Goal: Task Accomplishment & Management: Use online tool/utility

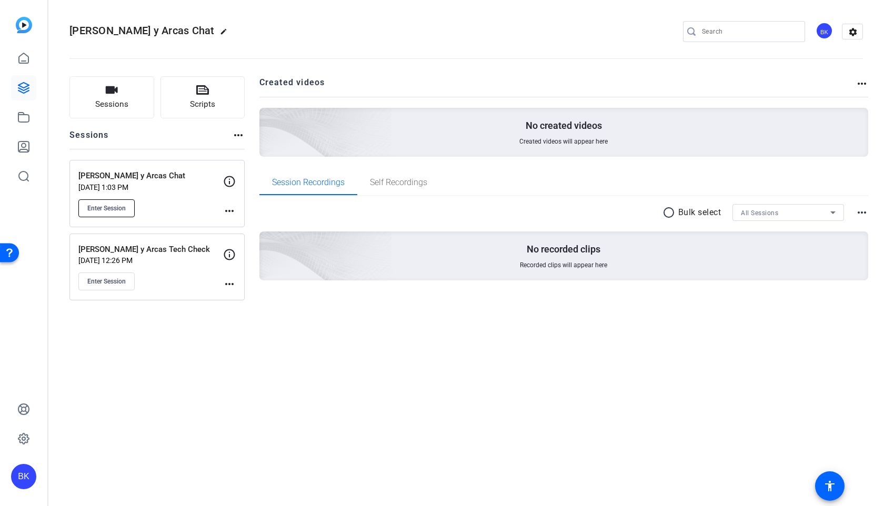
click at [96, 202] on button "Enter Session" at bounding box center [106, 208] width 56 height 18
click at [96, 203] on button "Enter Session" at bounding box center [106, 208] width 56 height 18
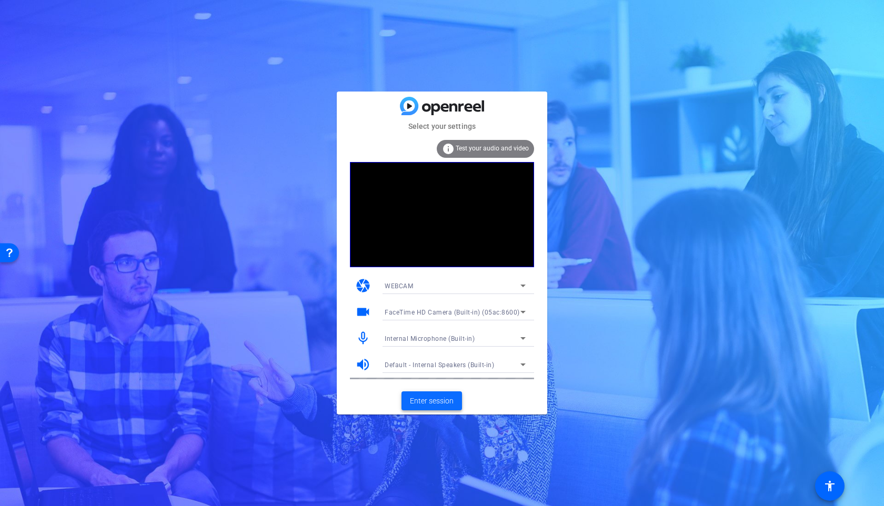
click at [414, 402] on span "Enter session" at bounding box center [432, 400] width 44 height 11
click at [448, 392] on span at bounding box center [431, 400] width 60 height 25
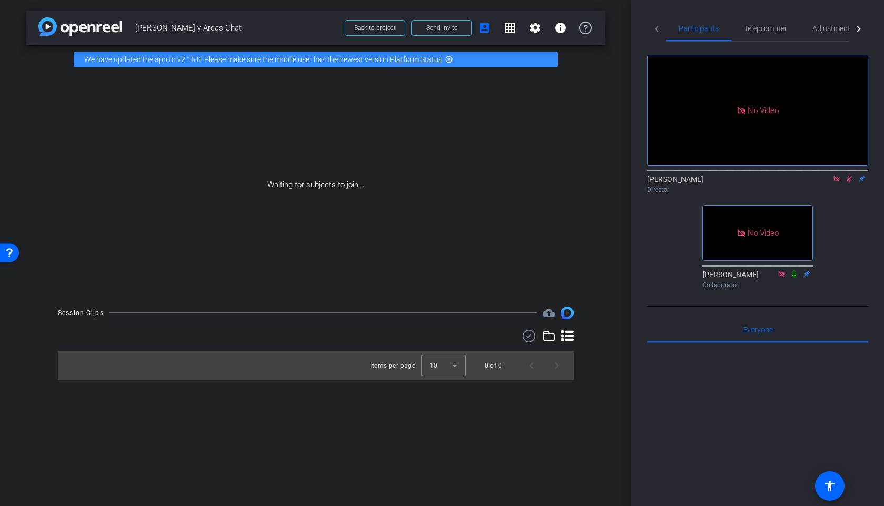
click at [846, 182] on icon at bounding box center [849, 178] width 8 height 7
click at [848, 182] on icon at bounding box center [849, 179] width 4 height 7
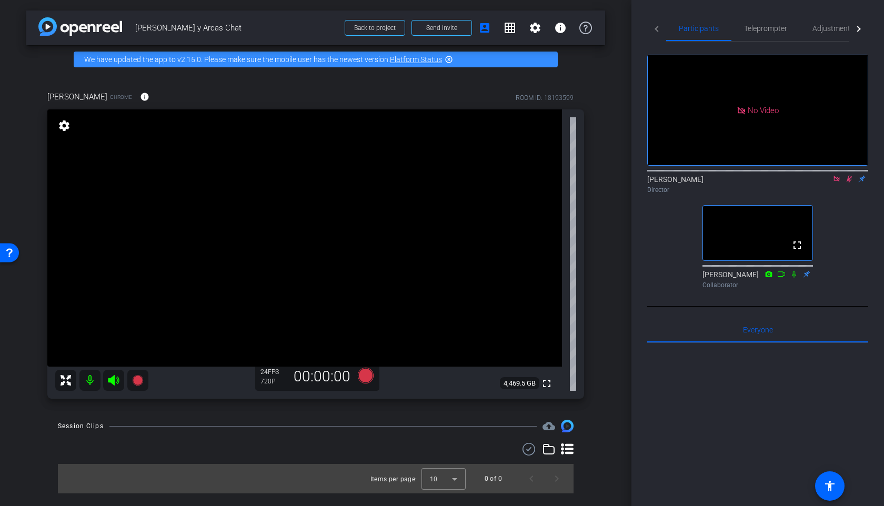
click at [850, 182] on icon at bounding box center [849, 179] width 6 height 7
click at [832, 35] on span "Adjustments" at bounding box center [833, 28] width 42 height 25
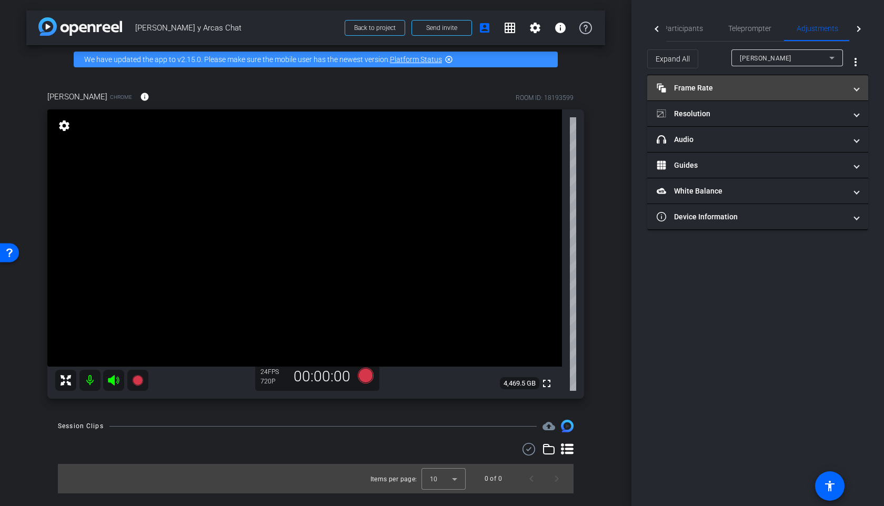
click at [764, 85] on mat-panel-title "Frame Rate Frame Rate" at bounding box center [750, 88] width 189 height 11
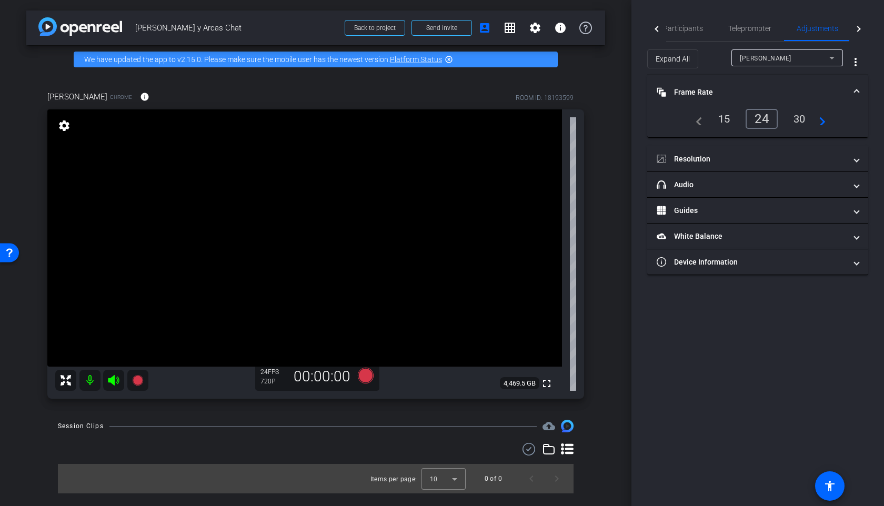
click at [798, 118] on div "30" at bounding box center [799, 119] width 28 height 18
click at [770, 154] on mat-panel-title "Resolution" at bounding box center [750, 159] width 189 height 11
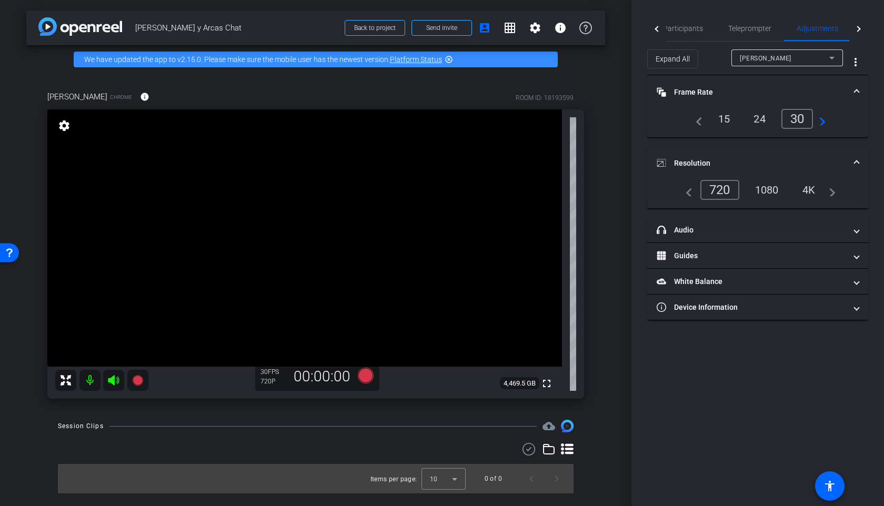
click at [763, 195] on div "1080" at bounding box center [766, 190] width 39 height 18
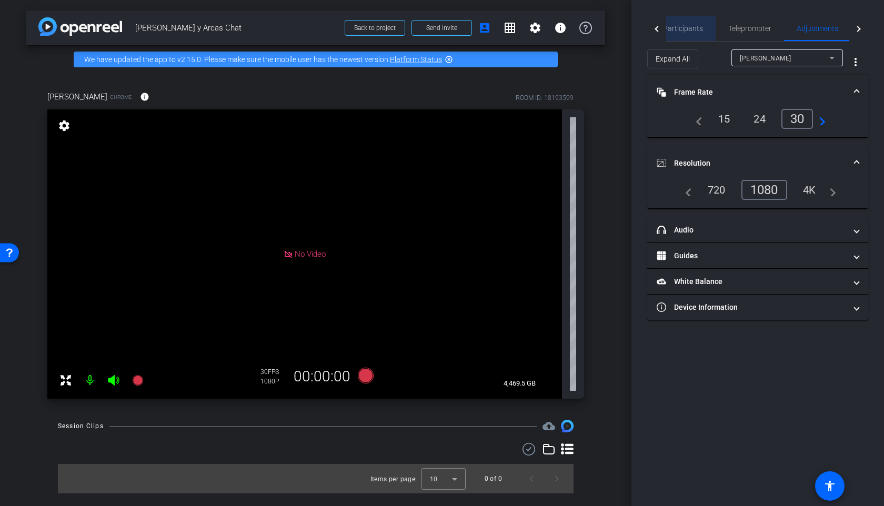
click at [681, 25] on span "Participants" at bounding box center [683, 28] width 40 height 7
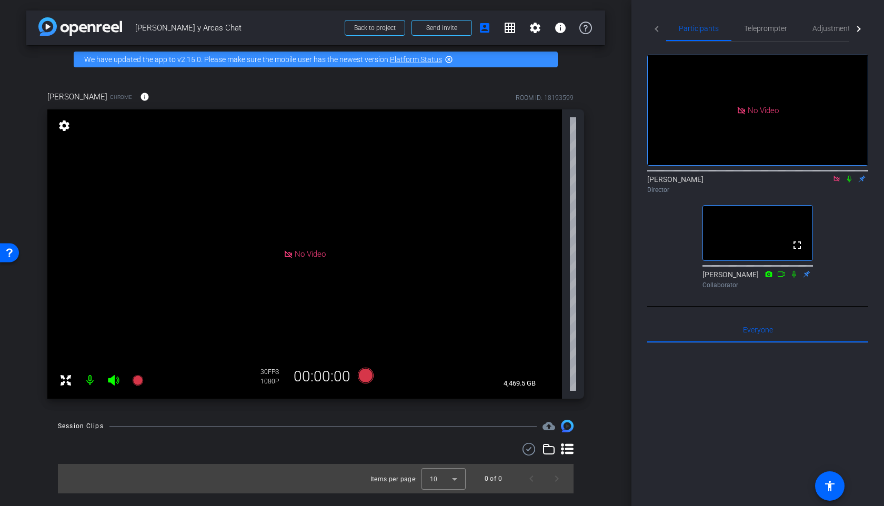
click at [835, 175] on icon at bounding box center [836, 178] width 8 height 7
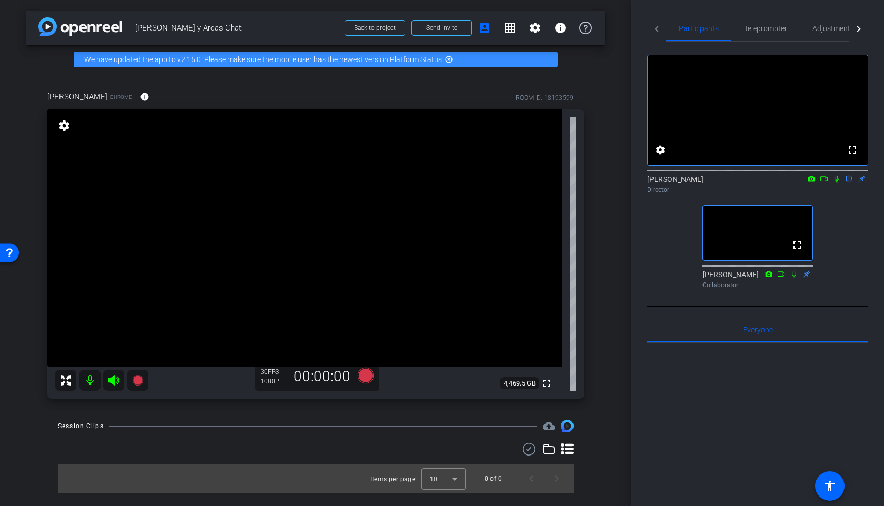
click at [837, 182] on icon at bounding box center [836, 179] width 4 height 7
click at [839, 182] on icon at bounding box center [836, 178] width 8 height 7
click at [815, 32] on span "Adjustments" at bounding box center [833, 28] width 42 height 7
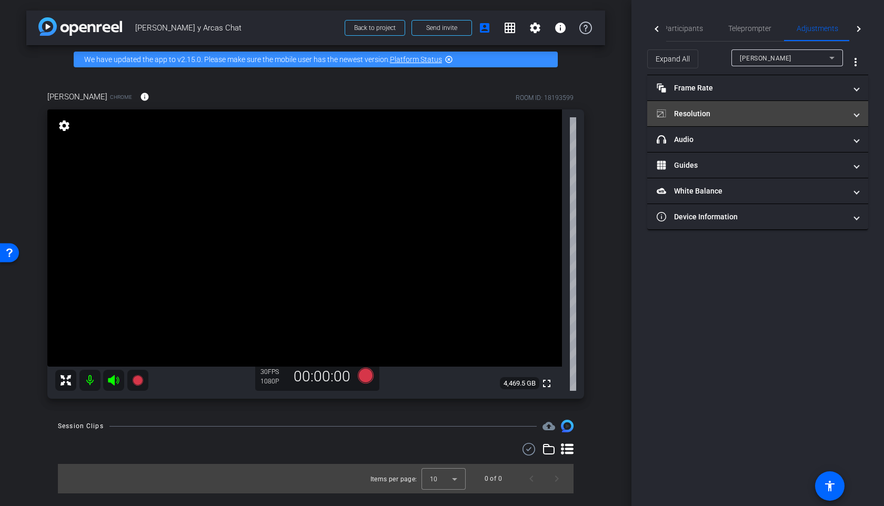
click at [729, 112] on mat-panel-title "Resolution" at bounding box center [750, 113] width 189 height 11
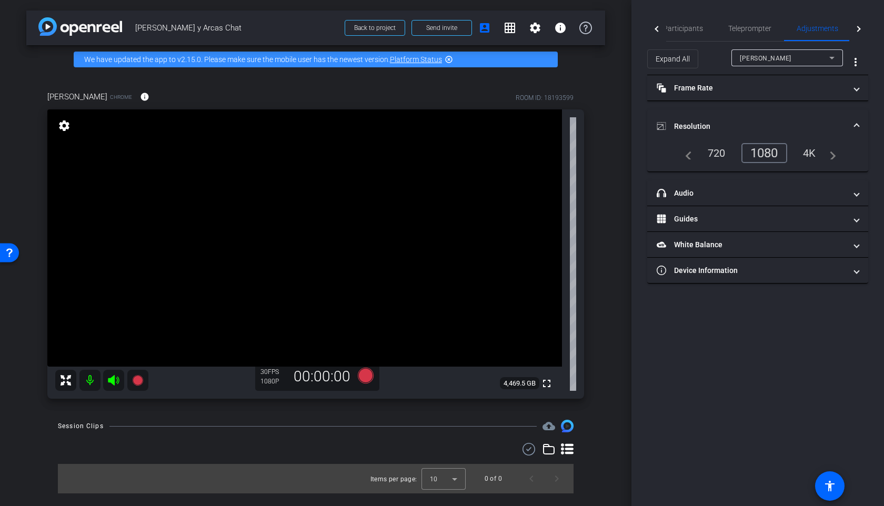
click at [729, 112] on mat-expansion-panel-header "Resolution" at bounding box center [757, 126] width 221 height 34
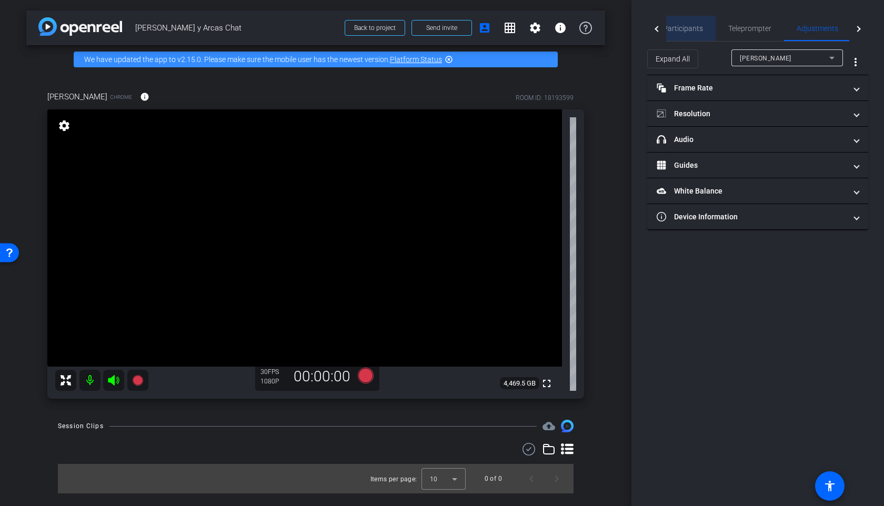
click at [697, 27] on span "Participants" at bounding box center [683, 28] width 40 height 7
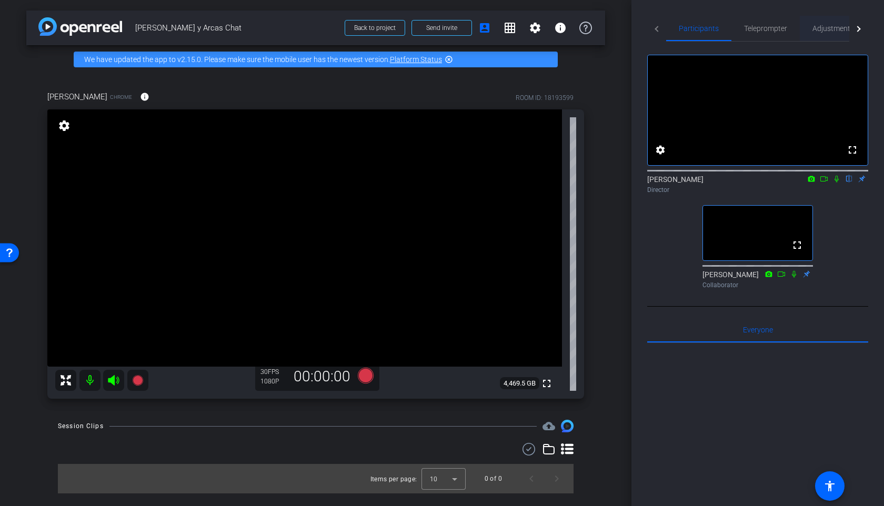
click at [818, 36] on span "Adjustments" at bounding box center [833, 28] width 42 height 25
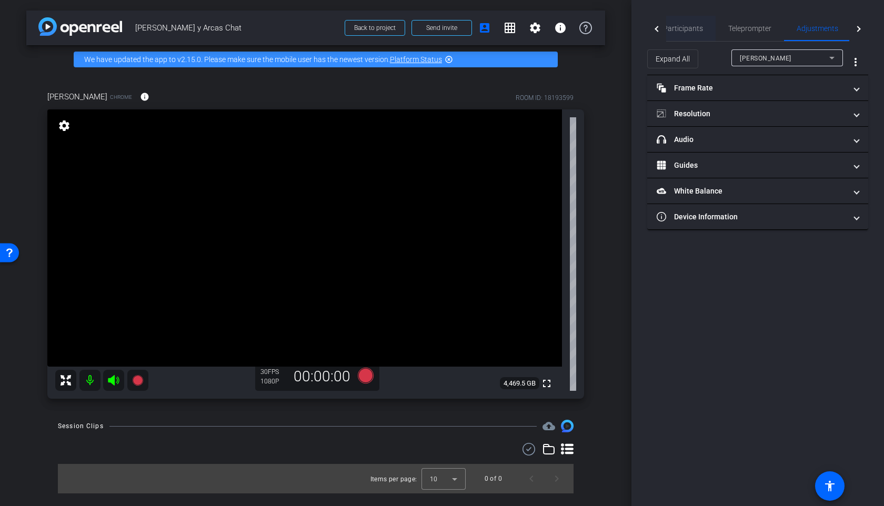
click at [692, 23] on span "Participants" at bounding box center [683, 28] width 40 height 25
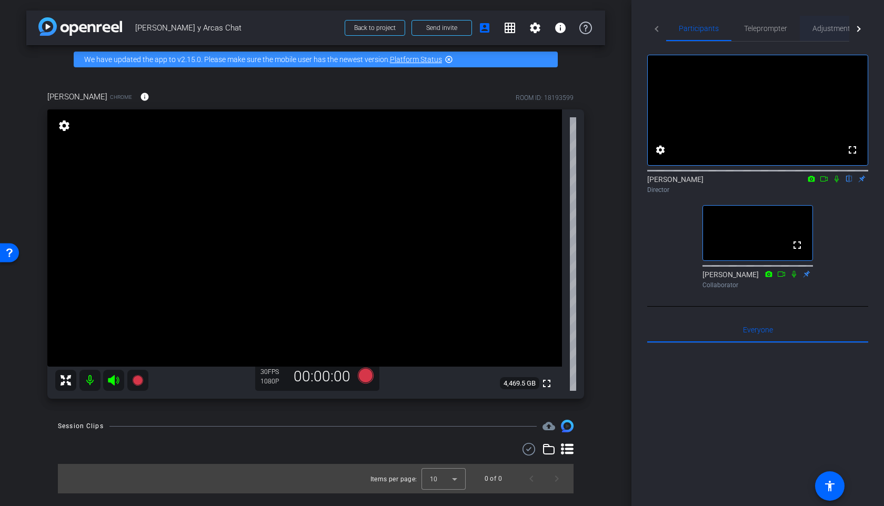
click at [813, 25] on span "Adjustments" at bounding box center [833, 28] width 42 height 7
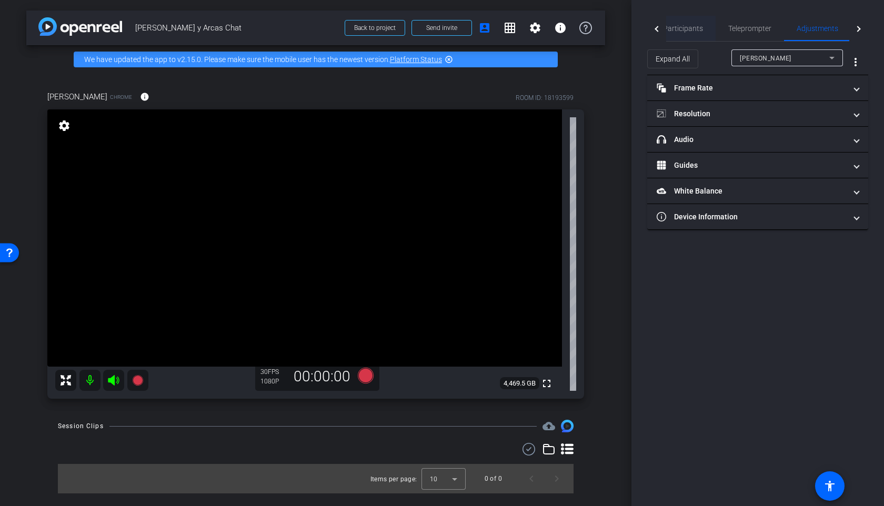
click at [672, 23] on span "Participants" at bounding box center [683, 28] width 40 height 25
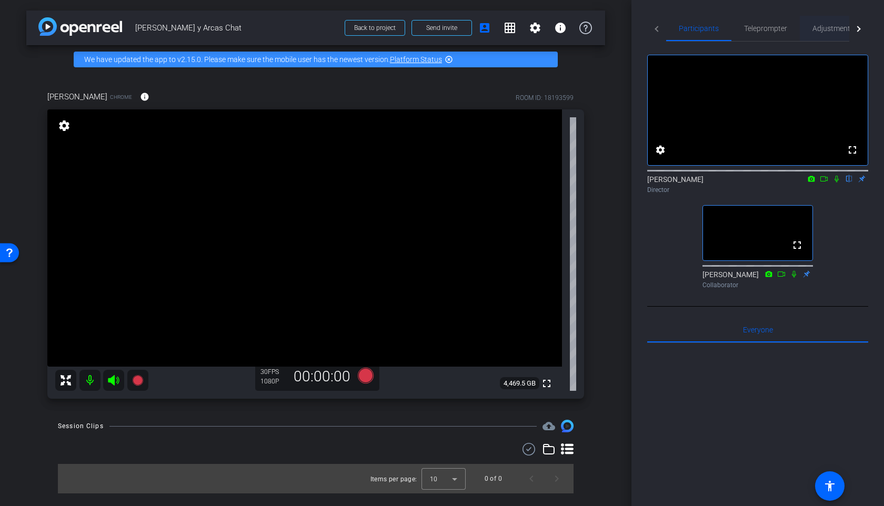
click at [842, 33] on span "Adjustments" at bounding box center [833, 28] width 42 height 25
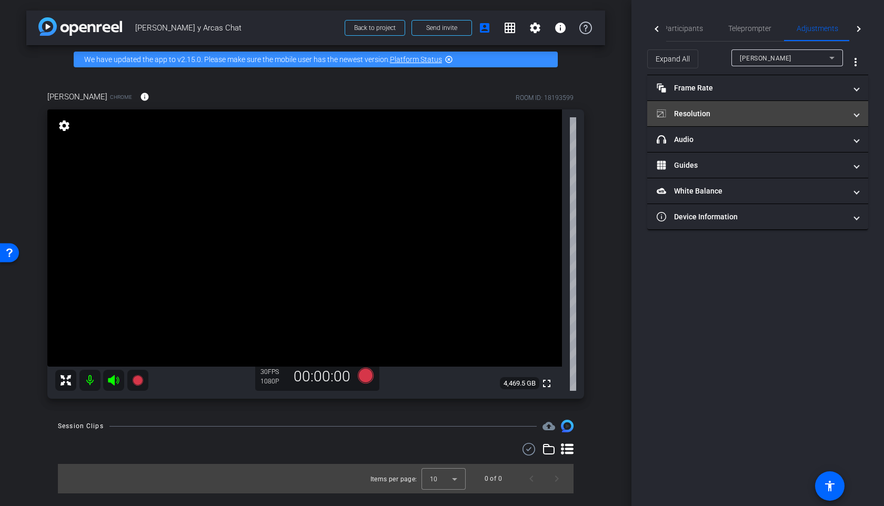
click at [770, 104] on mat-expansion-panel-header "Resolution" at bounding box center [757, 113] width 221 height 25
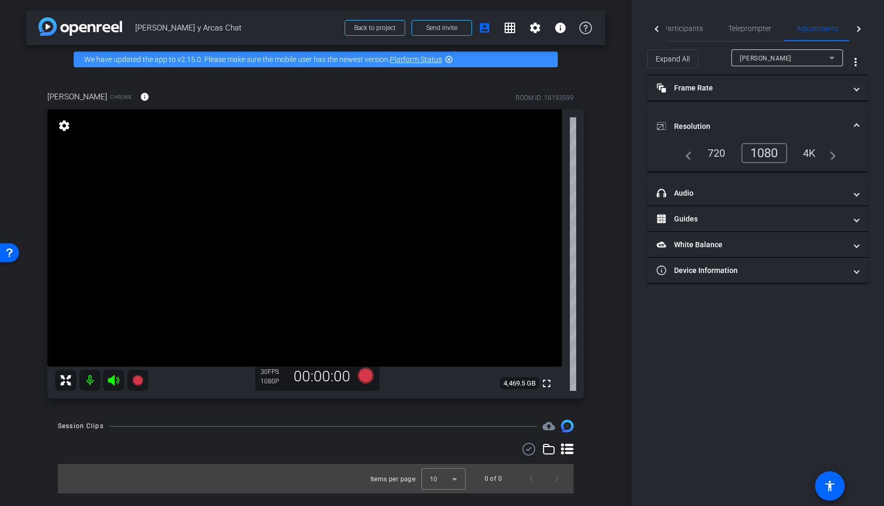
click at [769, 109] on mat-expansion-panel-header "Resolution" at bounding box center [757, 126] width 221 height 34
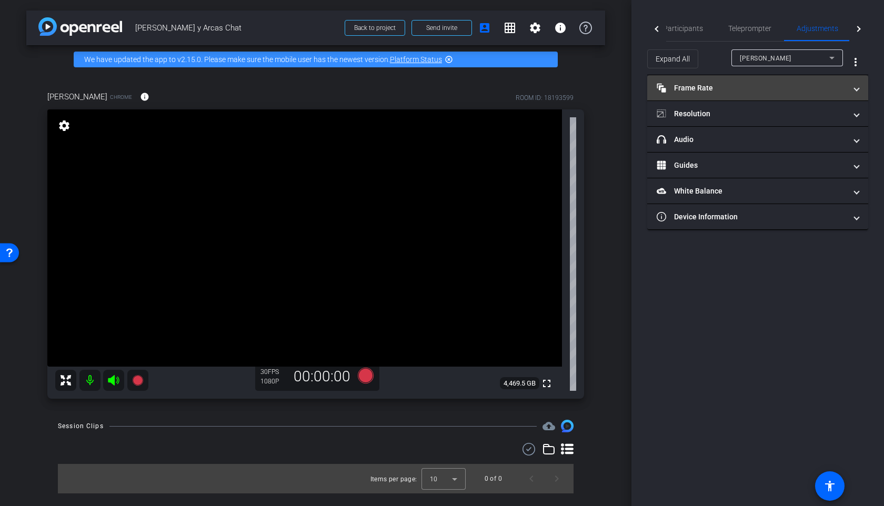
click at [769, 89] on mat-panel-title "Frame Rate Frame Rate" at bounding box center [750, 88] width 189 height 11
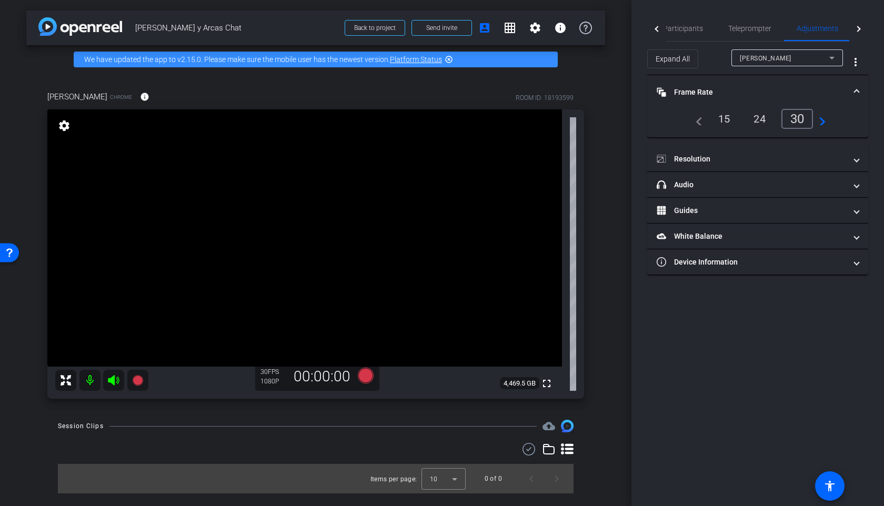
click at [769, 89] on mat-panel-title "Frame Rate Frame Rate" at bounding box center [750, 92] width 189 height 11
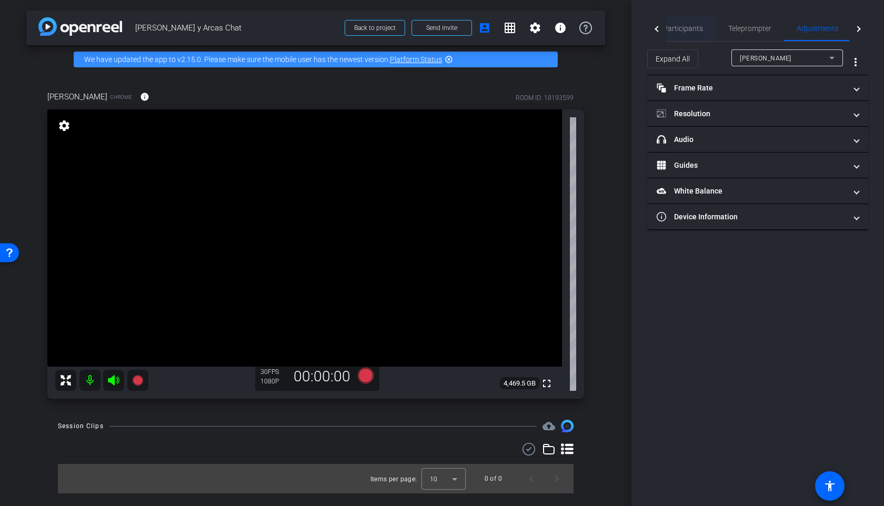
click at [692, 27] on span "Participants" at bounding box center [683, 28] width 40 height 7
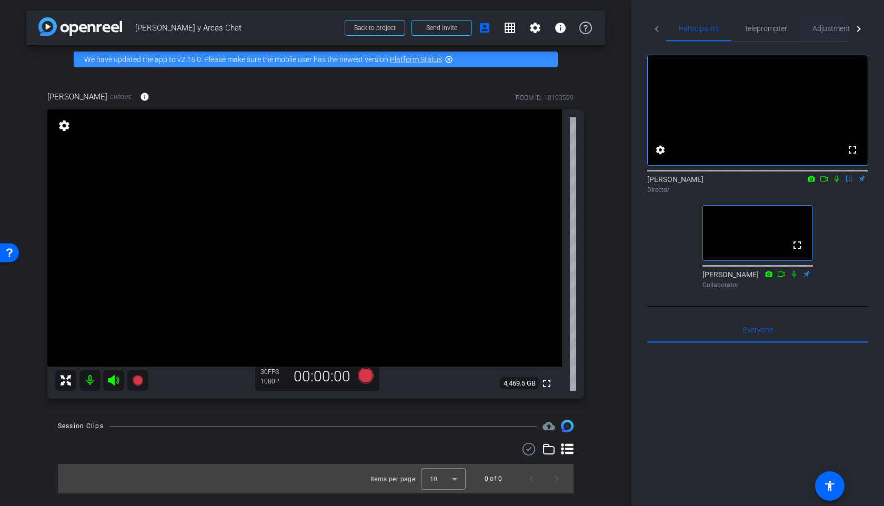
click at [833, 26] on span "Adjustments" at bounding box center [833, 28] width 42 height 7
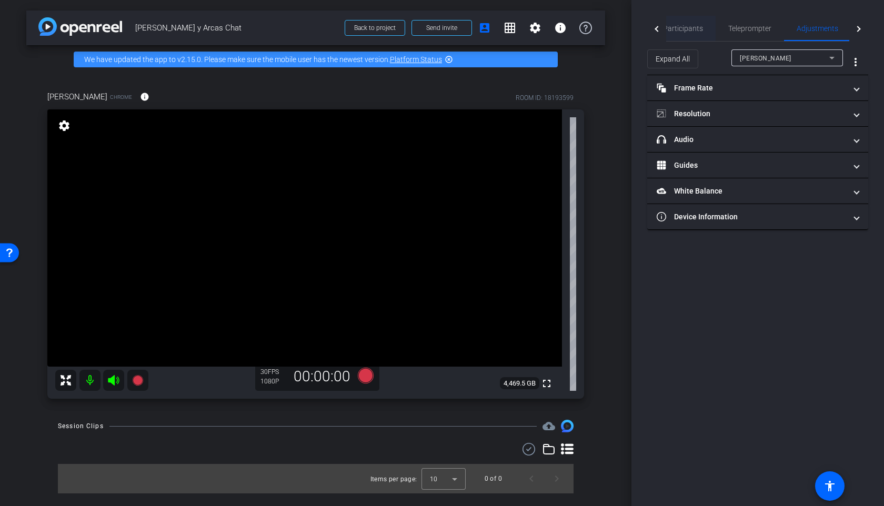
click at [698, 31] on span "Participants" at bounding box center [683, 28] width 40 height 7
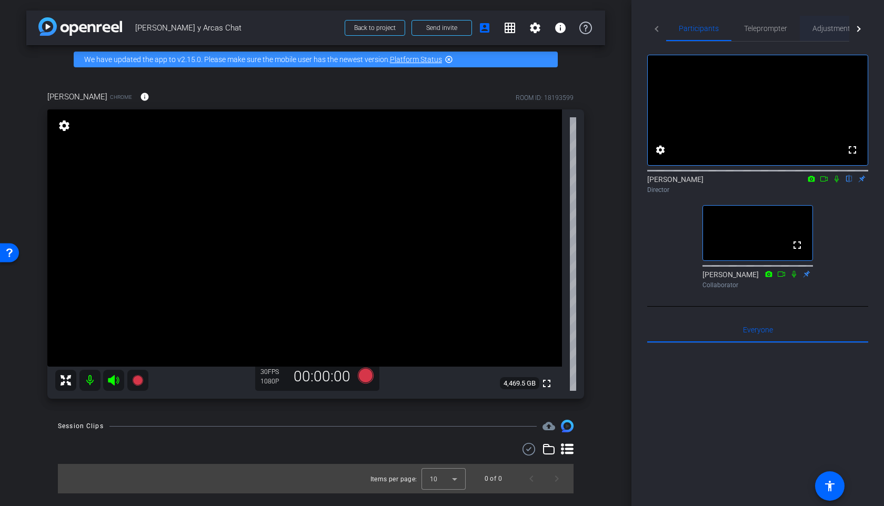
click at [834, 33] on span "Adjustments" at bounding box center [833, 28] width 42 height 25
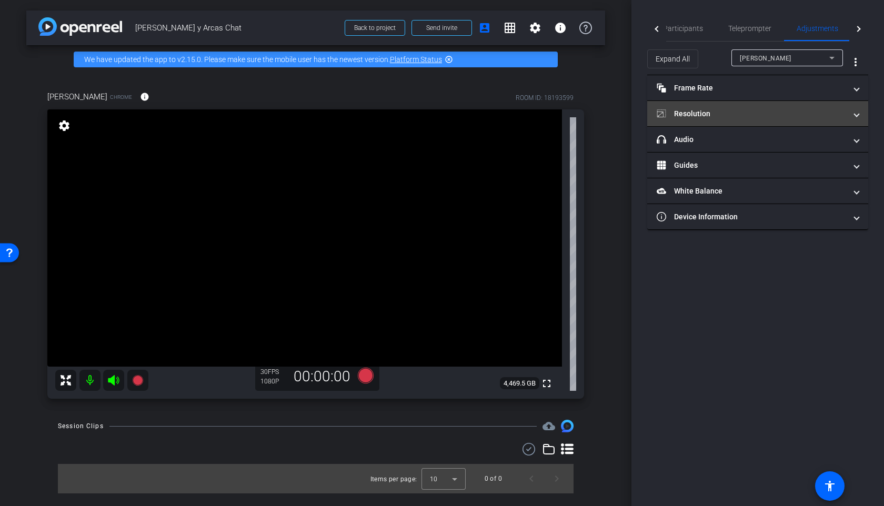
click at [767, 107] on mat-expansion-panel-header "Resolution" at bounding box center [757, 113] width 221 height 25
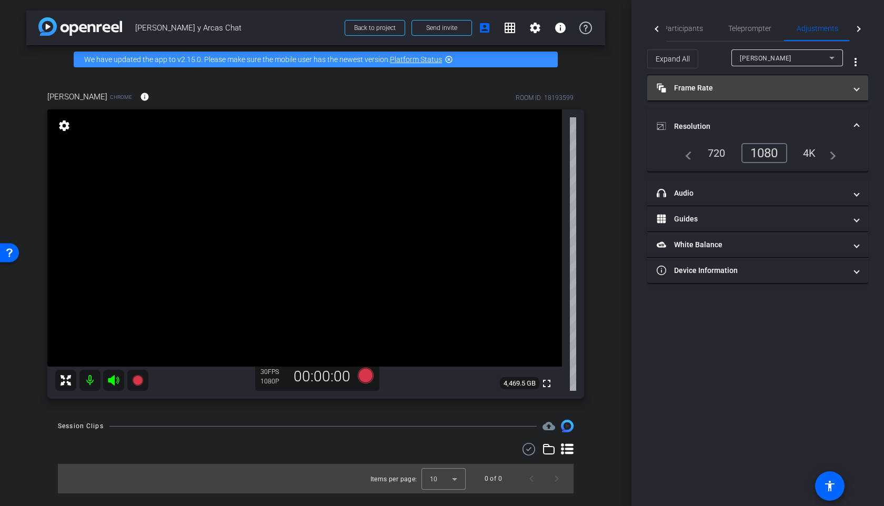
click at [769, 96] on mat-expansion-panel-header "Frame Rate Frame Rate" at bounding box center [757, 87] width 221 height 25
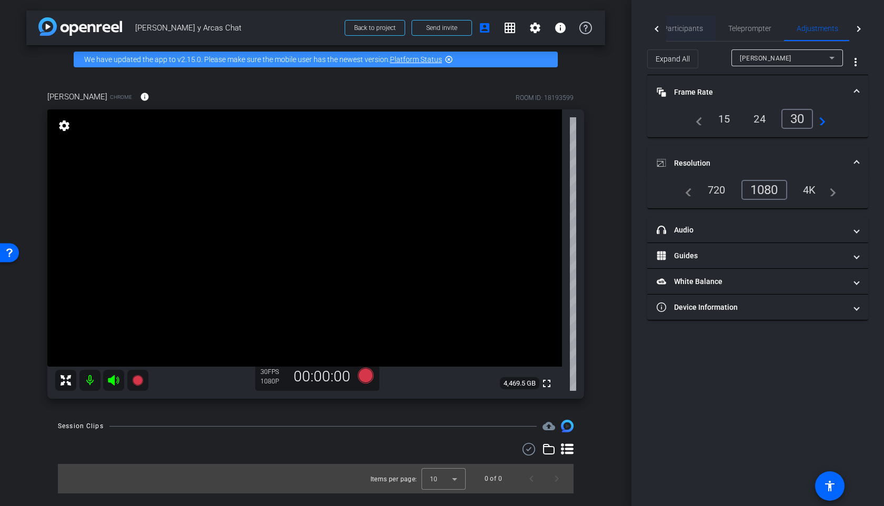
click at [693, 25] on span "Participants" at bounding box center [683, 28] width 40 height 7
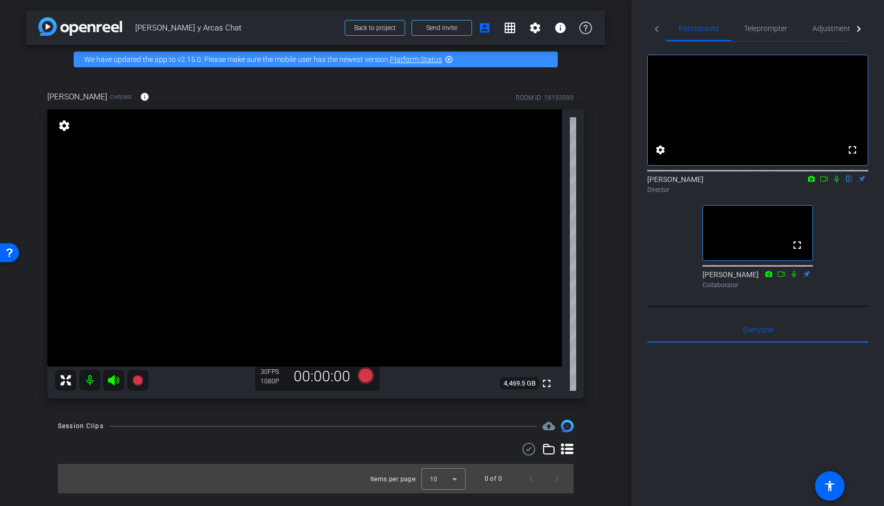
click at [616, 152] on div "arrow_back Blaise Agüera y Arcas Chat Back to project Send invite account_box g…" at bounding box center [315, 253] width 631 height 506
click at [817, 34] on span "Adjustments" at bounding box center [833, 28] width 42 height 25
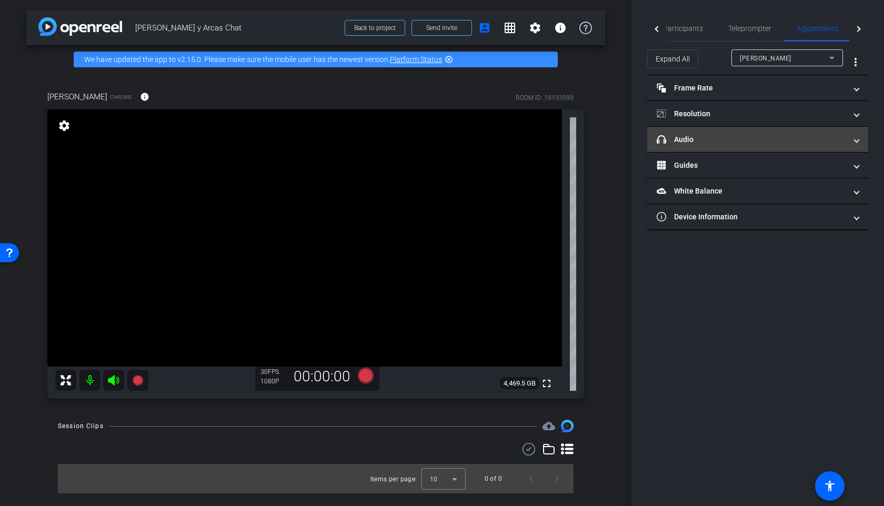
click at [734, 140] on mat-panel-title "headphone icon Audio" at bounding box center [750, 139] width 189 height 11
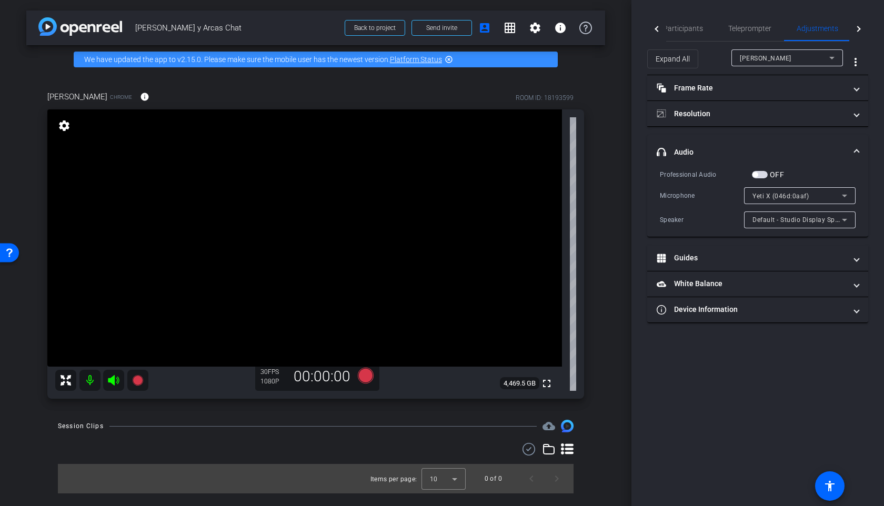
click at [734, 140] on mat-expansion-panel-header "headphone icon Audio" at bounding box center [757, 152] width 221 height 34
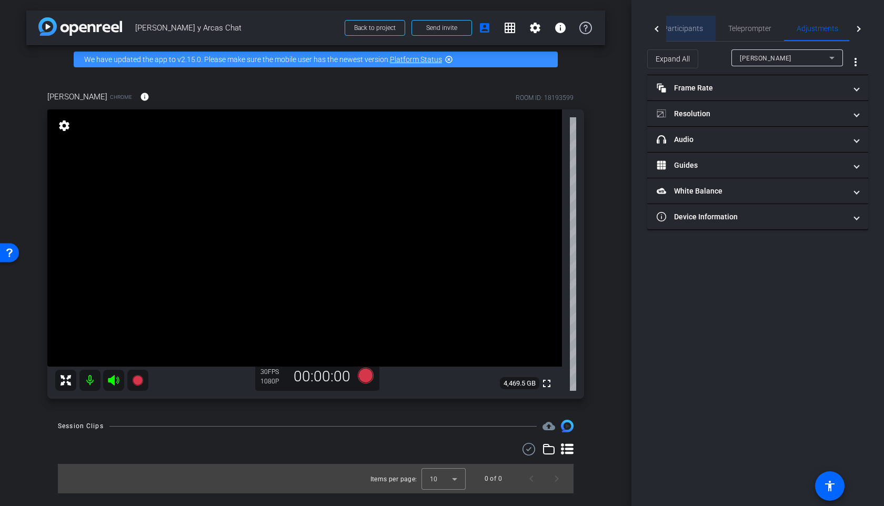
click at [687, 38] on span "Participants" at bounding box center [683, 28] width 40 height 25
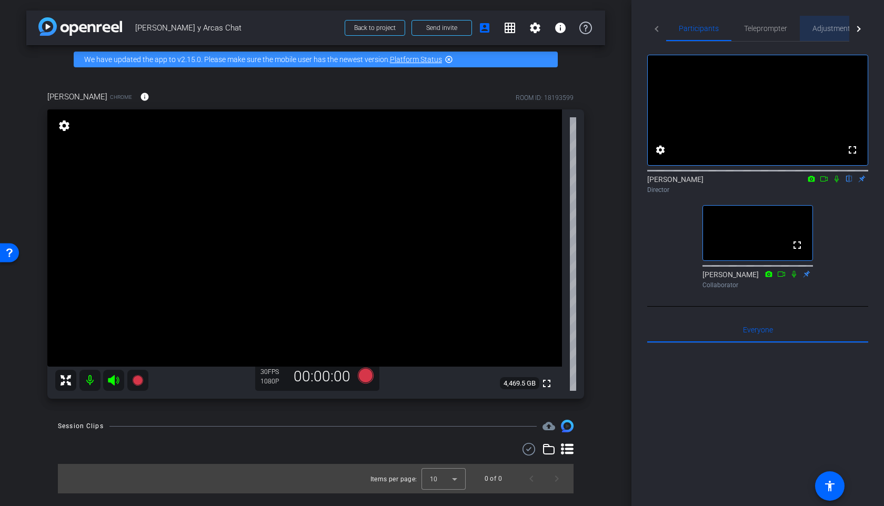
click at [825, 34] on span "Adjustments" at bounding box center [833, 28] width 42 height 25
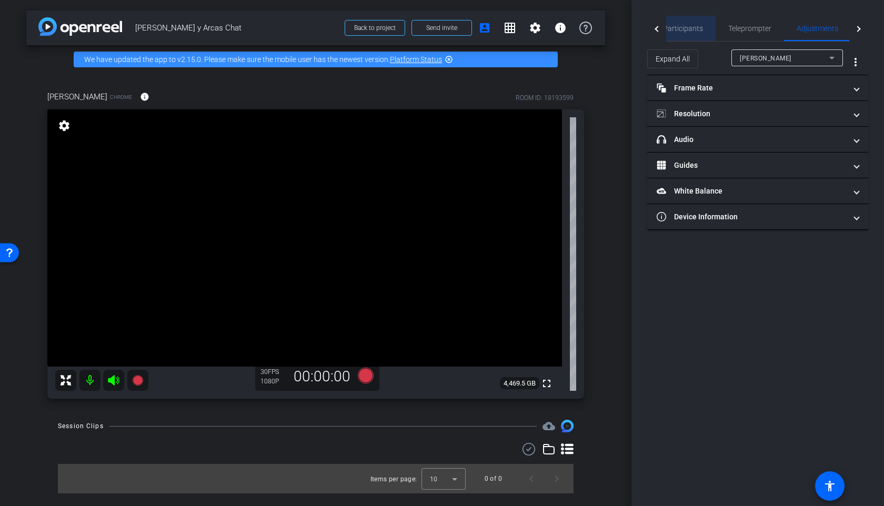
click at [682, 31] on span "Participants" at bounding box center [683, 28] width 40 height 7
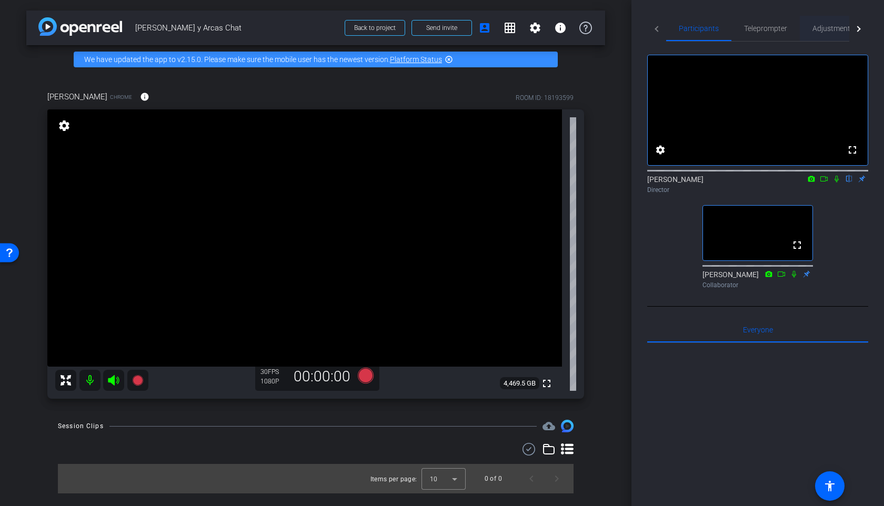
click at [816, 23] on span "Adjustments" at bounding box center [833, 28] width 42 height 25
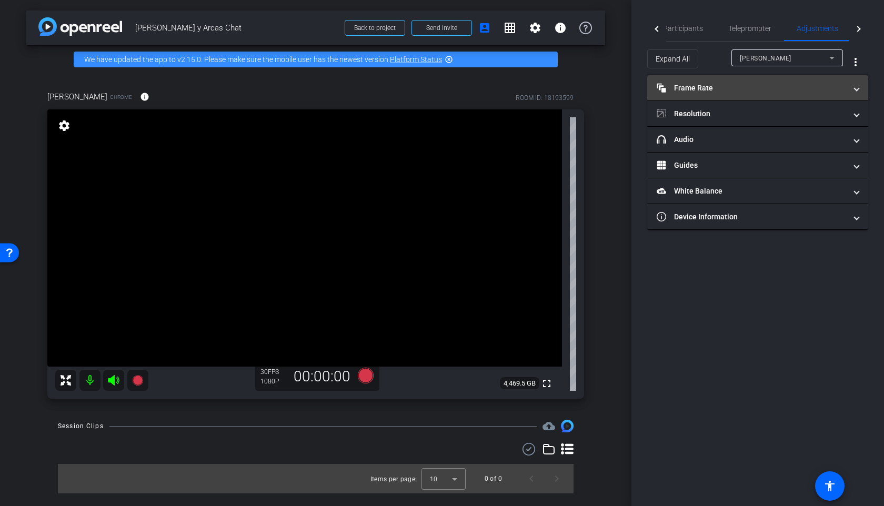
click at [721, 94] on mat-expansion-panel-header "Frame Rate Frame Rate" at bounding box center [757, 87] width 221 height 25
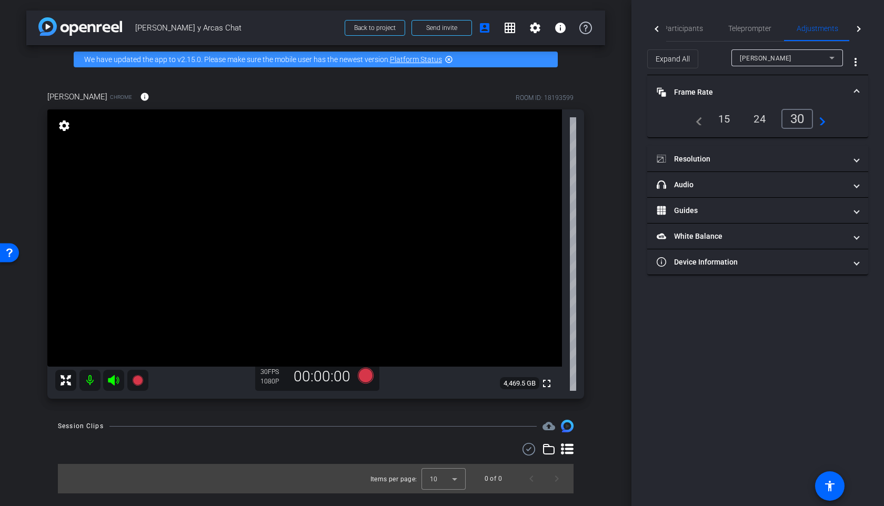
click at [721, 94] on mat-panel-title "Frame Rate Frame Rate" at bounding box center [750, 92] width 189 height 11
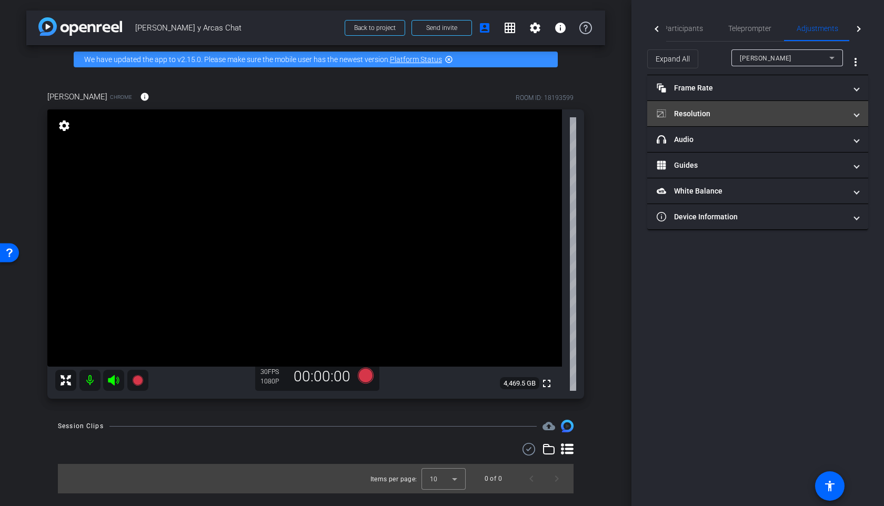
click at [715, 122] on mat-expansion-panel-header "Resolution" at bounding box center [757, 113] width 221 height 25
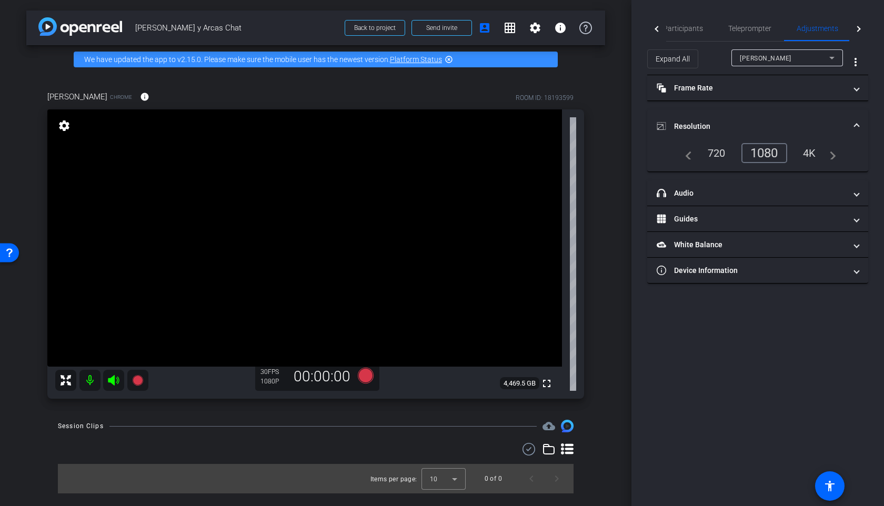
click at [715, 122] on mat-panel-title "Resolution" at bounding box center [750, 126] width 189 height 11
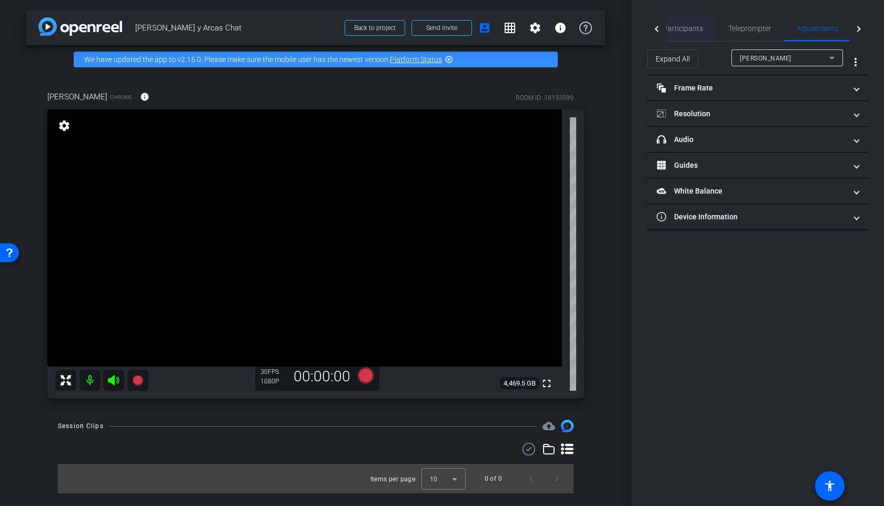
click at [677, 32] on span "Participants" at bounding box center [683, 28] width 40 height 7
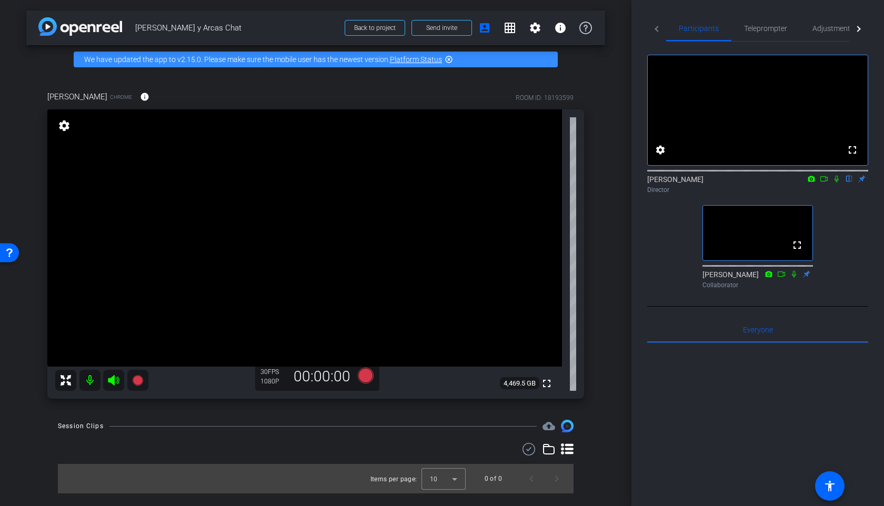
click at [833, 182] on icon at bounding box center [836, 178] width 8 height 7
click at [838, 182] on icon at bounding box center [836, 178] width 8 height 7
click at [837, 182] on icon at bounding box center [836, 178] width 8 height 7
click at [450, 27] on span "Send invite" at bounding box center [441, 28] width 31 height 8
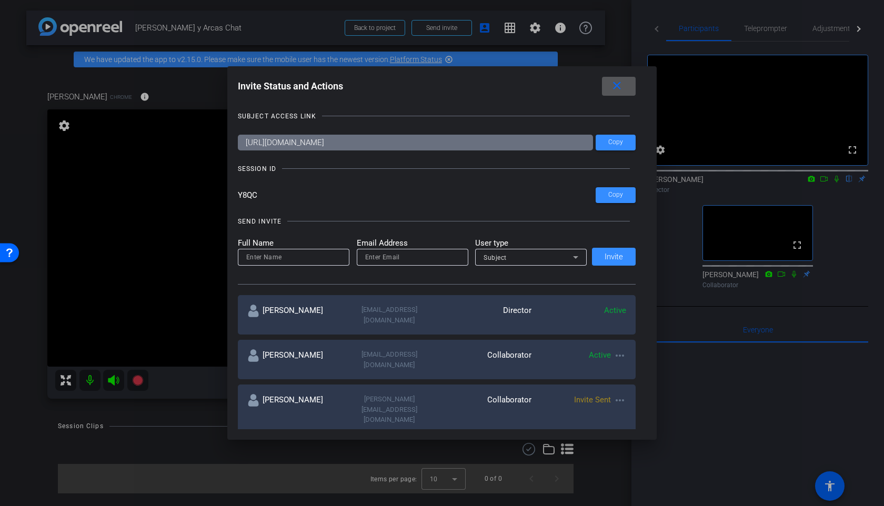
click at [618, 394] on mat-icon "more_horiz" at bounding box center [619, 400] width 13 height 13
click at [635, 412] on span "Re-Send Invite" at bounding box center [661, 414] width 79 height 13
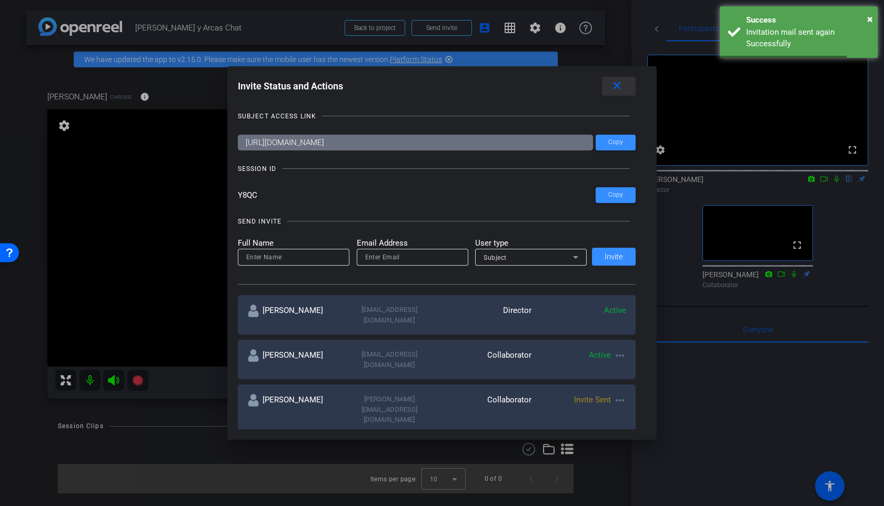
click at [614, 94] on span at bounding box center [619, 86] width 34 height 25
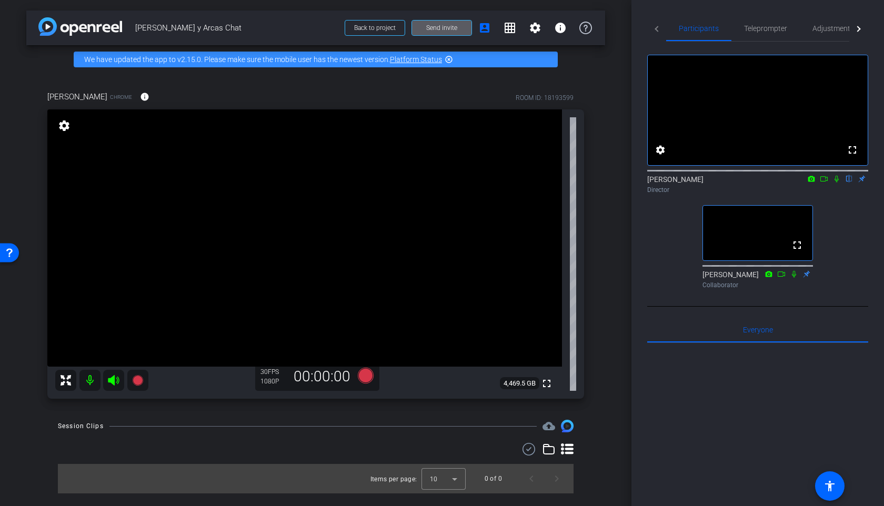
click at [824, 182] on icon at bounding box center [823, 178] width 8 height 7
click at [834, 182] on icon at bounding box center [836, 178] width 8 height 7
click at [838, 182] on icon at bounding box center [836, 178] width 8 height 7
click at [430, 30] on span "Send invite" at bounding box center [441, 28] width 31 height 8
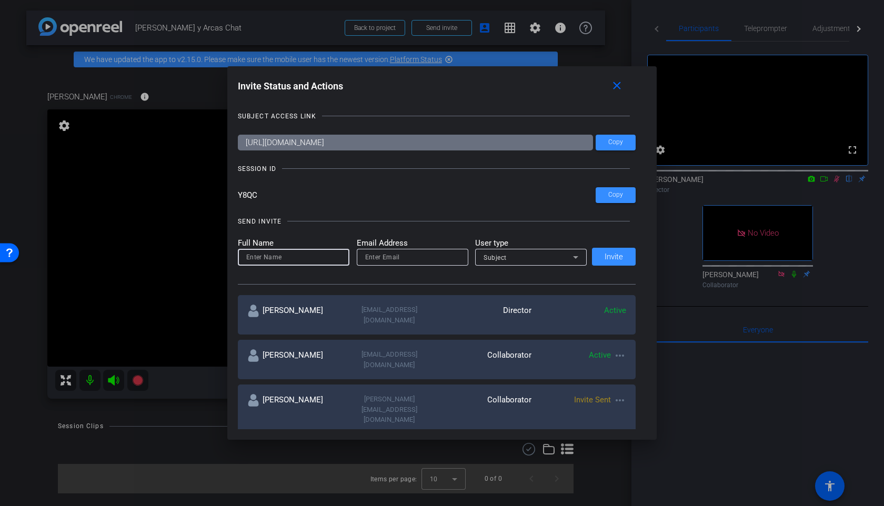
click at [298, 260] on input at bounding box center [293, 257] width 95 height 13
type input "Miranda"
click at [385, 259] on input "email" at bounding box center [412, 257] width 95 height 13
paste input "Mirandafergusson@gmail.com"
type input "Mirandafergusson@gmail.com"
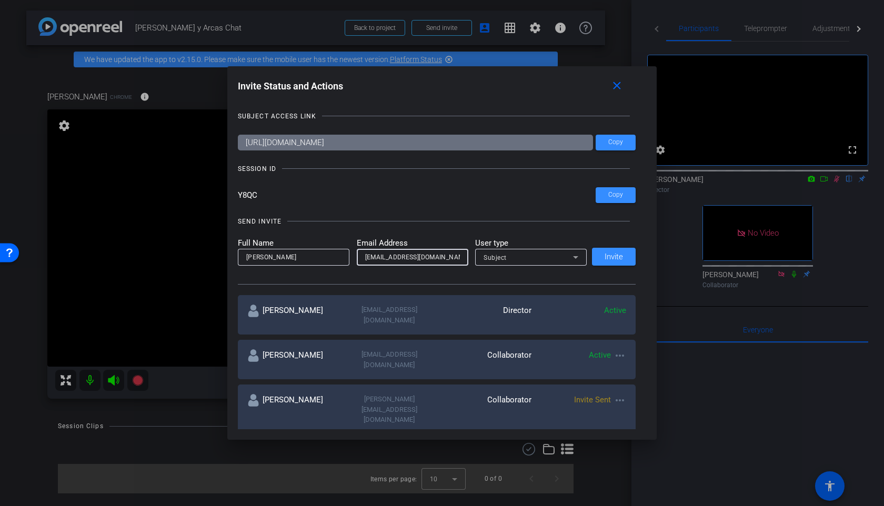
click at [482, 259] on div "Subject" at bounding box center [530, 257] width 111 height 17
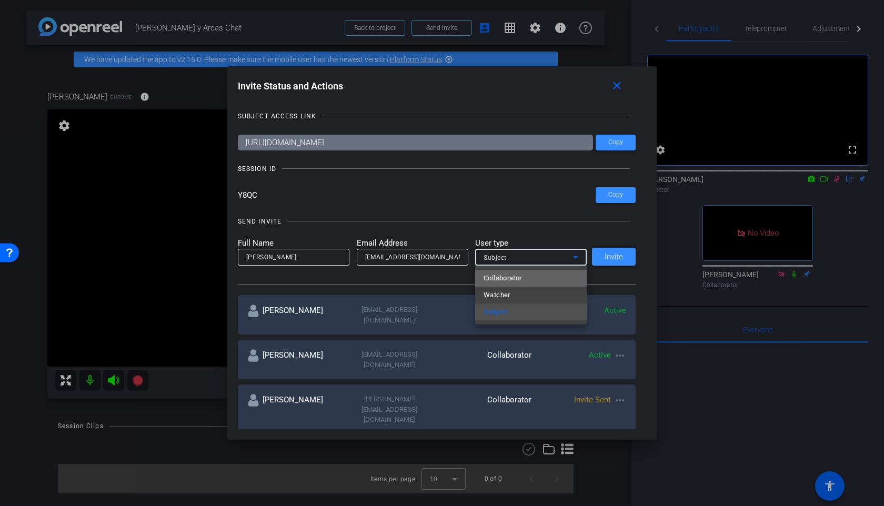
click at [500, 283] on span "Collaborator" at bounding box center [502, 278] width 38 height 13
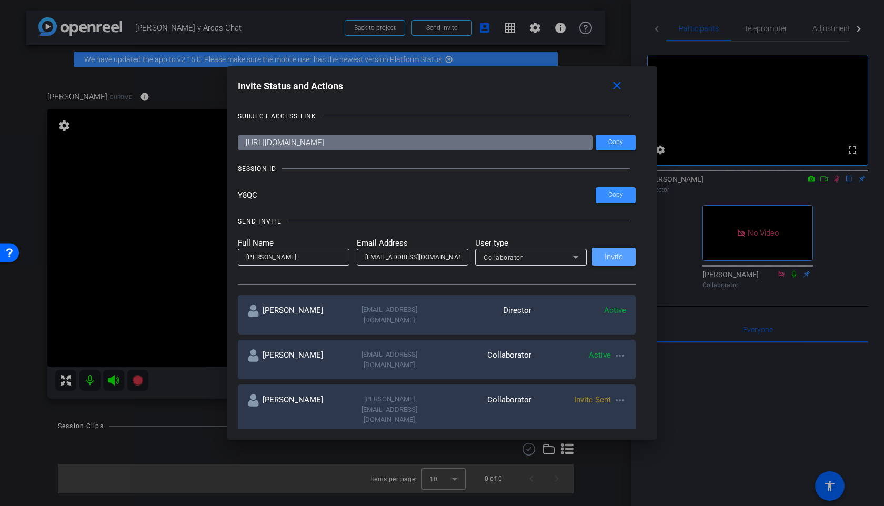
click at [604, 255] on span "Invite" at bounding box center [613, 257] width 18 height 8
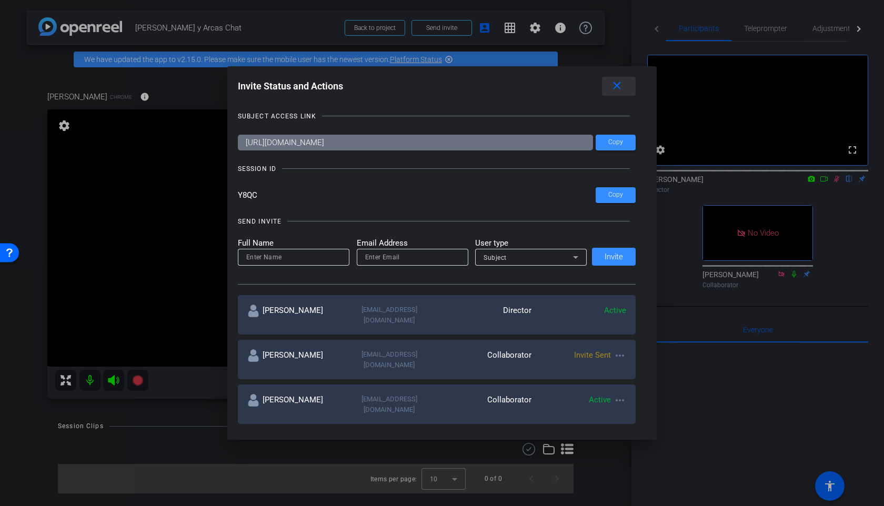
click at [623, 82] on span at bounding box center [619, 86] width 34 height 25
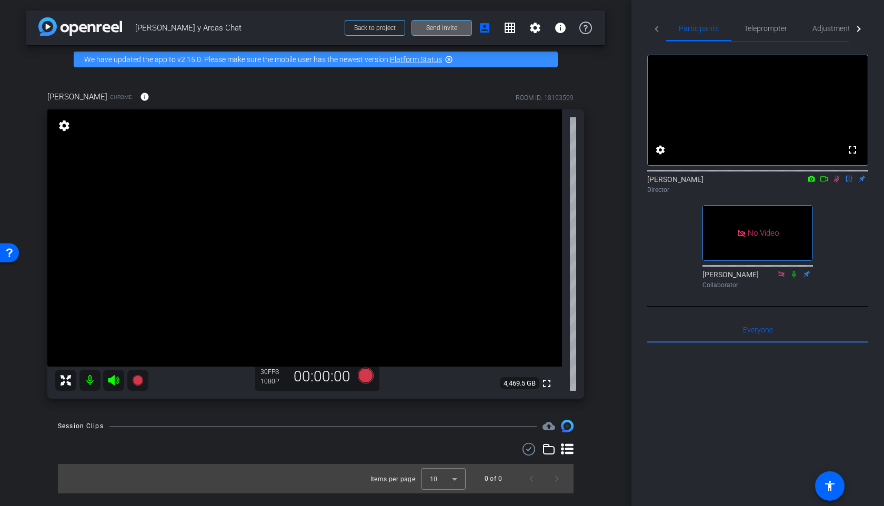
click at [820, 182] on icon at bounding box center [823, 178] width 8 height 7
click at [848, 182] on icon at bounding box center [849, 179] width 6 height 7
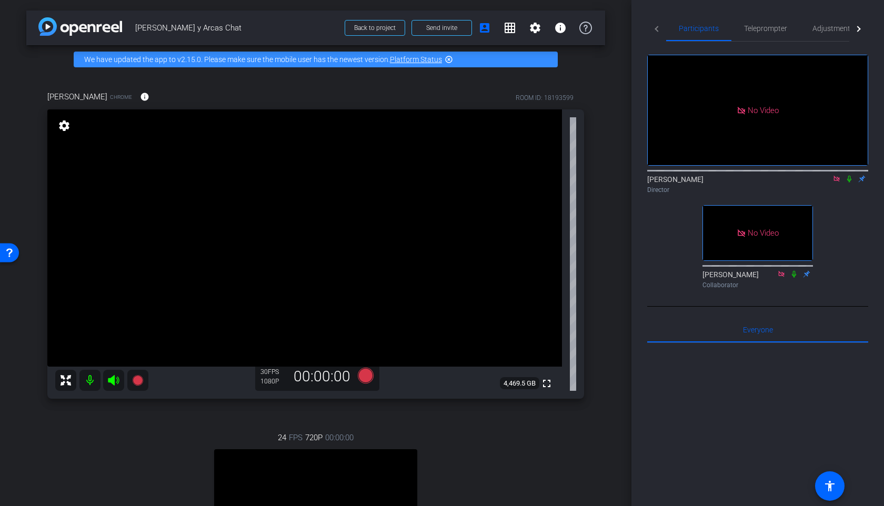
scroll to position [120, 0]
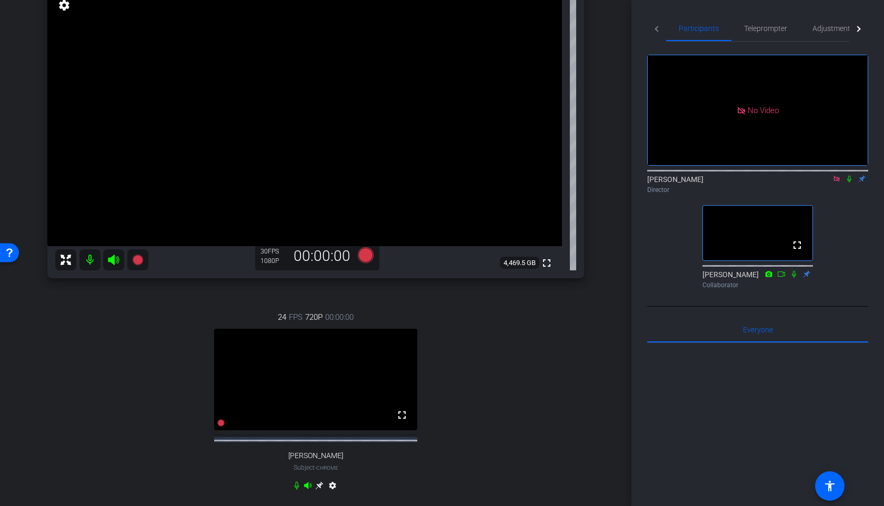
click at [835, 182] on icon at bounding box center [836, 178] width 8 height 7
click at [820, 27] on span "Adjustments" at bounding box center [833, 28] width 42 height 7
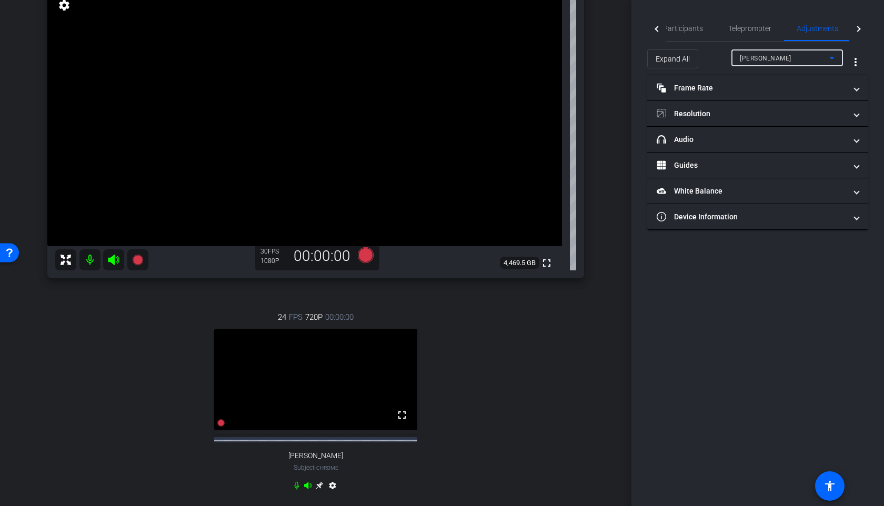
click at [755, 63] on div "[PERSON_NAME]" at bounding box center [783, 58] width 89 height 13
click at [756, 90] on span "[PERSON_NAME]" at bounding box center [765, 95] width 53 height 13
click at [756, 90] on mat-panel-title "Frame Rate Frame Rate" at bounding box center [750, 88] width 189 height 11
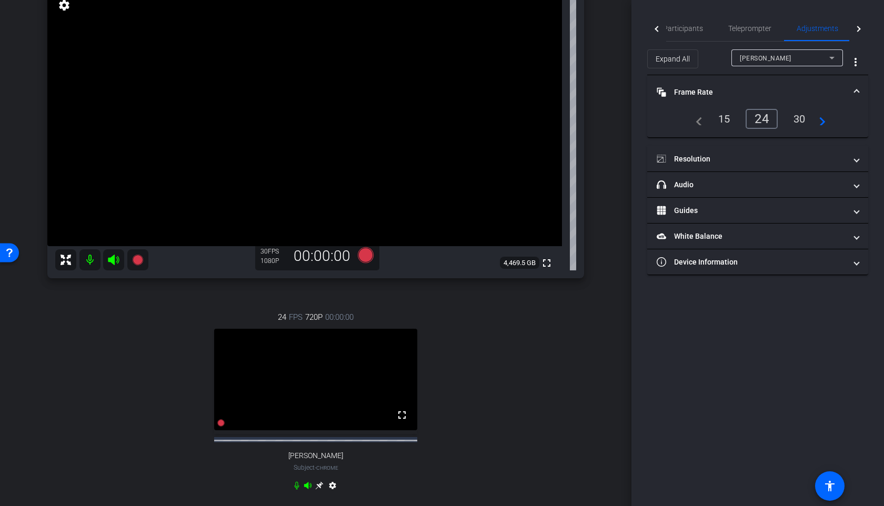
click at [793, 121] on div "30" at bounding box center [799, 119] width 28 height 18
click at [773, 157] on mat-panel-title "Resolution" at bounding box center [750, 159] width 189 height 11
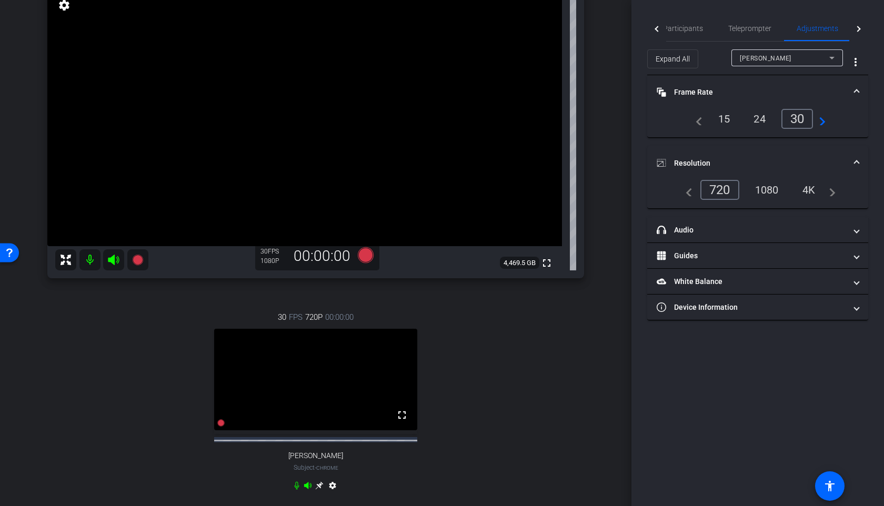
click at [772, 187] on div "1080" at bounding box center [766, 190] width 39 height 18
click at [695, 29] on span "Participants" at bounding box center [683, 28] width 40 height 7
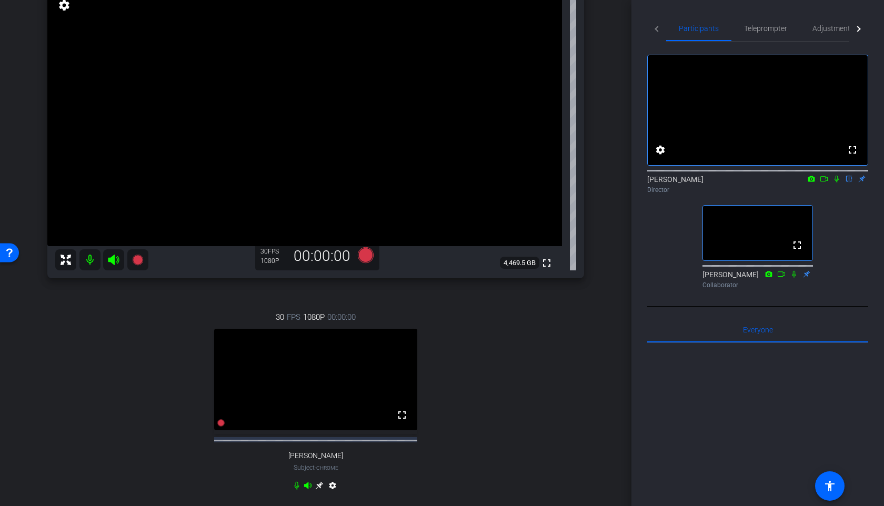
scroll to position [120, 0]
click at [835, 182] on icon at bounding box center [836, 179] width 4 height 7
click at [835, 182] on icon at bounding box center [836, 178] width 8 height 7
click at [834, 29] on span "Adjustments" at bounding box center [833, 28] width 42 height 7
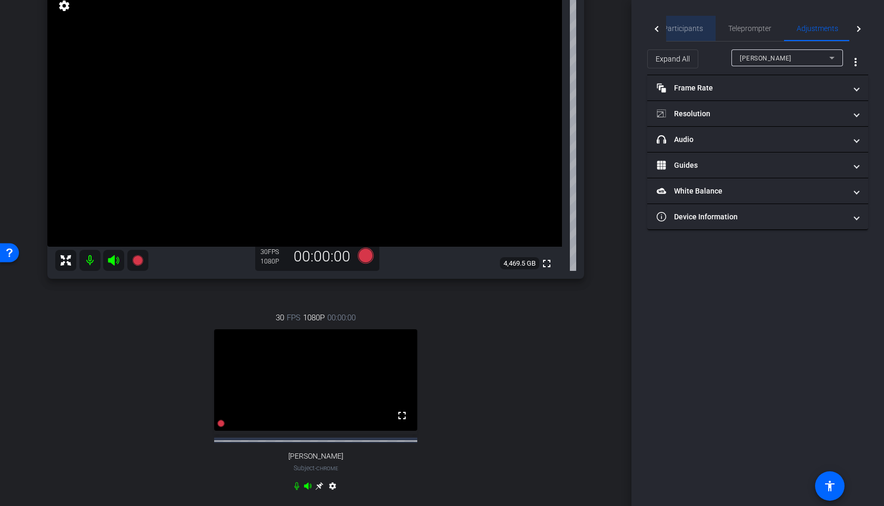
click at [683, 25] on span "Participants" at bounding box center [683, 28] width 40 height 7
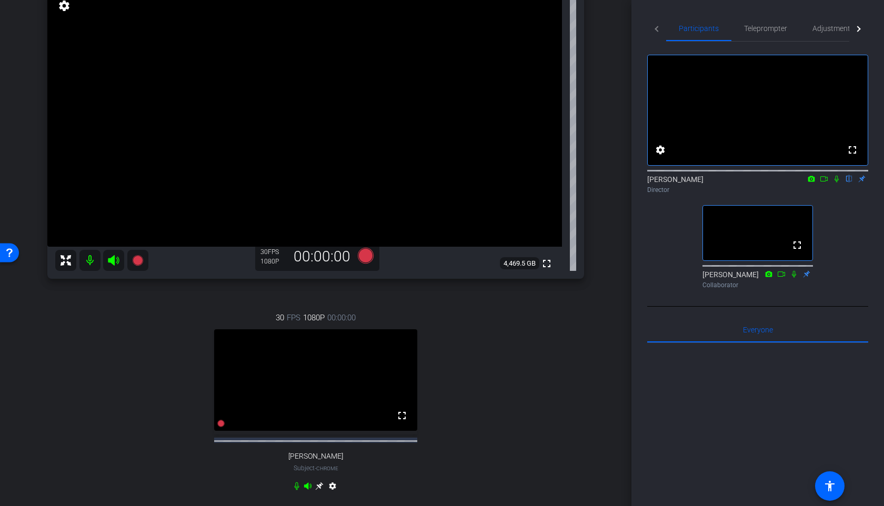
click at [824, 182] on icon at bounding box center [823, 178] width 8 height 7
click at [839, 182] on icon at bounding box center [836, 178] width 8 height 7
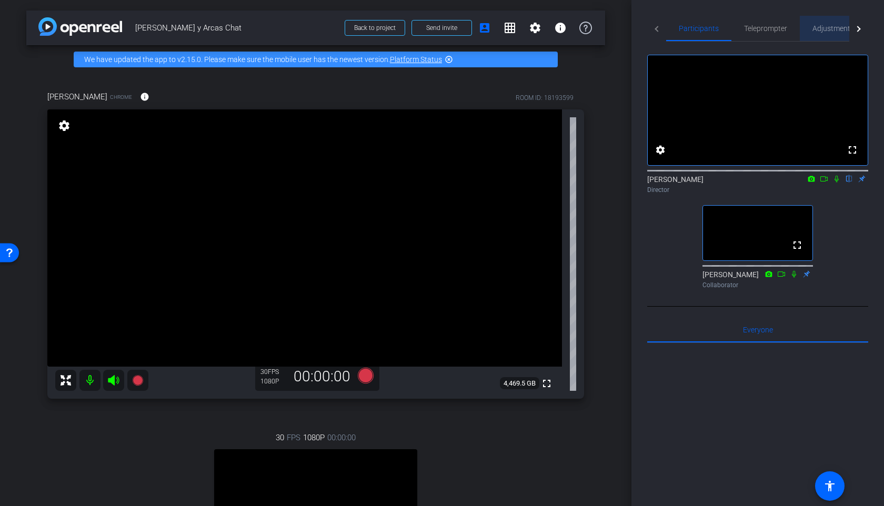
click at [838, 19] on span "Adjustments" at bounding box center [833, 28] width 42 height 25
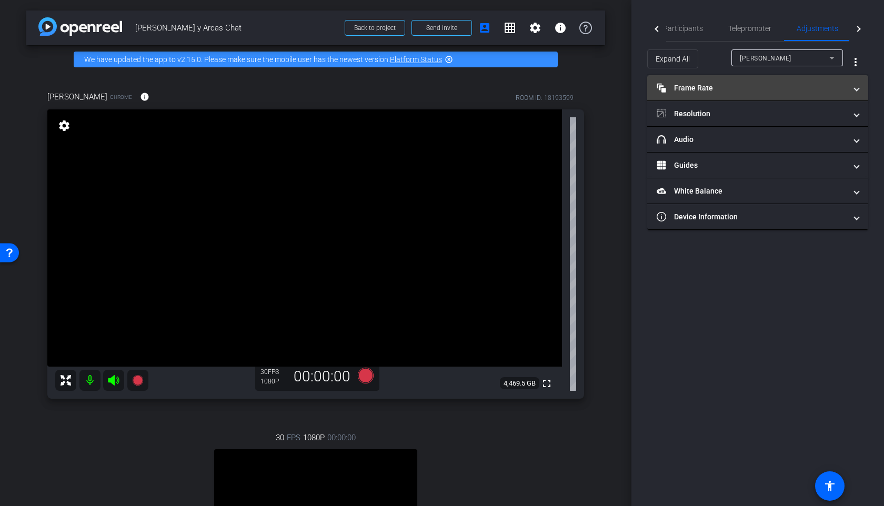
click at [756, 90] on mat-panel-title "Frame Rate Frame Rate" at bounding box center [750, 88] width 189 height 11
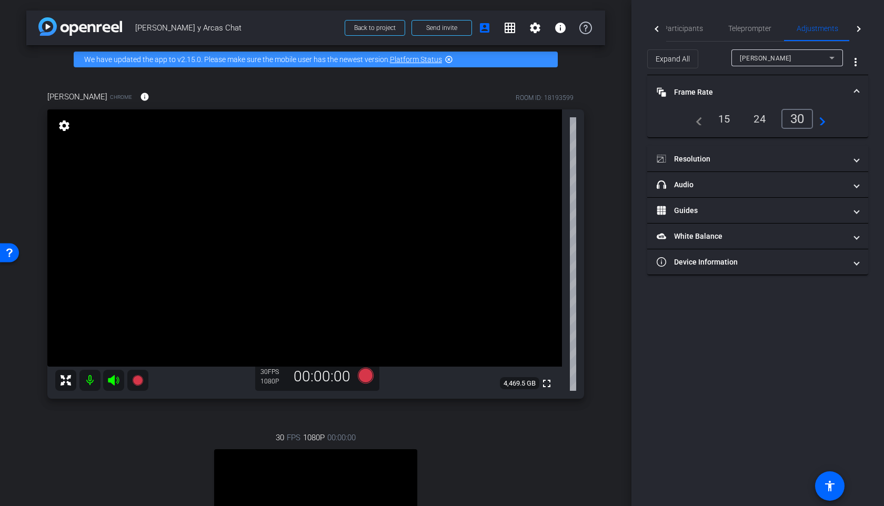
click at [756, 90] on mat-panel-title "Frame Rate Frame Rate" at bounding box center [750, 92] width 189 height 11
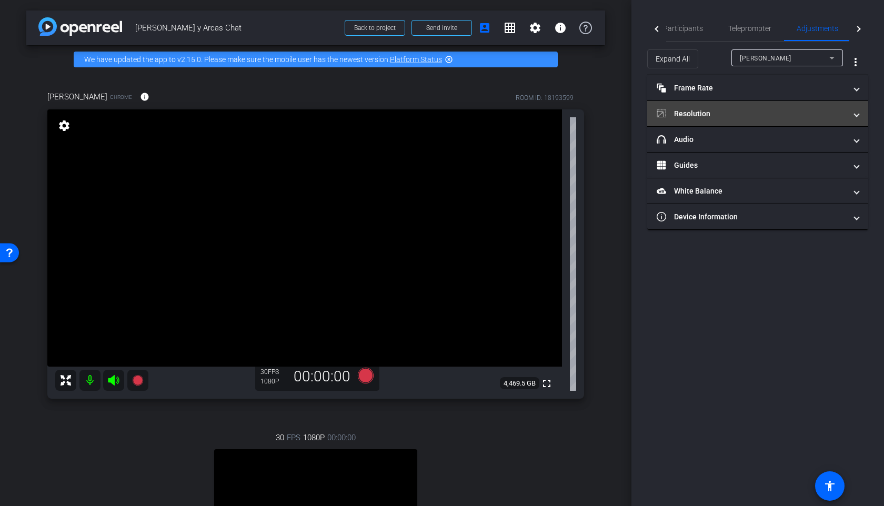
click at [744, 117] on mat-panel-title "Resolution" at bounding box center [750, 113] width 189 height 11
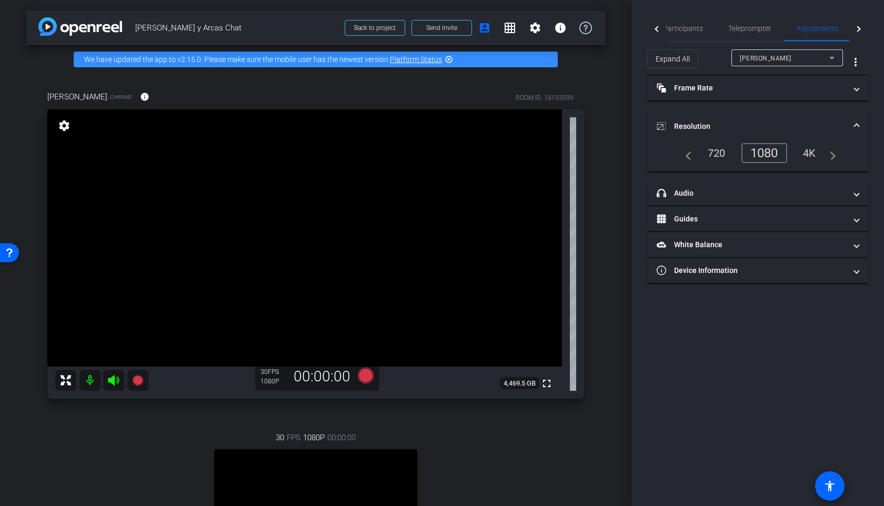
click at [744, 117] on mat-expansion-panel-header "Resolution" at bounding box center [757, 126] width 221 height 34
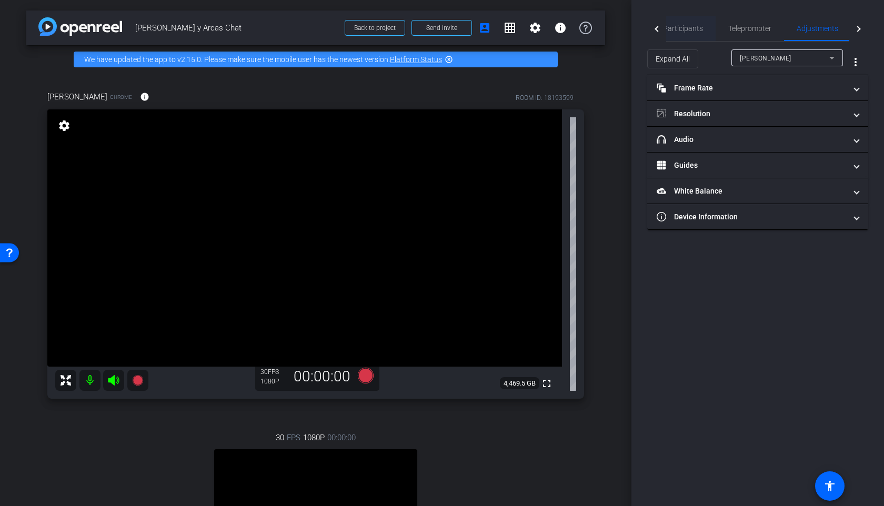
click at [702, 31] on div "Participants" at bounding box center [682, 28] width 65 height 25
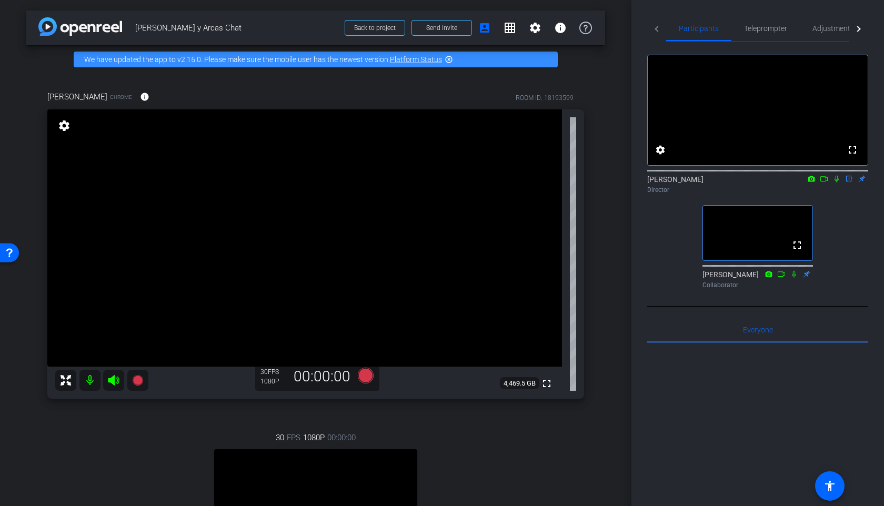
click at [823, 182] on icon at bounding box center [823, 178] width 8 height 7
click at [833, 31] on span "Adjustments" at bounding box center [833, 28] width 42 height 7
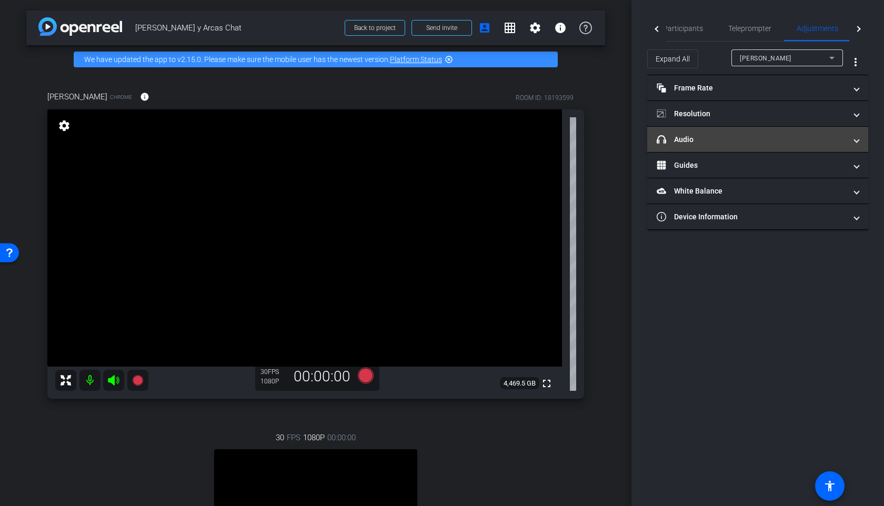
click at [729, 146] on mat-expansion-panel-header "headphone icon Audio" at bounding box center [757, 139] width 221 height 25
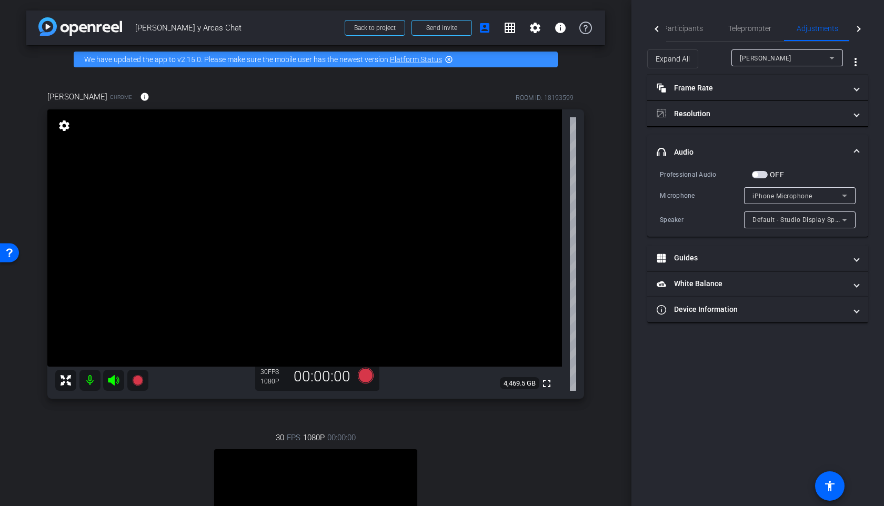
click at [786, 192] on span "iPhone Microphone" at bounding box center [782, 195] width 60 height 7
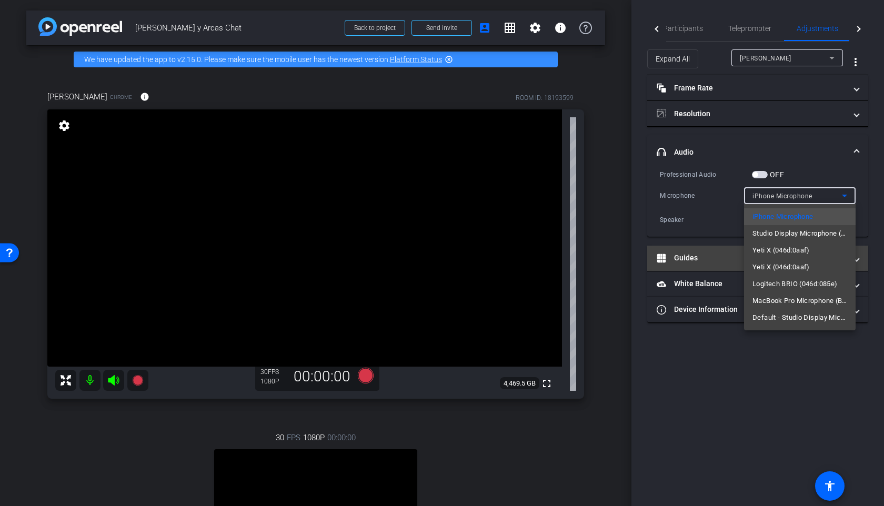
click at [778, 253] on span "Yeti X (046d:0aaf)" at bounding box center [780, 250] width 57 height 13
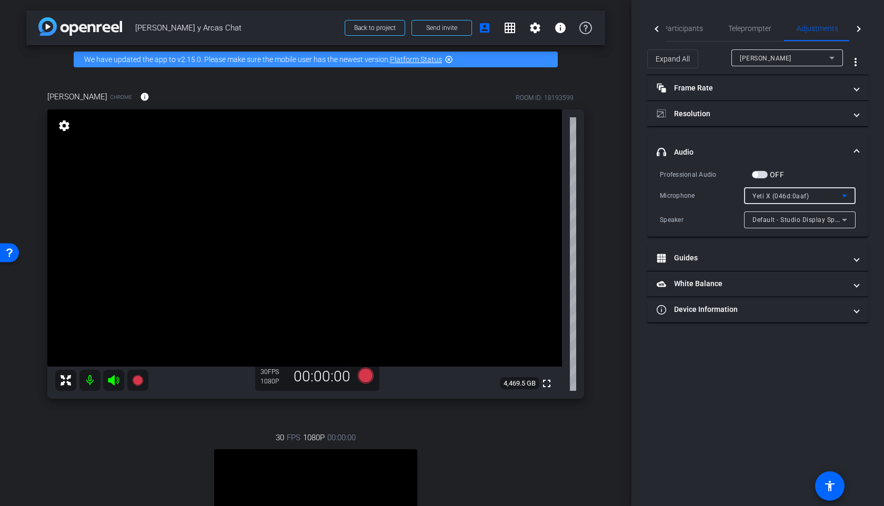
click at [795, 218] on span "Default - Studio Display Speakers (05ac:1114)" at bounding box center [823, 219] width 142 height 8
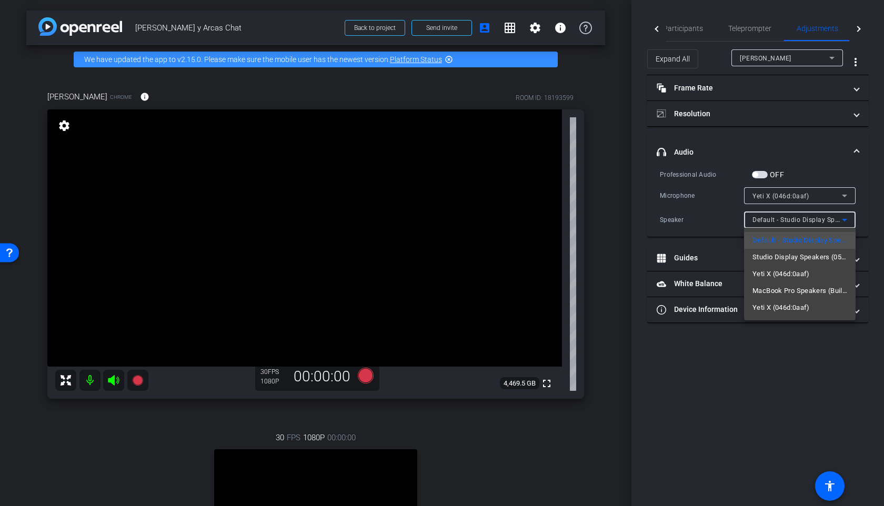
click at [741, 358] on div at bounding box center [442, 253] width 884 height 506
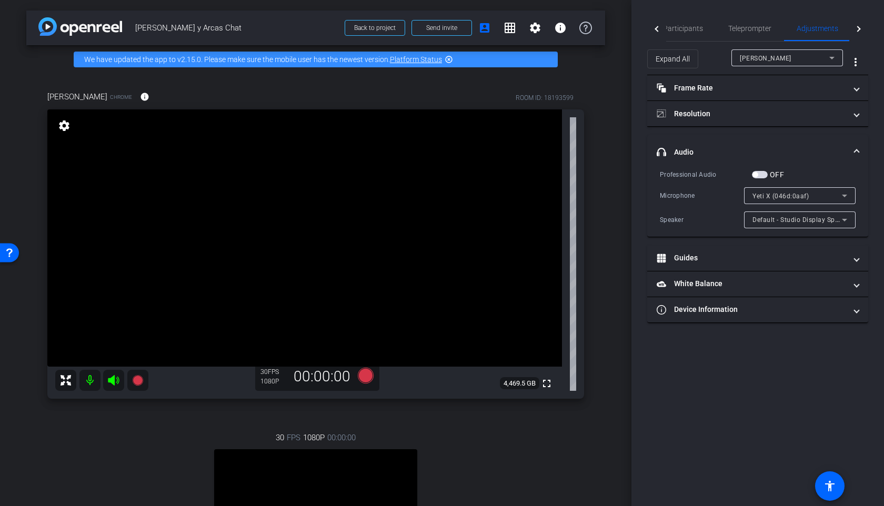
click at [798, 213] on div "Default - Studio Display Speakers (05ac:1114)" at bounding box center [796, 219] width 89 height 13
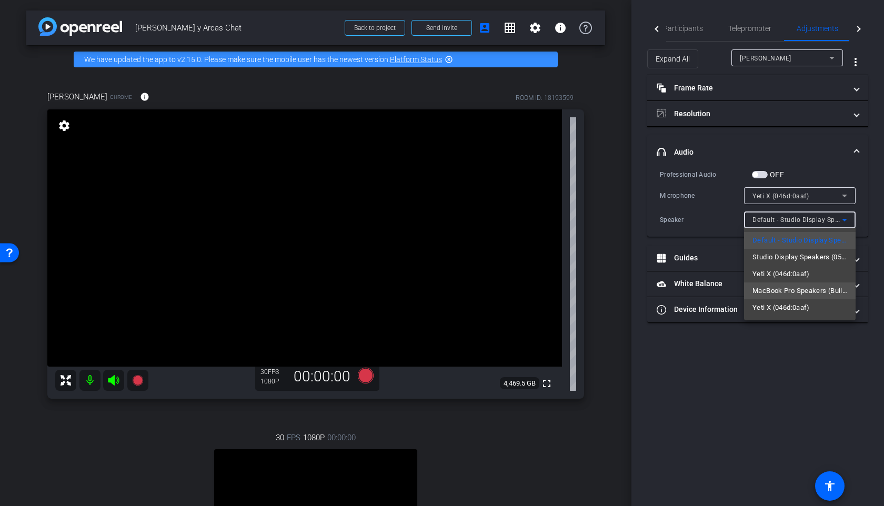
click at [782, 290] on span "MacBook Pro Speakers (Built-in)" at bounding box center [799, 291] width 95 height 13
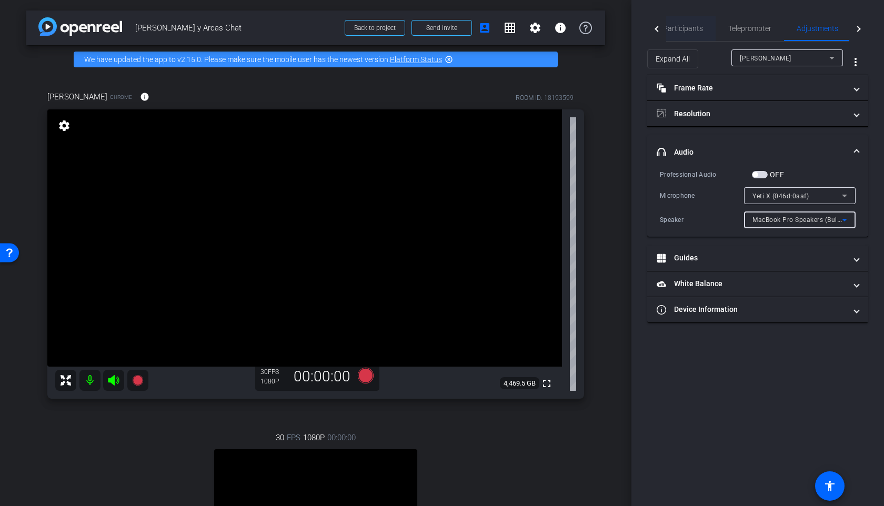
click at [688, 33] on span "Participants" at bounding box center [683, 28] width 40 height 25
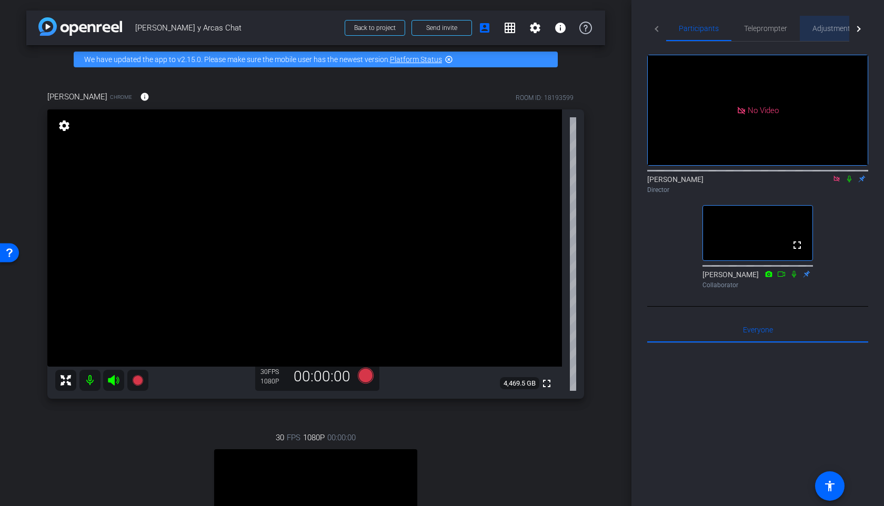
click at [819, 28] on span "Adjustments" at bounding box center [833, 28] width 42 height 7
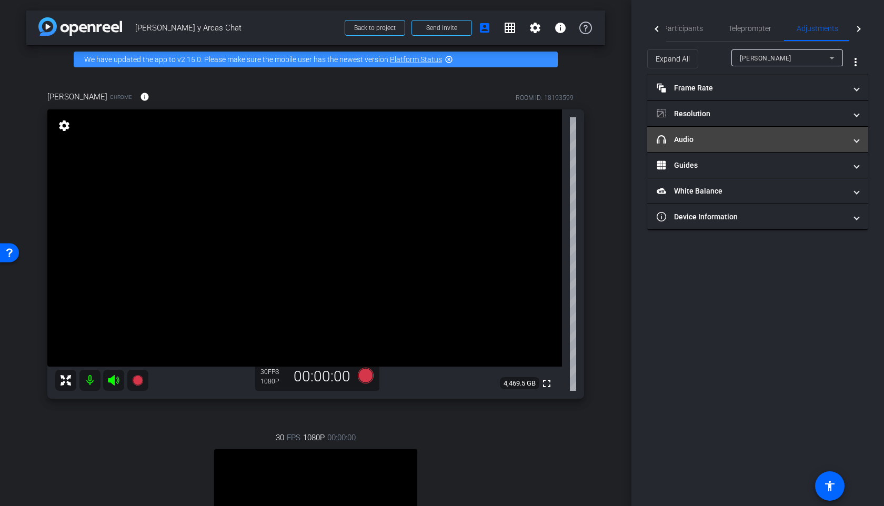
click at [725, 143] on mat-panel-title "headphone icon Audio" at bounding box center [750, 139] width 189 height 11
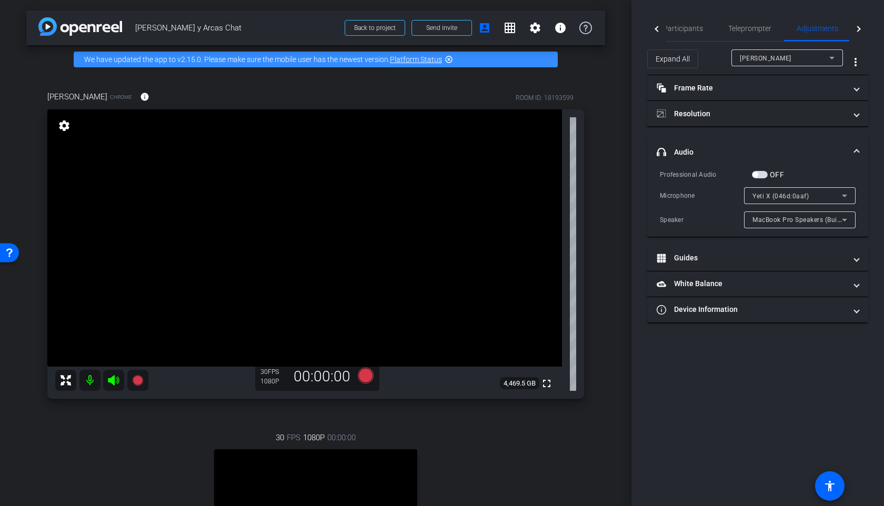
click at [774, 224] on div "MacBook Pro Speakers (Built-in)" at bounding box center [796, 219] width 89 height 13
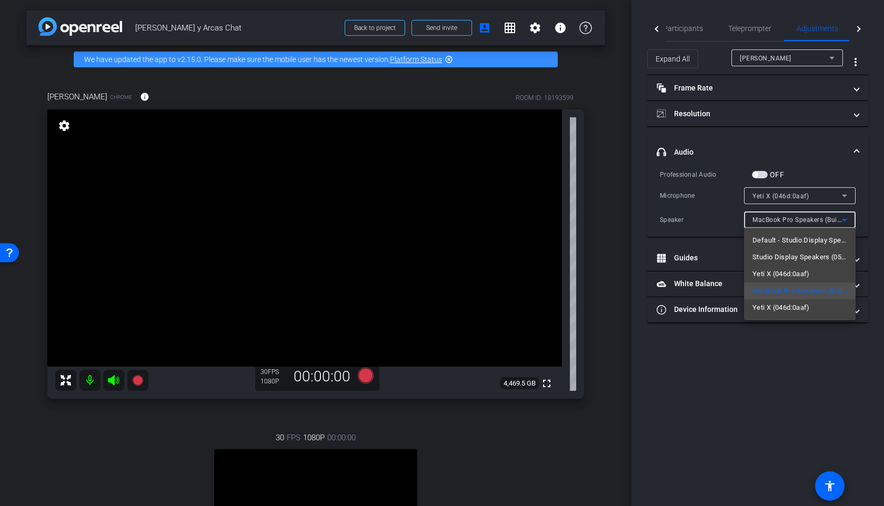
click at [774, 240] on span "Default - Studio Display Speakers (05ac:1114)" at bounding box center [799, 240] width 95 height 13
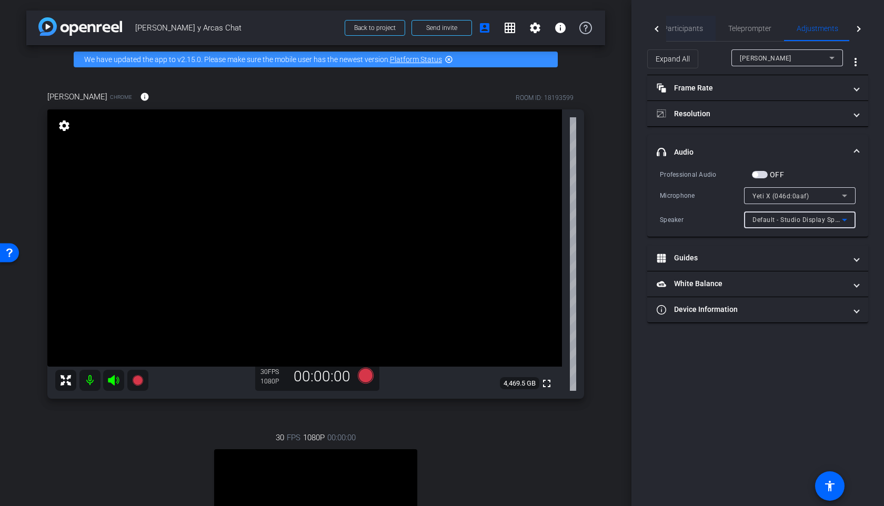
click at [687, 34] on span "Participants" at bounding box center [683, 28] width 40 height 25
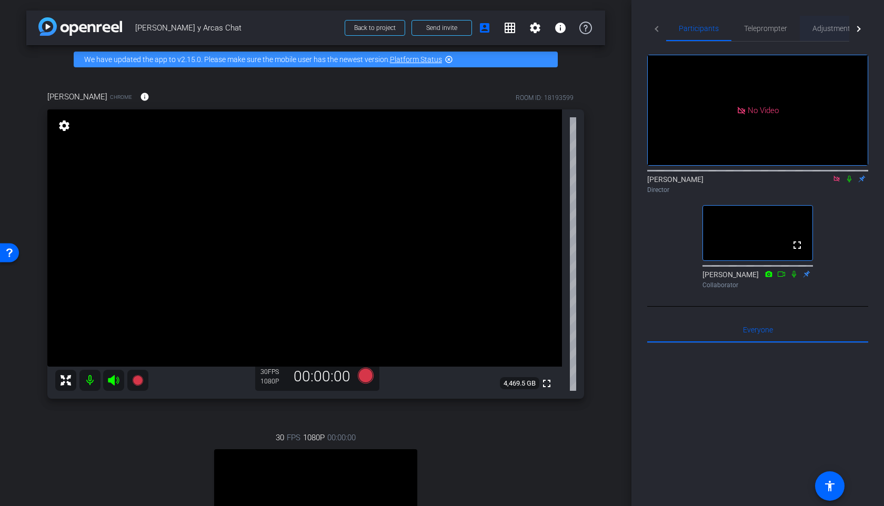
click at [820, 28] on span "Adjustments" at bounding box center [833, 28] width 42 height 7
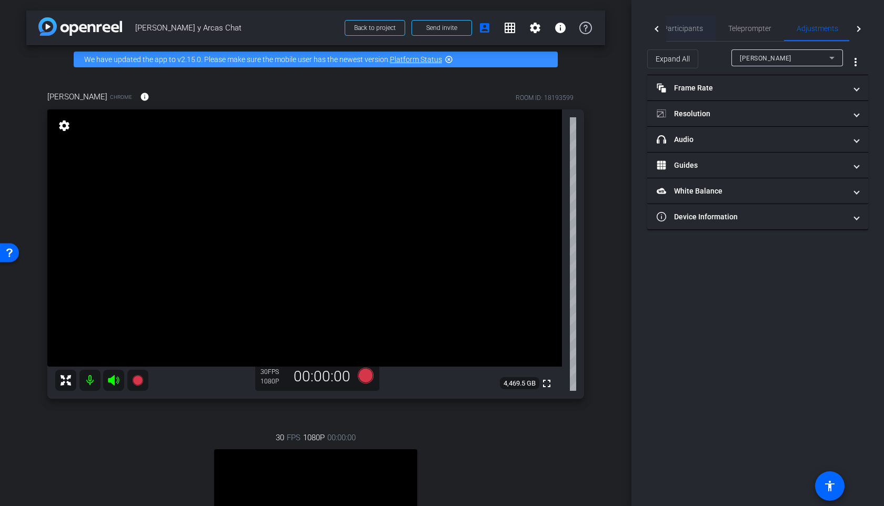
click at [673, 26] on span "Participants" at bounding box center [683, 28] width 40 height 7
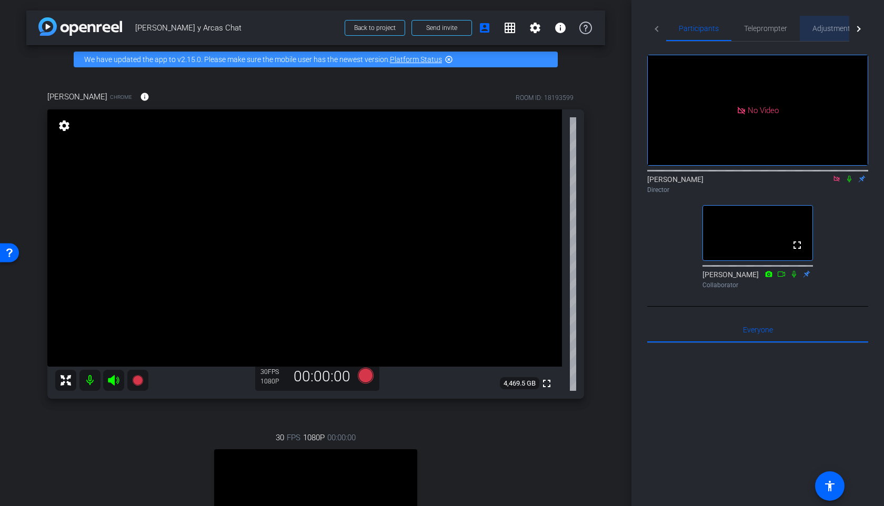
click at [825, 26] on span "Adjustments" at bounding box center [833, 28] width 42 height 7
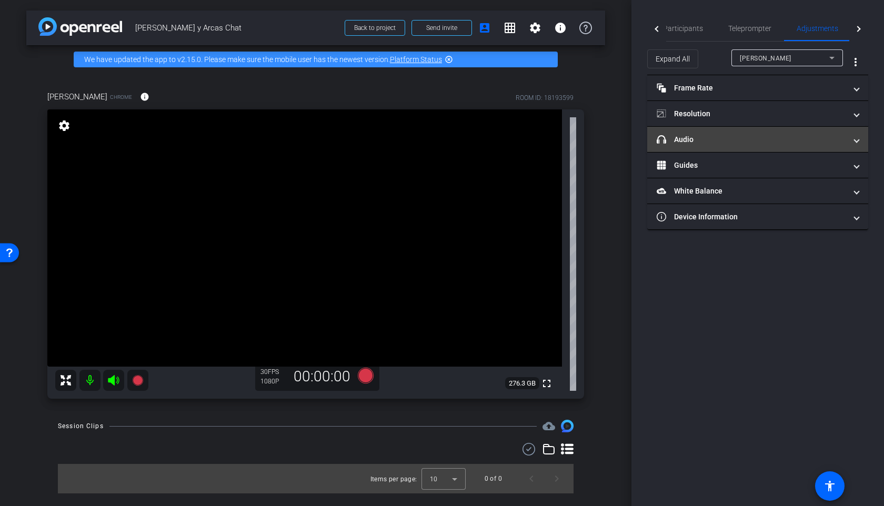
click at [752, 144] on mat-panel-title "headphone icon Audio" at bounding box center [750, 139] width 189 height 11
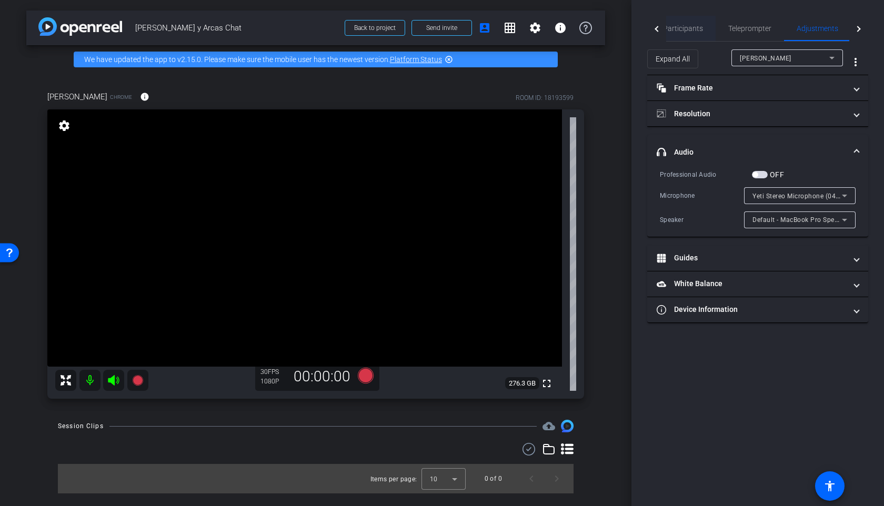
click at [690, 34] on span "Participants" at bounding box center [683, 28] width 40 height 25
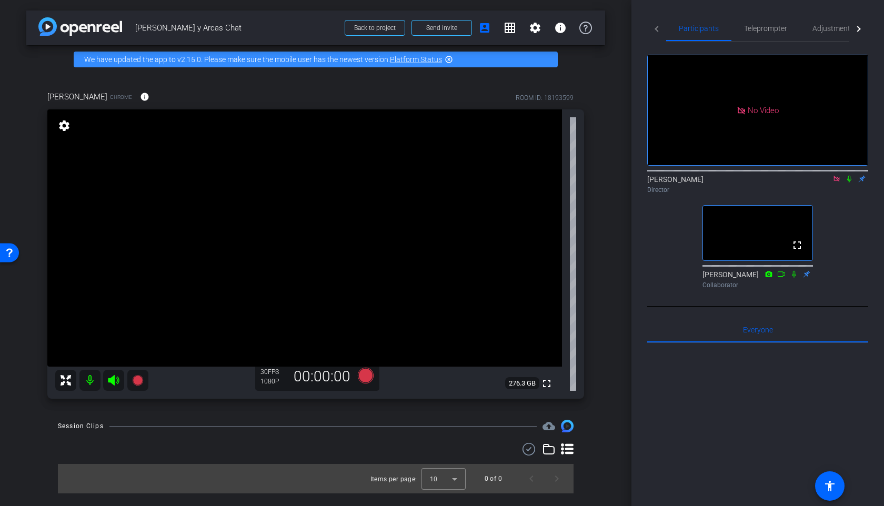
click at [834, 176] on icon at bounding box center [836, 179] width 6 height 6
click at [826, 31] on span "Adjustments" at bounding box center [833, 28] width 42 height 7
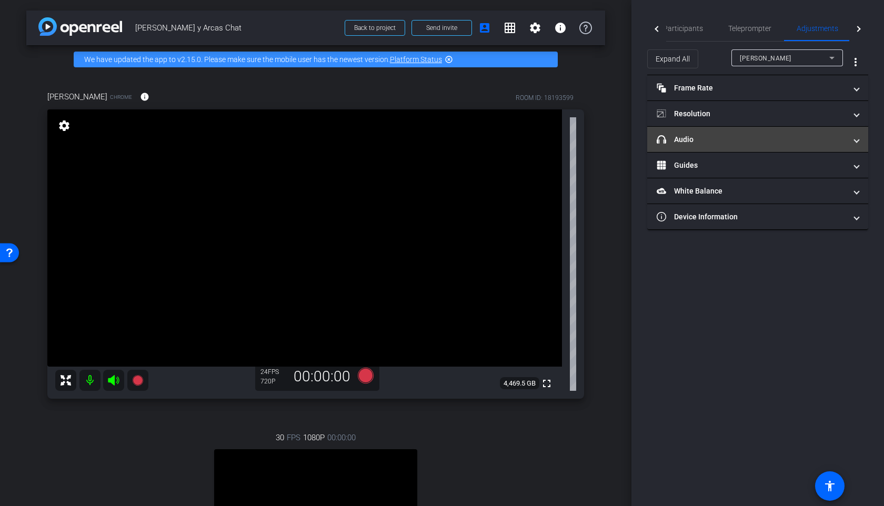
click at [746, 141] on mat-panel-title "headphone icon Audio" at bounding box center [750, 139] width 189 height 11
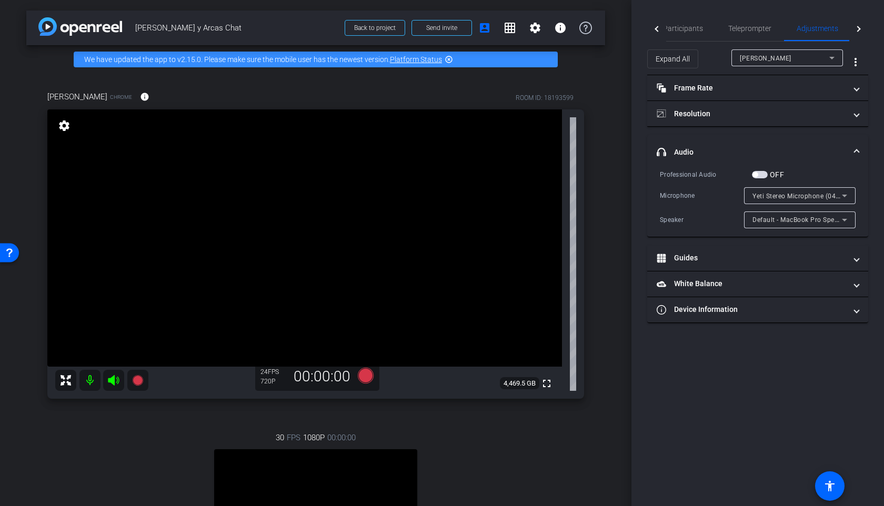
click at [746, 141] on mat-expansion-panel-header "headphone icon Audio" at bounding box center [757, 152] width 221 height 34
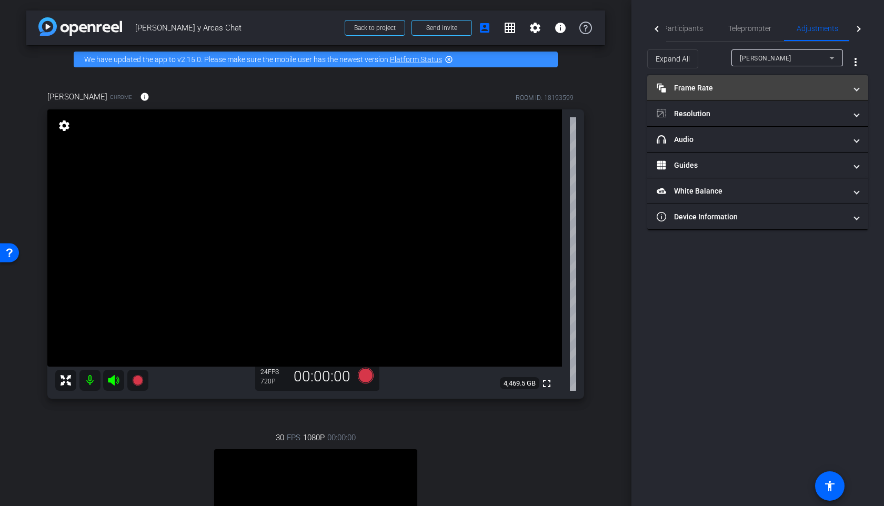
click at [776, 87] on mat-panel-title "Frame Rate Frame Rate" at bounding box center [750, 88] width 189 height 11
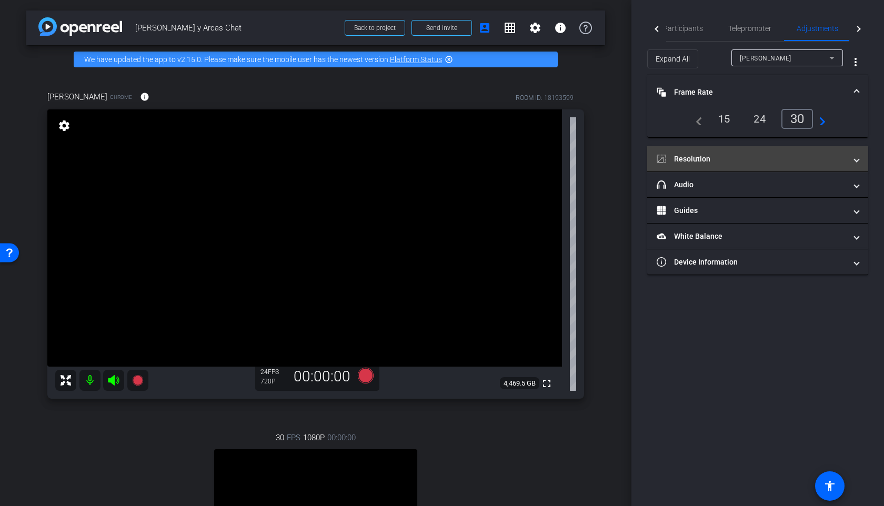
click at [771, 156] on mat-panel-title "Resolution" at bounding box center [750, 159] width 189 height 11
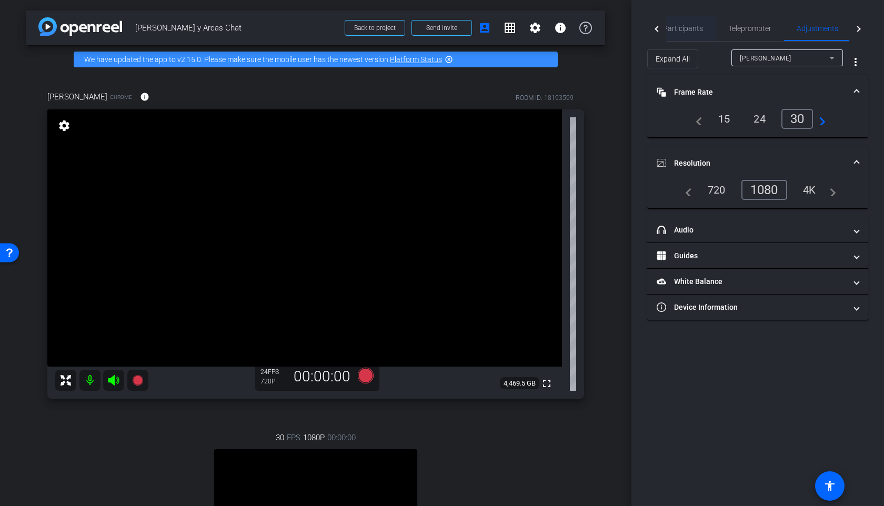
click at [675, 35] on span "Participants" at bounding box center [683, 28] width 40 height 25
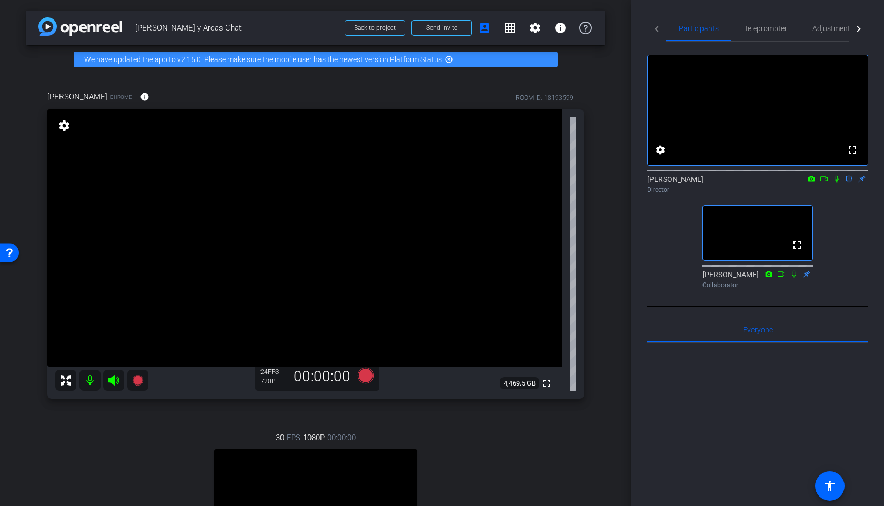
click at [610, 149] on div "arrow_back Blaise Agüera y Arcas Chat Back to project Send invite account_box g…" at bounding box center [315, 253] width 631 height 506
click at [825, 34] on span "Adjustments" at bounding box center [833, 28] width 42 height 25
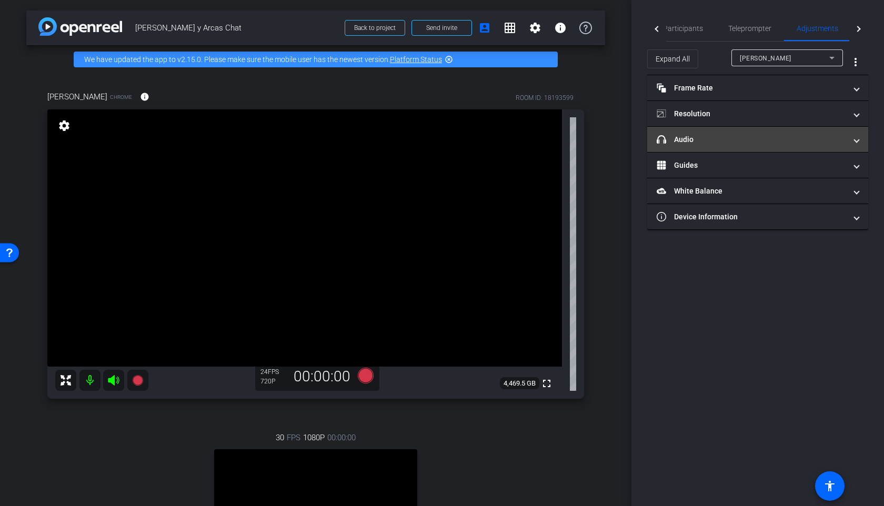
click at [752, 139] on mat-panel-title "headphone icon Audio" at bounding box center [750, 139] width 189 height 11
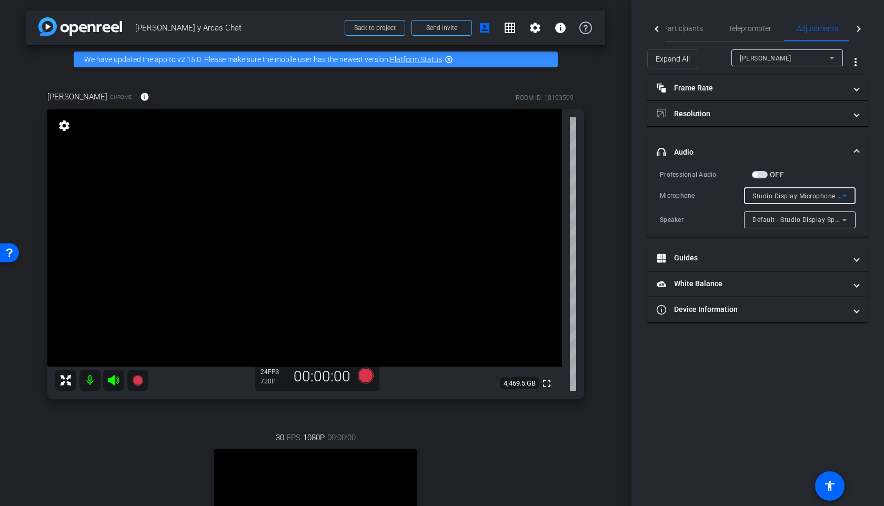
click at [796, 194] on span "Studio Display Microphone (05ac:1114)" at bounding box center [813, 195] width 123 height 8
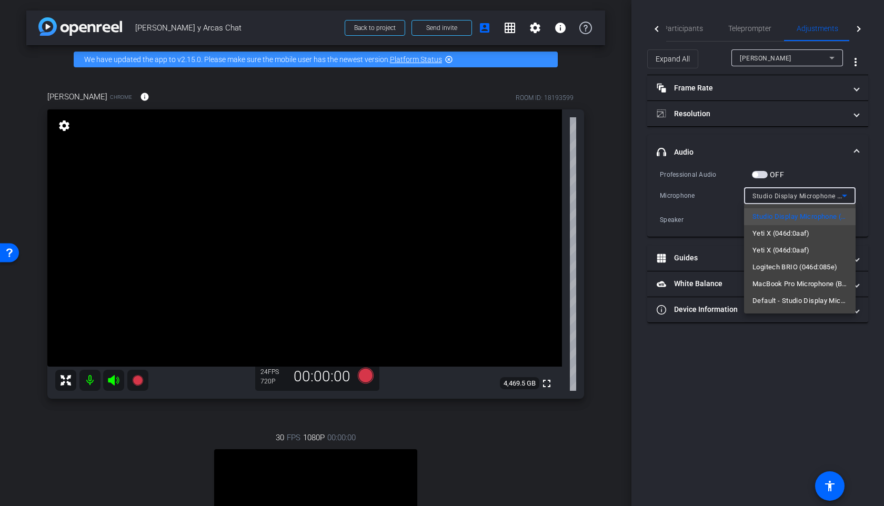
click at [796, 194] on div at bounding box center [442, 253] width 884 height 506
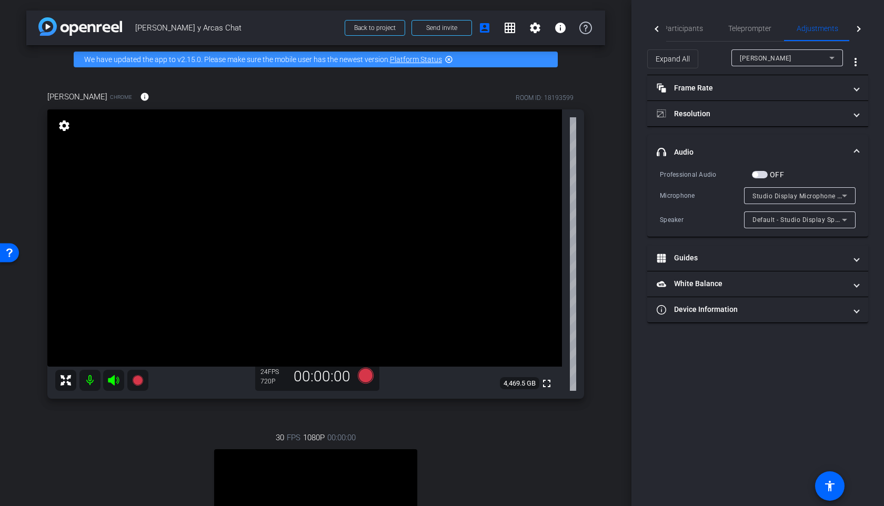
click at [778, 193] on span "Studio Display Microphone (05ac:1114)" at bounding box center [813, 195] width 123 height 8
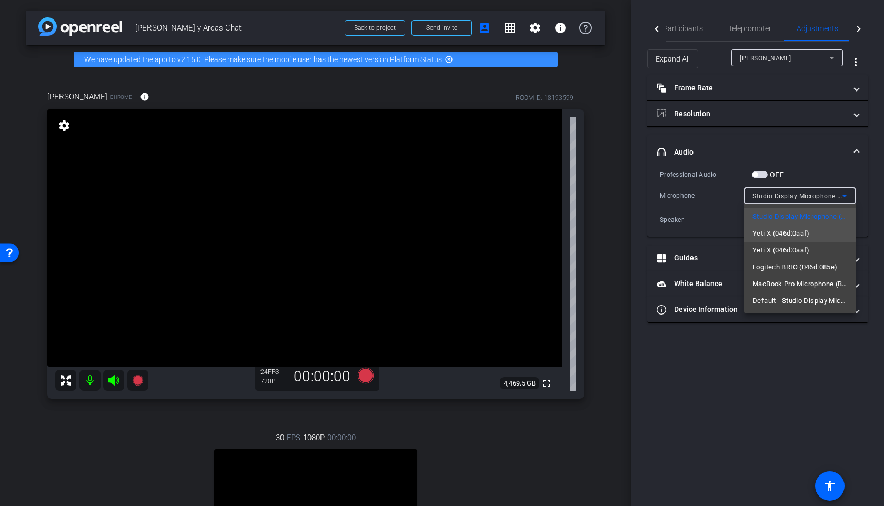
click at [779, 234] on span "Yeti X (046d:0aaf)" at bounding box center [780, 233] width 57 height 13
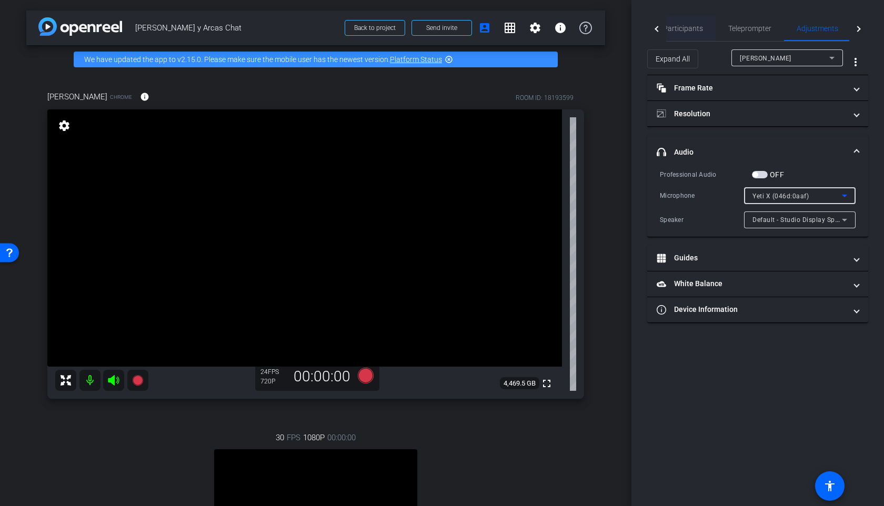
click at [669, 28] on span "Participants" at bounding box center [683, 28] width 40 height 7
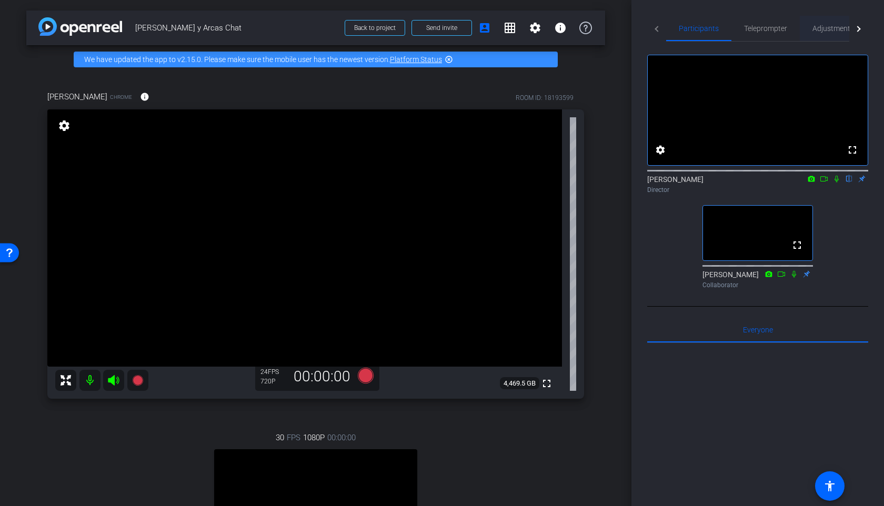
click at [826, 25] on span "Adjustments" at bounding box center [833, 28] width 42 height 7
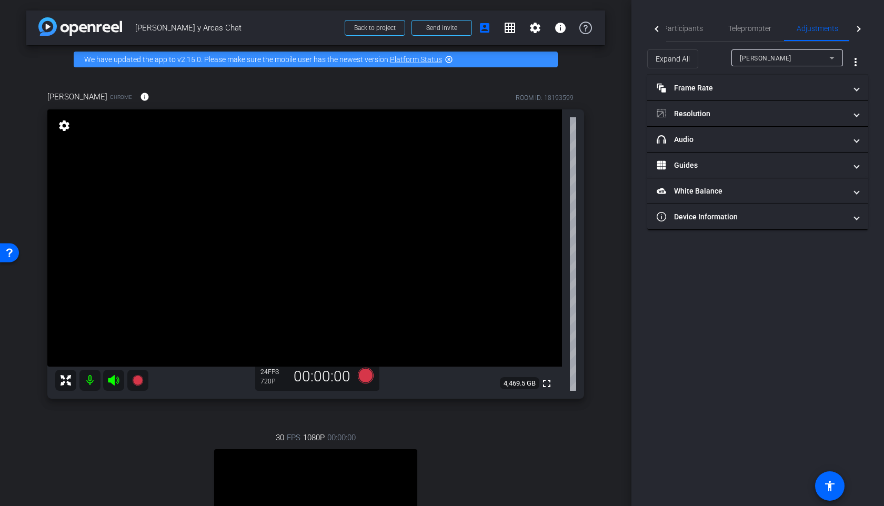
click at [763, 61] on span "[PERSON_NAME]" at bounding box center [765, 58] width 52 height 7
click at [752, 90] on span "[PERSON_NAME]" at bounding box center [765, 95] width 53 height 13
click at [752, 90] on mat-panel-title "Frame Rate Frame Rate" at bounding box center [750, 88] width 189 height 11
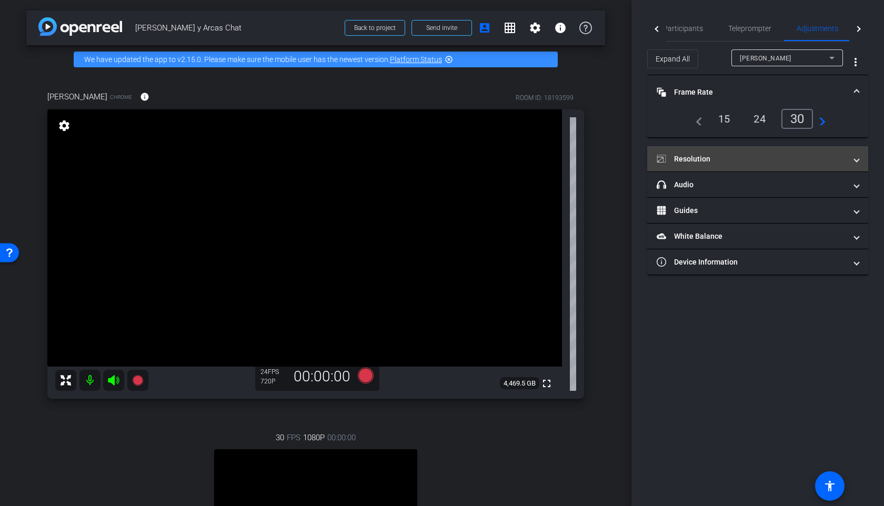
click at [744, 152] on mat-expansion-panel-header "Resolution" at bounding box center [757, 158] width 221 height 25
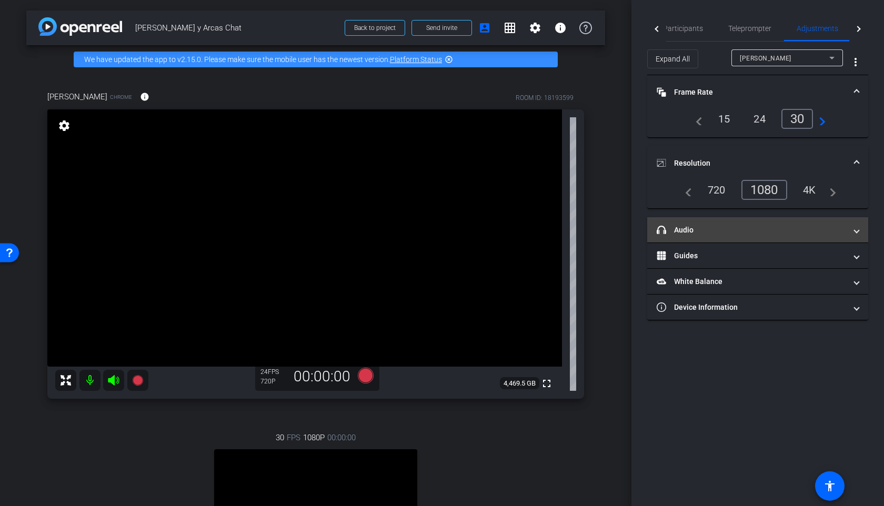
click at [729, 225] on mat-panel-title "headphone icon Audio" at bounding box center [750, 230] width 189 height 11
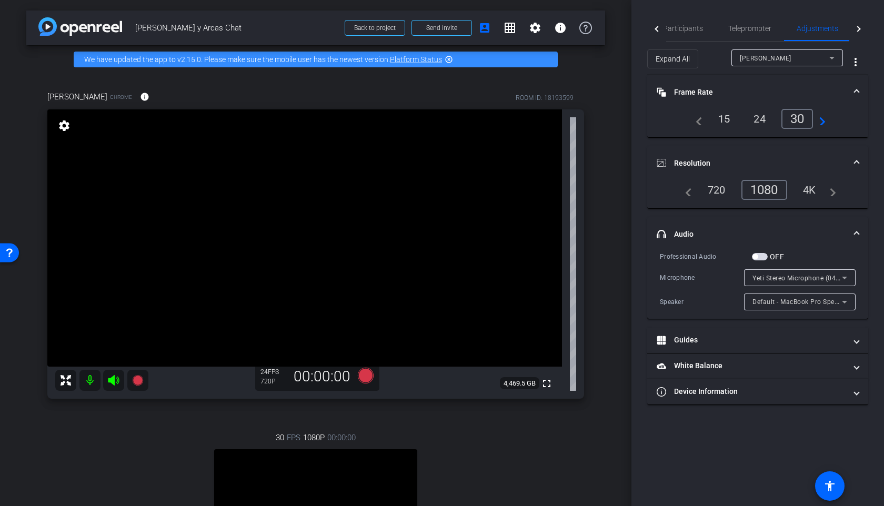
click at [743, 61] on span "[PERSON_NAME]" at bounding box center [765, 58] width 52 height 7
click at [679, 29] on span "Participants" at bounding box center [683, 28] width 40 height 7
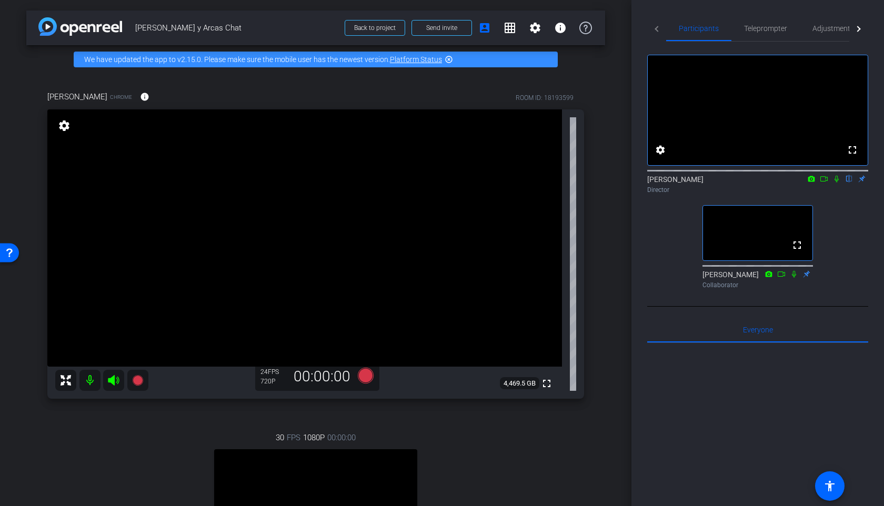
click at [825, 184] on mat-icon at bounding box center [823, 178] width 13 height 9
click at [360, 376] on icon at bounding box center [366, 376] width 16 height 16
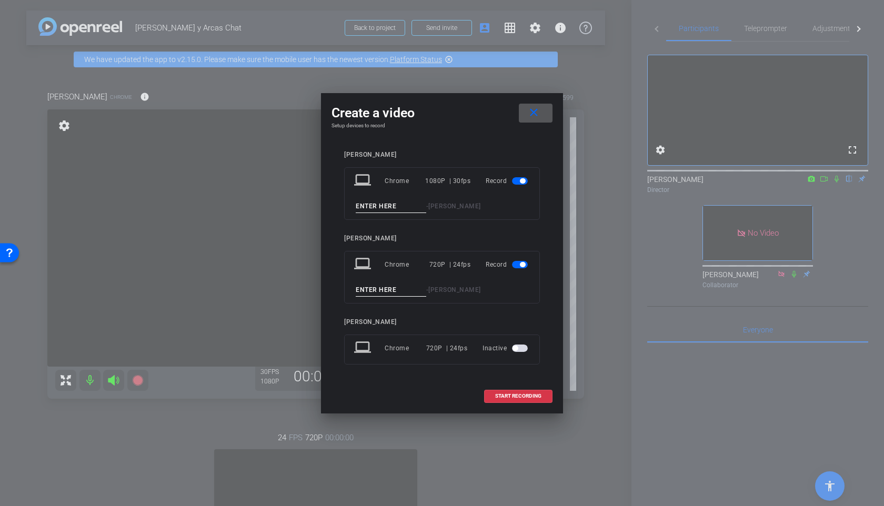
click at [392, 210] on input at bounding box center [391, 206] width 70 height 13
type input "TEST"
click at [395, 291] on input at bounding box center [391, 289] width 70 height 13
type input "TEST"
click at [519, 395] on span "START RECORDING" at bounding box center [518, 395] width 46 height 5
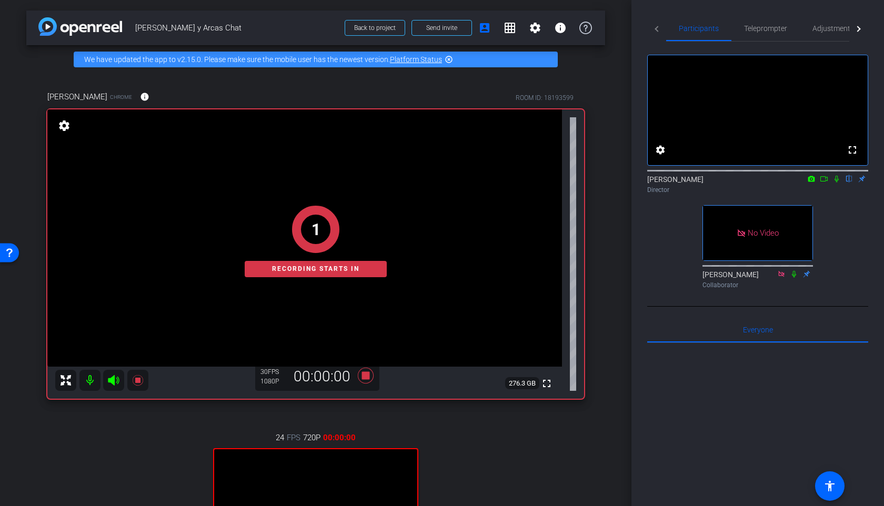
click at [837, 182] on icon at bounding box center [836, 178] width 8 height 7
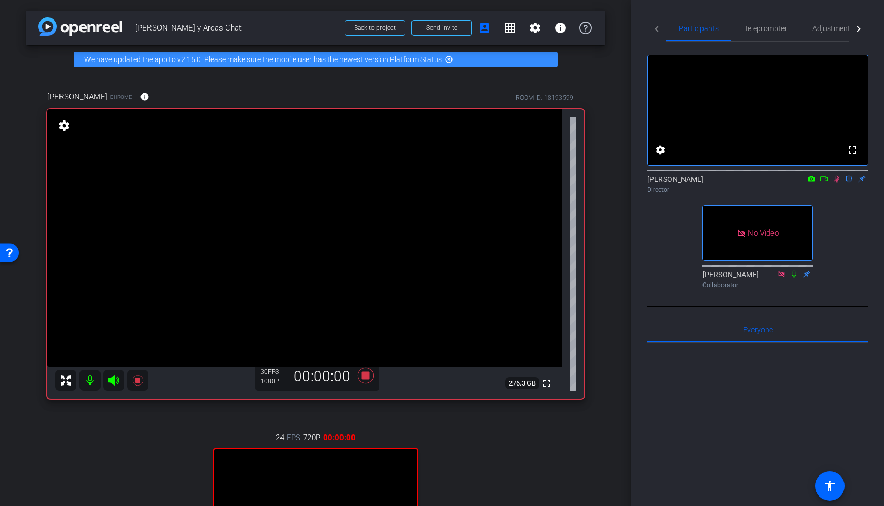
click at [825, 182] on icon at bounding box center [823, 178] width 8 height 7
click at [851, 182] on icon at bounding box center [849, 179] width 6 height 7
click at [364, 376] on icon at bounding box center [366, 376] width 16 height 16
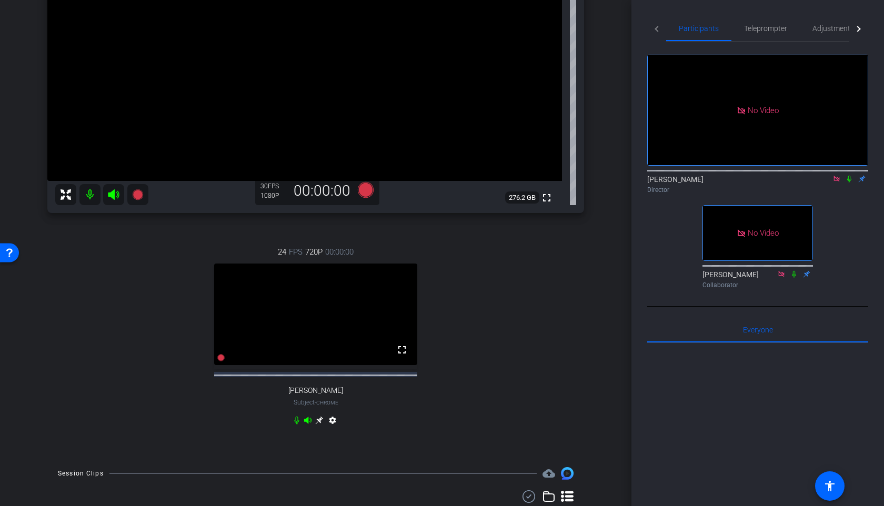
scroll to position [253, 0]
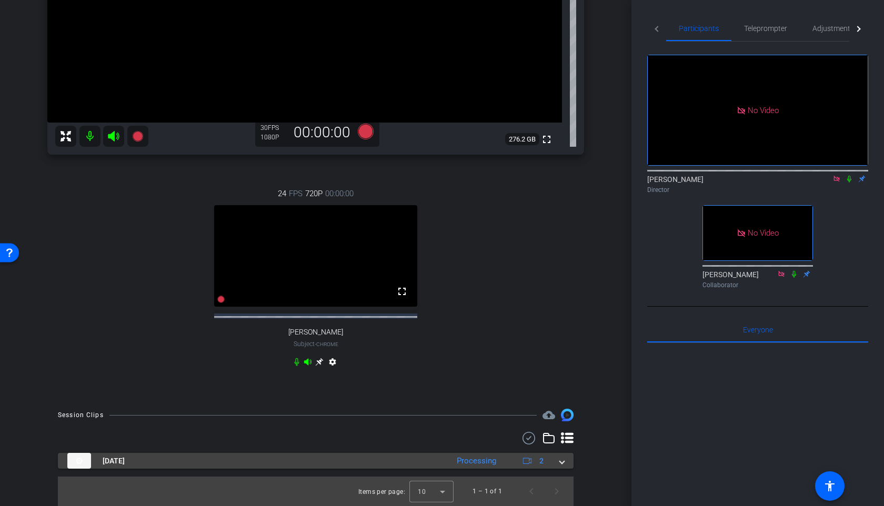
click at [565, 460] on mat-expansion-panel-header "[DATE] Processing 2" at bounding box center [315, 461] width 515 height 16
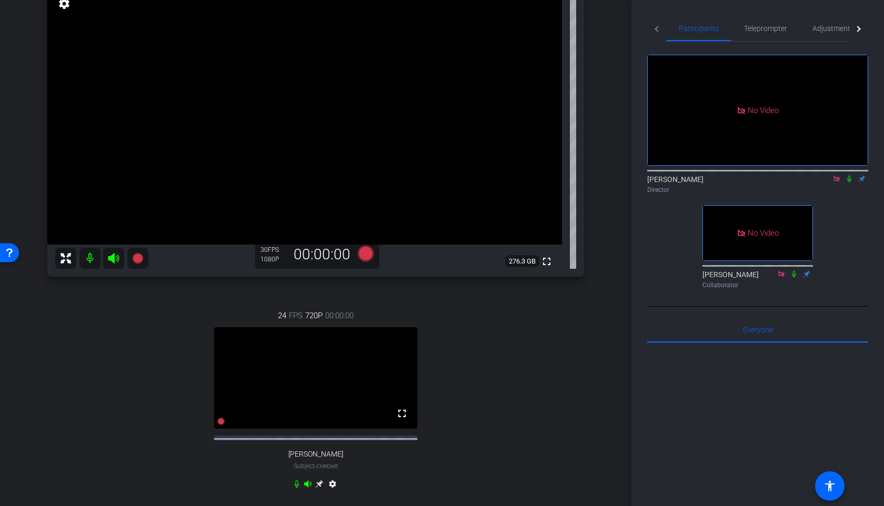
scroll to position [328, 0]
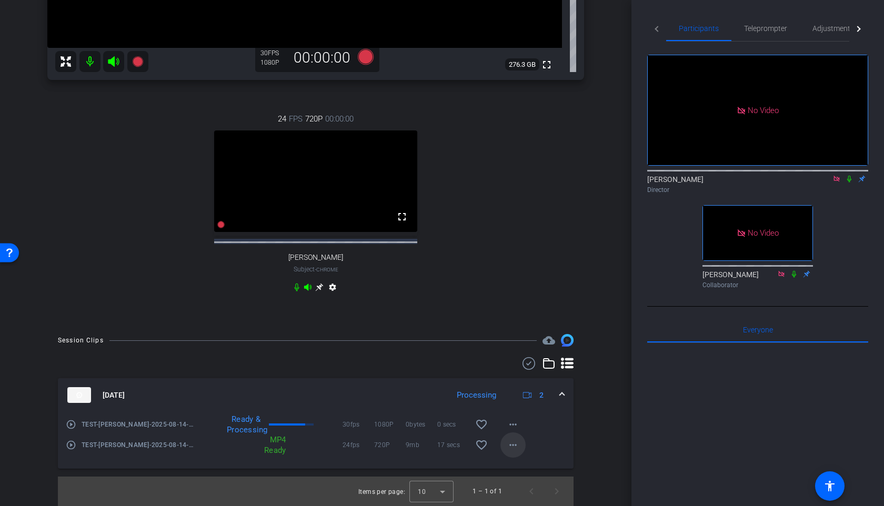
click at [524, 446] on span at bounding box center [512, 444] width 25 height 25
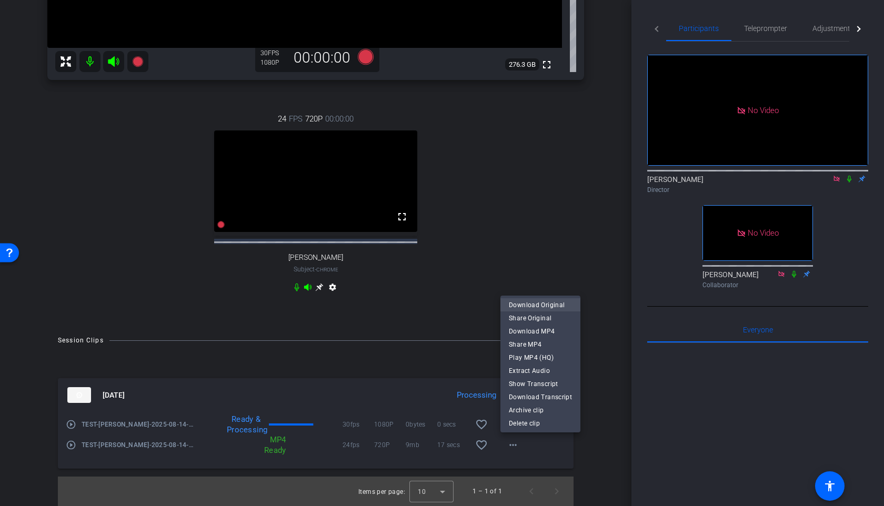
click at [552, 306] on span "Download Original" at bounding box center [540, 305] width 63 height 13
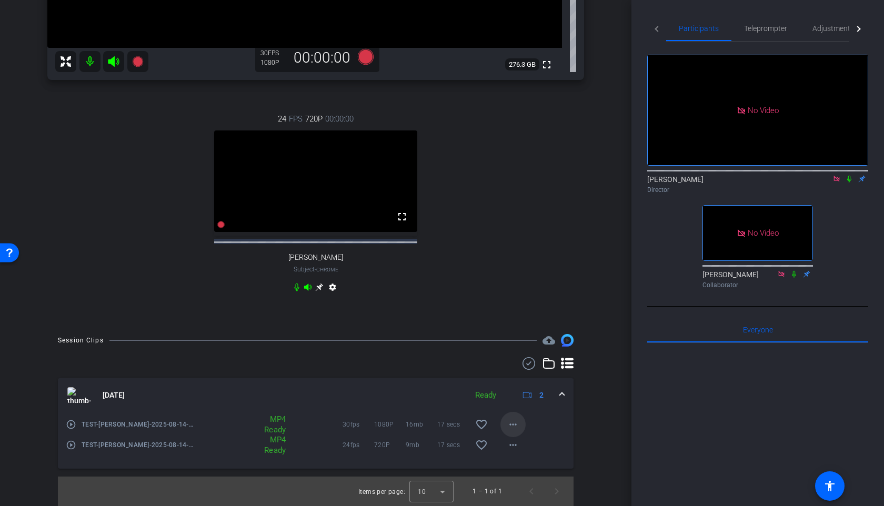
click at [512, 426] on mat-icon "more_horiz" at bounding box center [512, 424] width 13 height 13
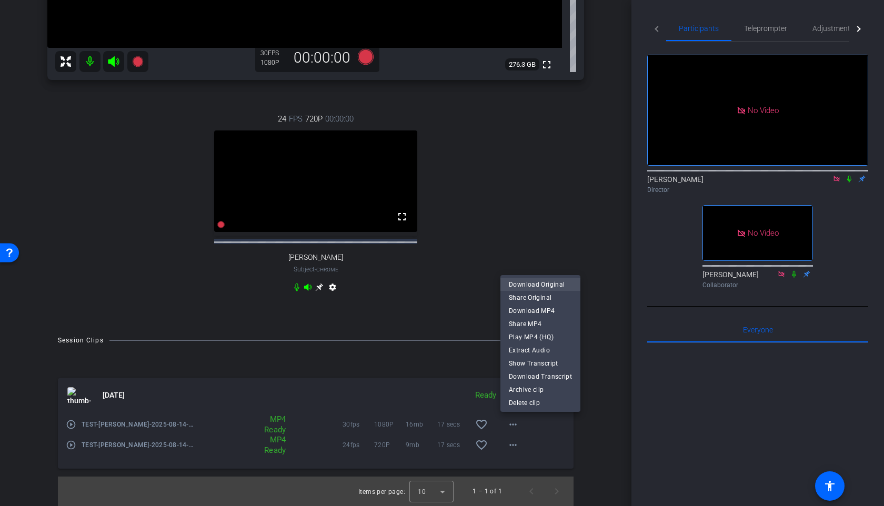
click at [543, 281] on span "Download Original" at bounding box center [540, 284] width 63 height 13
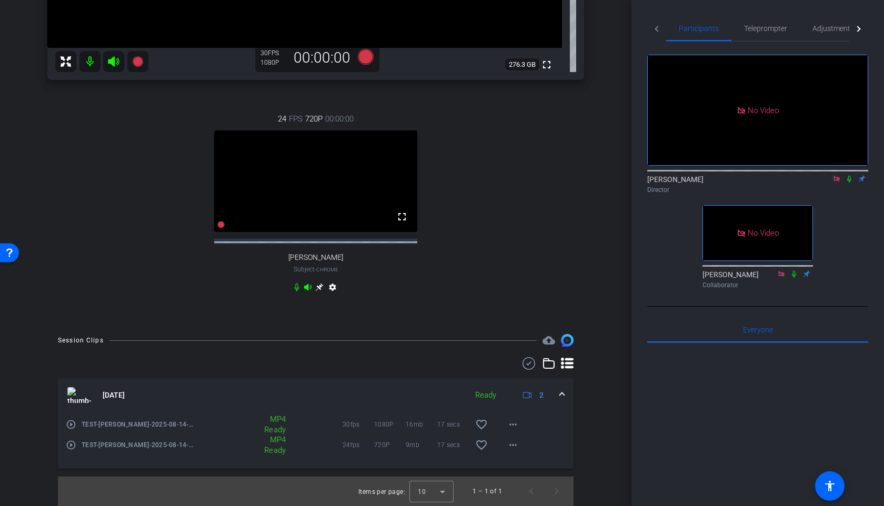
click at [848, 182] on icon at bounding box center [849, 179] width 4 height 7
click at [848, 195] on div "[PERSON_NAME] Director" at bounding box center [757, 184] width 221 height 21
click at [848, 182] on icon at bounding box center [849, 178] width 8 height 7
click at [848, 182] on icon at bounding box center [849, 179] width 4 height 7
click at [828, 32] on span "Adjustments" at bounding box center [833, 28] width 42 height 7
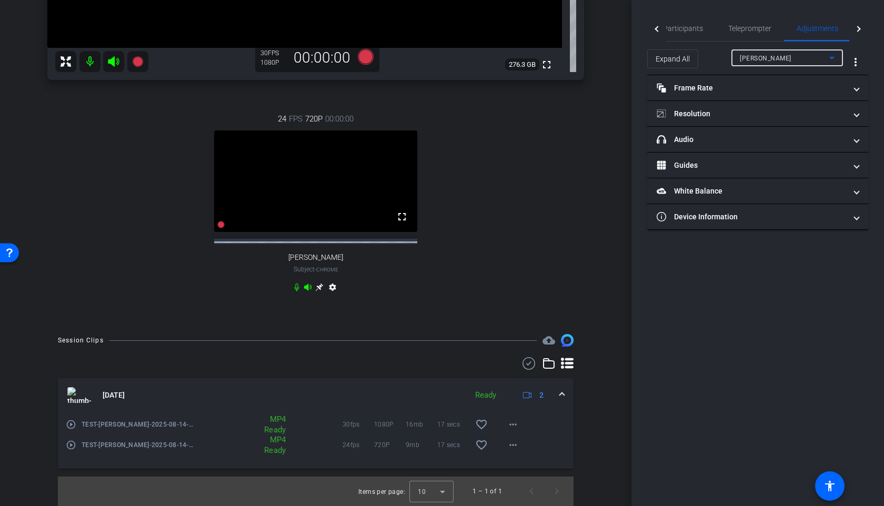
click at [757, 62] on div "[PERSON_NAME]" at bounding box center [783, 58] width 89 height 13
click at [757, 100] on span "[PERSON_NAME]" at bounding box center [765, 95] width 53 height 13
click at [739, 90] on mat-panel-title "Frame Rate Frame Rate" at bounding box center [750, 88] width 189 height 11
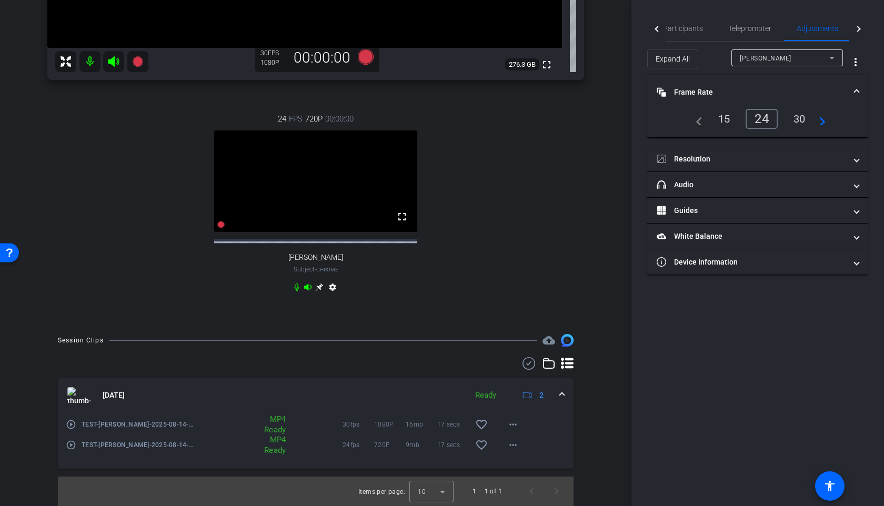
click at [807, 117] on div "30" at bounding box center [799, 119] width 28 height 18
click at [692, 23] on span "Participants" at bounding box center [683, 28] width 40 height 25
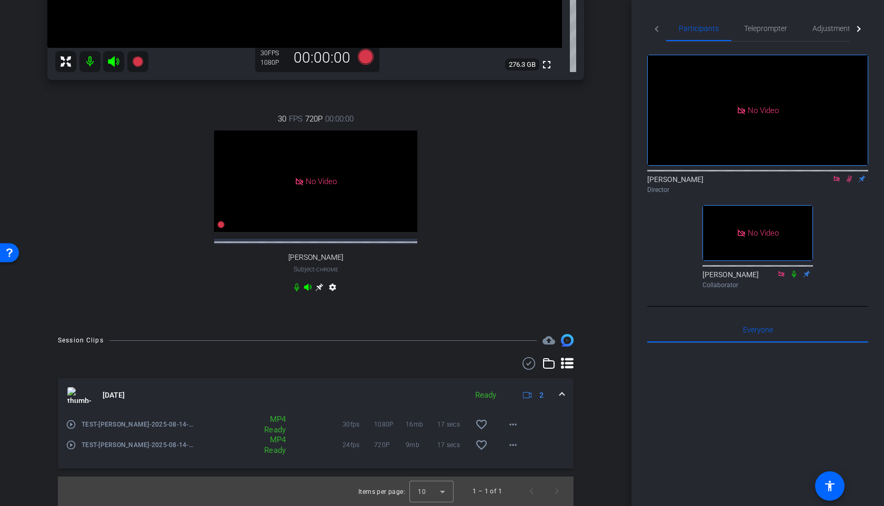
click at [848, 175] on icon at bounding box center [849, 178] width 8 height 7
click at [827, 32] on span "Adjustments" at bounding box center [833, 28] width 42 height 7
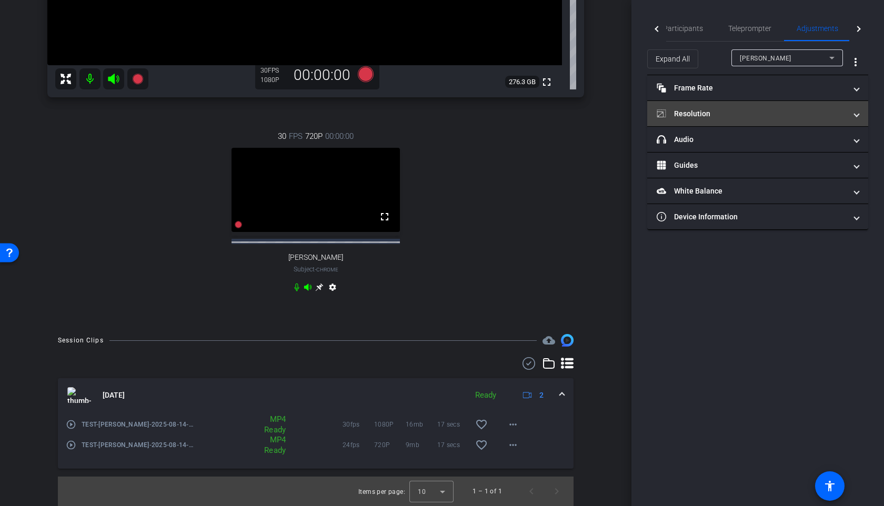
click at [757, 109] on mat-panel-title "Resolution" at bounding box center [750, 113] width 189 height 11
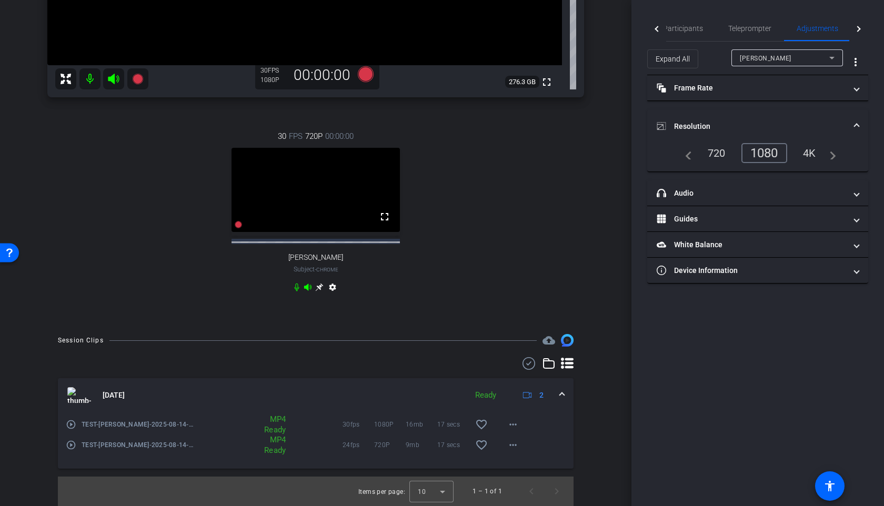
click at [860, 122] on mat-expansion-panel-header "Resolution" at bounding box center [757, 126] width 221 height 34
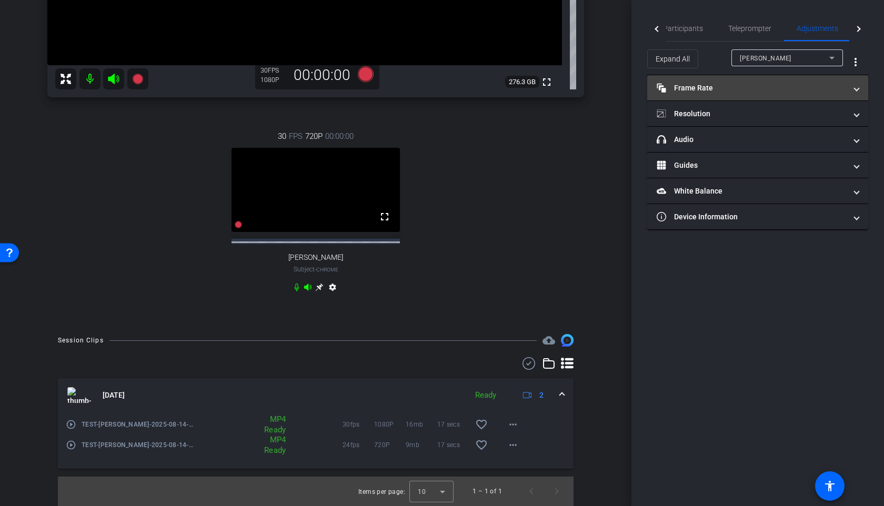
click at [858, 88] on span at bounding box center [856, 88] width 4 height 11
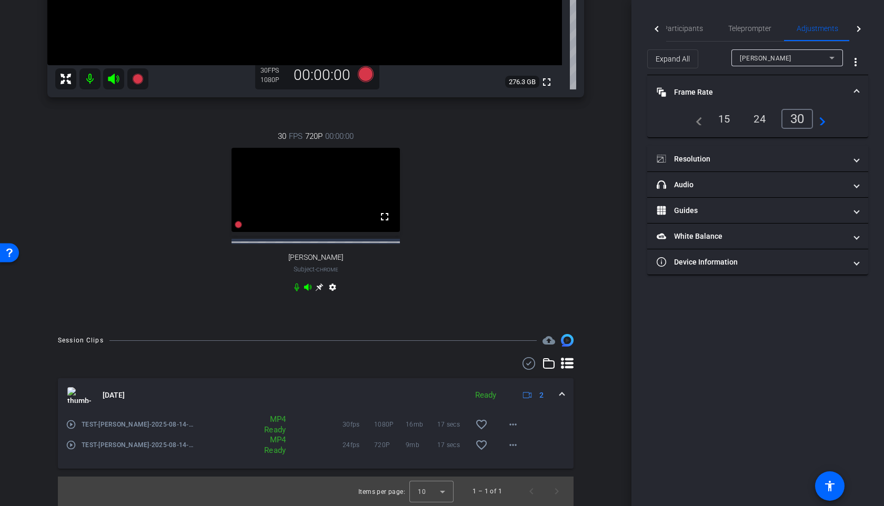
scroll to position [328, 0]
click at [858, 88] on mat-expansion-panel-header "Frame Rate Frame Rate" at bounding box center [757, 92] width 221 height 34
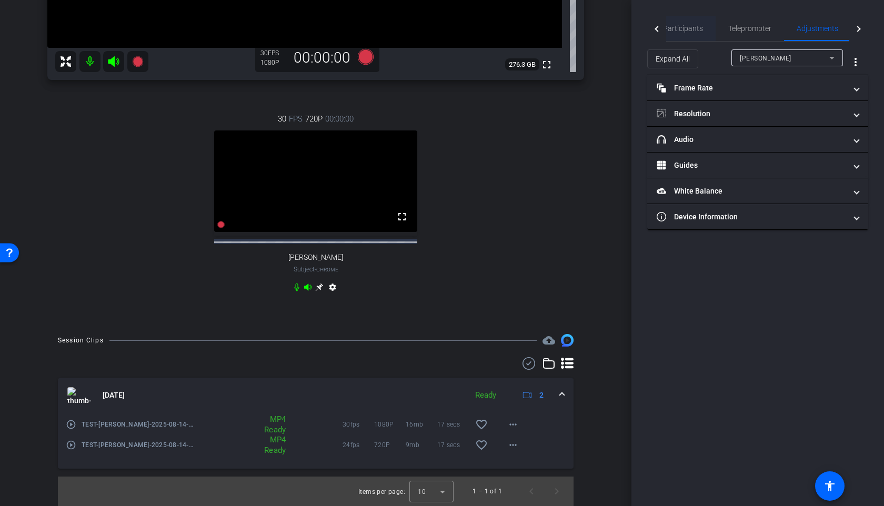
click at [682, 33] on span "Participants" at bounding box center [683, 28] width 40 height 25
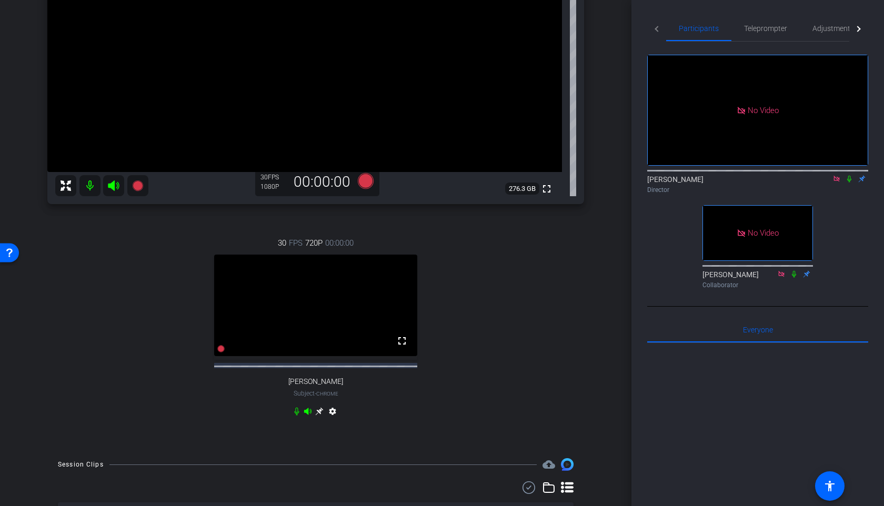
scroll to position [147, 0]
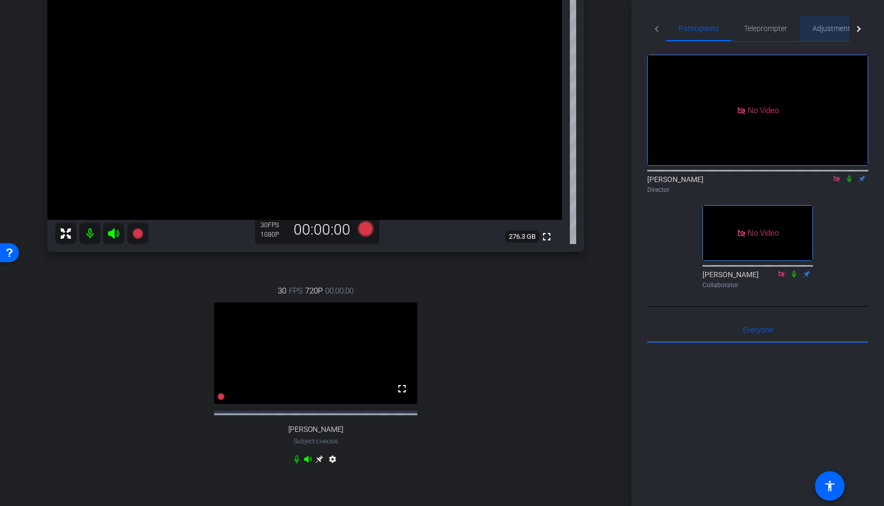
click at [831, 39] on span "Adjustments" at bounding box center [833, 28] width 42 height 25
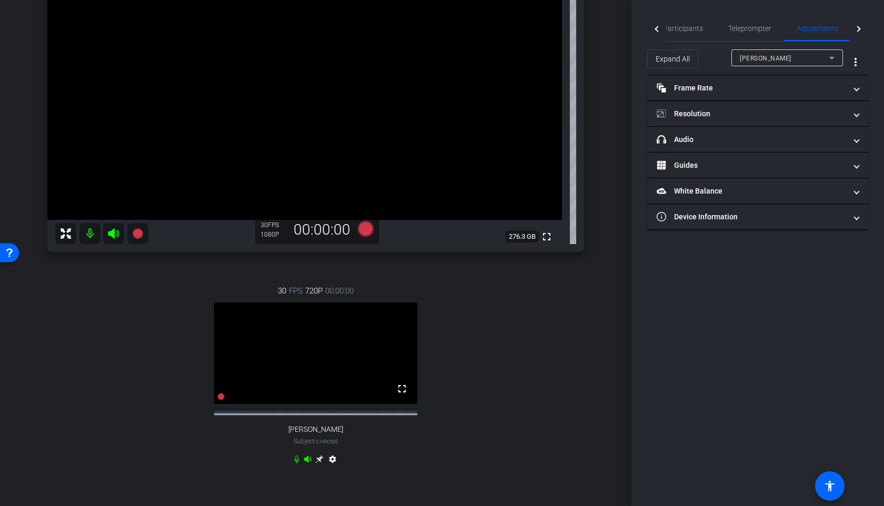
click at [773, 63] on div "[PERSON_NAME]" at bounding box center [783, 58] width 89 height 13
click at [766, 105] on mat-expansion-panel-header "Resolution" at bounding box center [757, 113] width 221 height 25
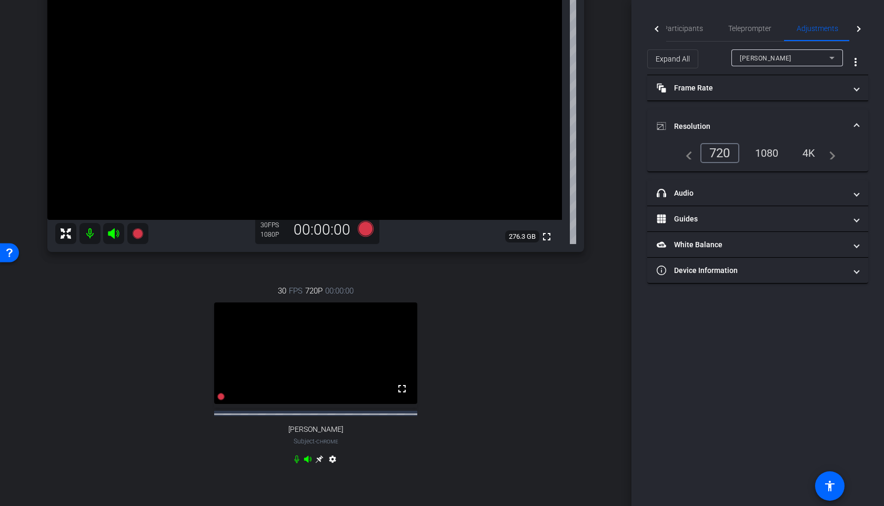
click at [769, 151] on div "1080" at bounding box center [766, 153] width 39 height 18
click at [855, 127] on span at bounding box center [856, 126] width 4 height 11
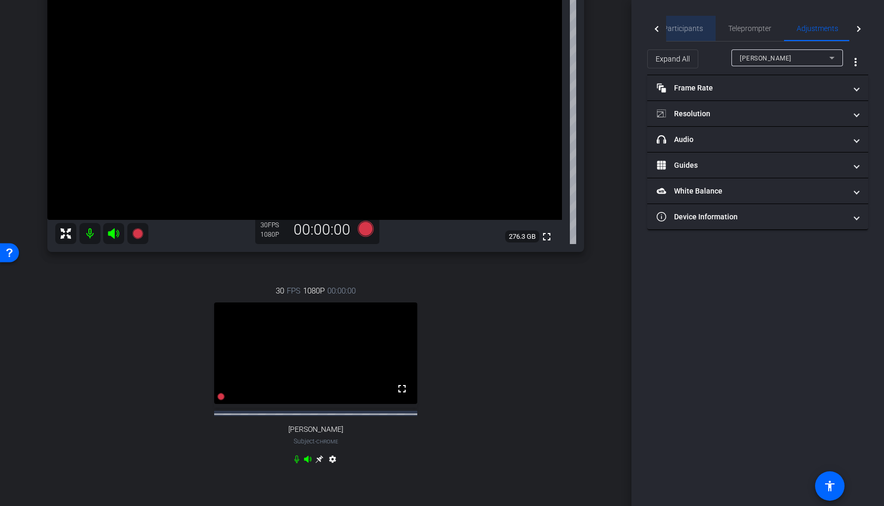
click at [701, 28] on span "Participants" at bounding box center [683, 28] width 40 height 7
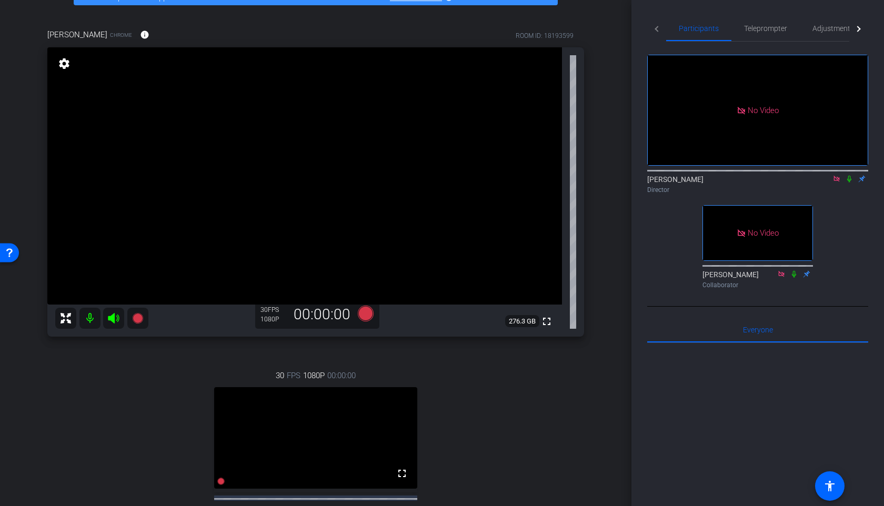
scroll to position [0, 0]
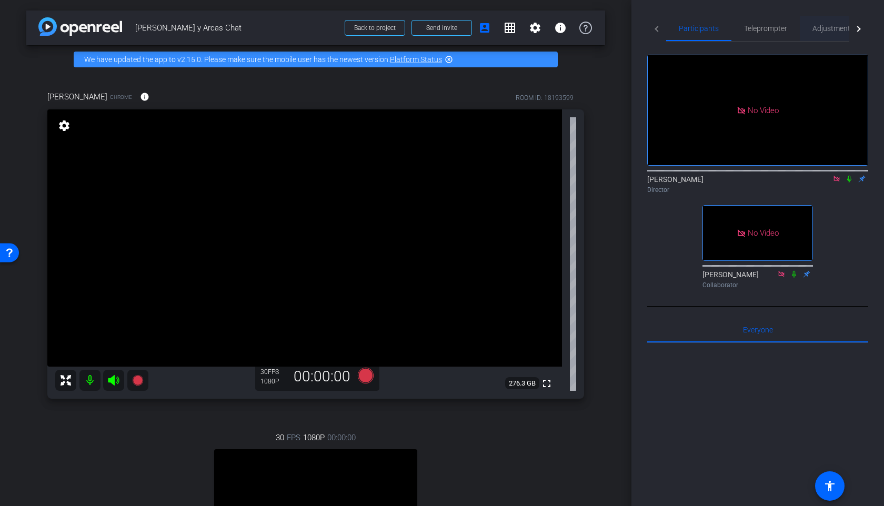
click at [813, 23] on span "Adjustments" at bounding box center [833, 28] width 42 height 25
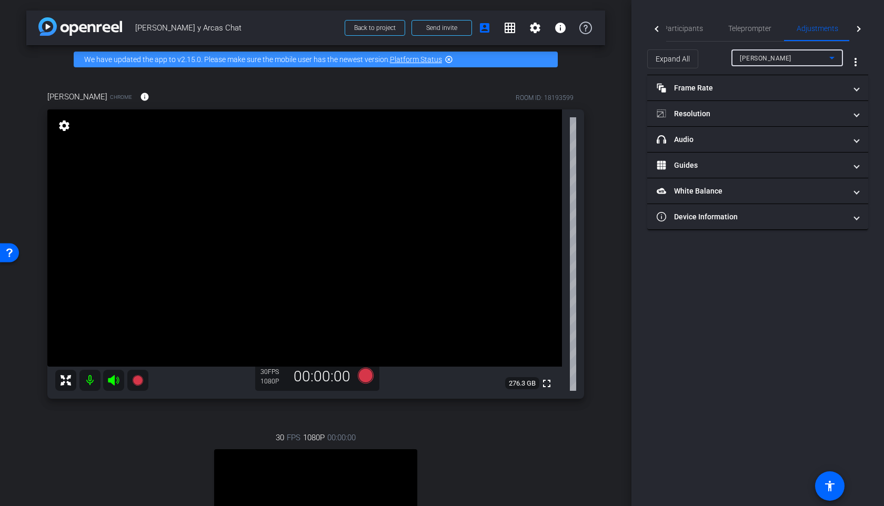
click at [760, 62] on div "[PERSON_NAME]" at bounding box center [783, 58] width 89 height 13
click at [760, 62] on div at bounding box center [442, 253] width 884 height 506
click at [745, 85] on mat-panel-title "Frame Rate Frame Rate" at bounding box center [750, 88] width 189 height 11
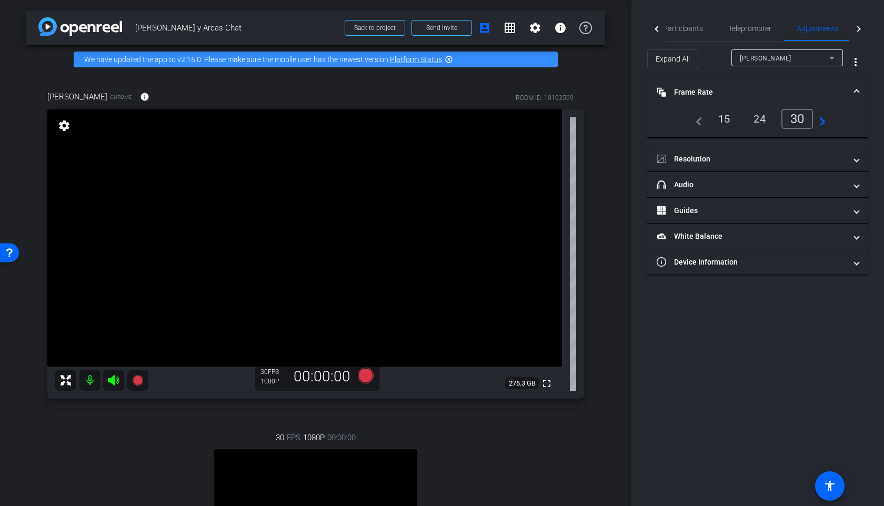
click at [745, 85] on mat-expansion-panel-header "Frame Rate Frame Rate" at bounding box center [757, 92] width 221 height 34
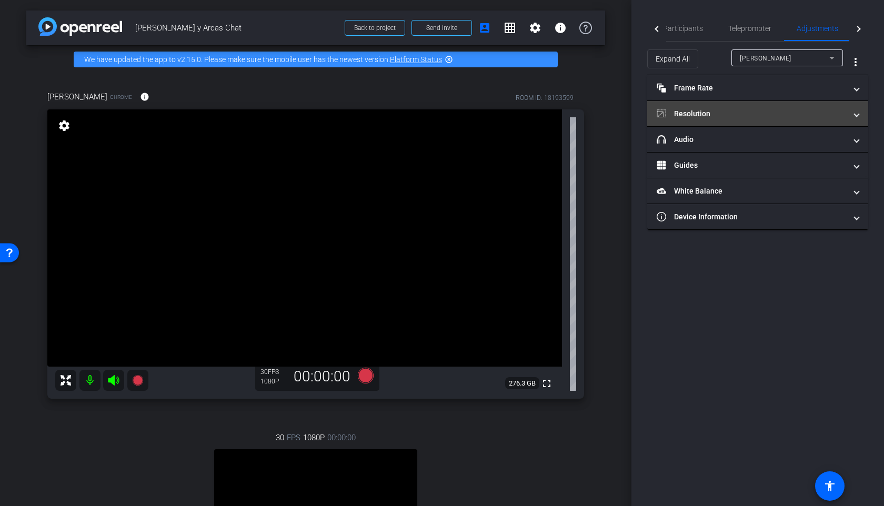
click at [730, 123] on mat-expansion-panel-header "Resolution" at bounding box center [757, 113] width 221 height 25
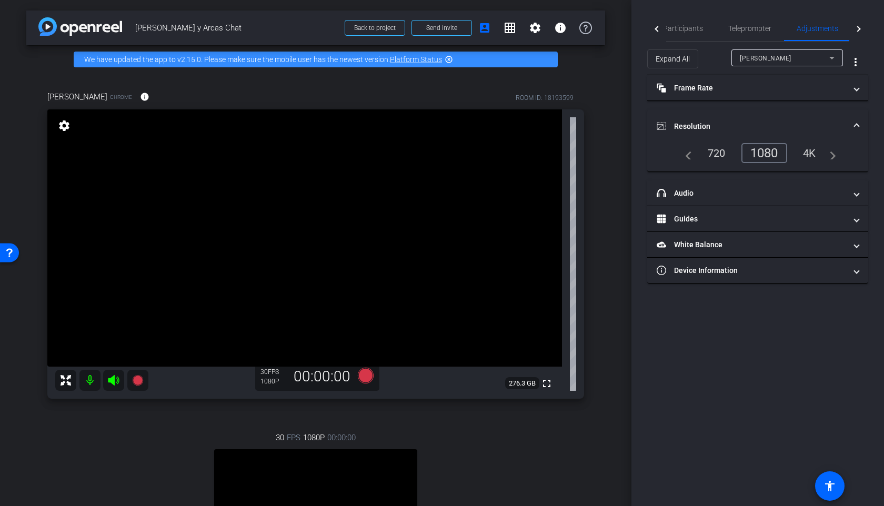
click at [730, 123] on mat-panel-title "Resolution" at bounding box center [750, 126] width 189 height 11
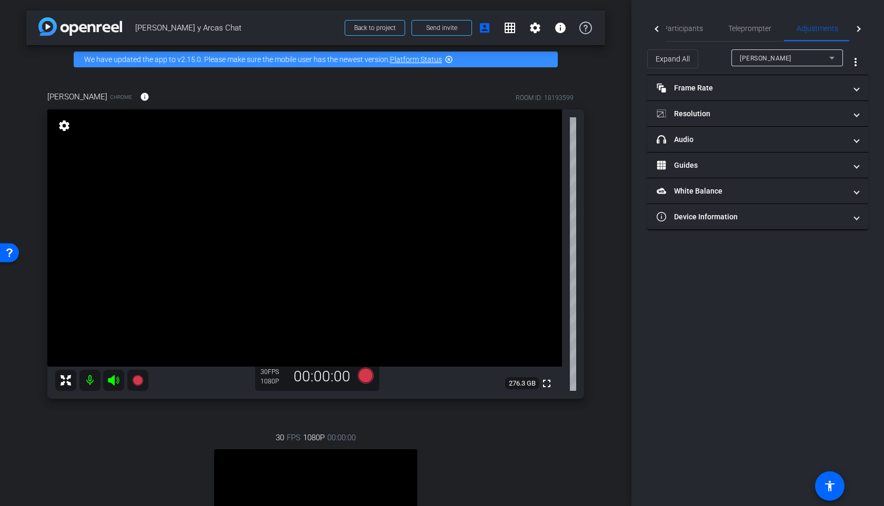
click at [755, 67] on div at bounding box center [786, 72] width 111 height 12
click at [756, 61] on span "[PERSON_NAME]" at bounding box center [765, 58] width 52 height 7
click at [759, 98] on span "[PERSON_NAME]" at bounding box center [765, 95] width 53 height 13
click at [762, 86] on mat-panel-title "Frame Rate Frame Rate" at bounding box center [750, 88] width 189 height 11
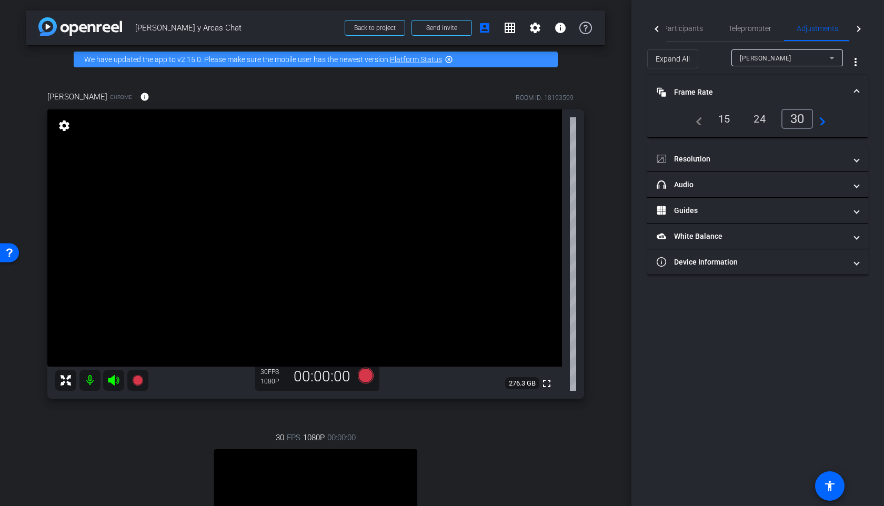
click at [762, 86] on mat-expansion-panel-header "Frame Rate Frame Rate" at bounding box center [757, 92] width 221 height 34
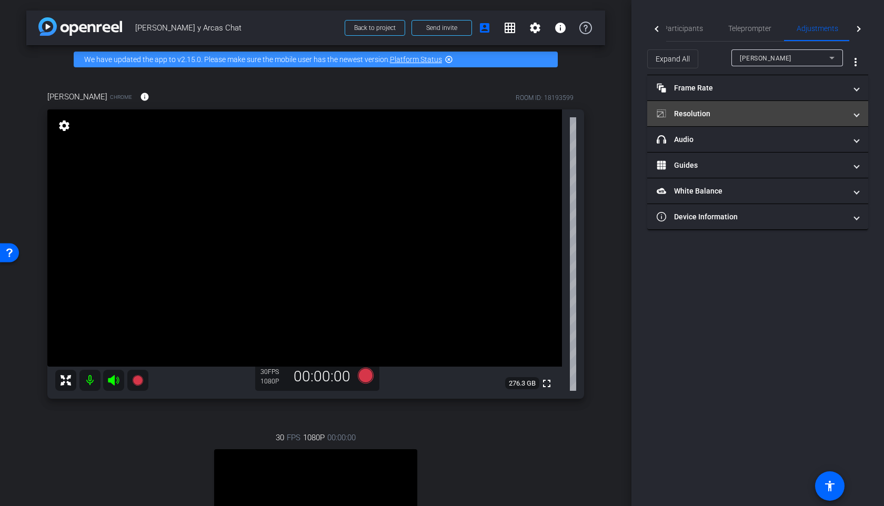
click at [750, 117] on mat-panel-title "Resolution" at bounding box center [750, 113] width 189 height 11
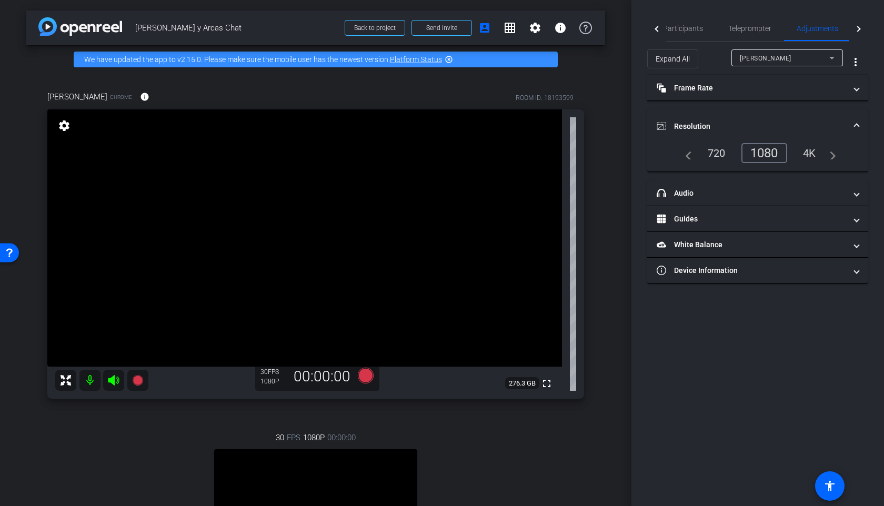
click at [750, 117] on mat-expansion-panel-header "Resolution" at bounding box center [757, 126] width 221 height 34
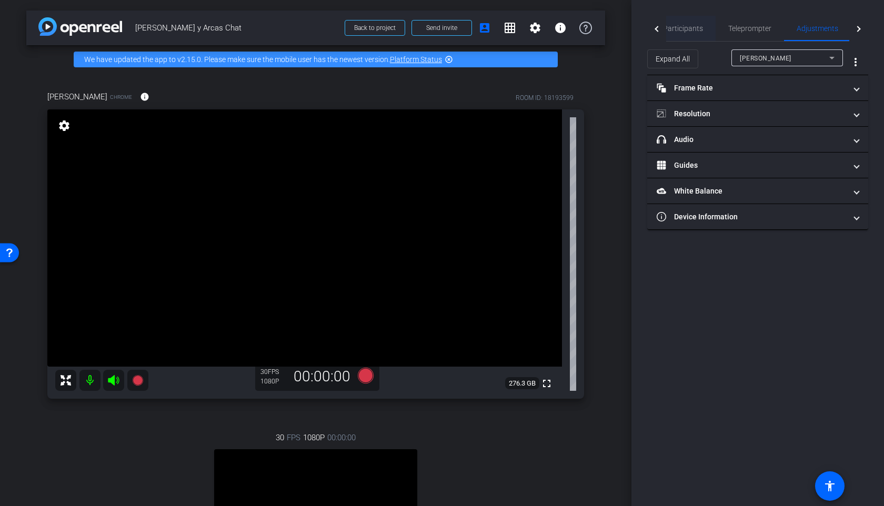
click at [675, 25] on span "Participants" at bounding box center [683, 28] width 40 height 7
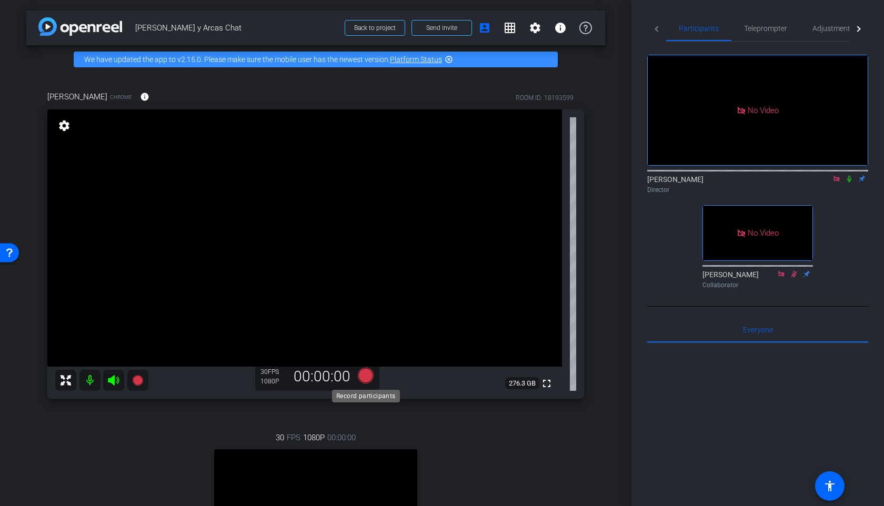
click at [363, 372] on icon at bounding box center [366, 376] width 16 height 16
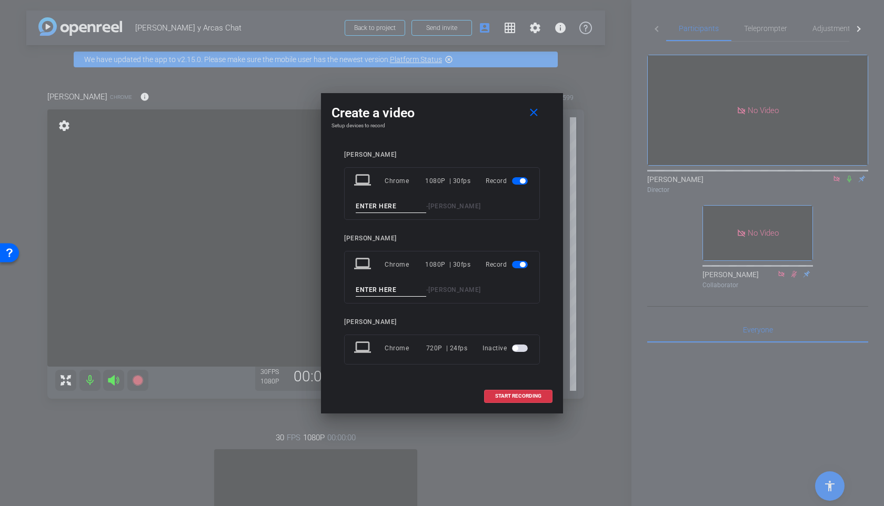
click at [382, 206] on input at bounding box center [391, 206] width 70 height 13
type input "Take 1"
click at [370, 285] on input at bounding box center [391, 289] width 70 height 13
type input "Take 1"
click at [533, 112] on mat-icon "close" at bounding box center [533, 112] width 13 height 13
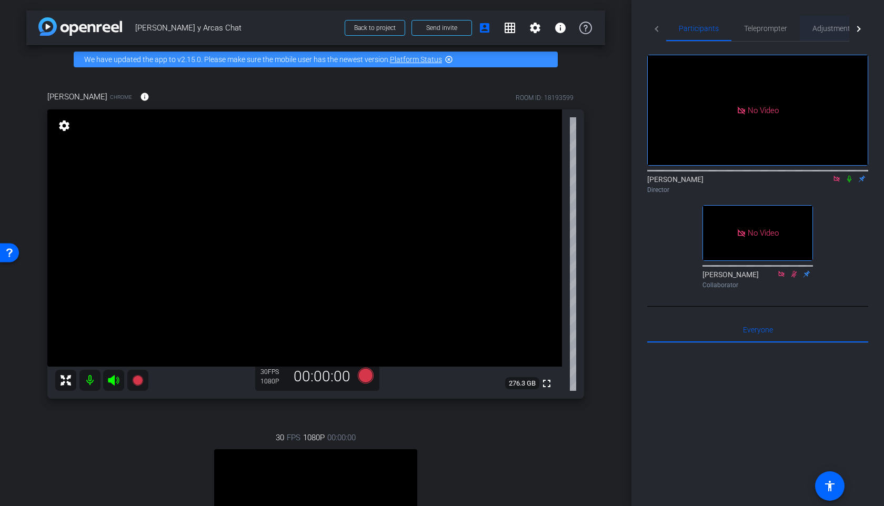
click at [812, 31] on span "Adjustments" at bounding box center [833, 28] width 42 height 7
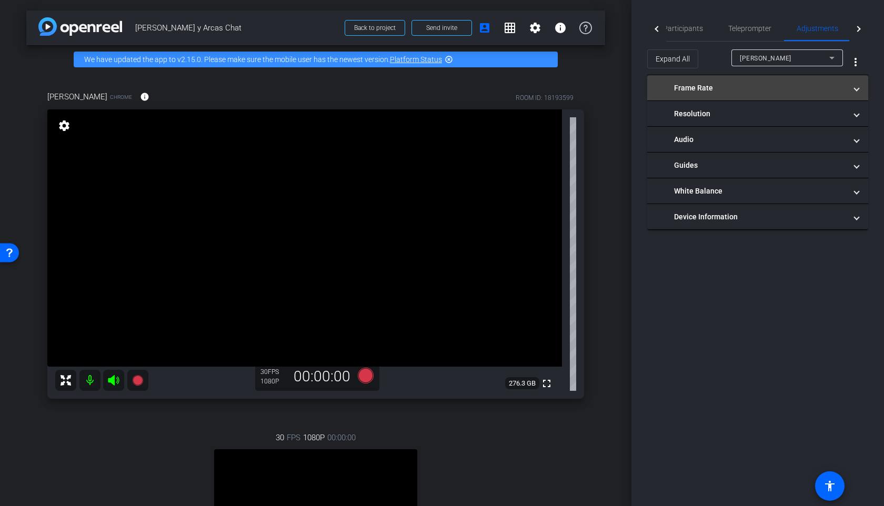
click at [738, 86] on mat-panel-title "Frame Rate" at bounding box center [750, 88] width 189 height 11
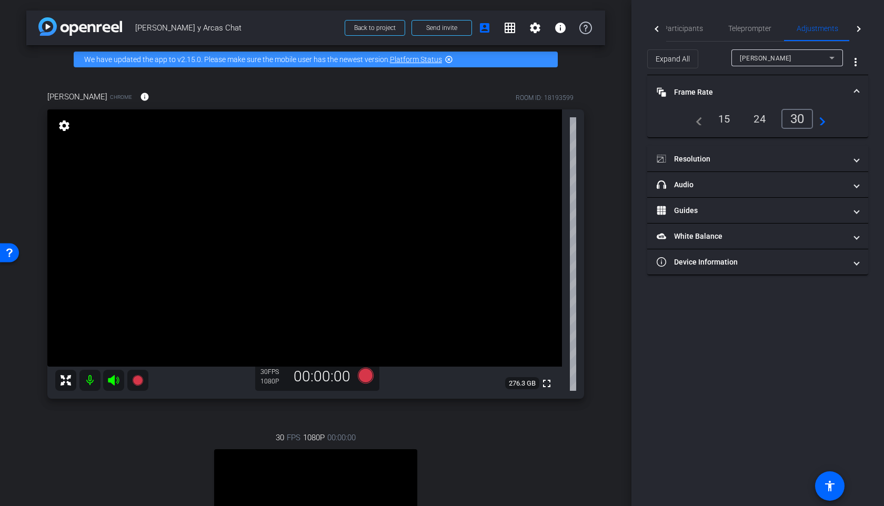
click at [738, 86] on mat-expansion-panel-header "Frame Rate Frame Rate" at bounding box center [757, 92] width 221 height 34
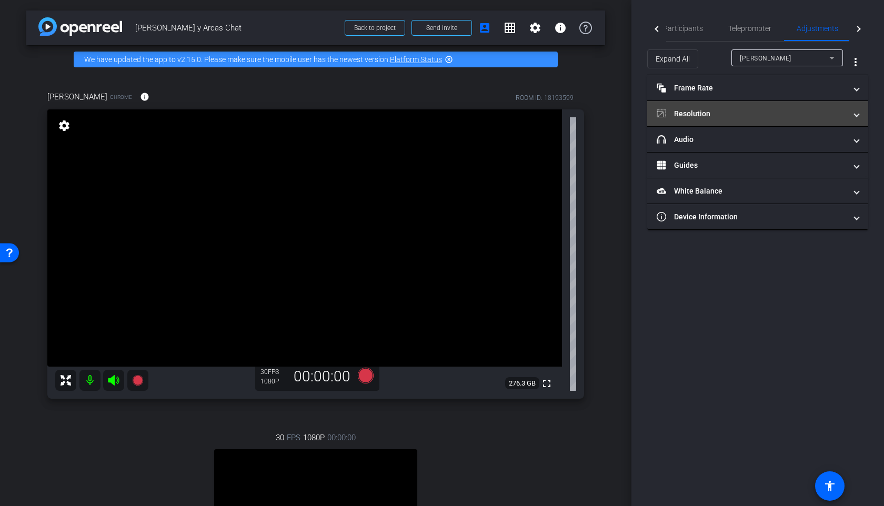
click at [732, 120] on mat-expansion-panel-header "Resolution" at bounding box center [757, 113] width 221 height 25
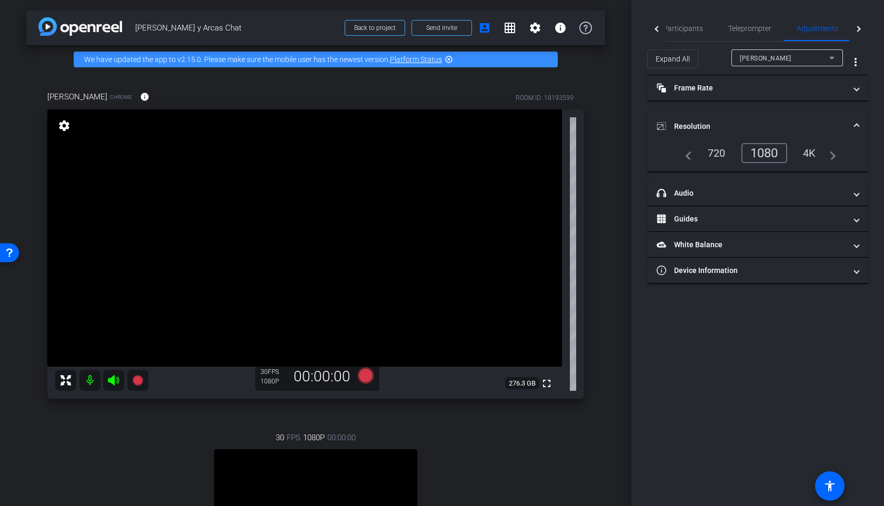
click at [732, 121] on mat-panel-title "Resolution" at bounding box center [750, 126] width 189 height 11
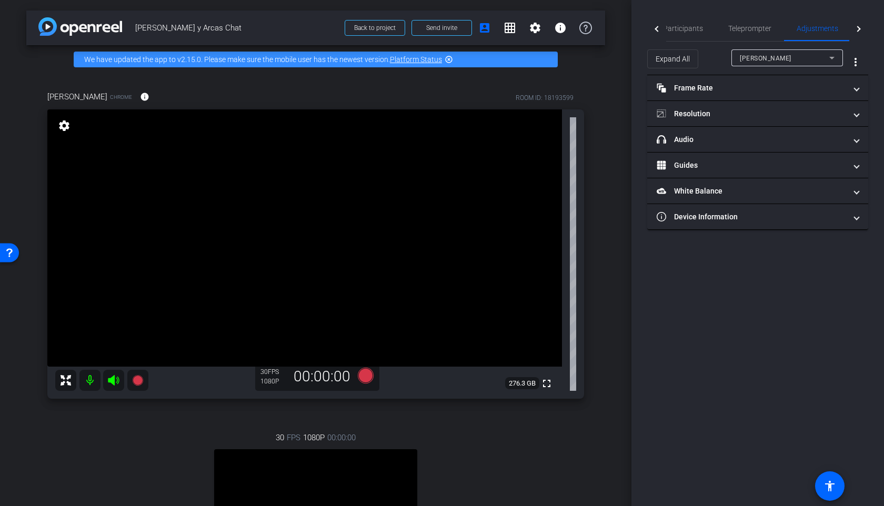
click at [761, 64] on div "[PERSON_NAME]" at bounding box center [786, 57] width 95 height 17
click at [761, 93] on span "[PERSON_NAME]" at bounding box center [765, 95] width 53 height 13
click at [761, 93] on mat-panel-title "Frame Rate Frame Rate" at bounding box center [750, 88] width 189 height 11
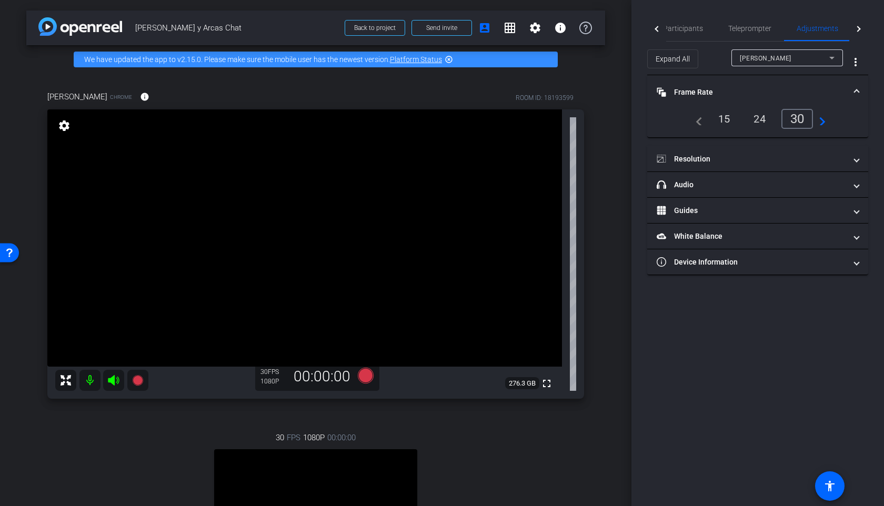
click at [761, 93] on mat-panel-title "Frame Rate Frame Rate" at bounding box center [750, 92] width 189 height 11
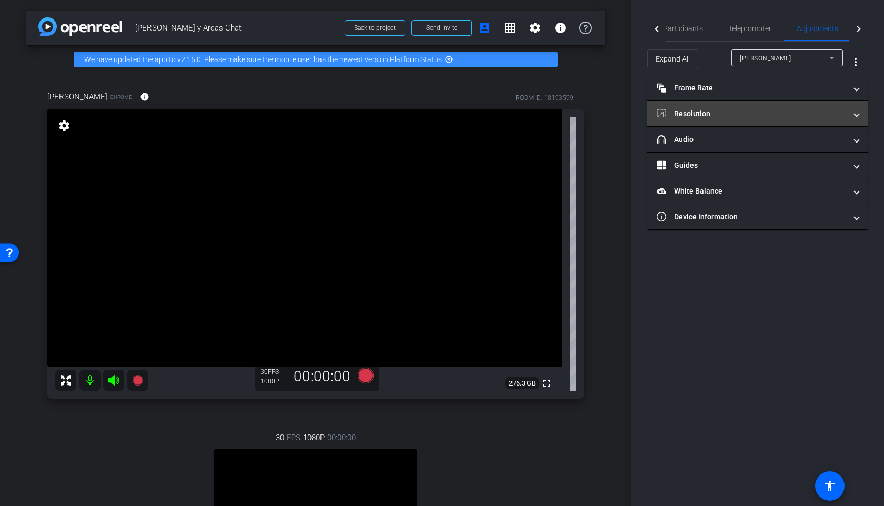
click at [748, 119] on mat-panel-title "Resolution" at bounding box center [750, 113] width 189 height 11
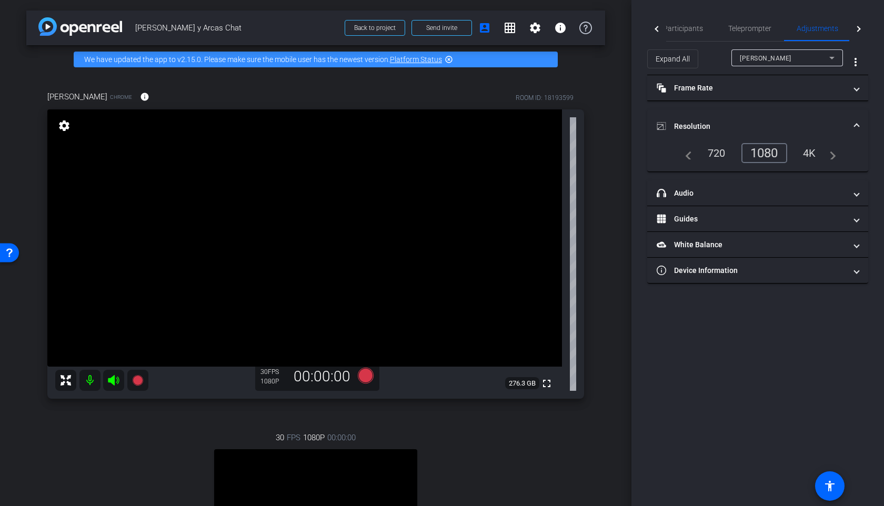
click at [748, 119] on mat-expansion-panel-header "Resolution" at bounding box center [757, 126] width 221 height 34
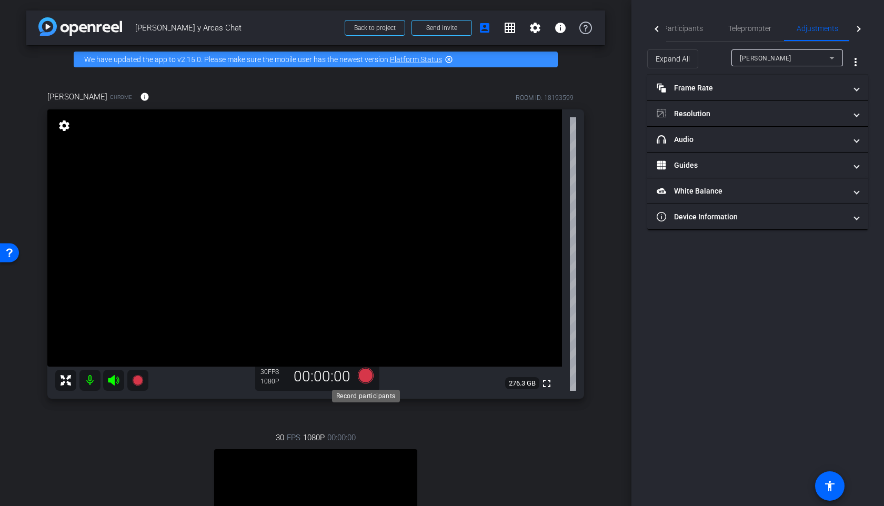
click at [368, 377] on icon at bounding box center [366, 376] width 16 height 16
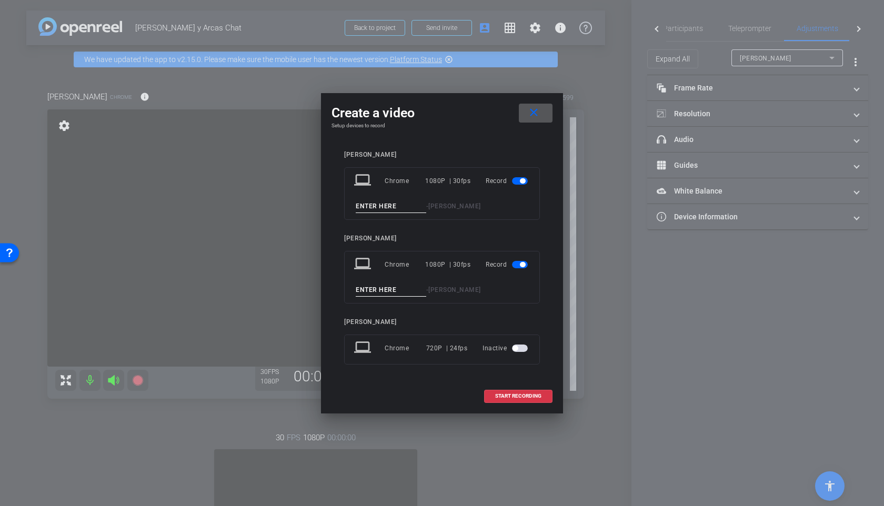
click at [405, 208] on input at bounding box center [391, 206] width 70 height 13
type input "Take 1"
click at [375, 287] on input at bounding box center [391, 289] width 70 height 13
type input "Take 1"
click at [514, 398] on span "START RECORDING" at bounding box center [518, 395] width 46 height 5
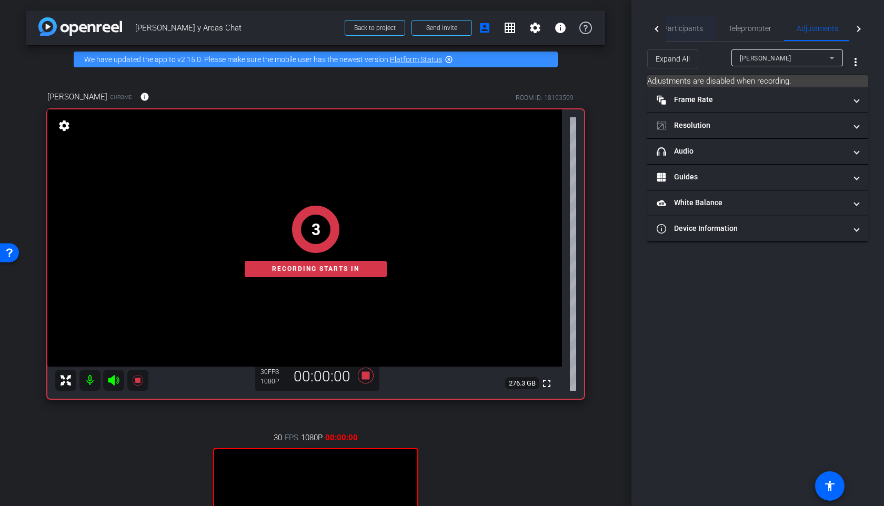
click at [694, 31] on span "Participants" at bounding box center [683, 28] width 40 height 7
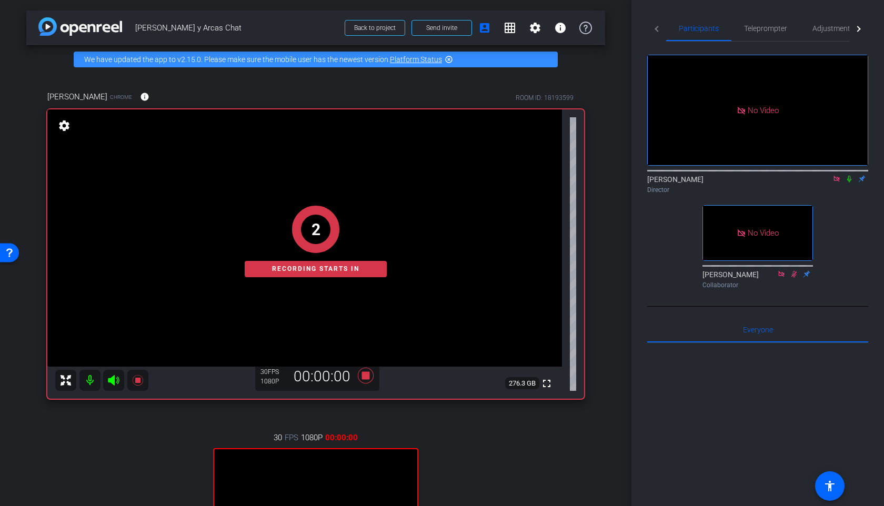
click at [845, 175] on icon at bounding box center [849, 178] width 8 height 7
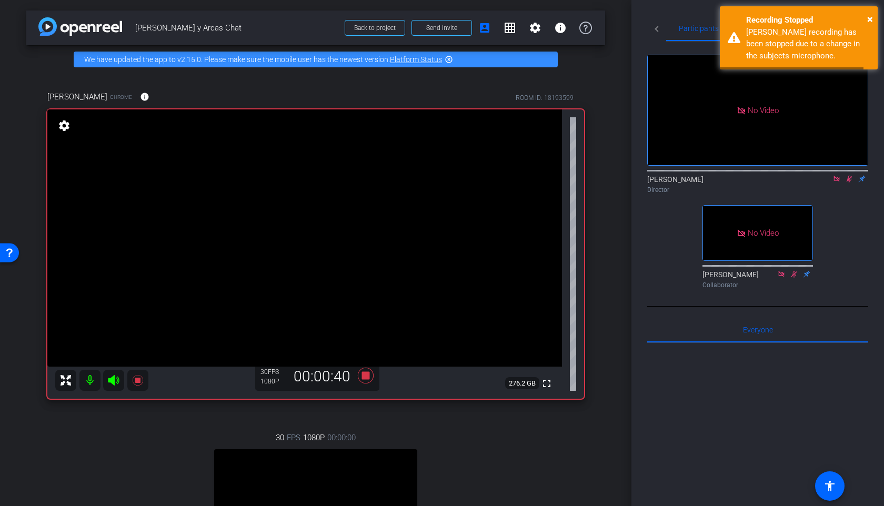
click at [855, 174] on div "[PERSON_NAME] Director" at bounding box center [757, 184] width 221 height 21
click at [848, 176] on icon at bounding box center [849, 179] width 6 height 7
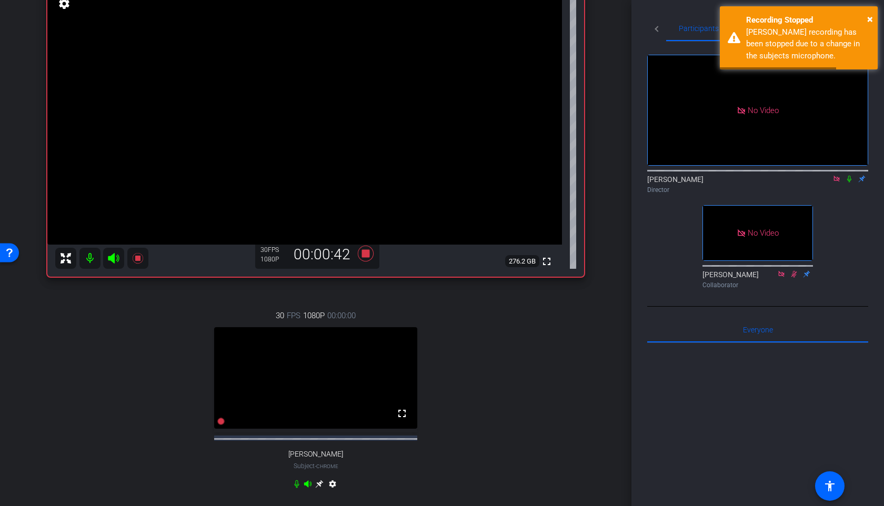
scroll to position [154, 0]
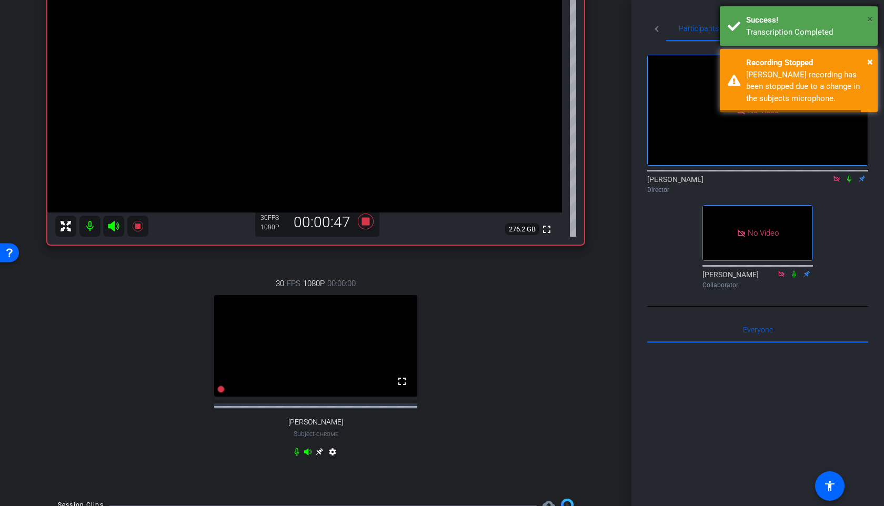
click at [867, 18] on span "×" at bounding box center [870, 19] width 6 height 13
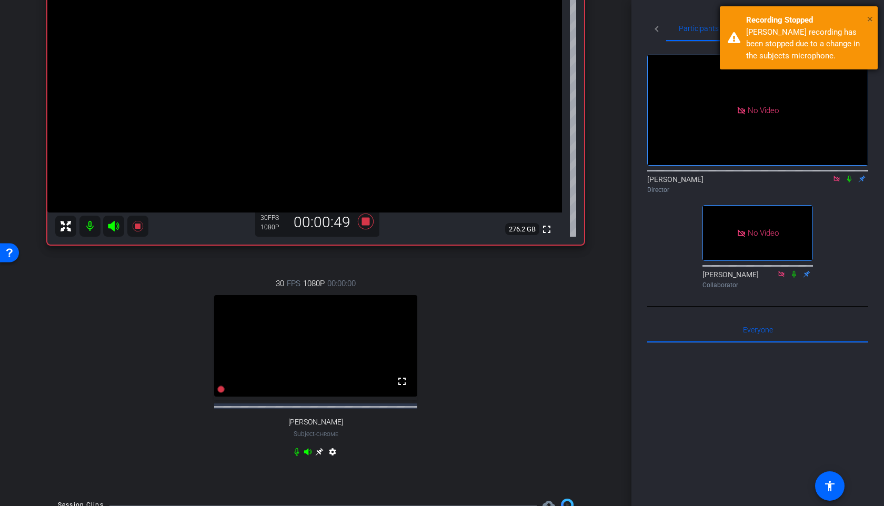
click at [870, 18] on span "×" at bounding box center [870, 19] width 6 height 13
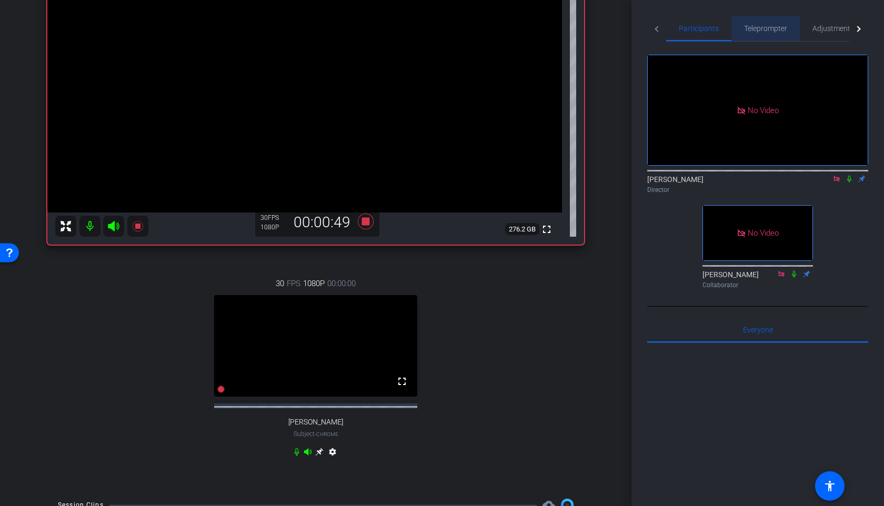
click at [767, 35] on span "Teleprompter" at bounding box center [765, 28] width 43 height 25
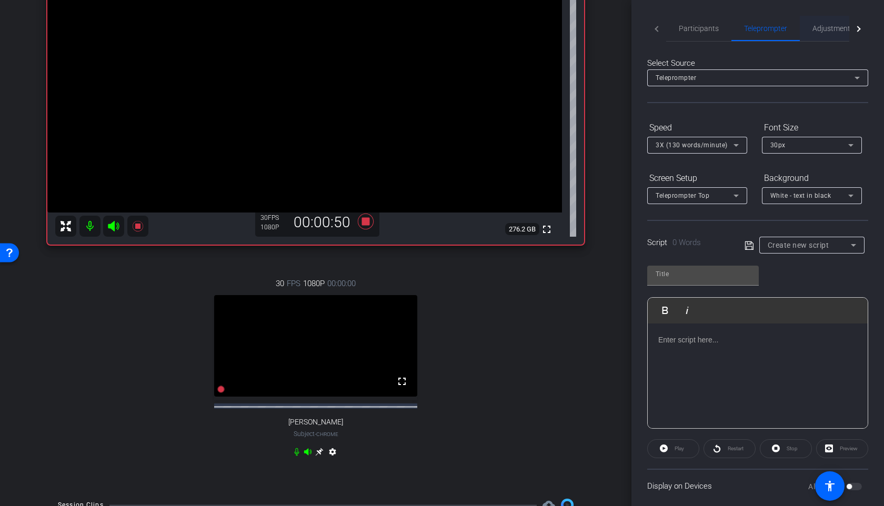
click at [805, 31] on div "Adjustments" at bounding box center [832, 28] width 67 height 25
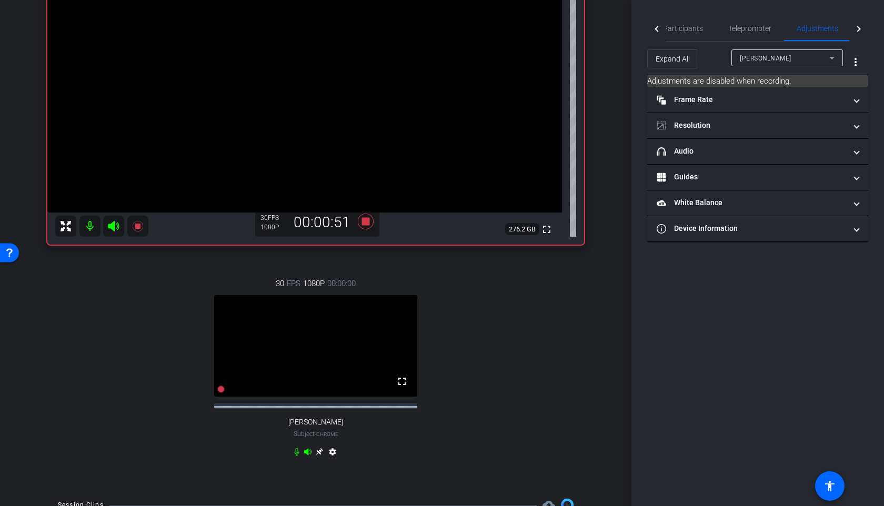
click at [757, 66] on div at bounding box center [786, 72] width 111 height 12
click at [758, 52] on div "[PERSON_NAME]" at bounding box center [783, 58] width 89 height 13
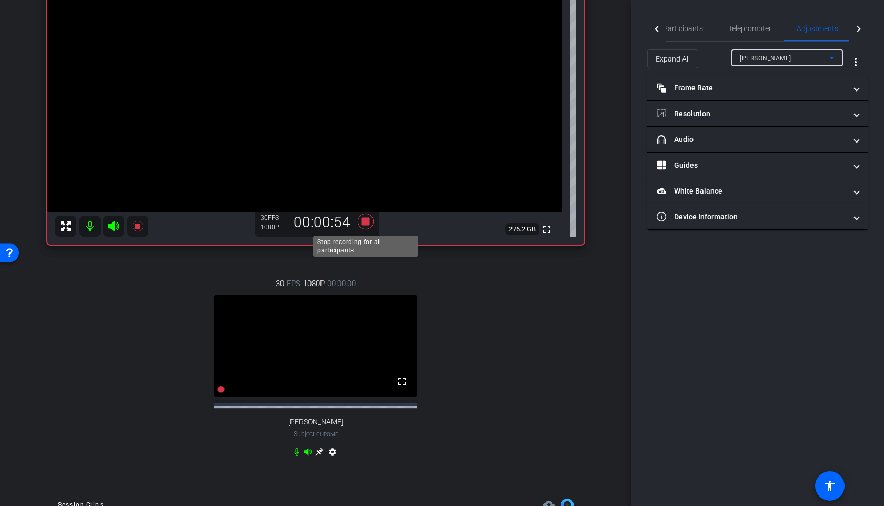
click at [367, 225] on icon at bounding box center [366, 222] width 16 height 16
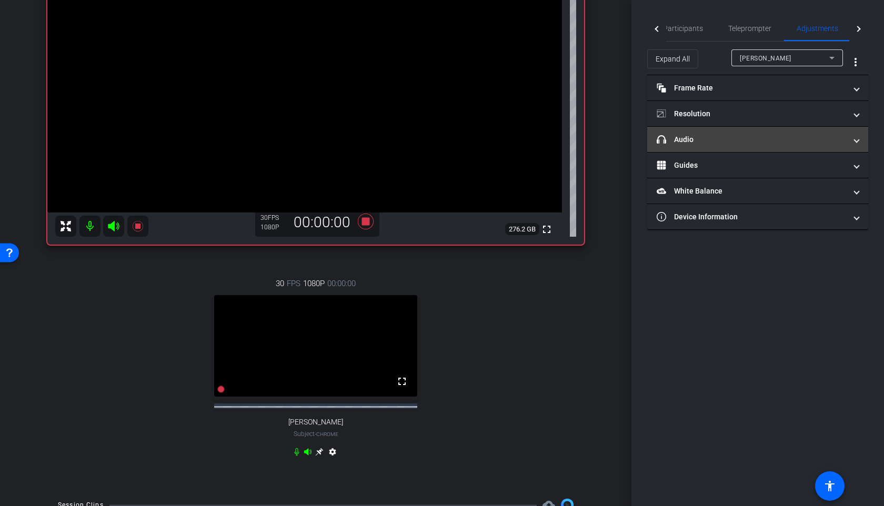
click at [730, 138] on mat-panel-title "headphone icon Audio" at bounding box center [750, 139] width 189 height 11
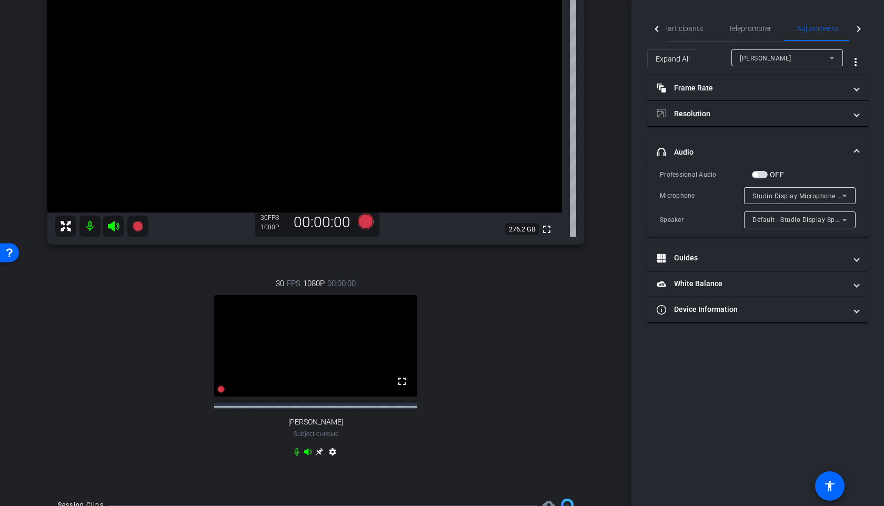
click at [814, 192] on span "Studio Display Microphone (05ac:1114)" at bounding box center [813, 195] width 123 height 8
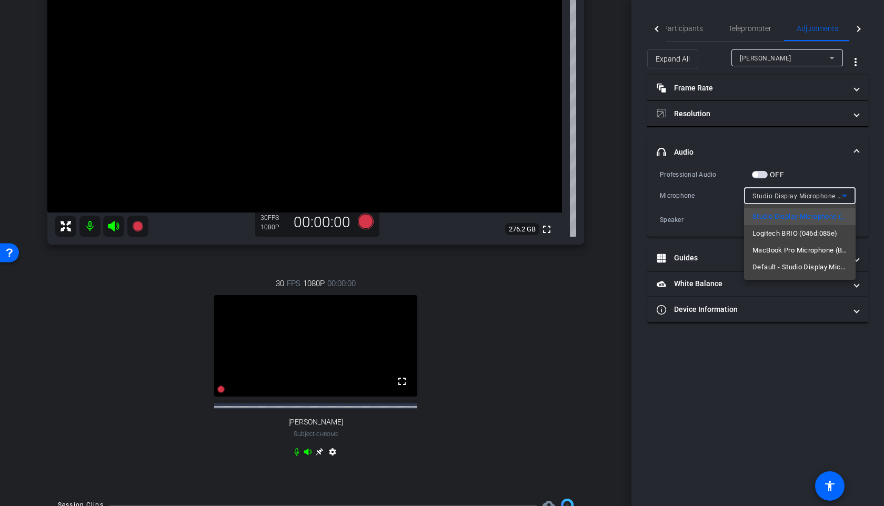
click at [814, 192] on div at bounding box center [442, 253] width 884 height 506
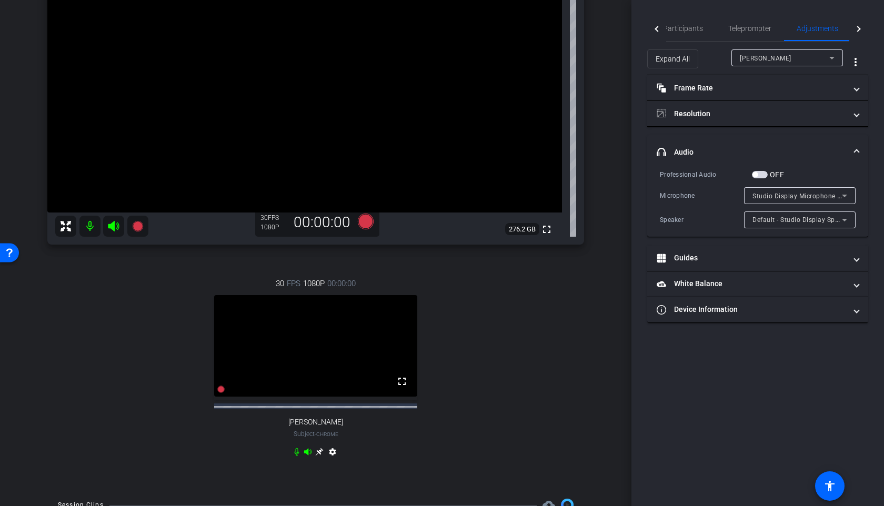
click at [814, 192] on span "Studio Display Microphone (05ac:1114)" at bounding box center [813, 195] width 123 height 8
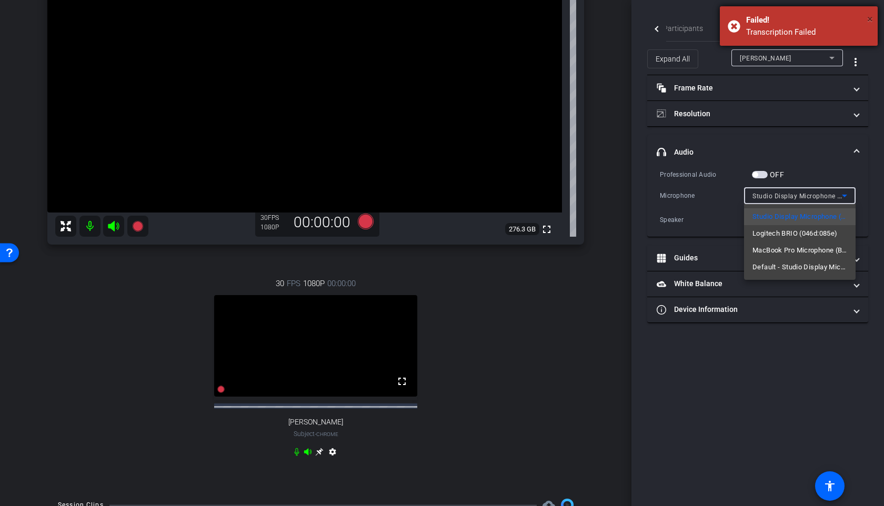
click at [869, 16] on span "×" at bounding box center [870, 19] width 6 height 13
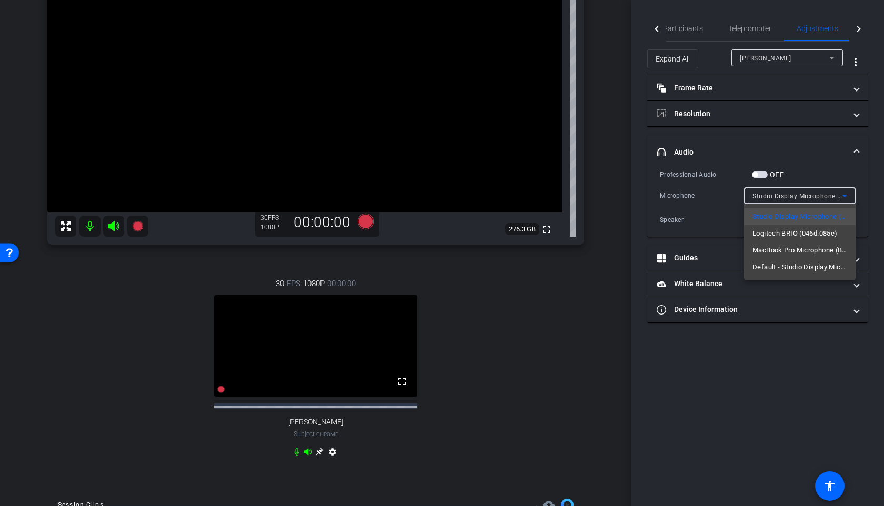
click at [514, 409] on div at bounding box center [442, 253] width 884 height 506
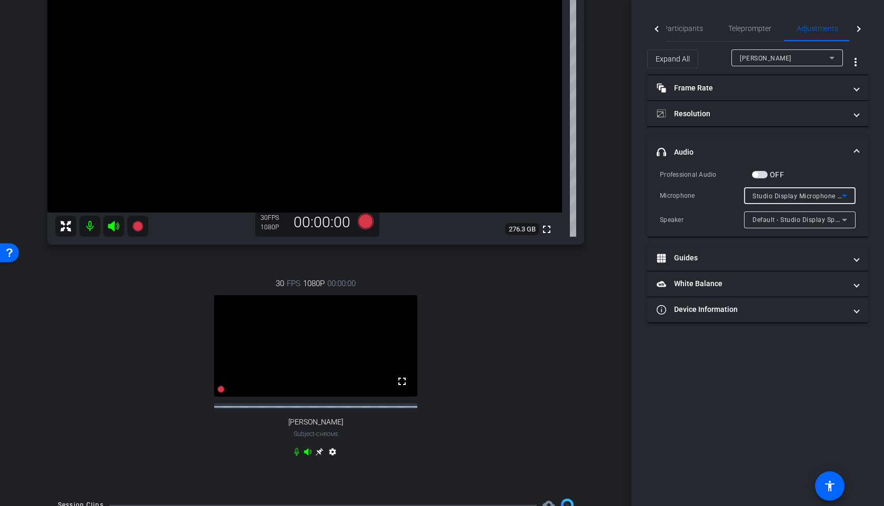
click at [829, 195] on span "Studio Display Microphone (05ac:1114)" at bounding box center [813, 195] width 123 height 8
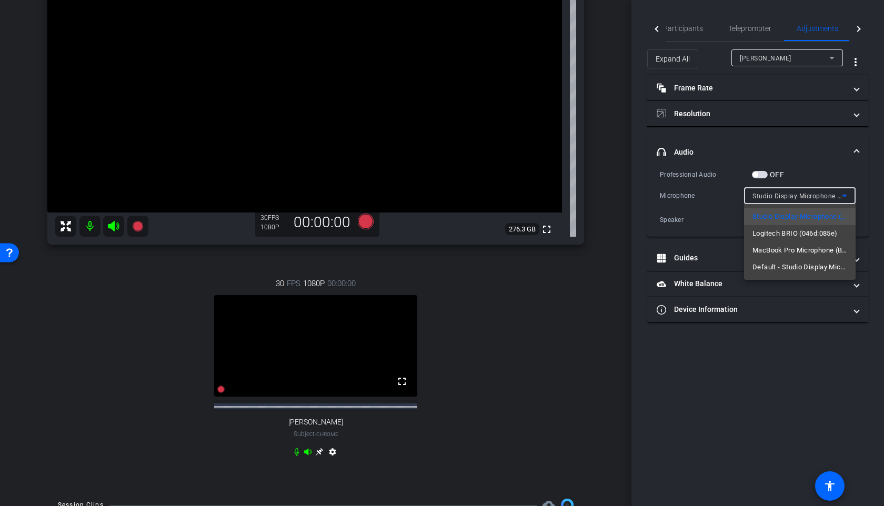
click at [829, 195] on div at bounding box center [442, 253] width 884 height 506
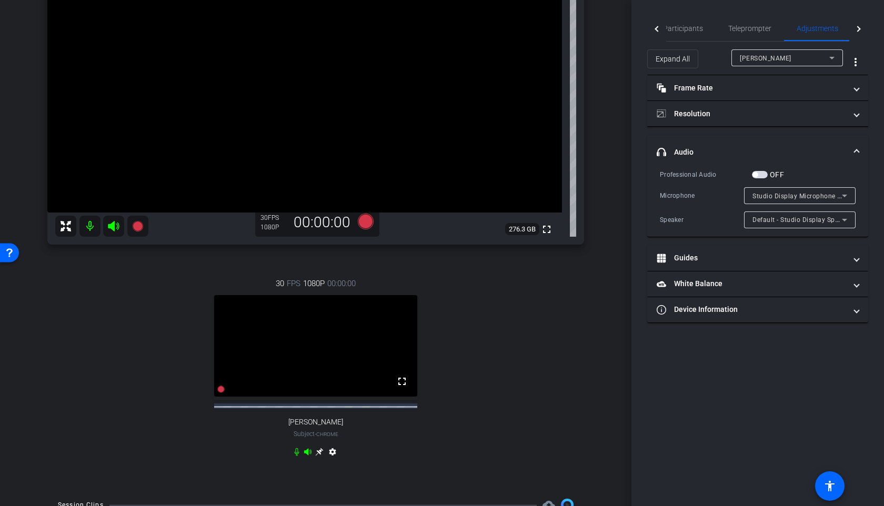
click at [753, 193] on span "Studio Display Microphone (05ac:1114)" at bounding box center [813, 195] width 123 height 8
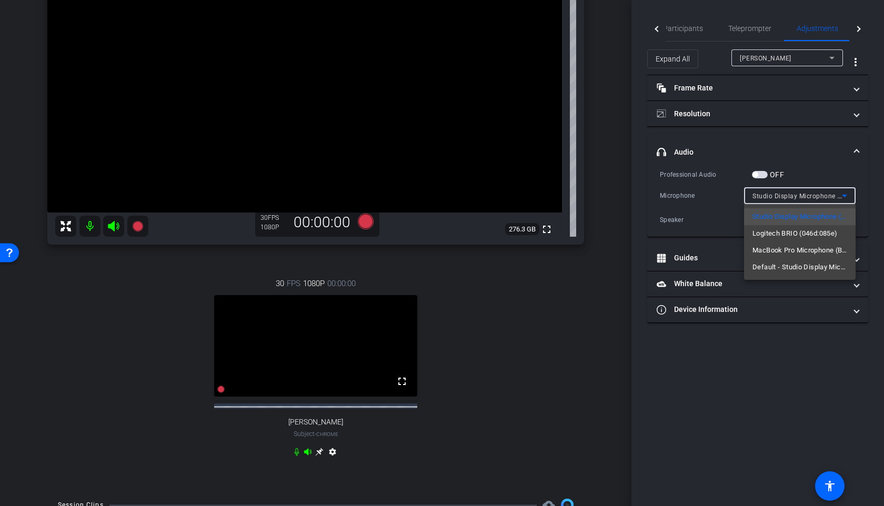
click at [762, 194] on div at bounding box center [442, 253] width 884 height 506
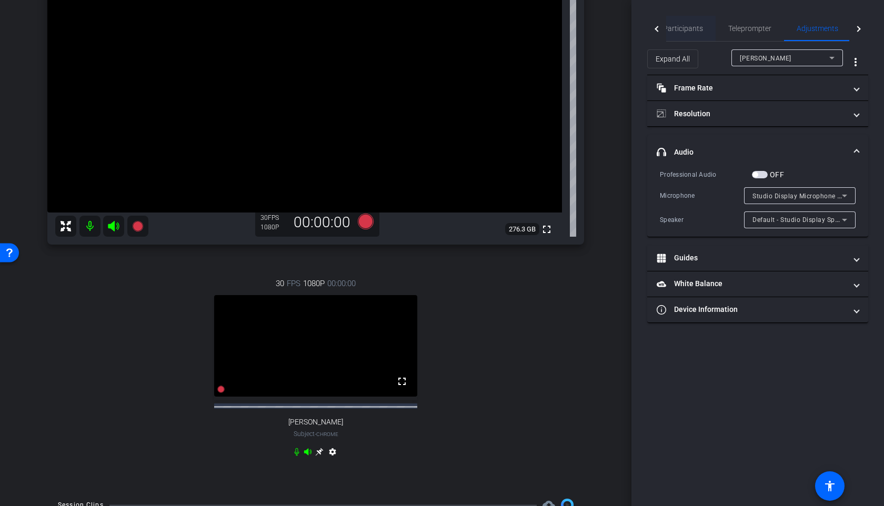
click at [666, 32] on span "Participants" at bounding box center [683, 28] width 40 height 7
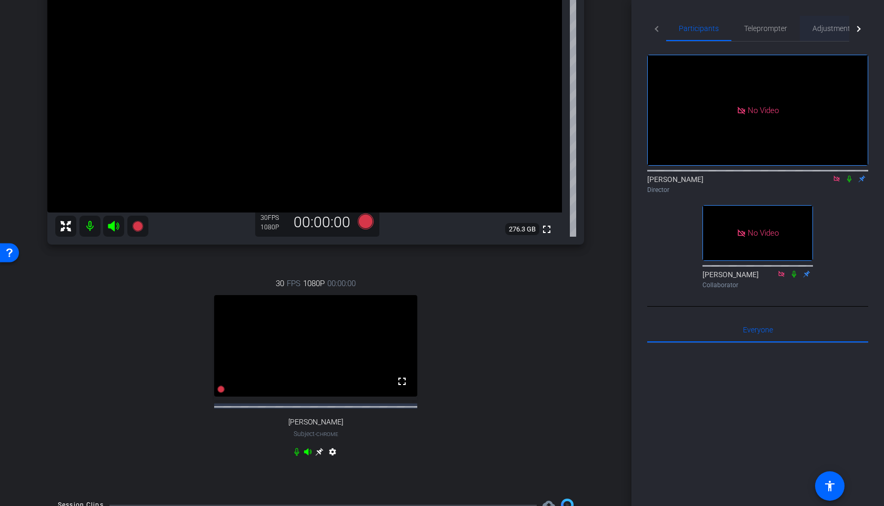
click at [820, 28] on span "Adjustments" at bounding box center [833, 28] width 42 height 7
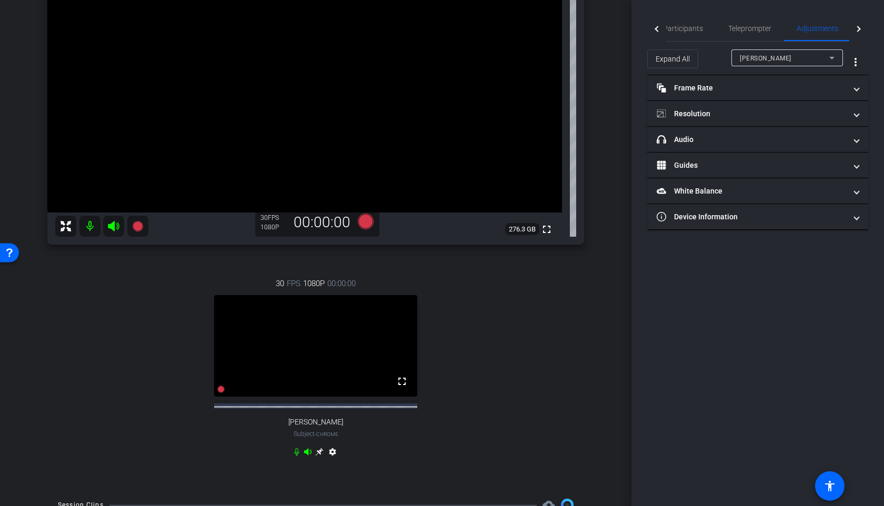
click at [795, 67] on div at bounding box center [786, 72] width 111 height 12
click at [795, 59] on div "[PERSON_NAME]" at bounding box center [783, 58] width 89 height 13
click at [734, 131] on mat-expansion-panel-header "headphone icon Audio" at bounding box center [757, 139] width 221 height 25
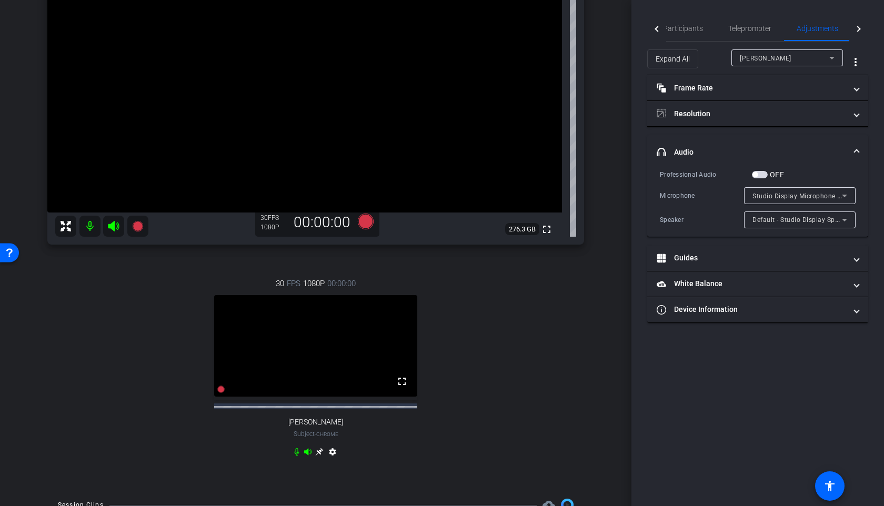
click at [802, 192] on span "Studio Display Microphone (05ac:1114)" at bounding box center [813, 195] width 123 height 8
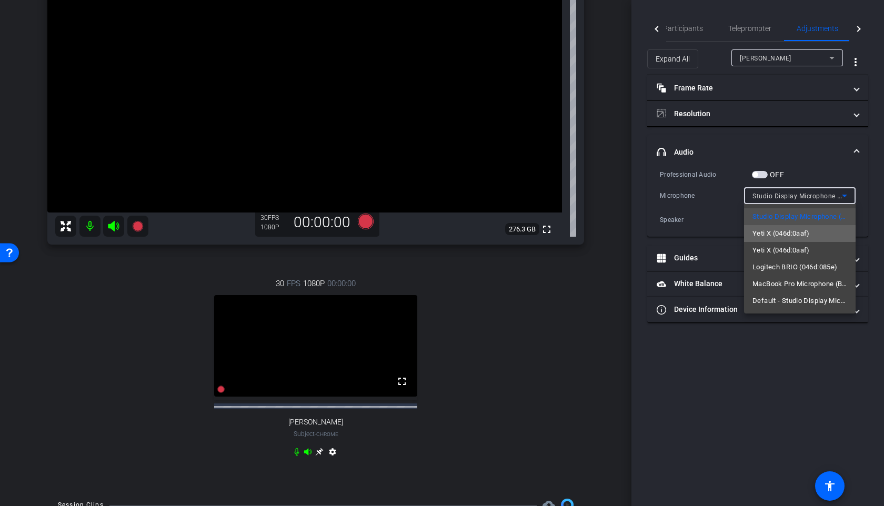
click at [792, 227] on span "Yeti X (046d:0aaf)" at bounding box center [780, 233] width 57 height 13
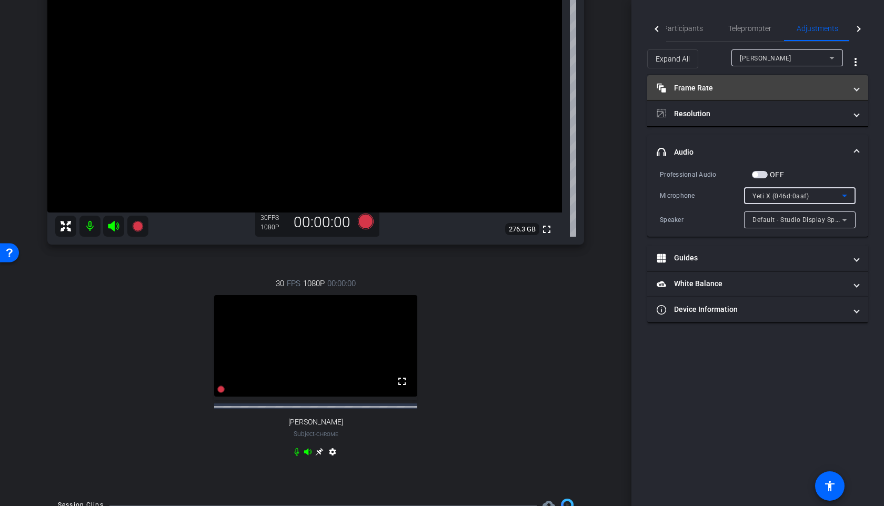
click at [779, 85] on mat-panel-title "Frame Rate Frame Rate" at bounding box center [750, 88] width 189 height 11
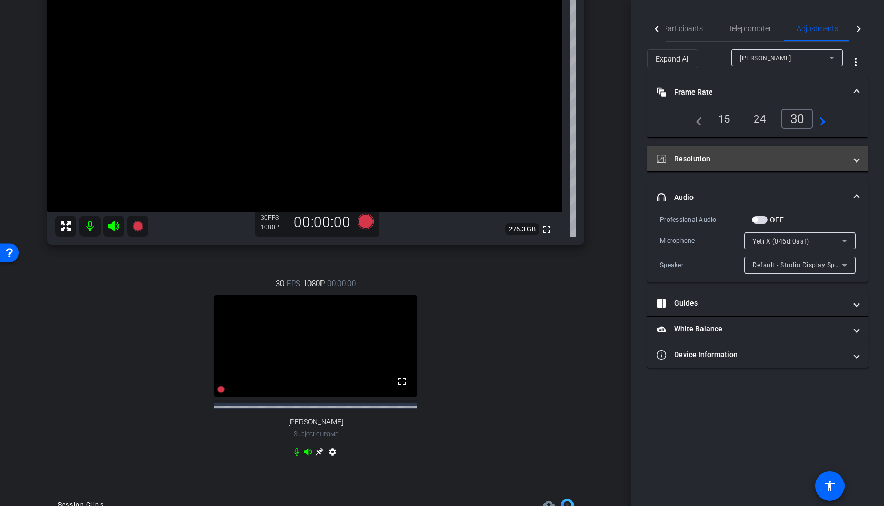
click at [774, 154] on mat-panel-title "Resolution" at bounding box center [750, 159] width 189 height 11
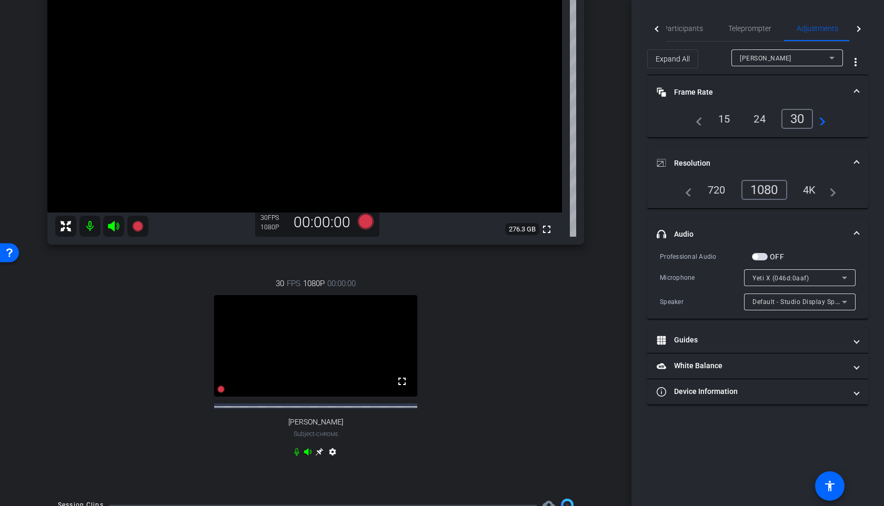
click at [853, 166] on span "Resolution" at bounding box center [755, 163] width 198 height 11
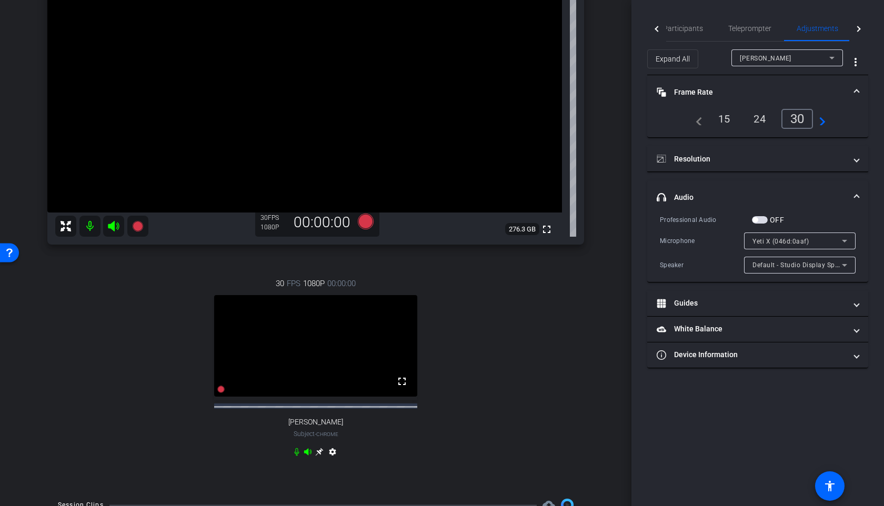
click at [856, 92] on span at bounding box center [856, 92] width 4 height 11
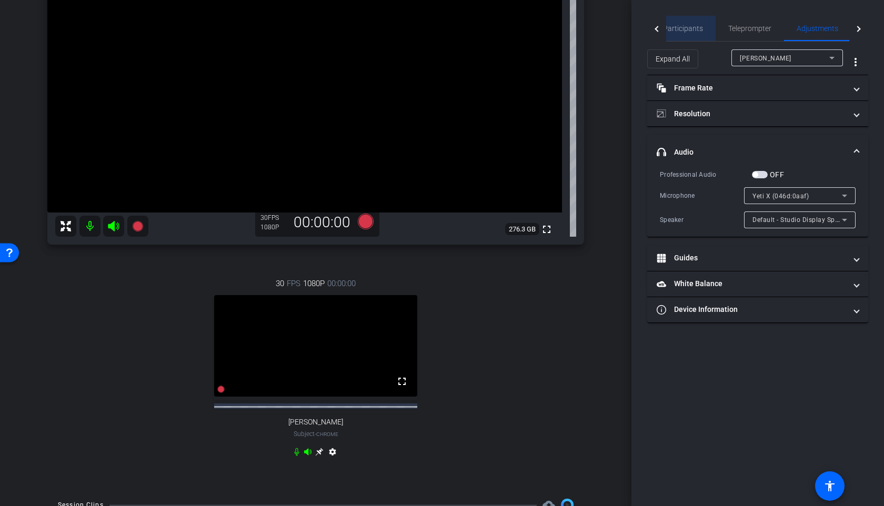
click at [699, 32] on span "Participants" at bounding box center [683, 28] width 40 height 7
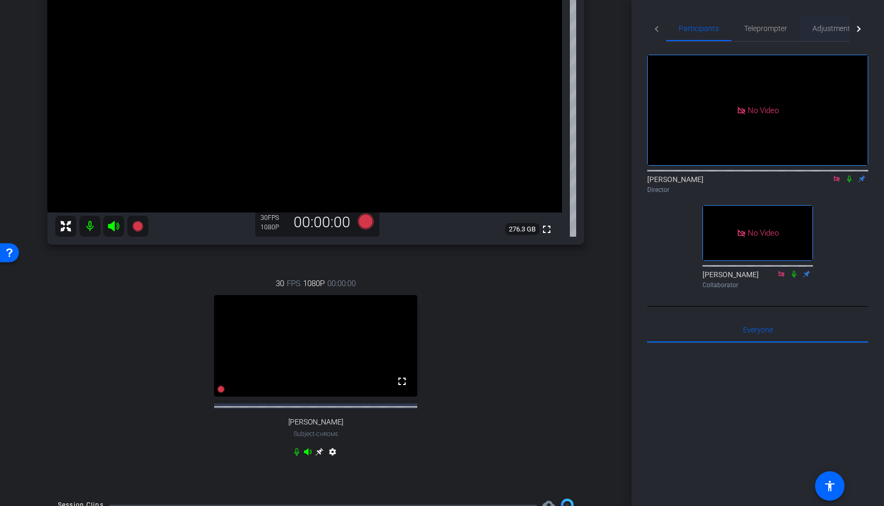
click at [803, 26] on div "Adjustments" at bounding box center [832, 28] width 67 height 25
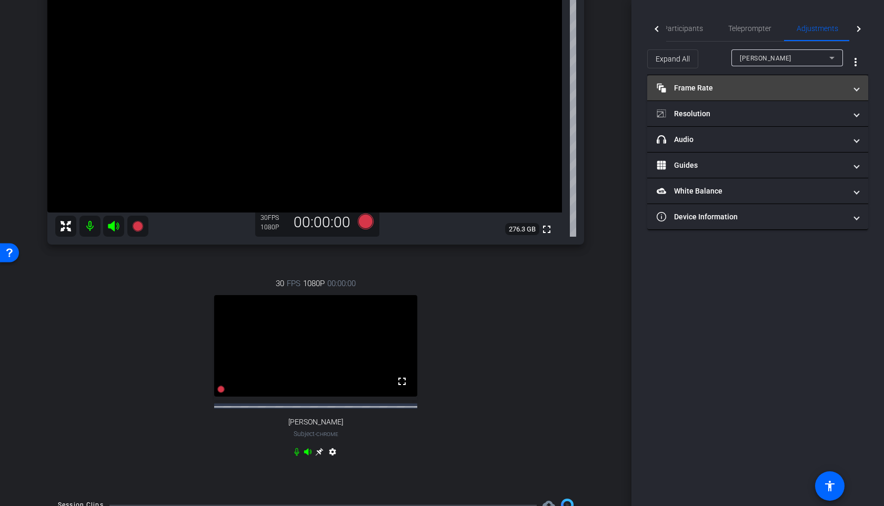
click at [776, 89] on mat-panel-title "Frame Rate Frame Rate" at bounding box center [750, 88] width 189 height 11
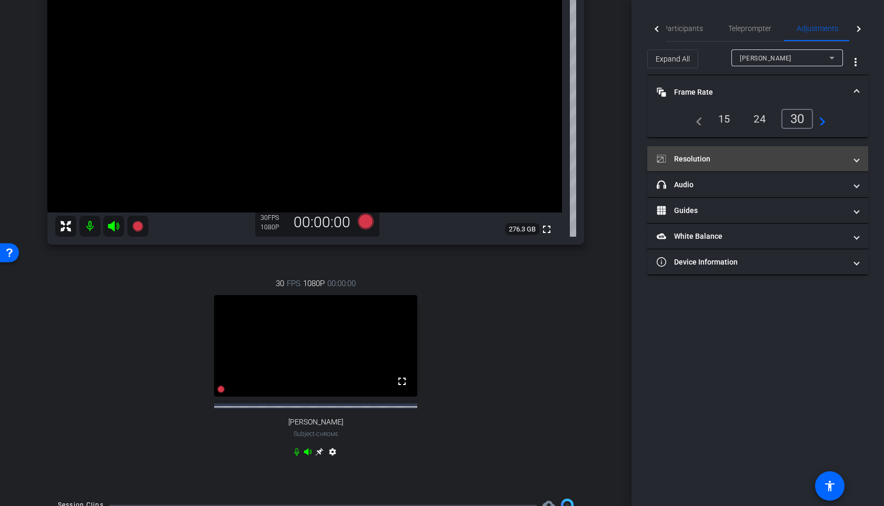
click at [779, 151] on mat-expansion-panel-header "Resolution" at bounding box center [757, 158] width 221 height 25
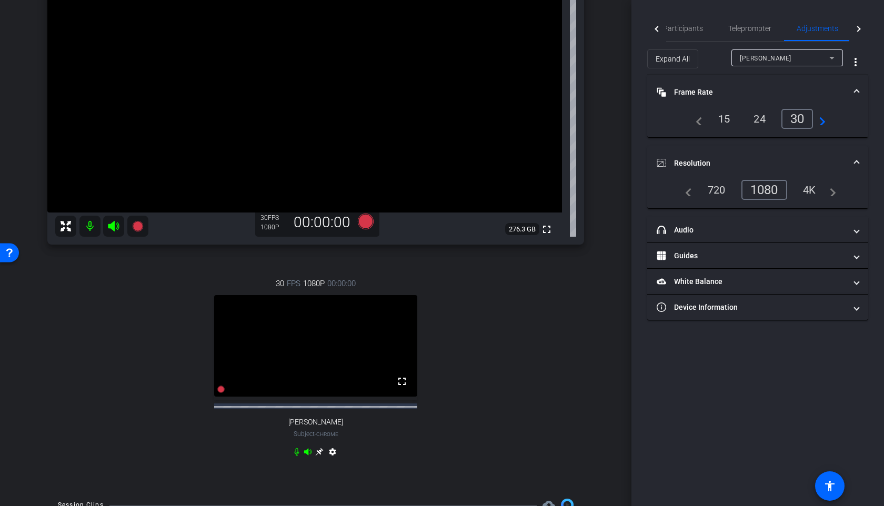
click at [856, 91] on span at bounding box center [856, 92] width 4 height 11
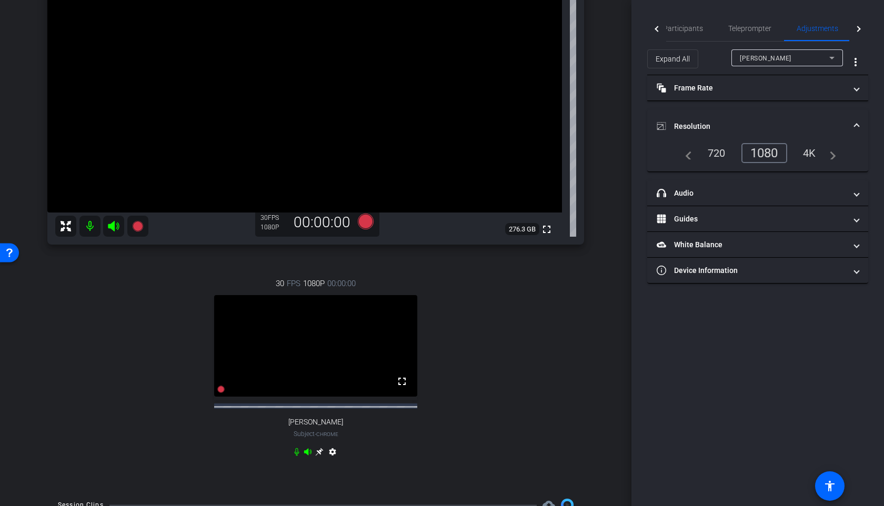
click at [851, 119] on mat-expansion-panel-header "Resolution" at bounding box center [757, 126] width 221 height 34
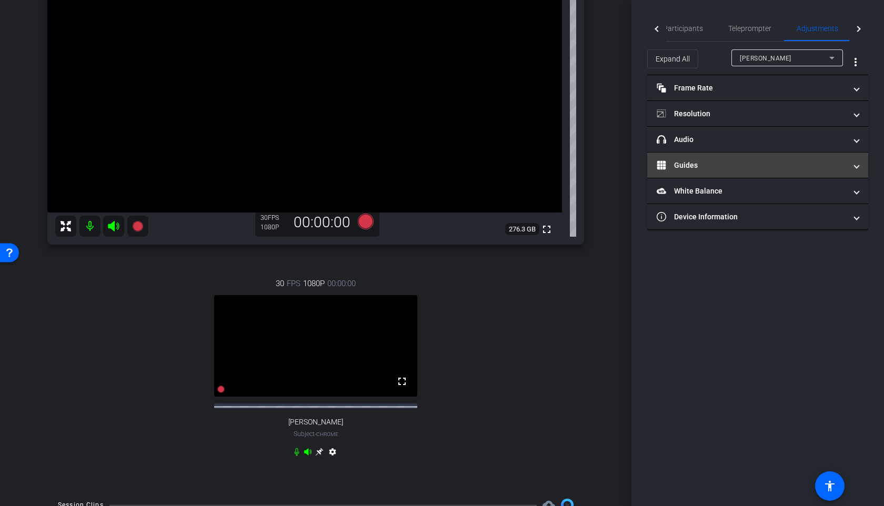
click at [701, 156] on mat-expansion-panel-header "Guides" at bounding box center [757, 165] width 221 height 25
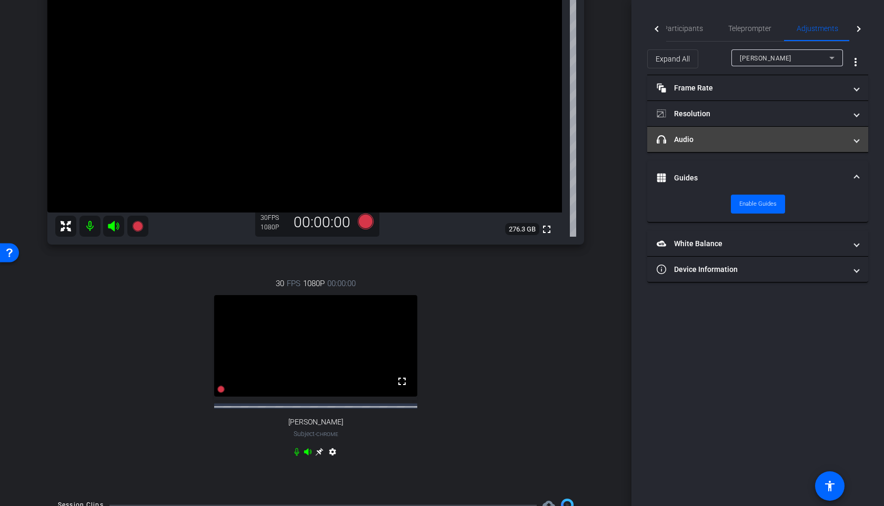
click at [701, 147] on mat-expansion-panel-header "headphone icon Audio" at bounding box center [757, 139] width 221 height 25
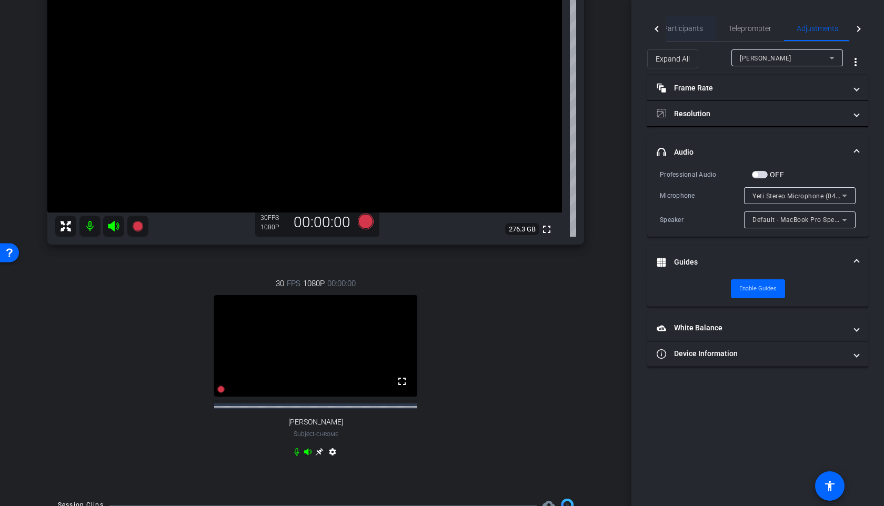
click at [697, 29] on span "Participants" at bounding box center [683, 28] width 40 height 7
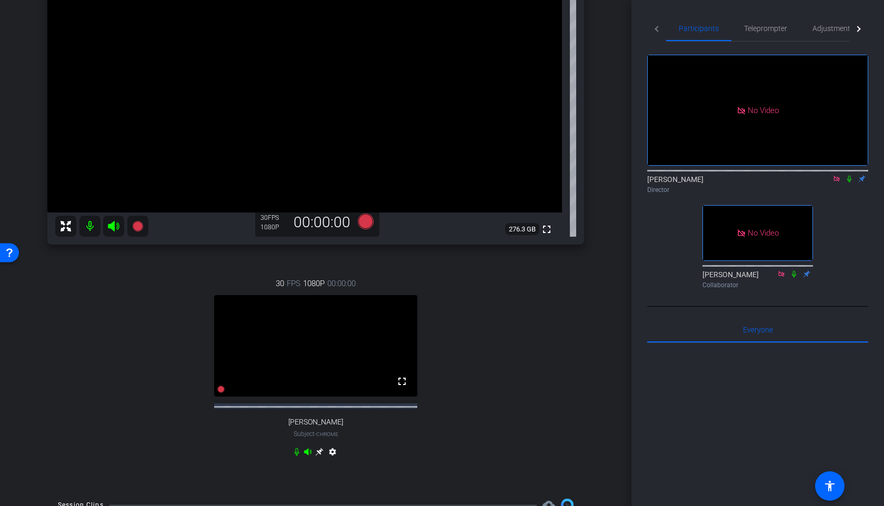
scroll to position [0, 0]
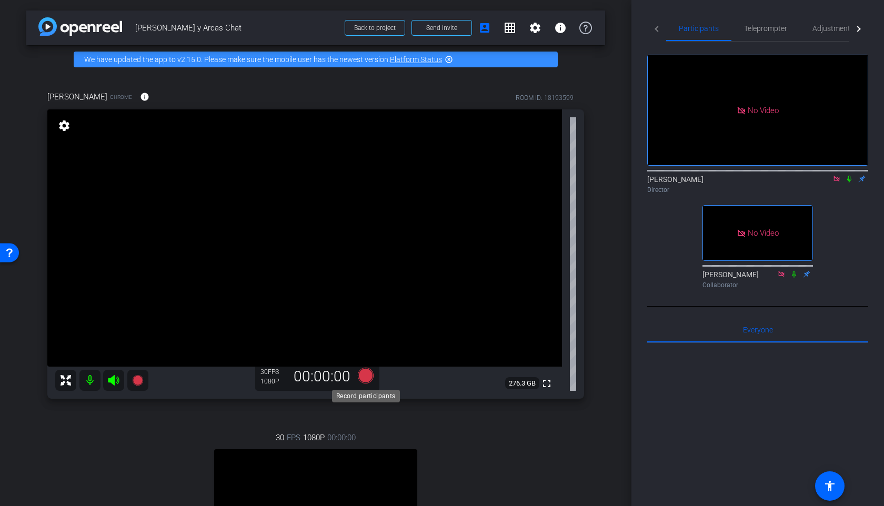
click at [367, 375] on icon at bounding box center [366, 376] width 16 height 16
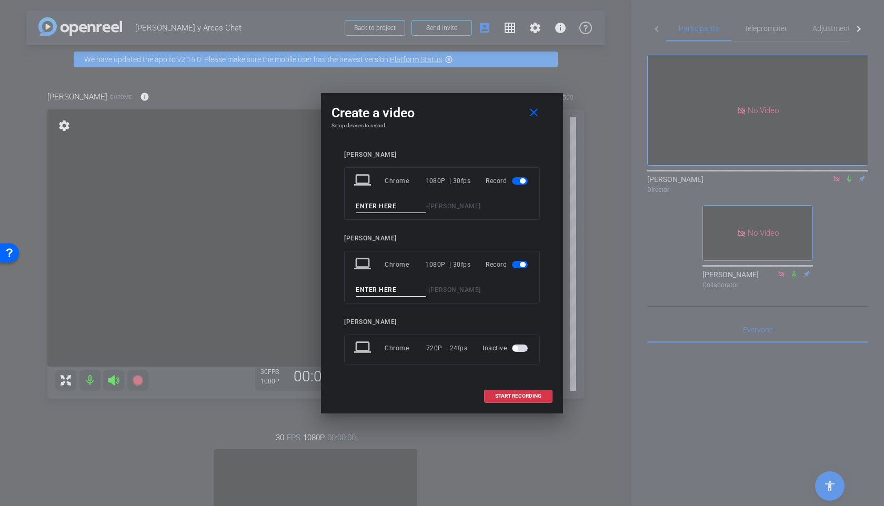
click at [385, 210] on input at bounding box center [391, 206] width 70 height 13
type input "Take 2"
click at [390, 289] on input at bounding box center [391, 289] width 70 height 13
type input "Take 2"
click at [521, 395] on span "START RECORDING" at bounding box center [518, 395] width 46 height 5
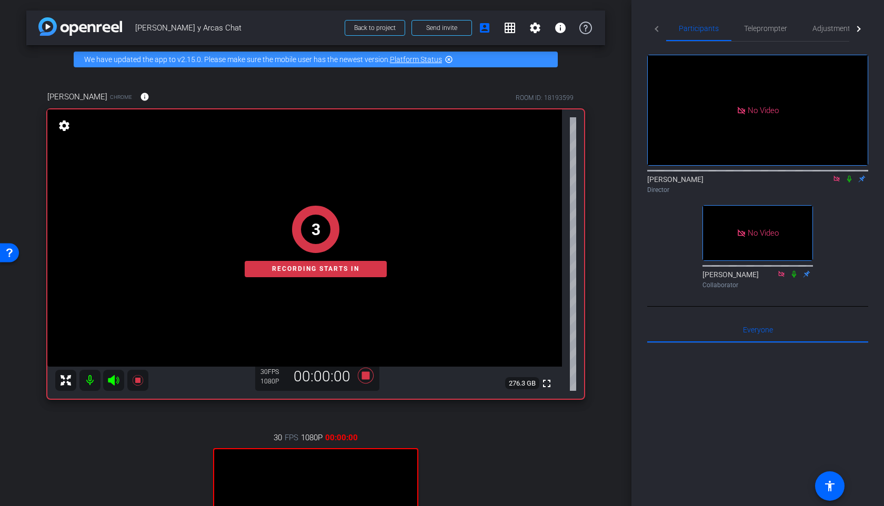
click at [850, 176] on icon at bounding box center [849, 179] width 4 height 7
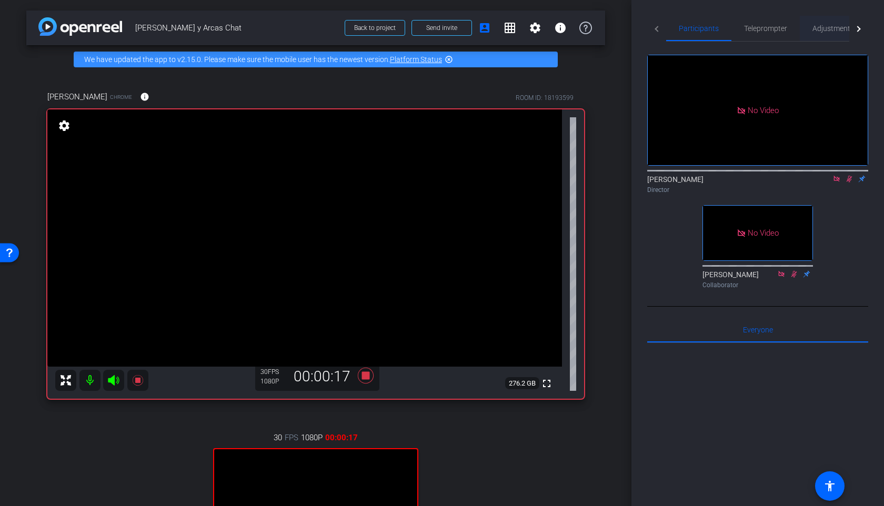
click at [815, 28] on span "Adjustments" at bounding box center [833, 28] width 42 height 7
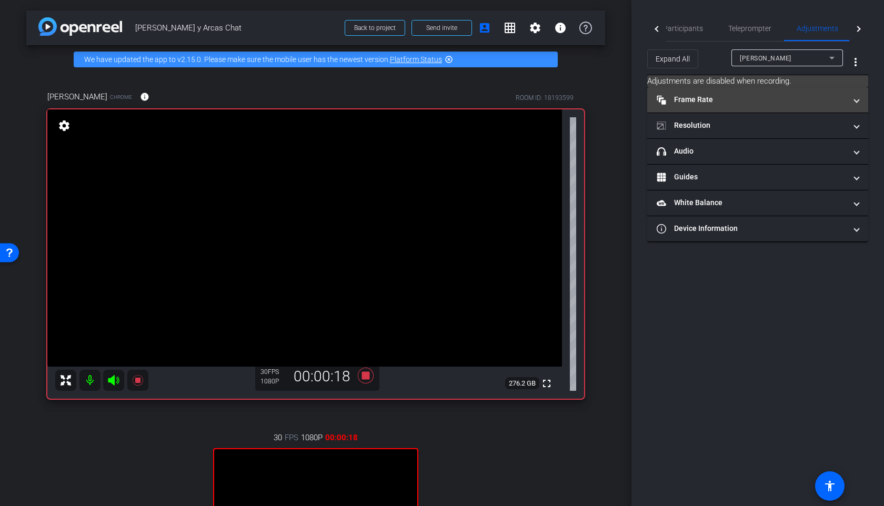
click at [741, 102] on mat-panel-title "Frame Rate Frame Rate" at bounding box center [750, 99] width 189 height 11
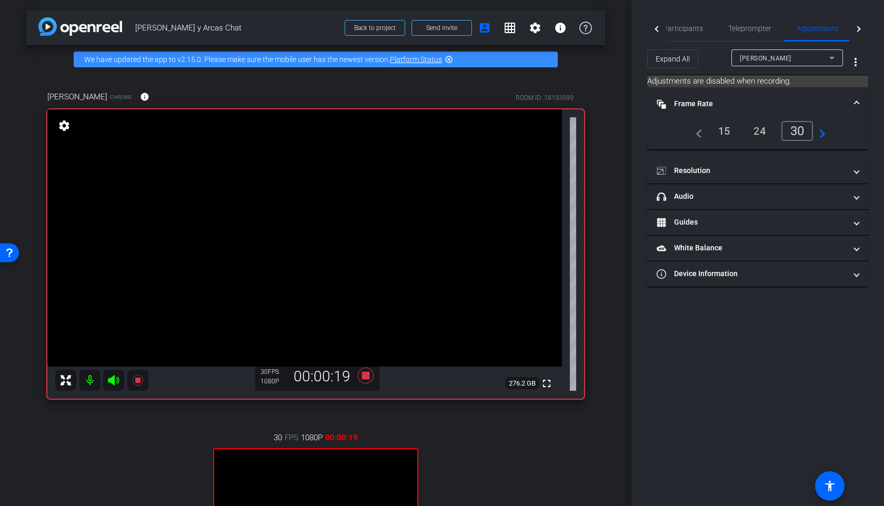
click at [741, 102] on mat-panel-title "Frame Rate Frame Rate" at bounding box center [750, 103] width 189 height 11
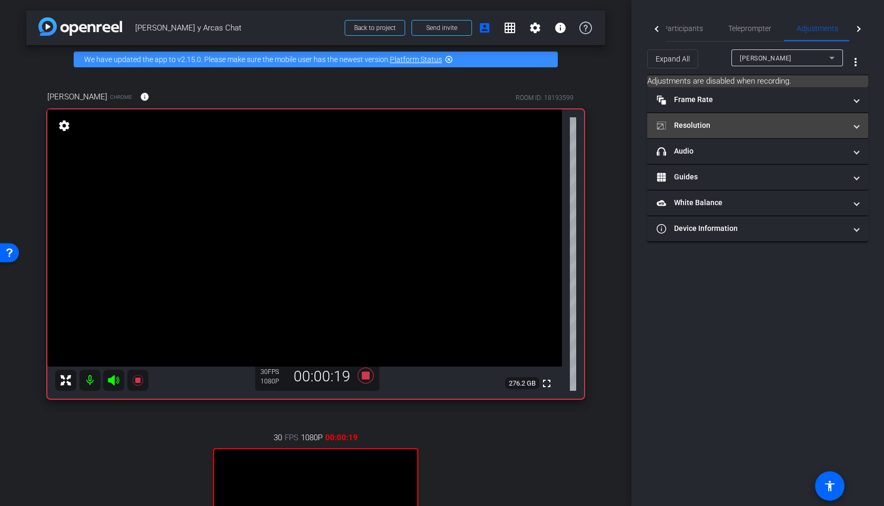
click at [739, 136] on mat-expansion-panel-header "Resolution" at bounding box center [757, 125] width 221 height 25
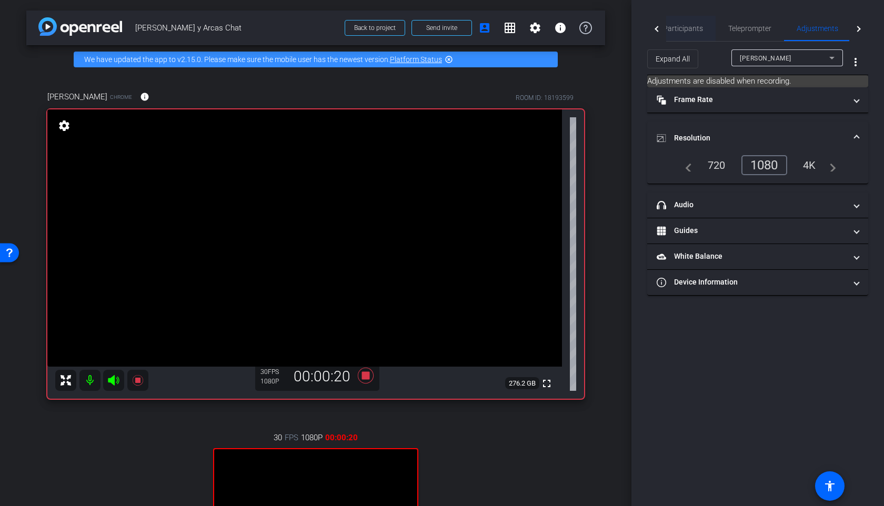
click at [673, 27] on span "Participants" at bounding box center [683, 28] width 40 height 7
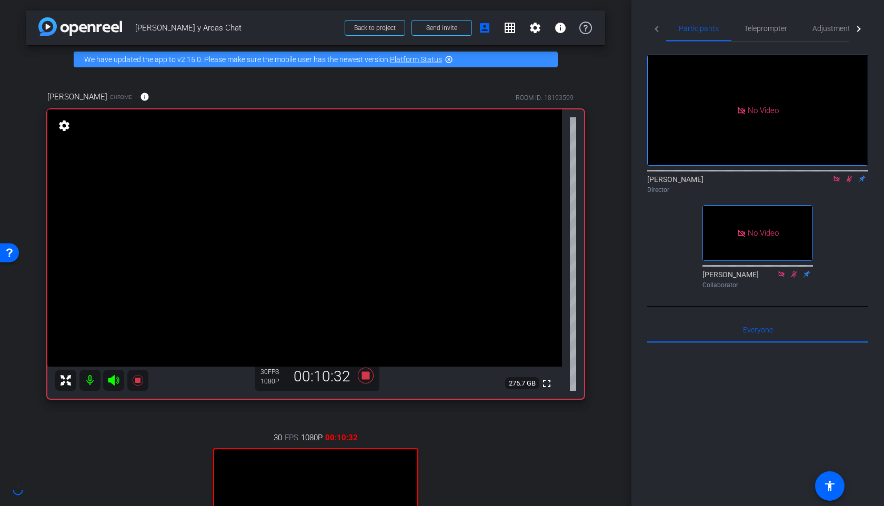
click at [603, 192] on div "Blaise Chrome info ROOM ID: 18193599 fullscreen settings 275.7 GB 30 FPS 1080P …" at bounding box center [315, 358] width 579 height 569
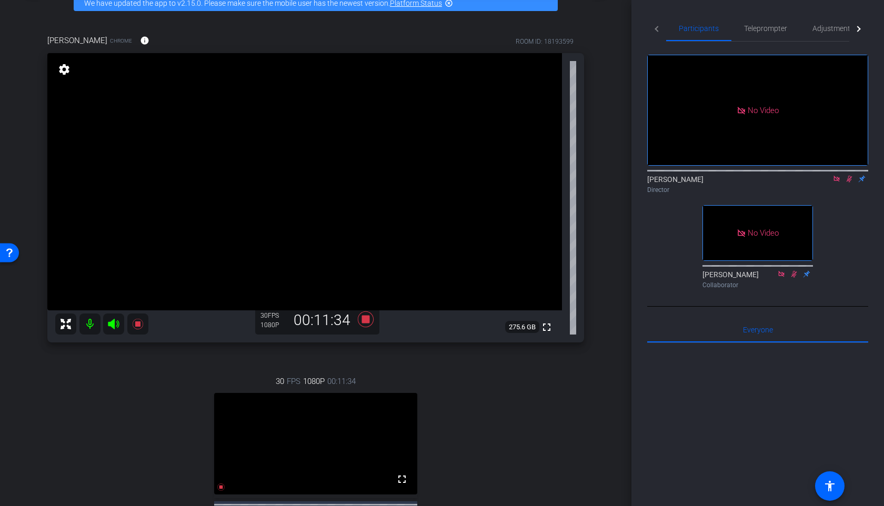
scroll to position [53, 0]
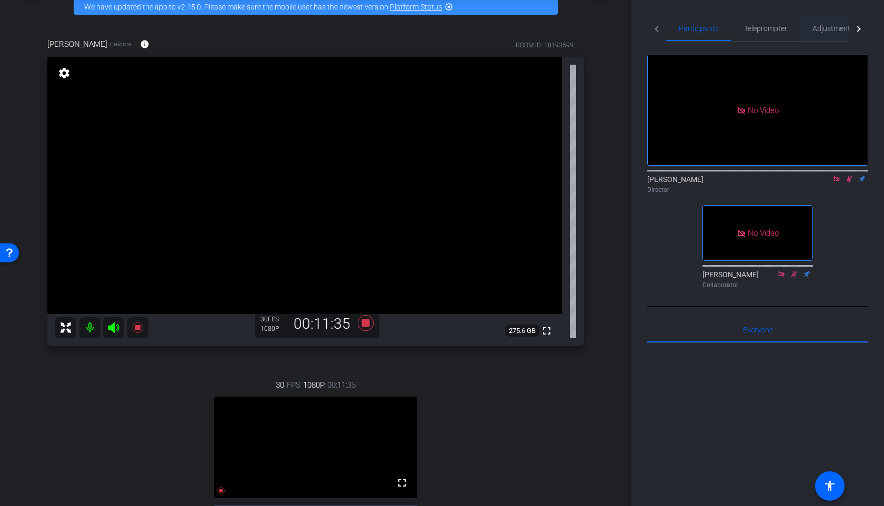
click at [830, 28] on span "Adjustments" at bounding box center [833, 28] width 42 height 7
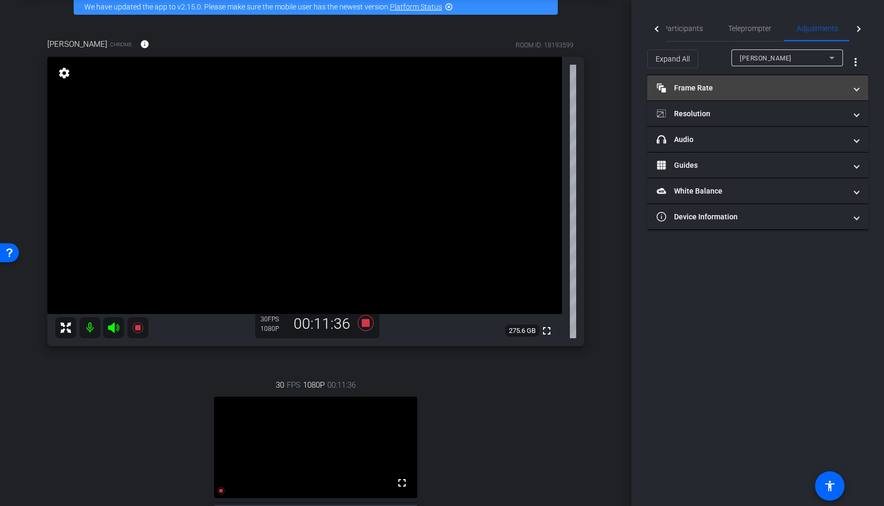
click at [765, 86] on mat-panel-title "Frame Rate Frame Rate" at bounding box center [750, 88] width 189 height 11
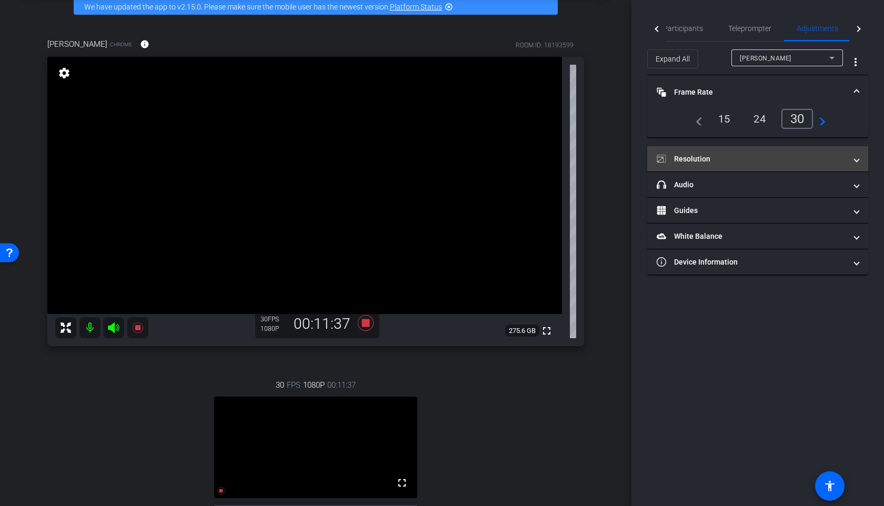
click at [720, 168] on mat-expansion-panel-header "Resolution" at bounding box center [757, 158] width 221 height 25
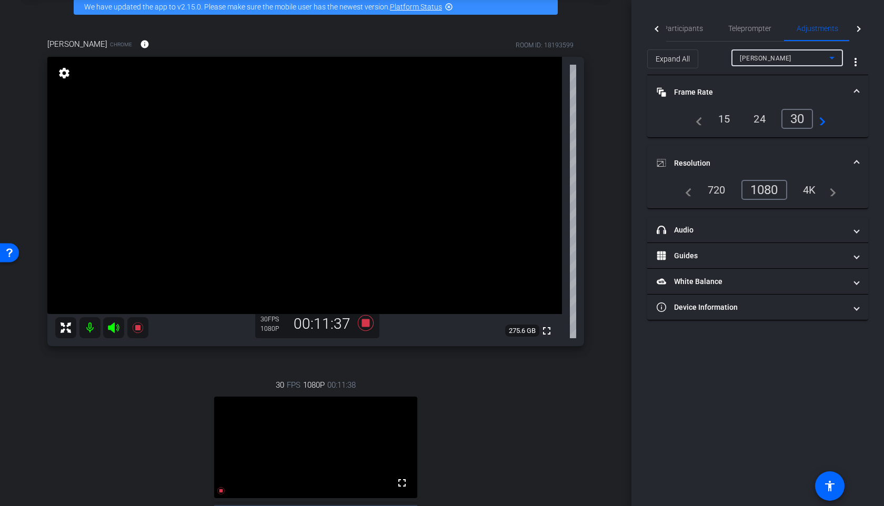
click at [777, 61] on div "[PERSON_NAME]" at bounding box center [783, 58] width 89 height 13
click at [765, 93] on span "[PERSON_NAME]" at bounding box center [765, 95] width 53 height 13
click at [852, 88] on span "Frame Rate Frame Rate" at bounding box center [755, 92] width 198 height 11
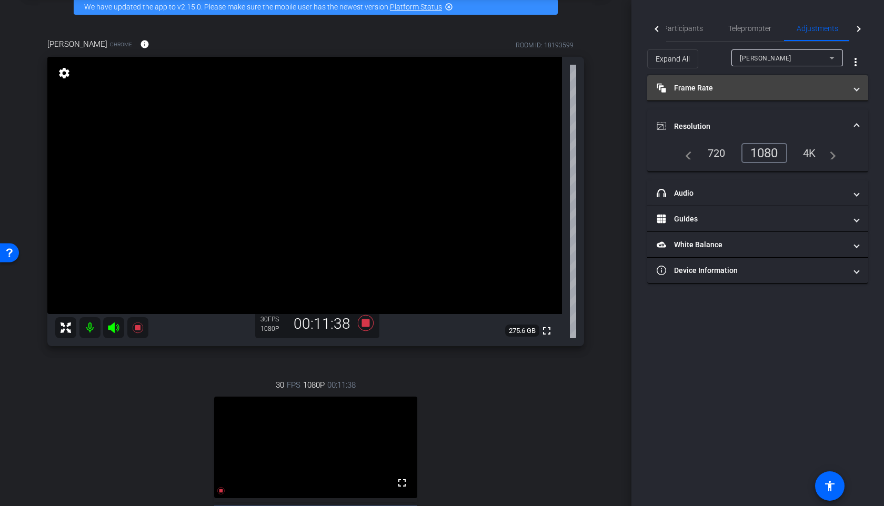
click at [852, 88] on span "Frame Rate Frame Rate" at bounding box center [755, 88] width 198 height 11
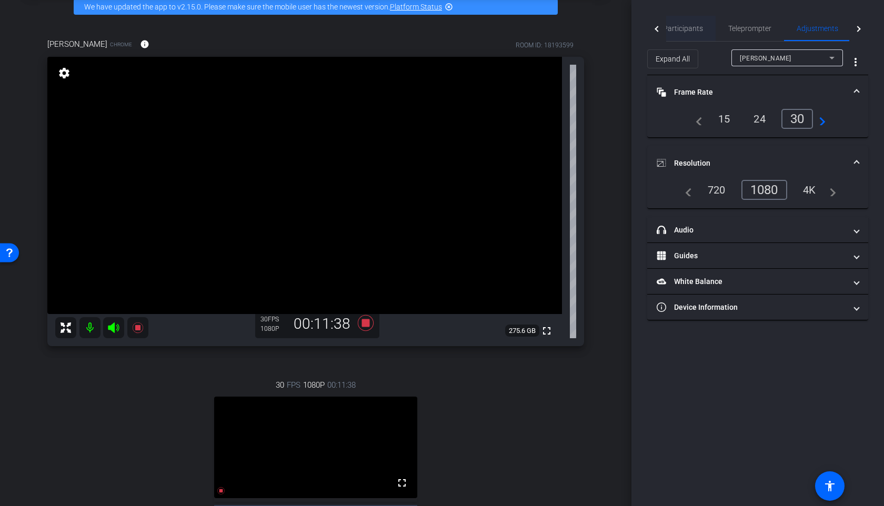
click at [673, 35] on span "Participants" at bounding box center [683, 28] width 40 height 25
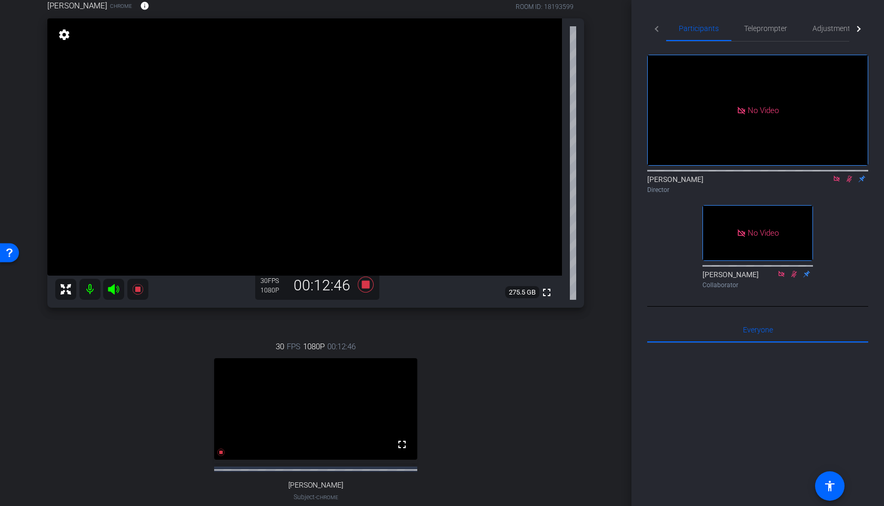
scroll to position [87, 0]
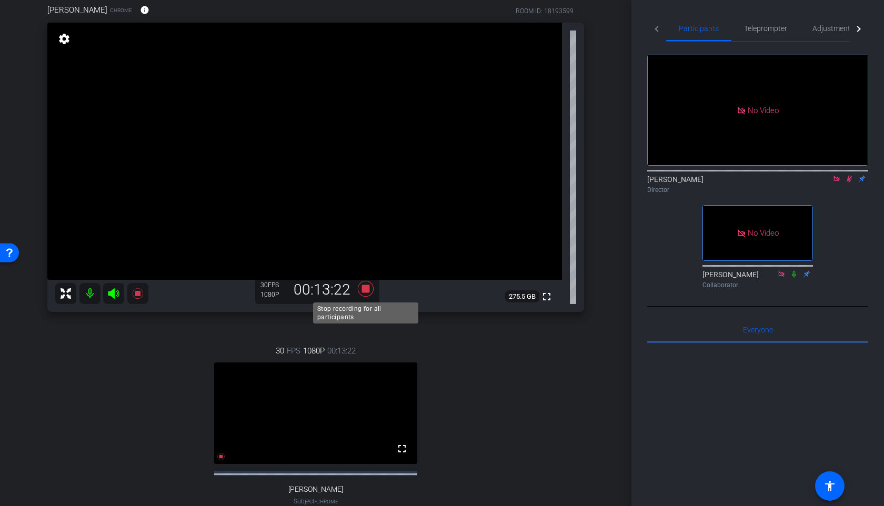
click at [364, 288] on icon at bounding box center [366, 289] width 16 height 16
click at [847, 176] on icon at bounding box center [849, 179] width 6 height 7
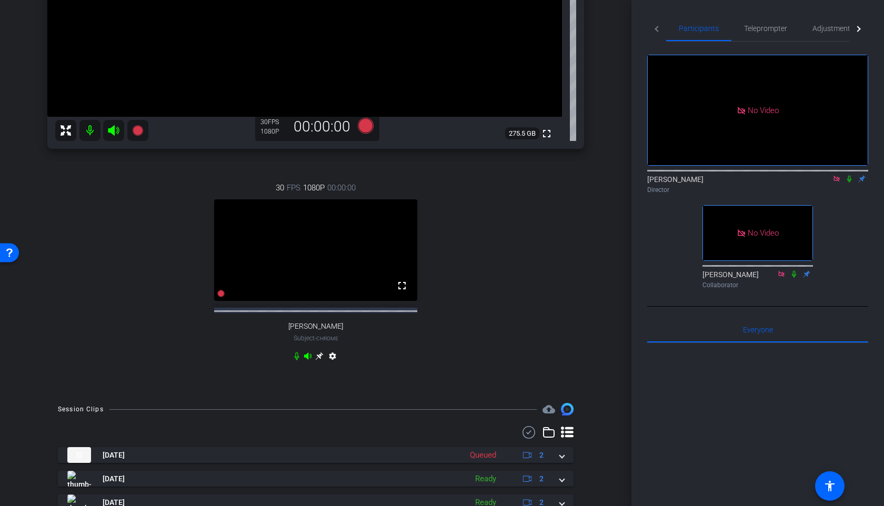
scroll to position [301, 0]
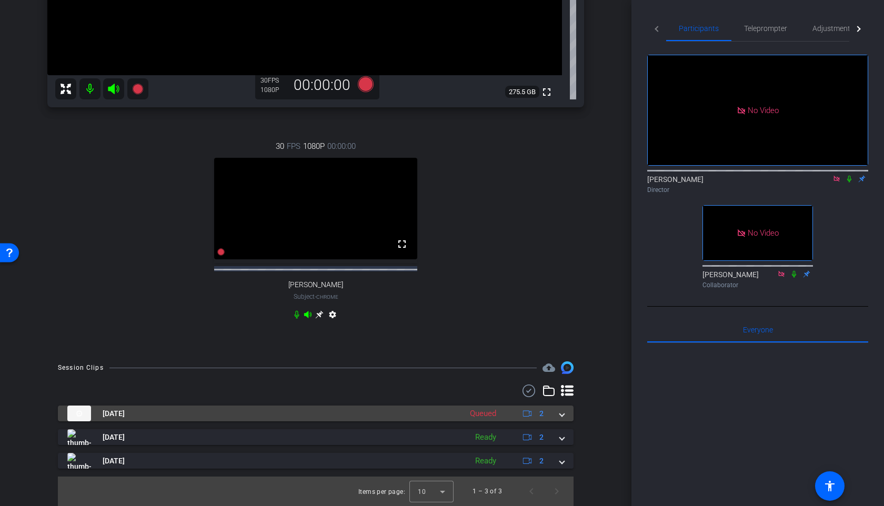
click at [561, 413] on span at bounding box center [562, 413] width 4 height 11
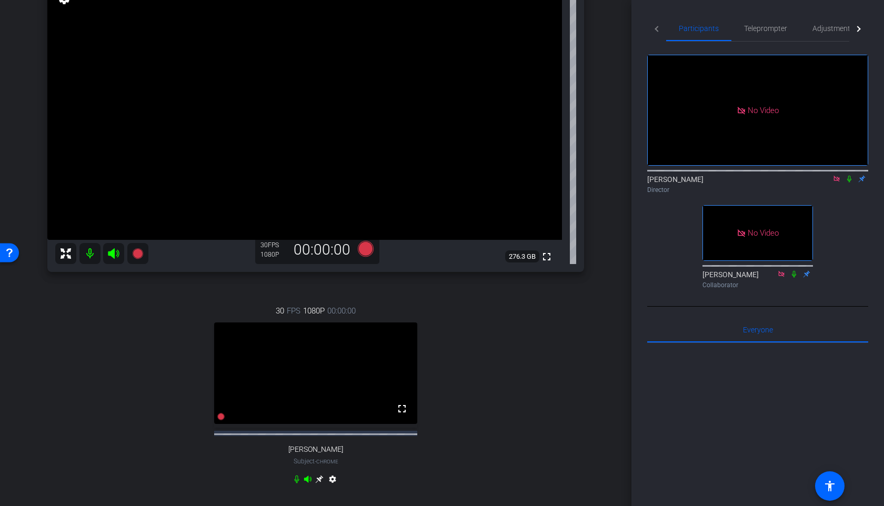
scroll to position [126, 0]
click at [364, 253] on icon at bounding box center [366, 249] width 16 height 16
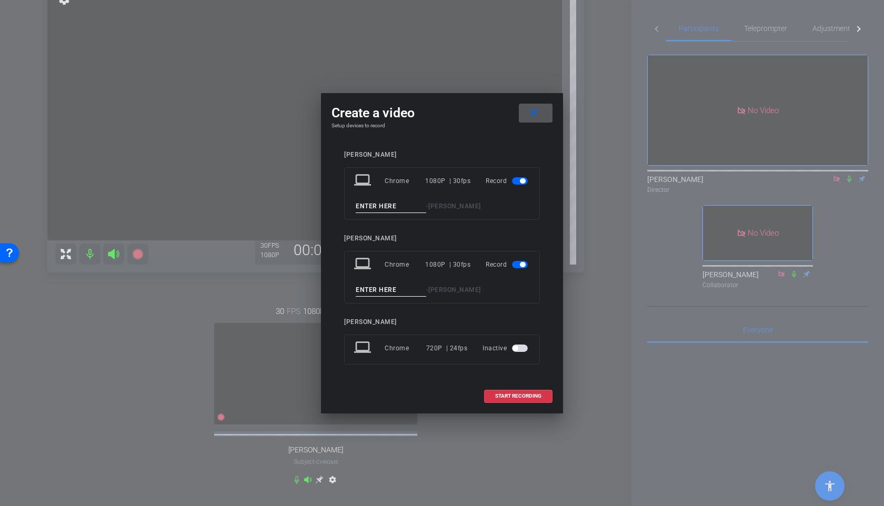
click at [361, 201] on input at bounding box center [391, 206] width 70 height 13
type input "Take 3"
click at [373, 289] on input at bounding box center [391, 289] width 70 height 13
type input "Take 3"
click at [527, 396] on span "START RECORDING" at bounding box center [518, 395] width 46 height 5
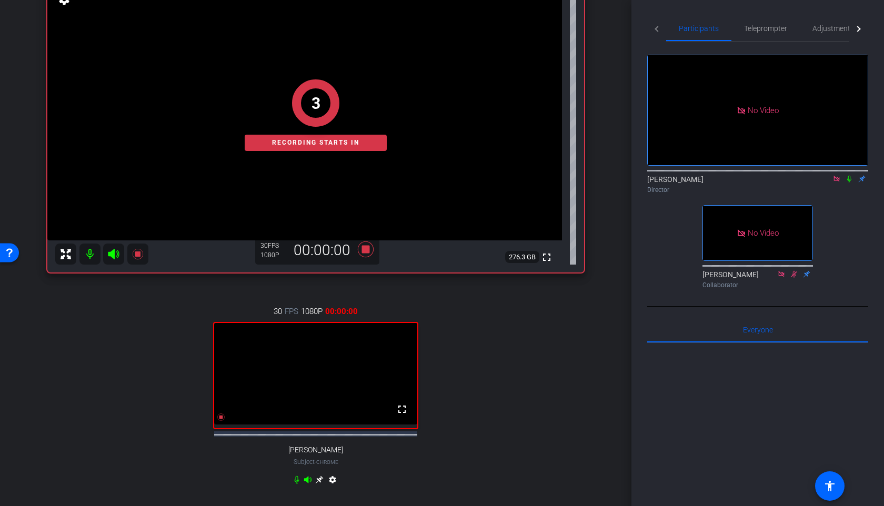
click at [849, 175] on icon at bounding box center [849, 178] width 8 height 7
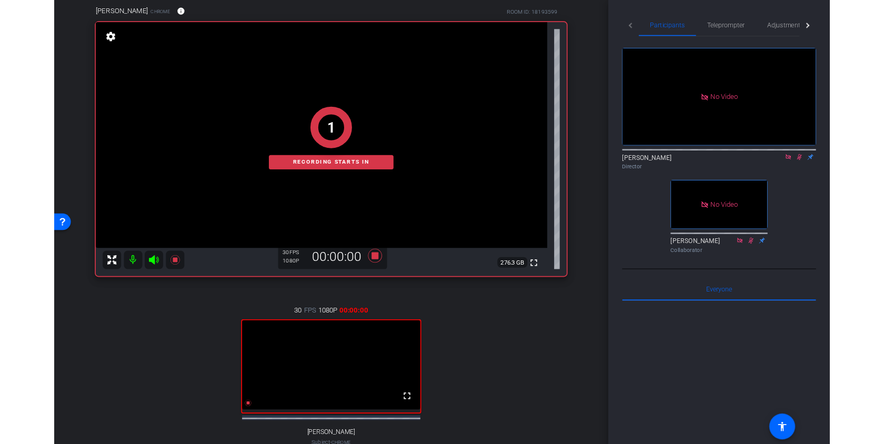
scroll to position [84, 0]
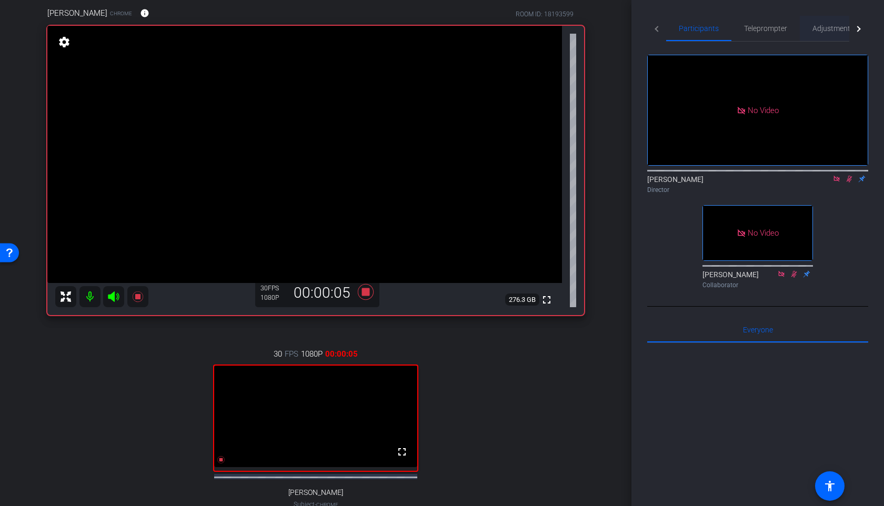
click at [836, 28] on span "Adjustments" at bounding box center [833, 28] width 42 height 7
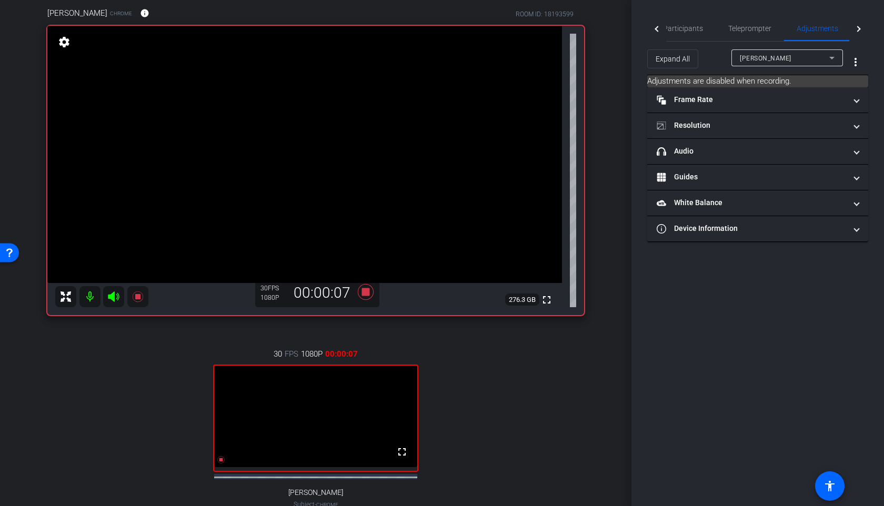
click at [769, 59] on div "[PERSON_NAME]" at bounding box center [783, 58] width 89 height 13
click at [751, 76] on span "[PERSON_NAME]" at bounding box center [765, 79] width 53 height 13
click at [677, 28] on span "Participants" at bounding box center [683, 28] width 40 height 7
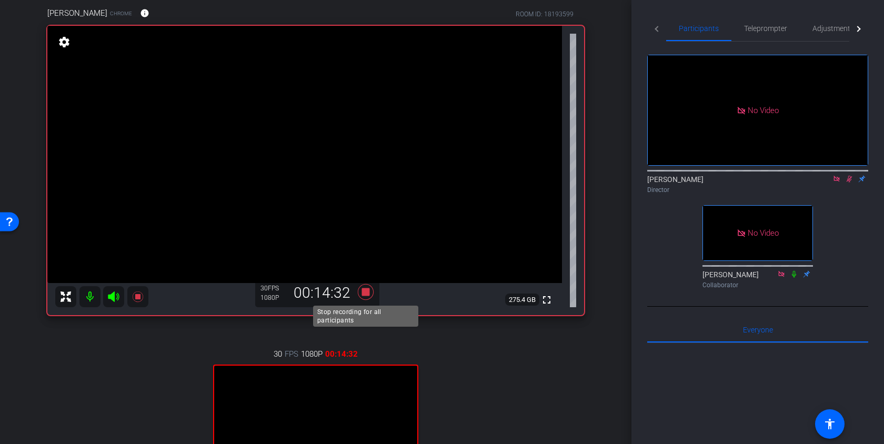
click at [366, 291] on icon at bounding box center [366, 292] width 16 height 16
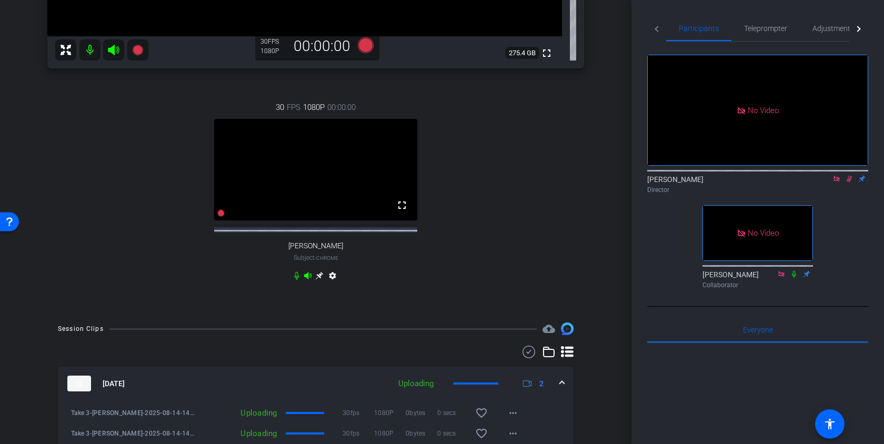
scroll to position [461, 0]
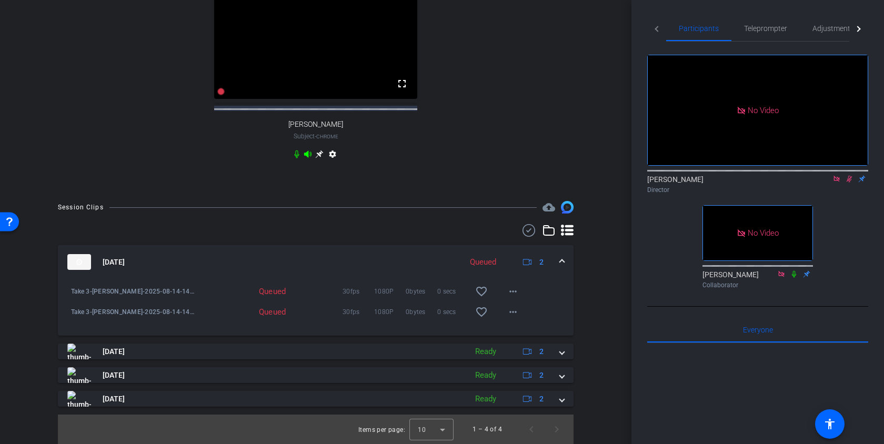
click at [848, 174] on mat-icon at bounding box center [849, 178] width 13 height 9
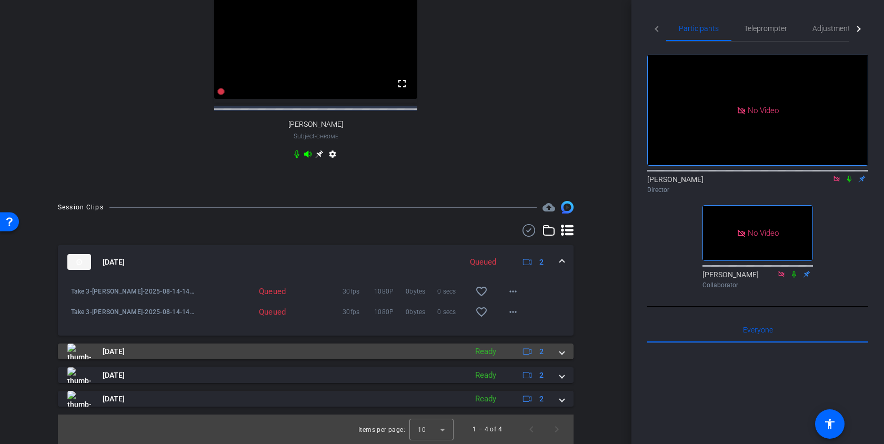
click at [560, 355] on span at bounding box center [562, 351] width 4 height 11
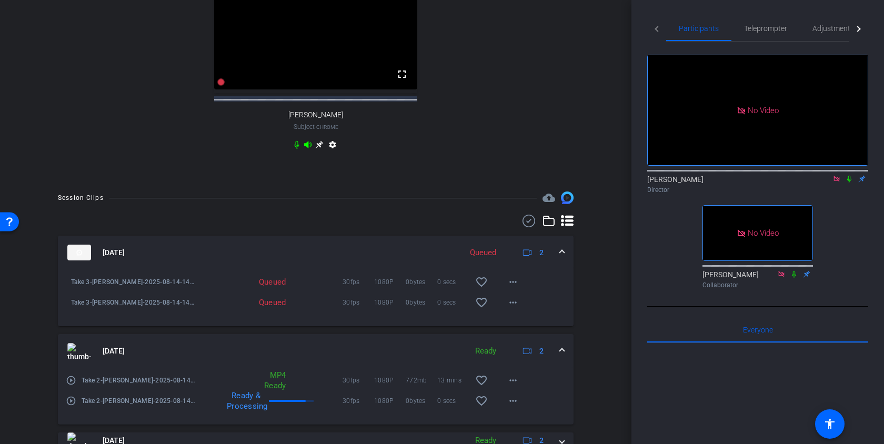
scroll to position [505, 0]
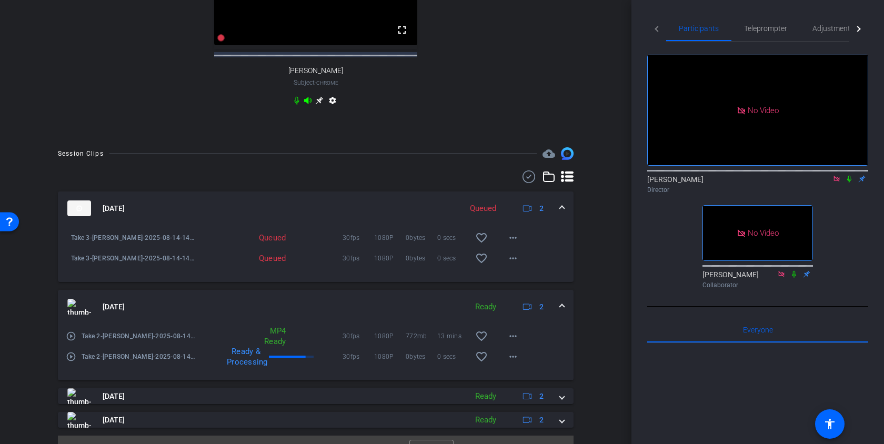
click at [562, 312] on span at bounding box center [562, 306] width 4 height 11
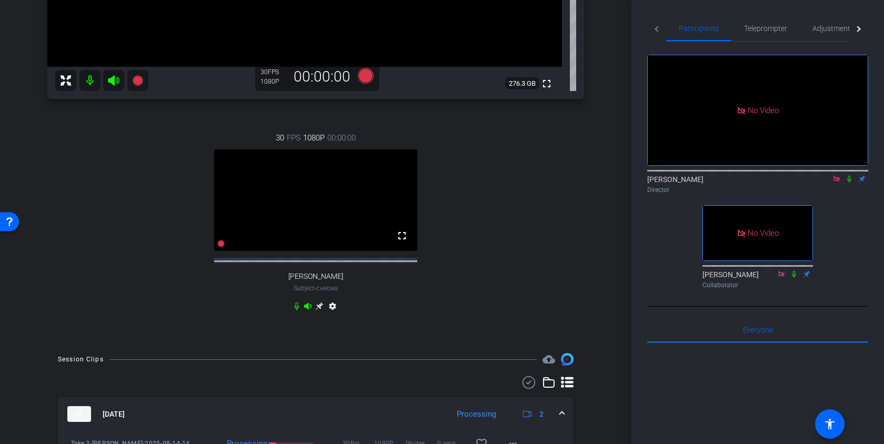
scroll to position [461, 0]
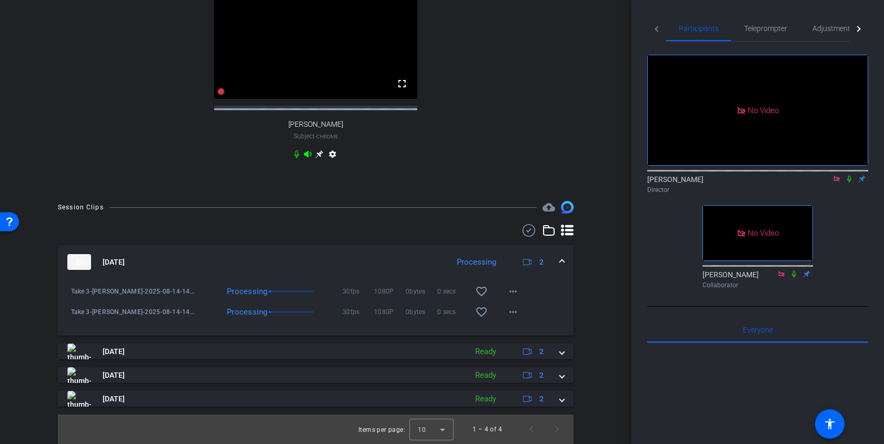
click at [565, 261] on mat-expansion-panel-header "[DATE] Processing 2" at bounding box center [315, 262] width 515 height 34
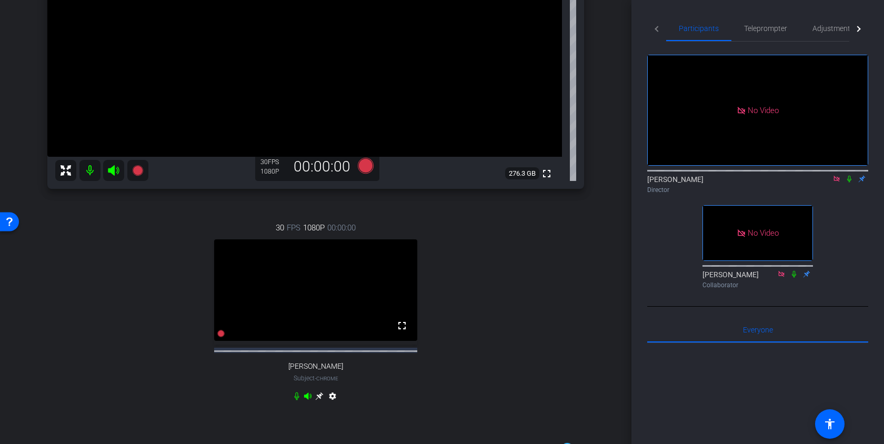
scroll to position [196, 0]
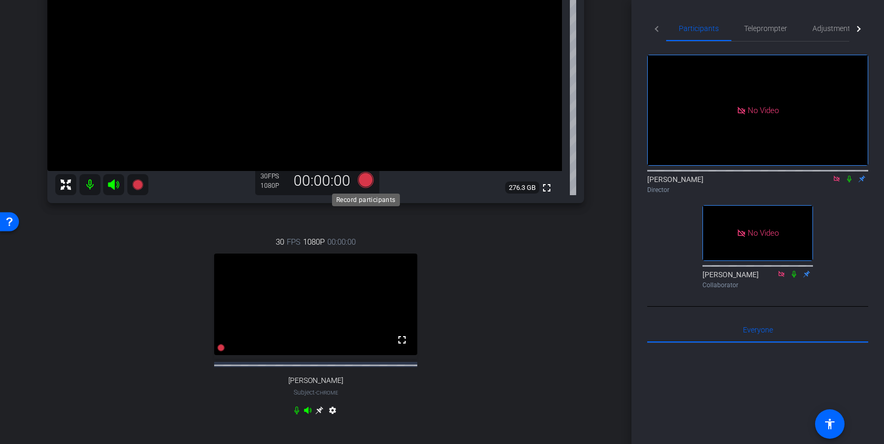
click at [367, 179] on icon at bounding box center [366, 180] width 16 height 16
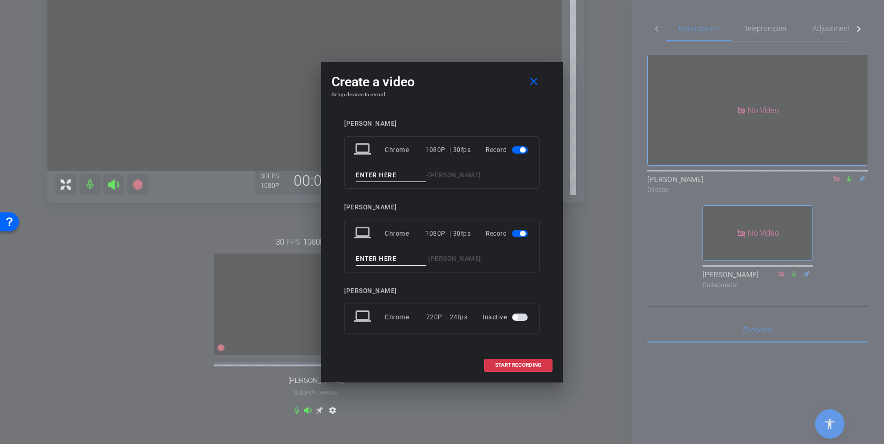
click at [371, 175] on input at bounding box center [391, 175] width 70 height 13
type input "Take 4"
click at [368, 256] on input at bounding box center [391, 258] width 70 height 13
type input "Take 4"
click at [505, 366] on span "START RECORDING" at bounding box center [518, 364] width 46 height 5
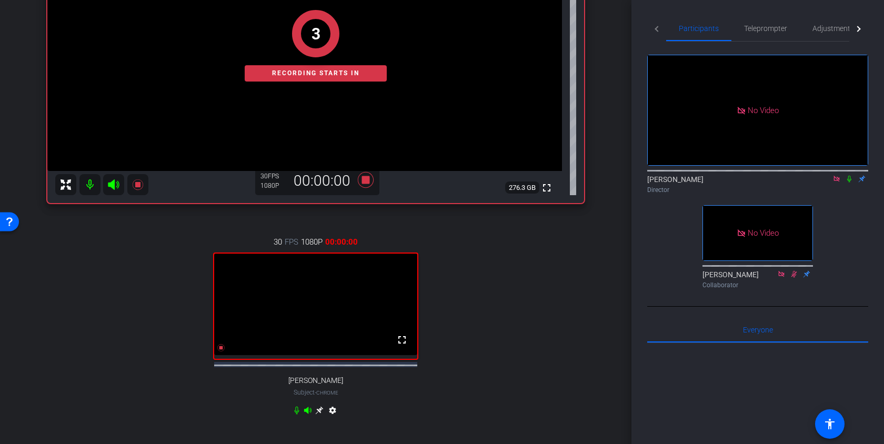
click at [849, 175] on icon at bounding box center [849, 178] width 8 height 7
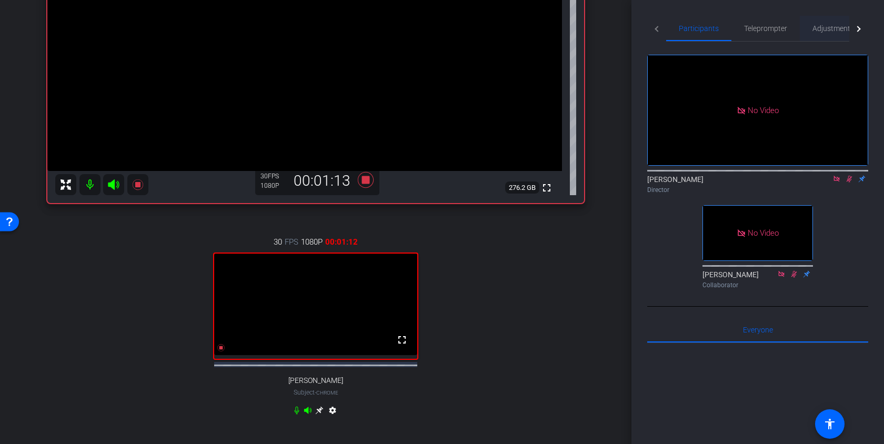
click at [817, 29] on span "Adjustments" at bounding box center [833, 28] width 42 height 7
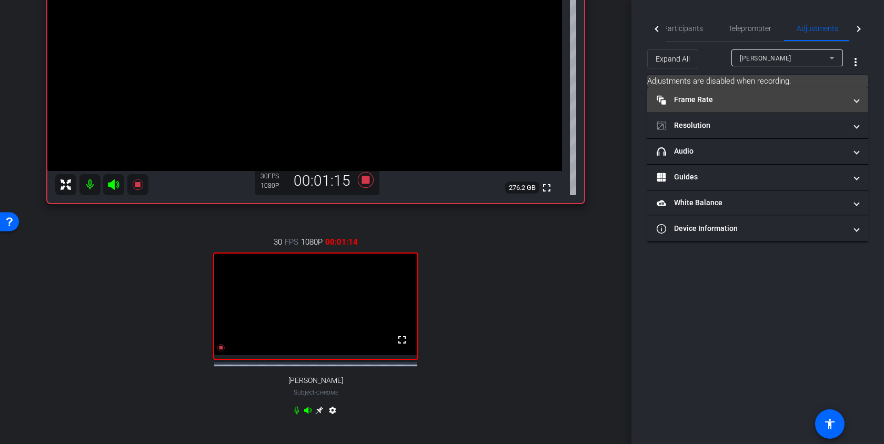
click at [727, 108] on mat-expansion-panel-header "Frame Rate Frame Rate" at bounding box center [757, 99] width 221 height 25
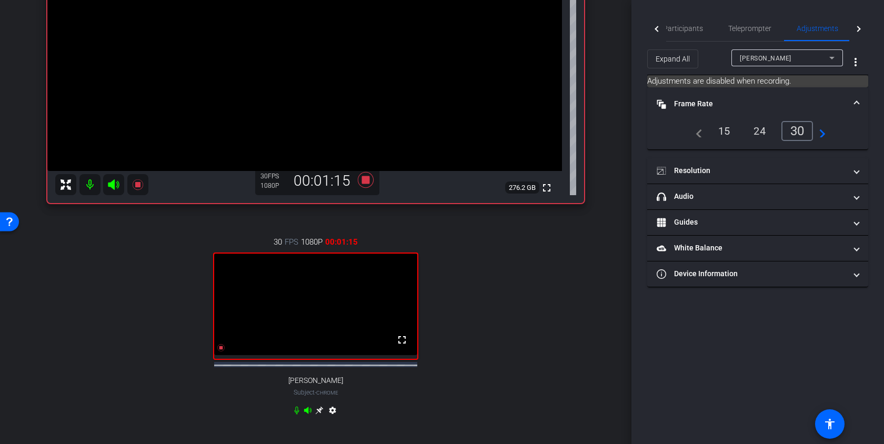
click at [727, 108] on mat-panel-title "Frame Rate Frame Rate" at bounding box center [750, 103] width 189 height 11
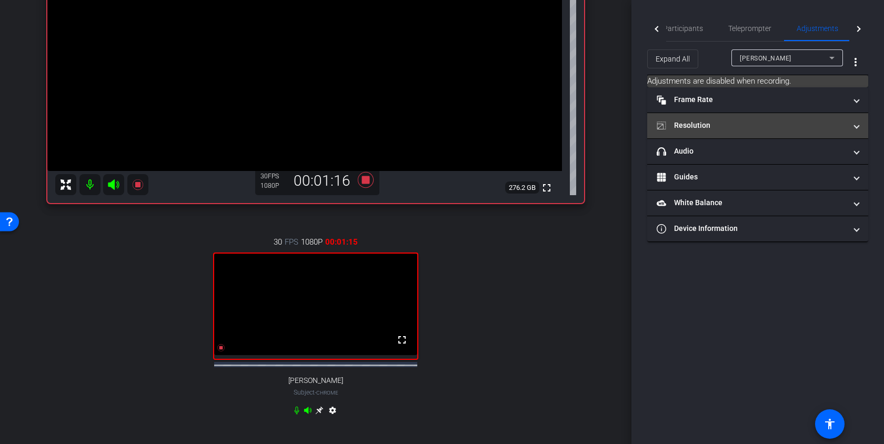
click at [719, 128] on mat-panel-title "Resolution" at bounding box center [750, 125] width 189 height 11
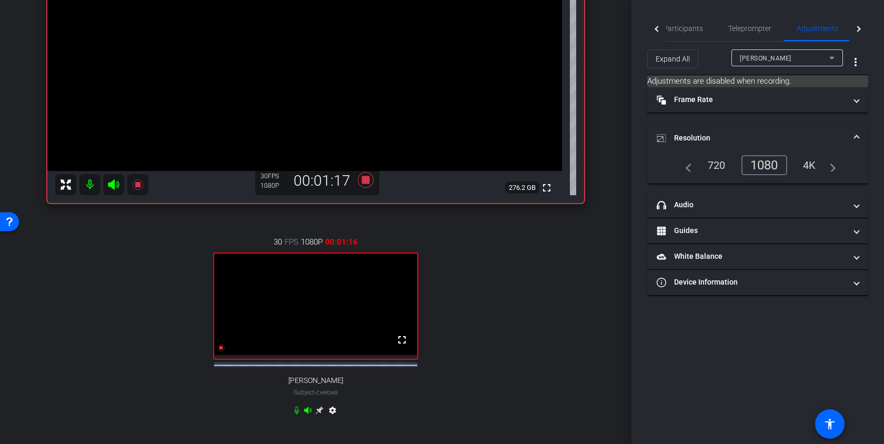
click at [719, 128] on mat-expansion-panel-header "Resolution" at bounding box center [757, 138] width 221 height 34
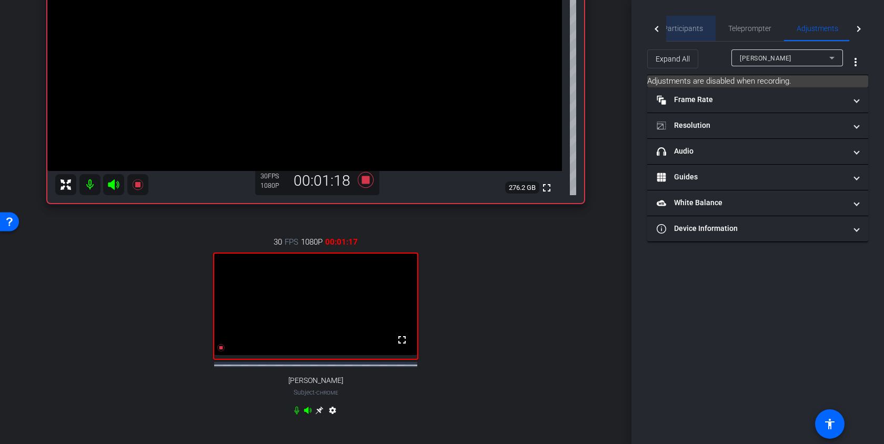
click at [694, 25] on span "Participants" at bounding box center [683, 28] width 40 height 7
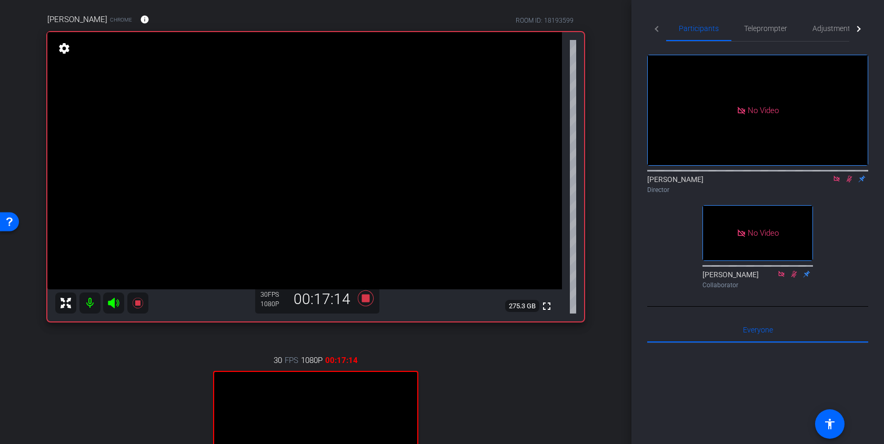
scroll to position [82, 0]
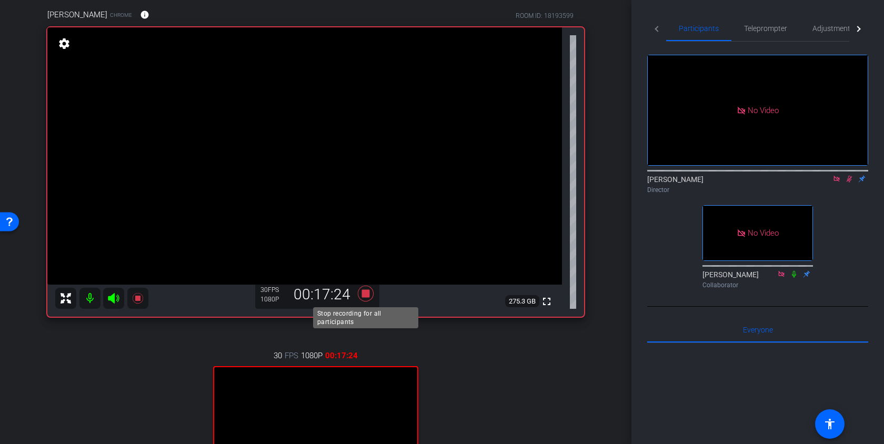
click at [368, 290] on icon at bounding box center [366, 294] width 16 height 16
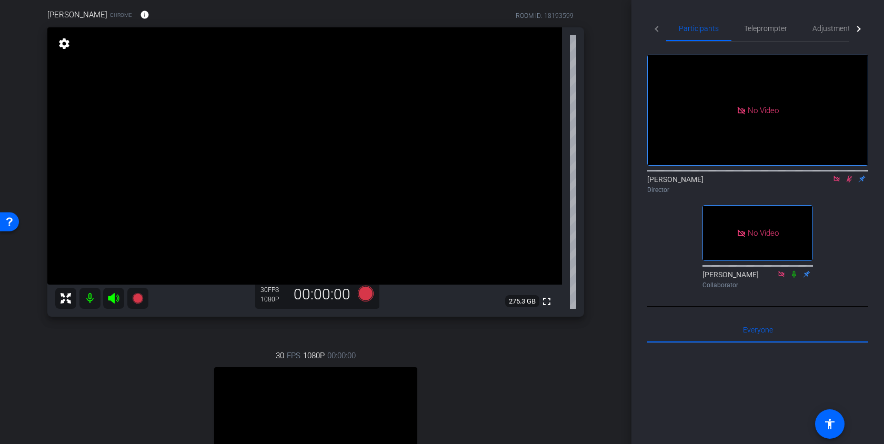
click at [847, 175] on icon at bounding box center [849, 178] width 8 height 7
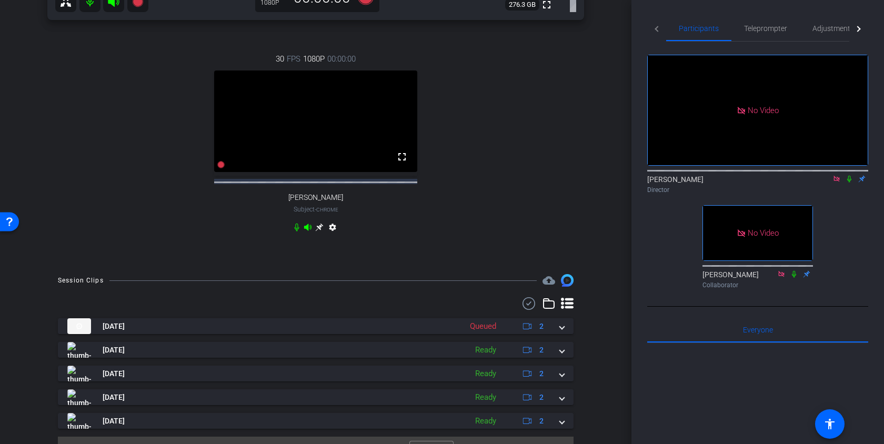
scroll to position [410, 0]
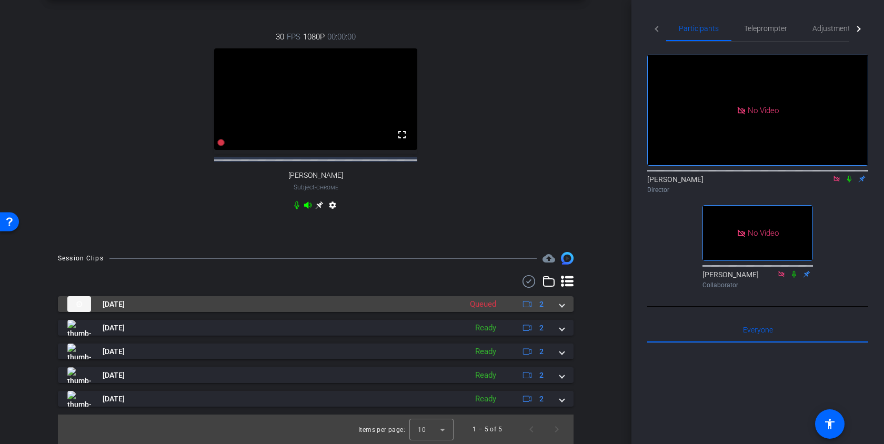
click at [567, 307] on mat-expansion-panel-header "[DATE] Queued 2" at bounding box center [315, 304] width 515 height 16
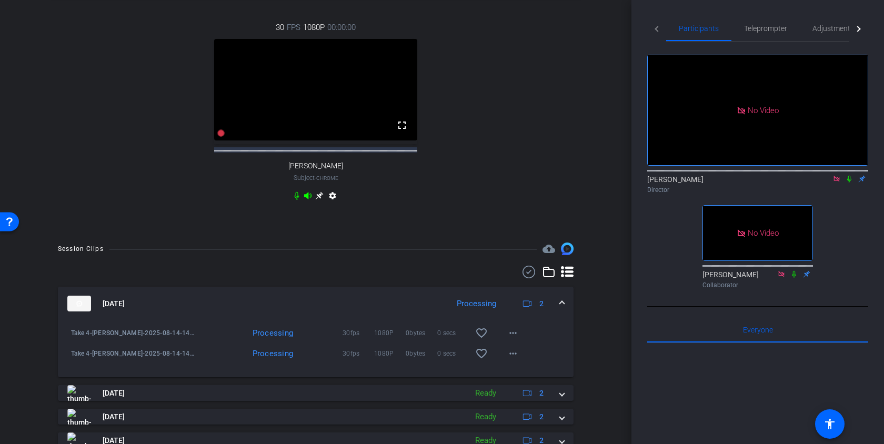
click at [563, 309] on span at bounding box center [562, 303] width 4 height 11
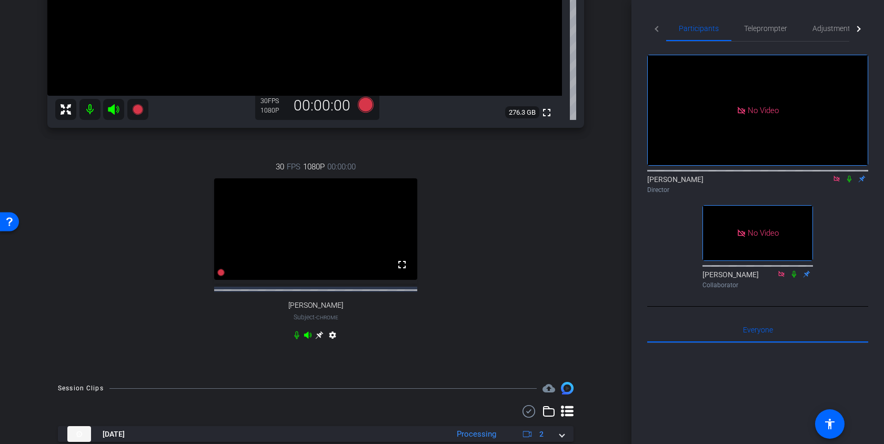
scroll to position [321, 0]
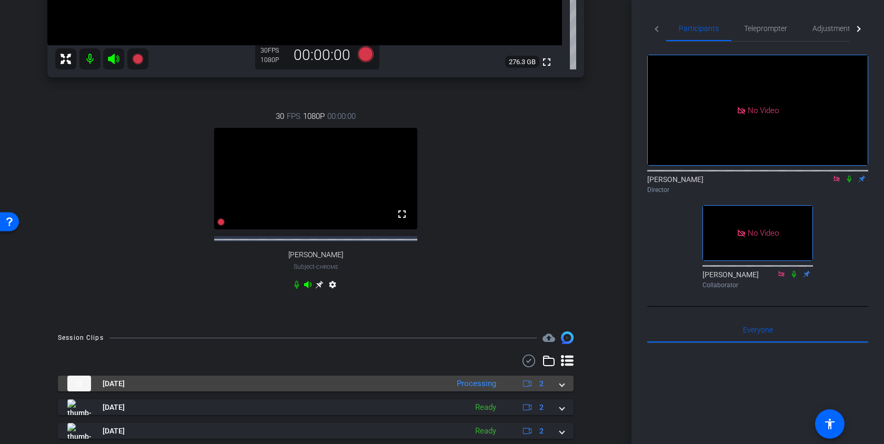
click at [562, 389] on span at bounding box center [562, 383] width 4 height 11
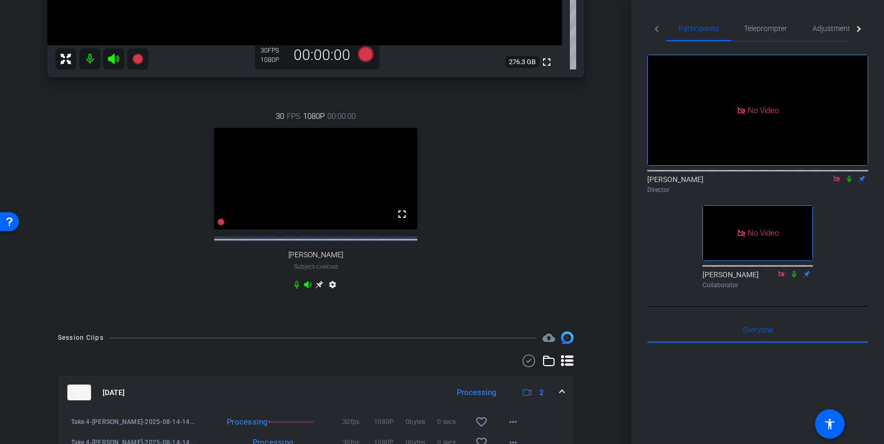
click at [562, 397] on span at bounding box center [562, 392] width 4 height 11
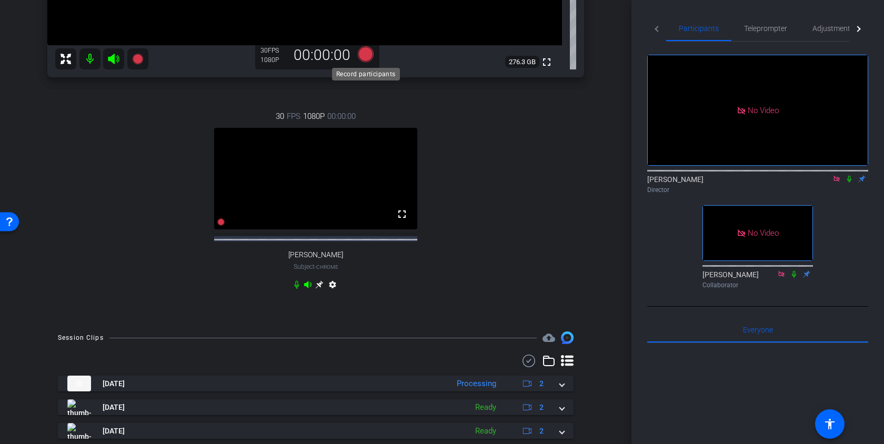
click at [370, 62] on icon at bounding box center [365, 54] width 25 height 19
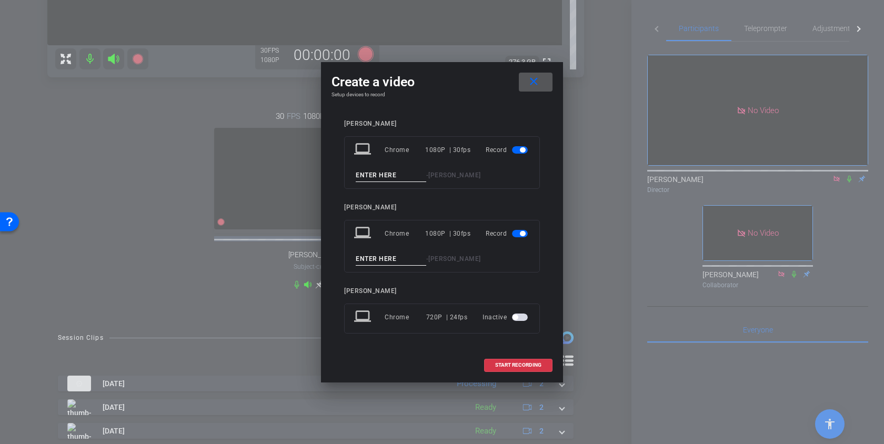
click at [371, 171] on input at bounding box center [391, 175] width 70 height 13
type input "Take 5"
click at [365, 255] on input at bounding box center [391, 258] width 70 height 13
type input "Take 5"
click at [506, 366] on span "START RECORDING" at bounding box center [518, 364] width 46 height 5
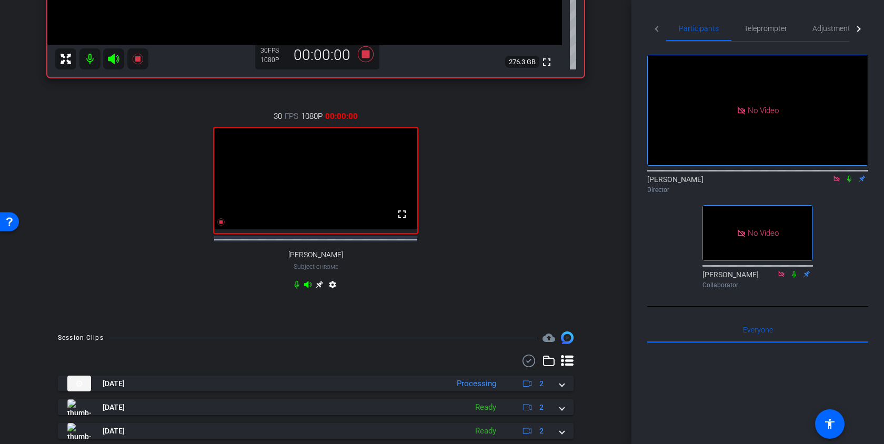
click at [851, 175] on icon at bounding box center [849, 178] width 8 height 7
click at [609, 150] on div "arrow_back [PERSON_NAME] y Arcas Chat Back to project Send invite account_box g…" at bounding box center [315, 222] width 631 height 444
click at [601, 229] on div "[PERSON_NAME] Chrome info ROOM ID: 18193599 fullscreen settings 276.0 GB 30 FPS…" at bounding box center [315, 36] width 579 height 569
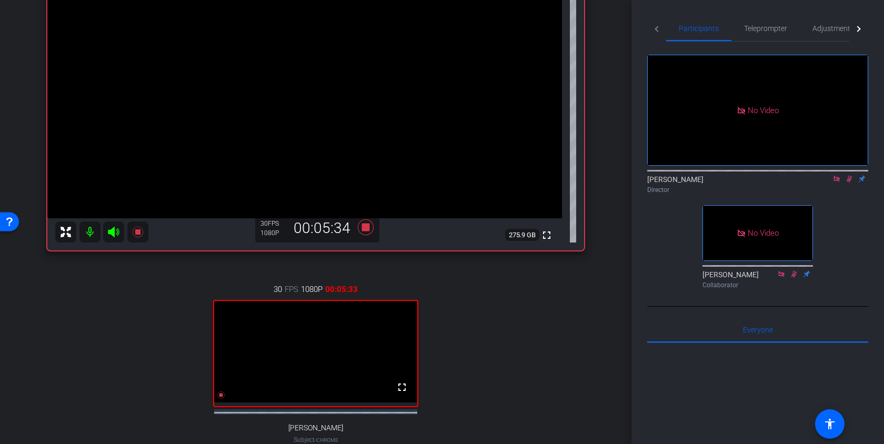
scroll to position [147, 0]
click at [366, 230] on icon at bounding box center [366, 228] width 16 height 16
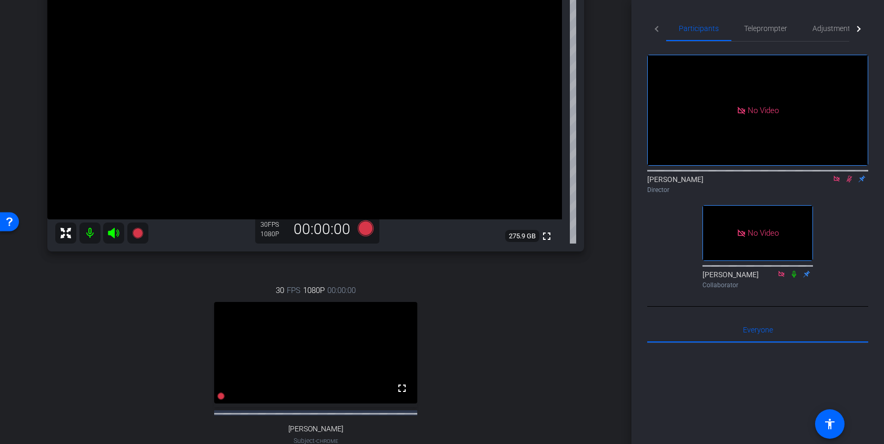
scroll to position [402, 0]
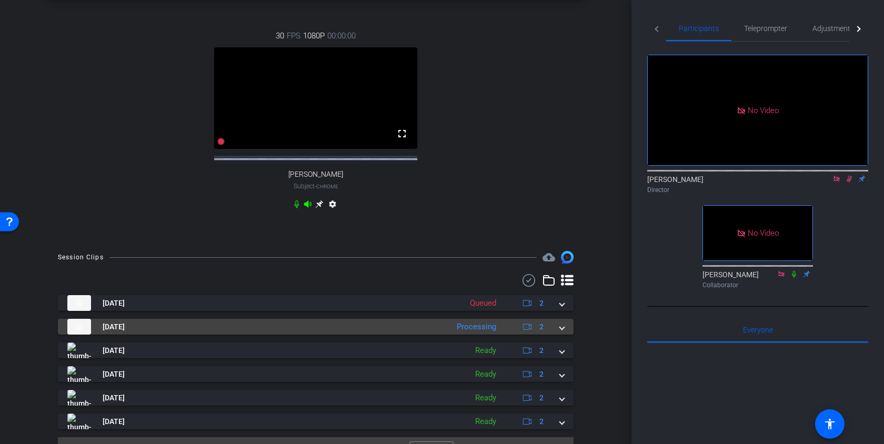
click at [566, 334] on mat-expansion-panel-header "[DATE] Processing 2" at bounding box center [315, 327] width 515 height 16
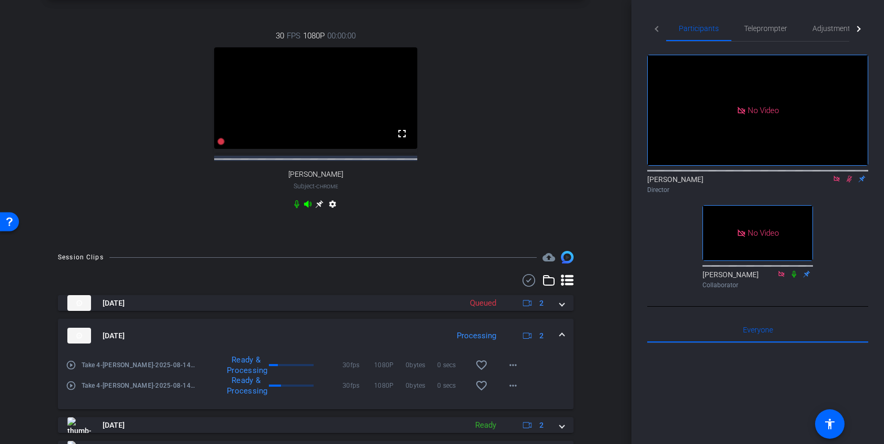
click at [566, 339] on mat-expansion-panel-header "[DATE] Processing 2" at bounding box center [315, 336] width 515 height 34
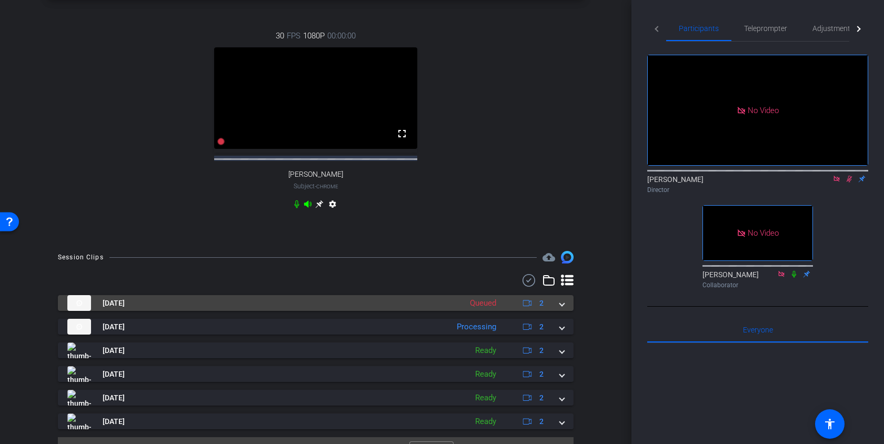
click at [565, 311] on mat-expansion-panel-header "[DATE] Queued 2" at bounding box center [315, 303] width 515 height 16
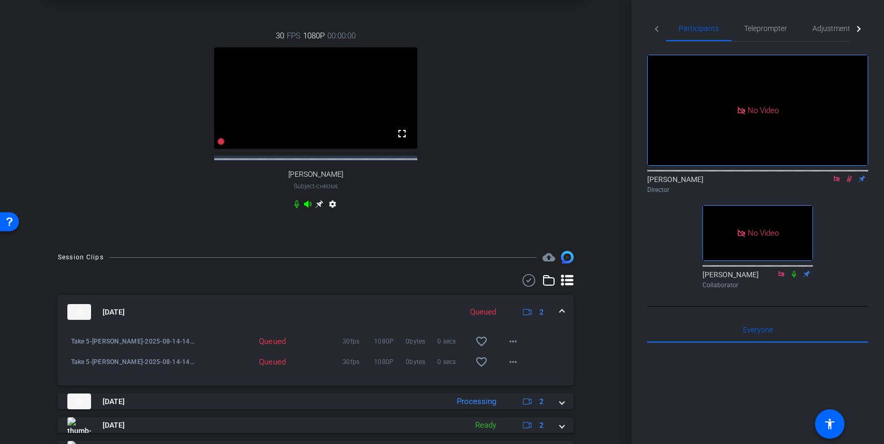
click at [563, 318] on span at bounding box center [562, 312] width 4 height 11
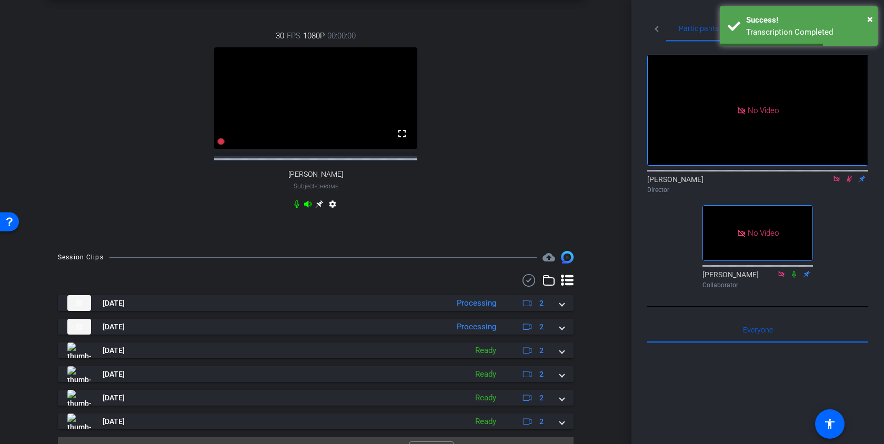
click at [848, 176] on icon at bounding box center [849, 179] width 6 height 7
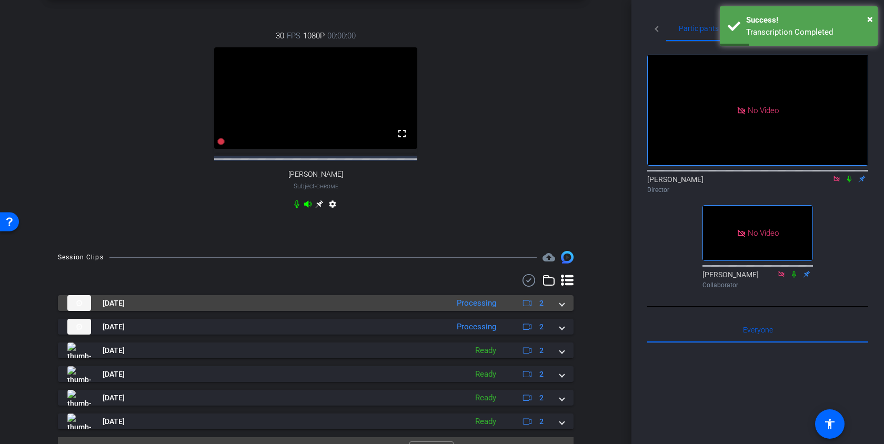
click at [561, 309] on span at bounding box center [562, 303] width 4 height 11
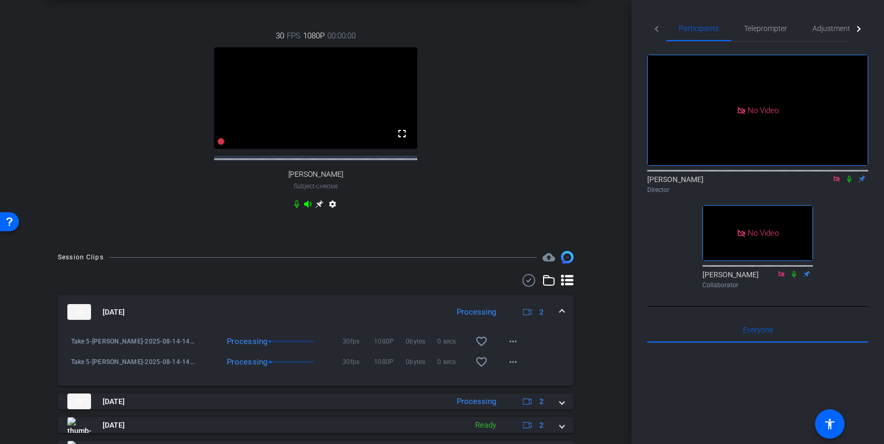
click at [561, 316] on span at bounding box center [562, 312] width 4 height 11
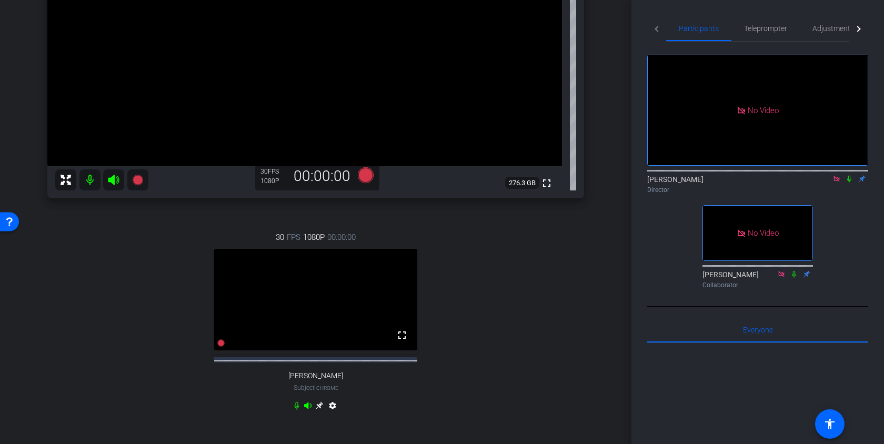
scroll to position [191, 0]
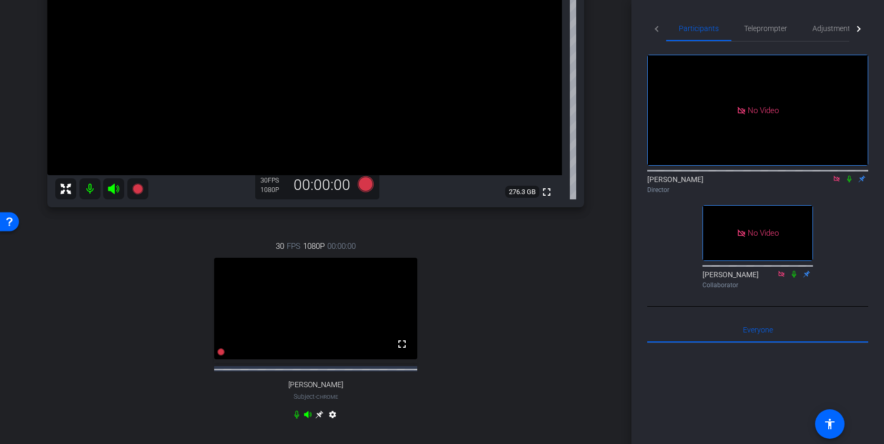
click at [368, 192] on icon at bounding box center [365, 184] width 25 height 19
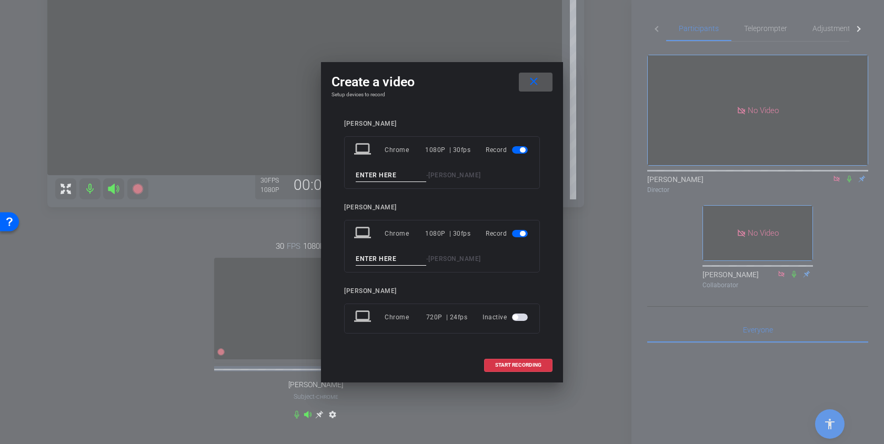
click at [387, 178] on input at bounding box center [391, 175] width 70 height 13
type input "Take 6"
click at [377, 258] on input at bounding box center [391, 258] width 70 height 13
type input "Take 6"
click at [504, 363] on span "START RECORDING" at bounding box center [518, 364] width 46 height 5
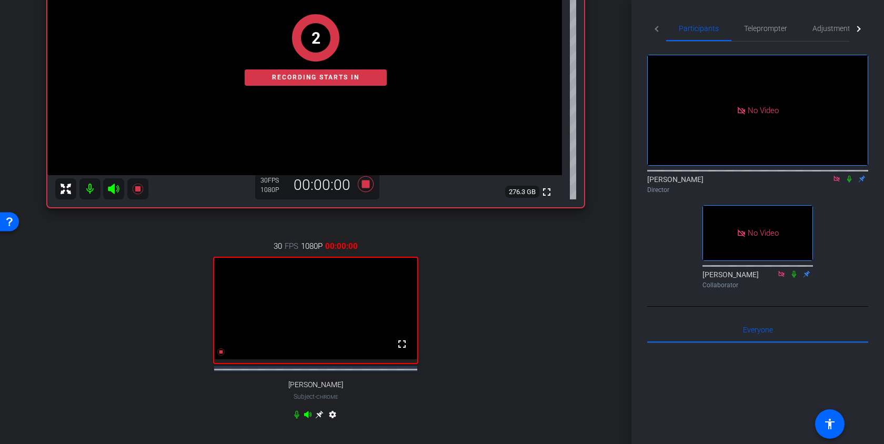
click at [848, 176] on icon at bounding box center [849, 179] width 4 height 7
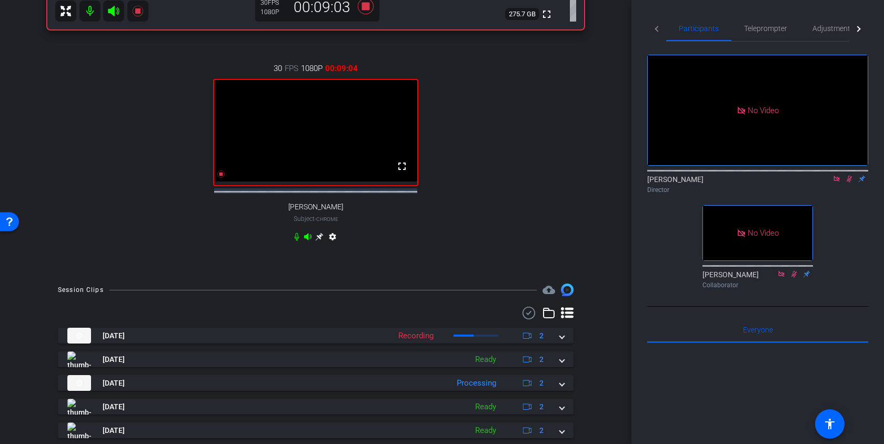
scroll to position [429, 0]
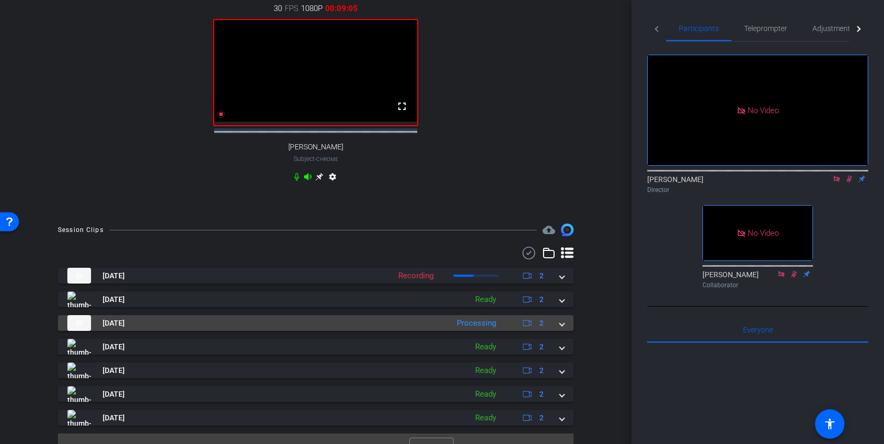
click at [561, 329] on span at bounding box center [562, 323] width 4 height 11
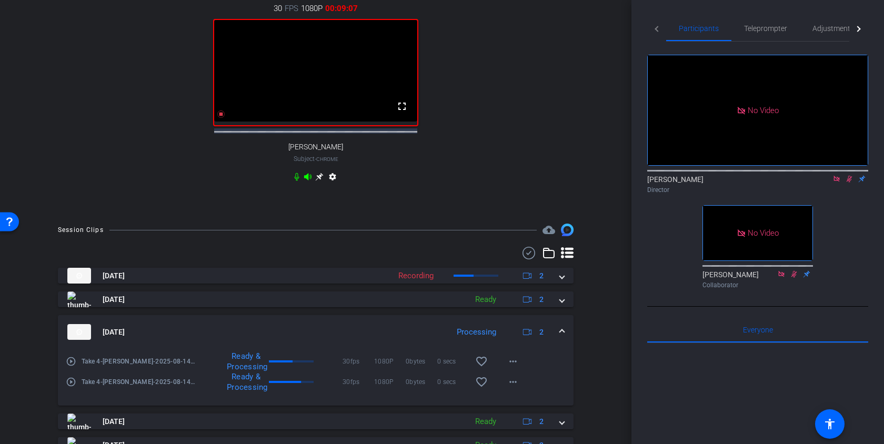
click at [561, 329] on mat-expansion-panel-header "[DATE] Processing 2" at bounding box center [315, 332] width 515 height 34
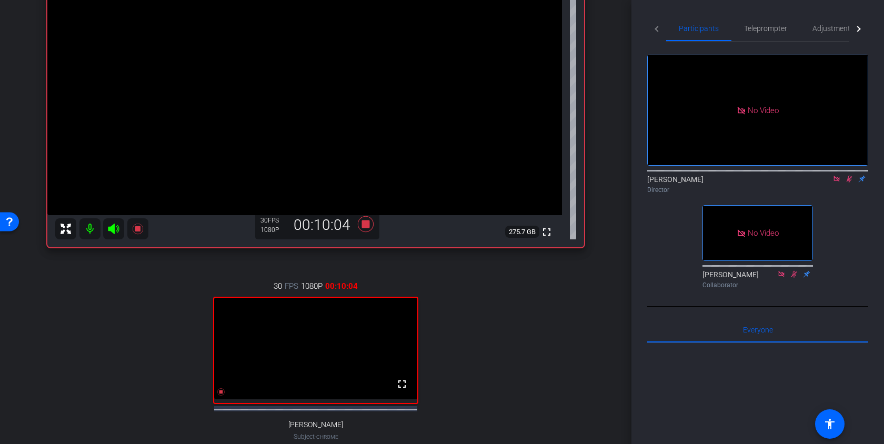
scroll to position [148, 0]
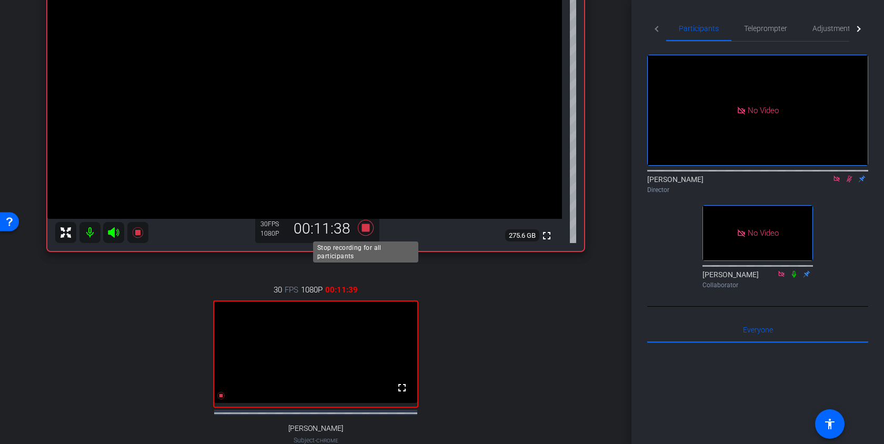
click at [364, 228] on icon at bounding box center [366, 228] width 16 height 16
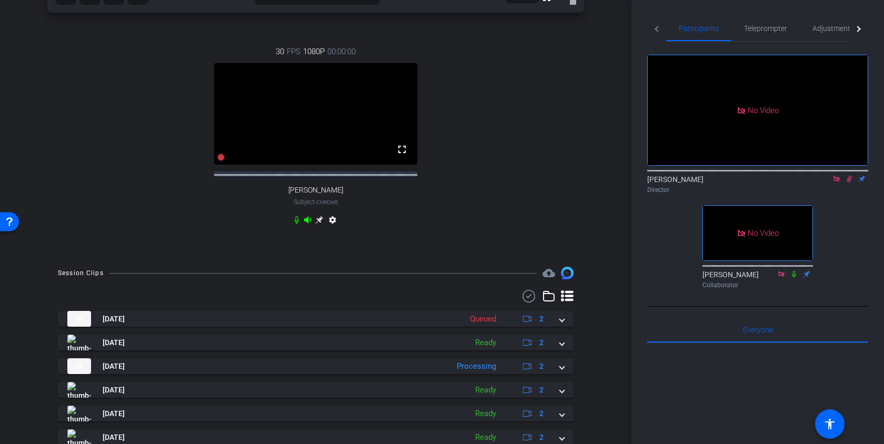
scroll to position [398, 0]
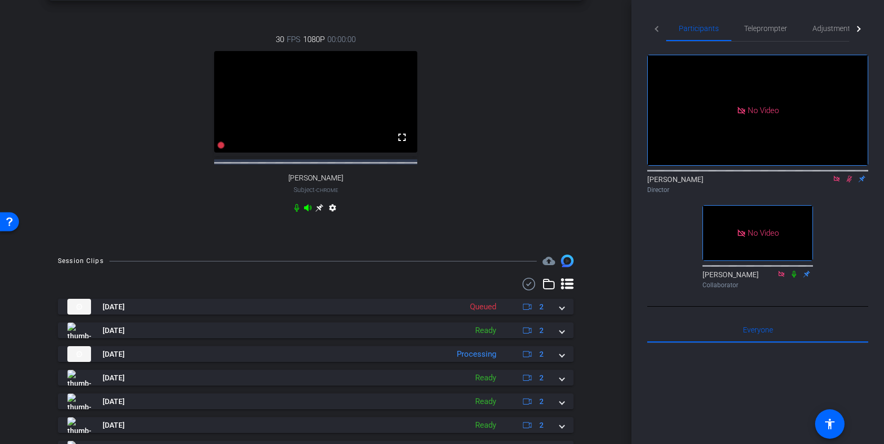
click at [846, 175] on icon at bounding box center [849, 178] width 8 height 7
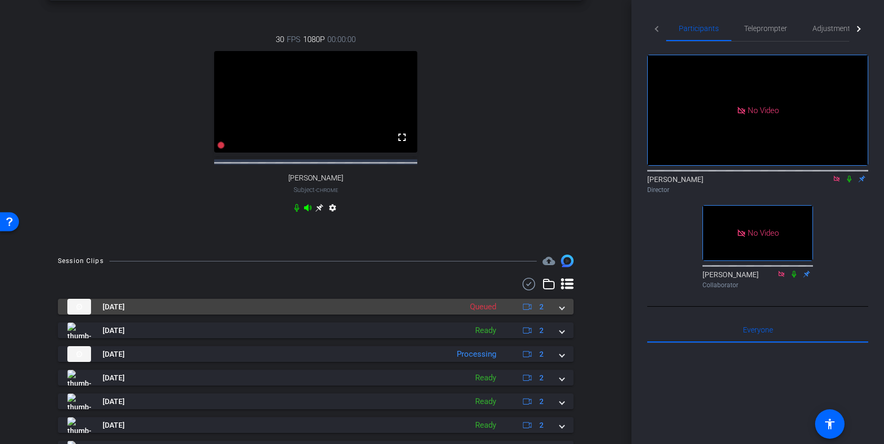
click at [564, 314] on mat-expansion-panel-header "[DATE] Queued 2" at bounding box center [315, 307] width 515 height 16
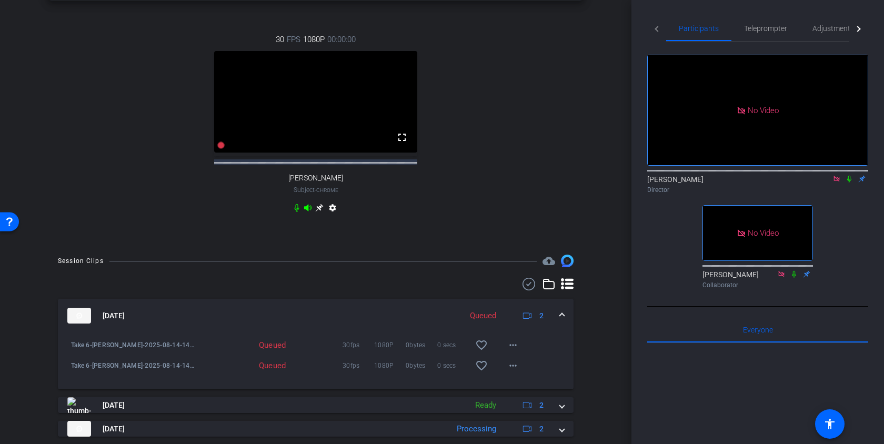
click at [563, 317] on mat-expansion-panel-header "[DATE] Queued 2" at bounding box center [315, 316] width 515 height 34
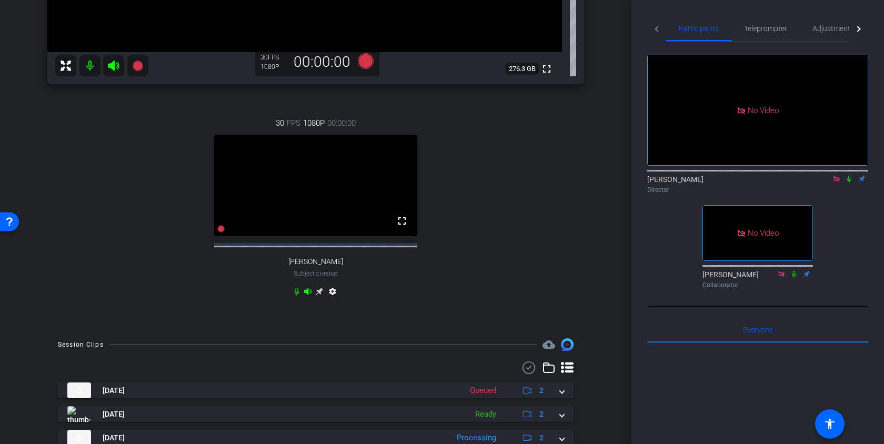
scroll to position [387, 0]
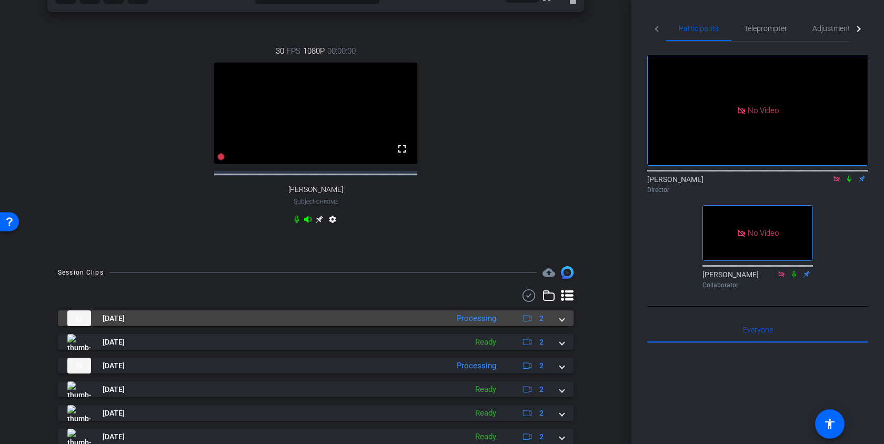
click at [564, 326] on mat-expansion-panel-header "[DATE] Processing 2" at bounding box center [315, 318] width 515 height 16
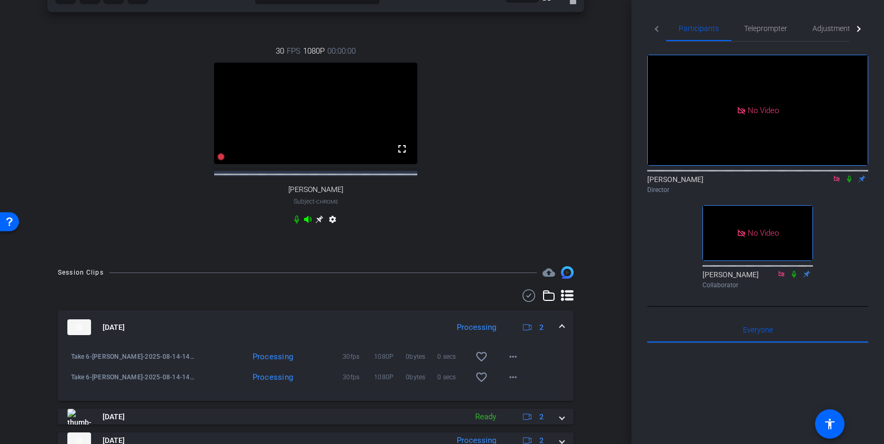
click at [564, 331] on mat-expansion-panel-header "[DATE] Processing 2" at bounding box center [315, 327] width 515 height 34
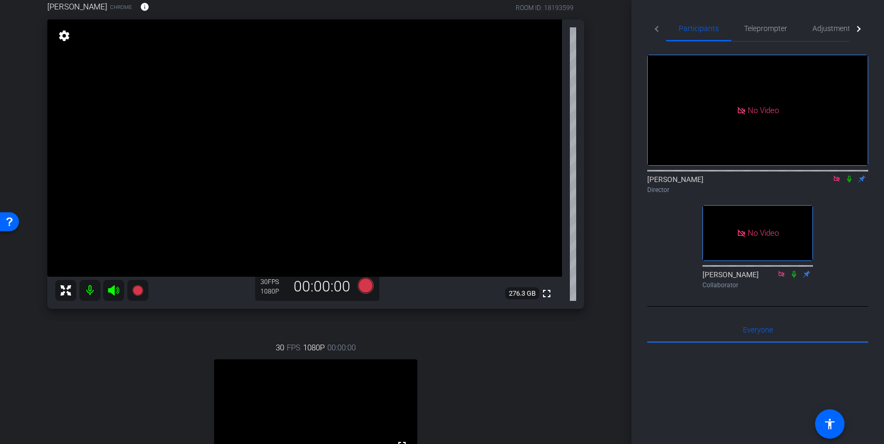
scroll to position [0, 0]
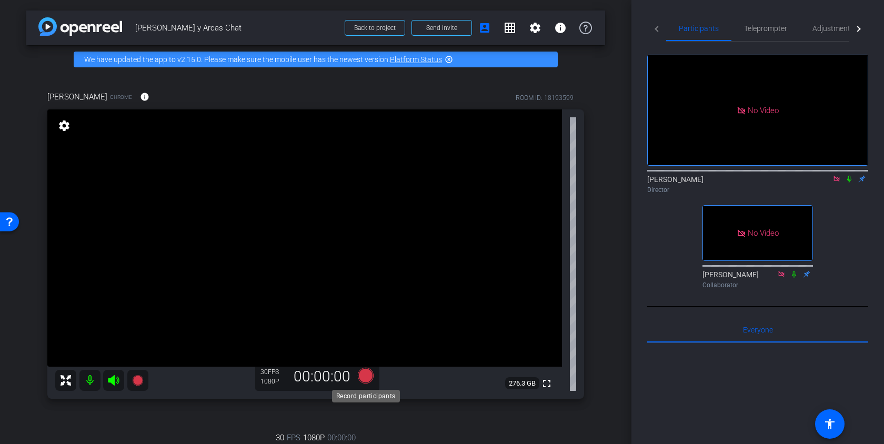
click at [365, 373] on icon at bounding box center [366, 376] width 16 height 16
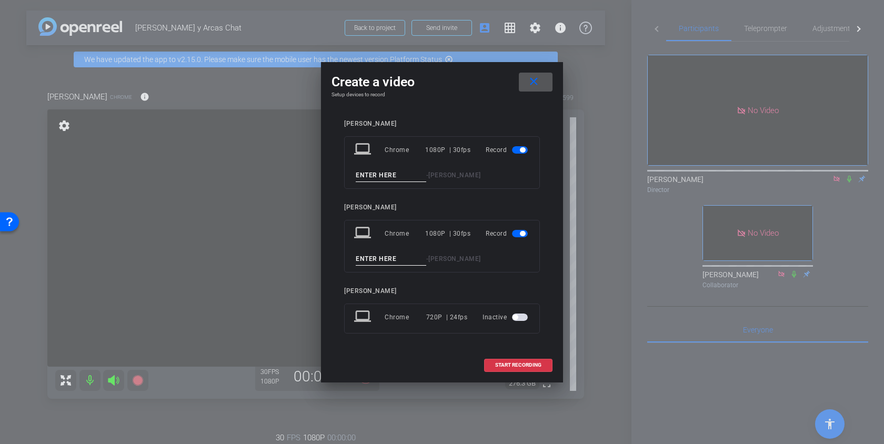
click at [372, 170] on input at bounding box center [391, 175] width 70 height 13
type input "Take 7"
click at [373, 261] on input at bounding box center [391, 258] width 70 height 13
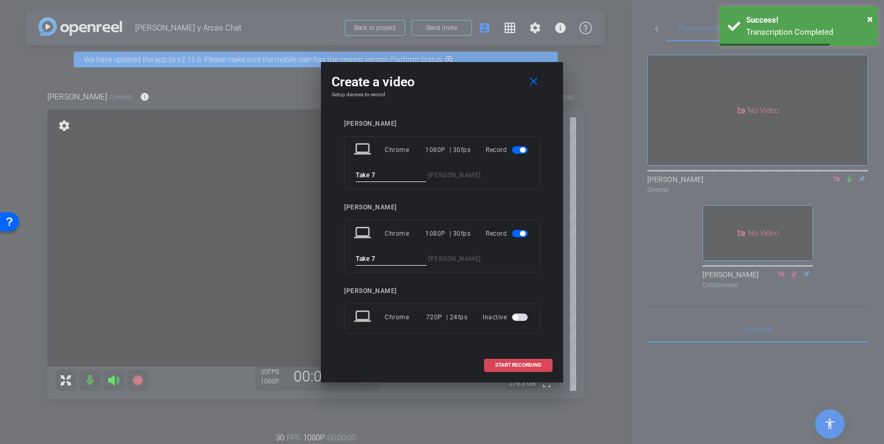
type input "Take 7"
click at [520, 362] on span "START RECORDING" at bounding box center [518, 364] width 46 height 5
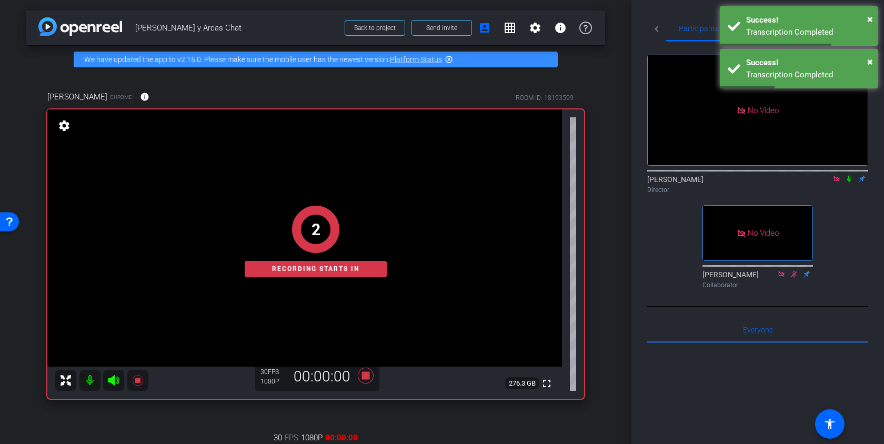
click at [849, 176] on icon at bounding box center [849, 179] width 4 height 7
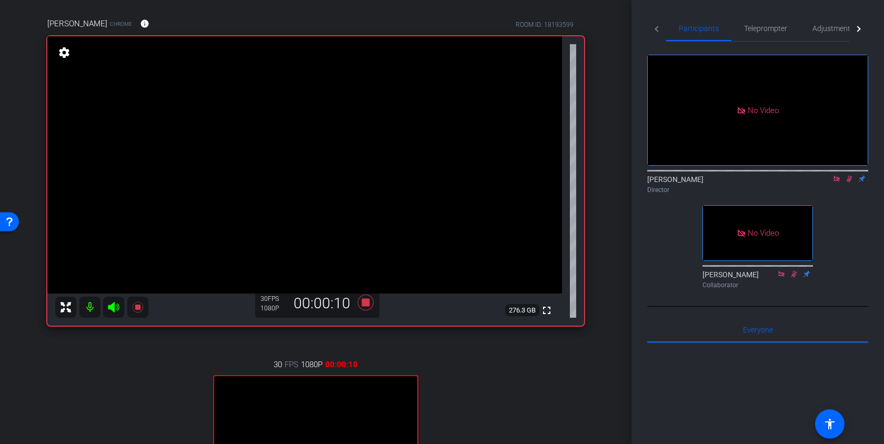
scroll to position [77, 0]
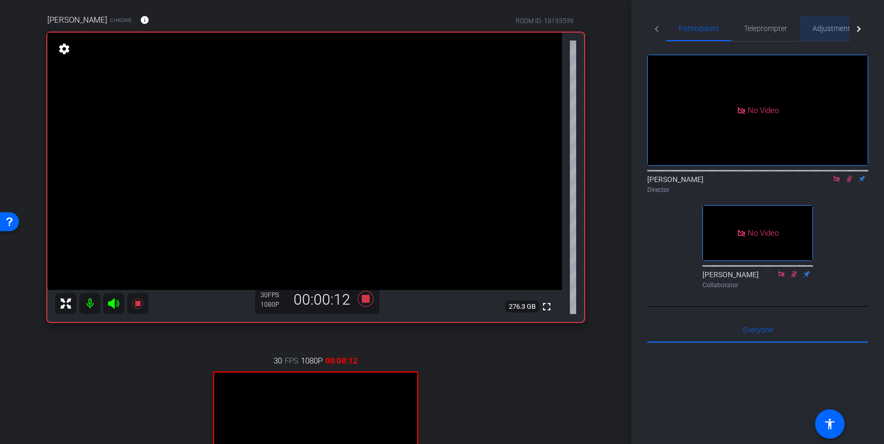
click at [827, 31] on span "Adjustments" at bounding box center [833, 28] width 42 height 7
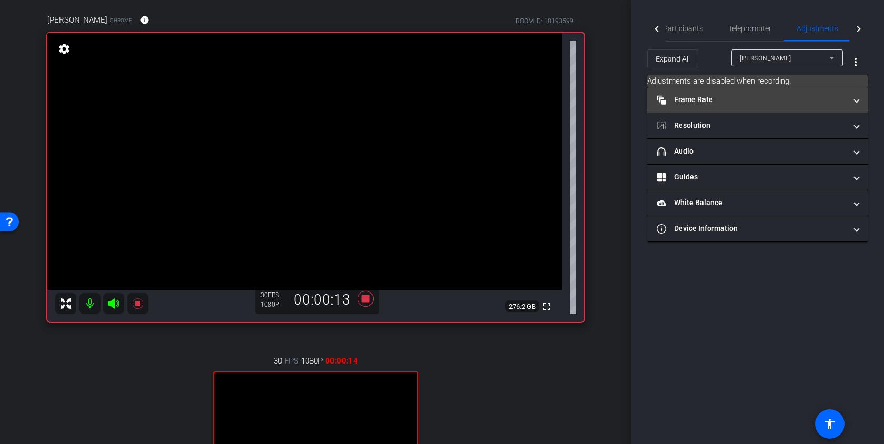
click at [746, 103] on mat-panel-title "Frame Rate Frame Rate" at bounding box center [750, 99] width 189 height 11
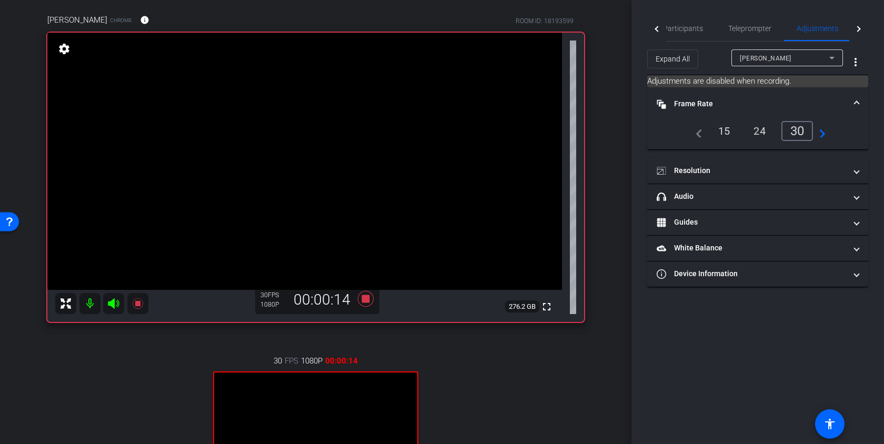
click at [746, 103] on mat-panel-title "Frame Rate Frame Rate" at bounding box center [750, 103] width 189 height 11
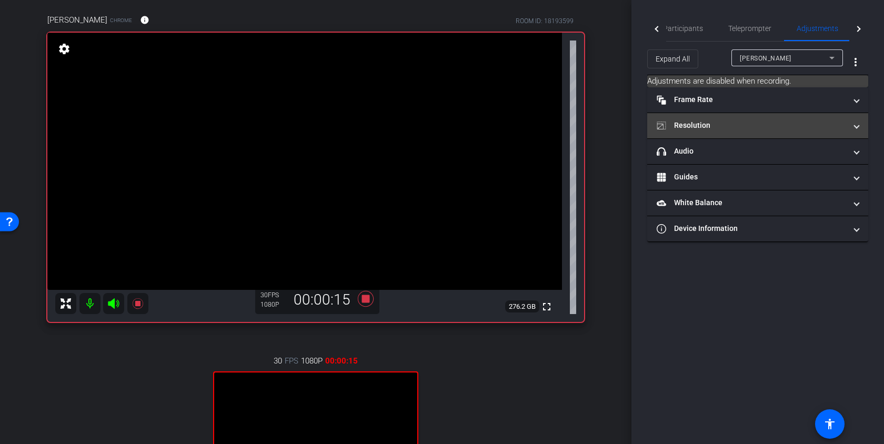
click at [725, 125] on mat-panel-title "Resolution" at bounding box center [750, 125] width 189 height 11
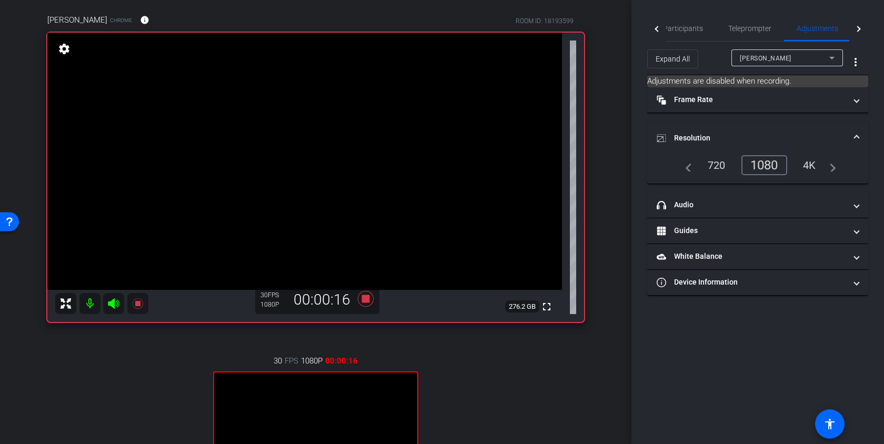
click at [724, 129] on mat-expansion-panel-header "Resolution" at bounding box center [757, 138] width 221 height 34
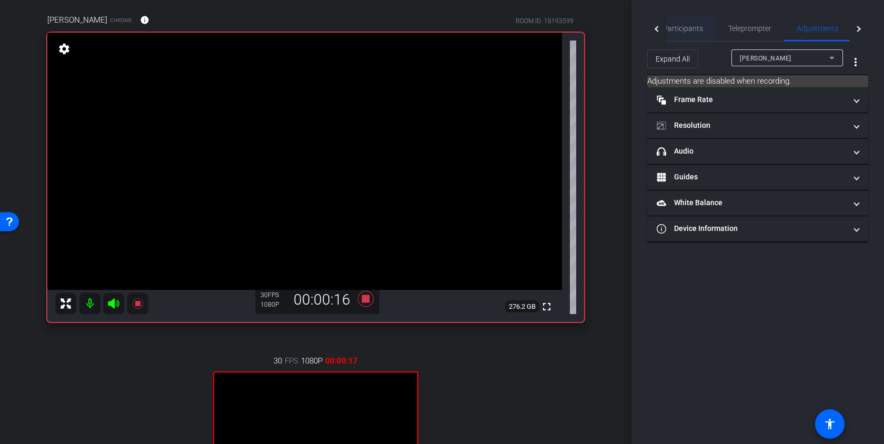
click at [681, 29] on span "Participants" at bounding box center [683, 28] width 40 height 7
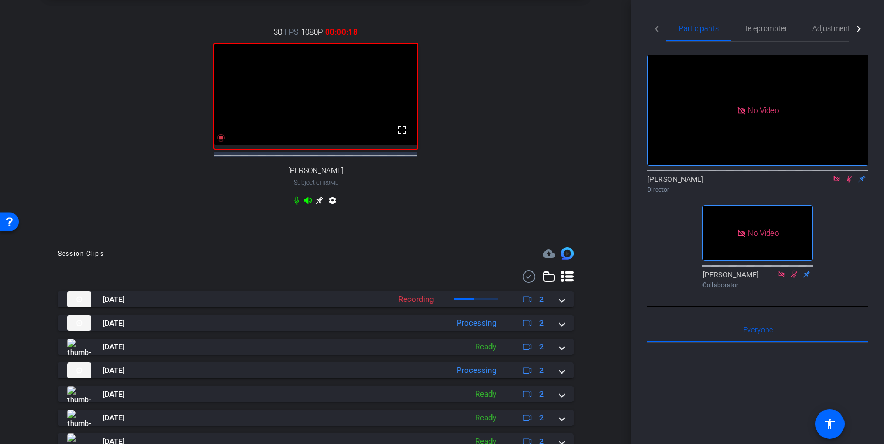
scroll to position [479, 0]
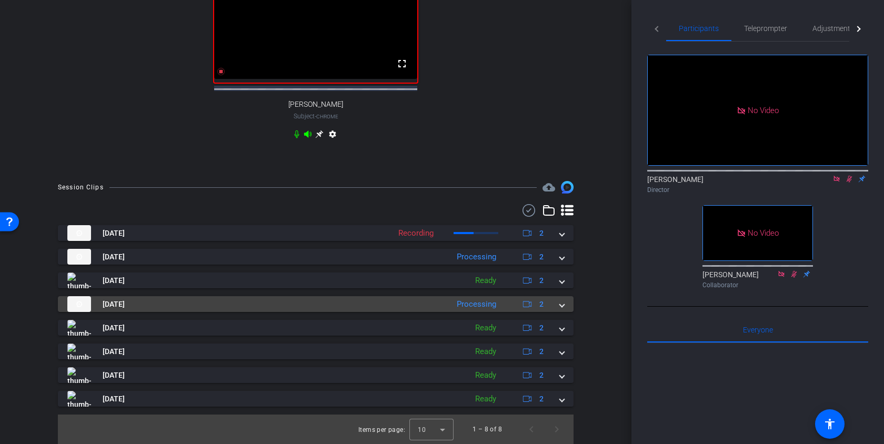
click at [561, 299] on span at bounding box center [562, 304] width 4 height 11
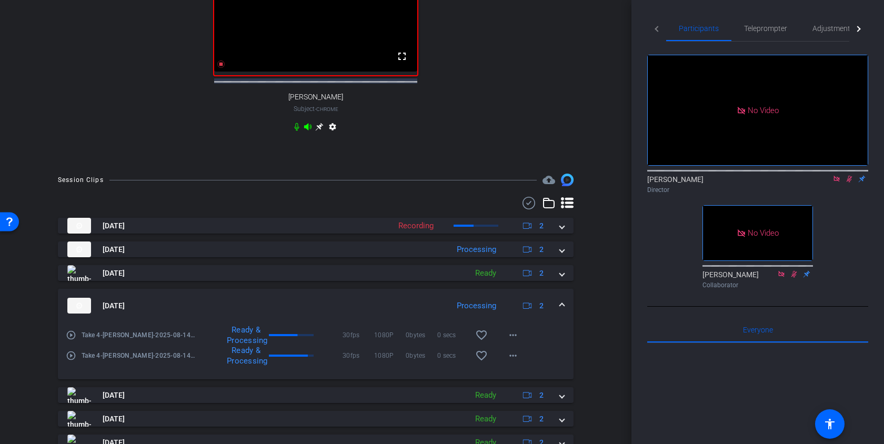
click at [561, 299] on mat-expansion-panel-header "[DATE] Processing 2" at bounding box center [315, 306] width 515 height 34
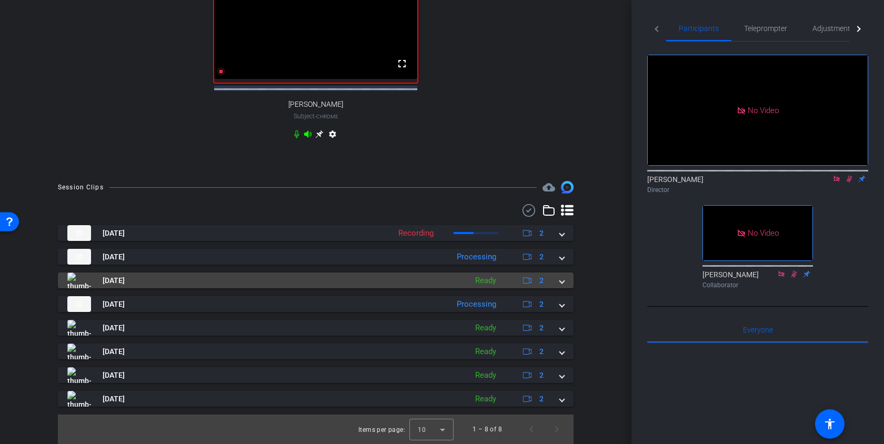
click at [562, 278] on span at bounding box center [562, 280] width 4 height 11
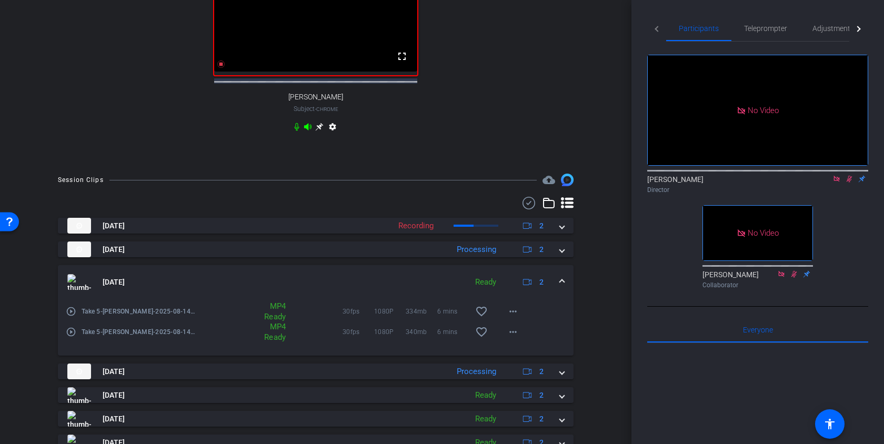
click at [562, 278] on mat-expansion-panel-header "[DATE] Ready 2" at bounding box center [315, 282] width 515 height 34
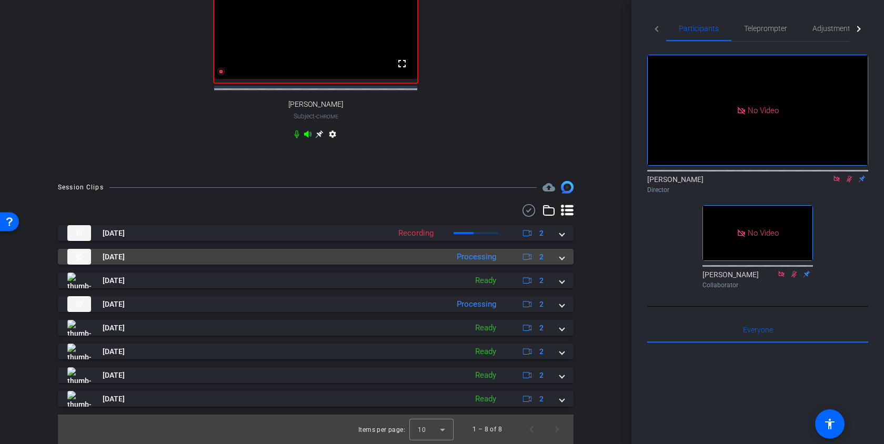
click at [564, 261] on mat-expansion-panel-header "[DATE] Processing 2" at bounding box center [315, 257] width 515 height 16
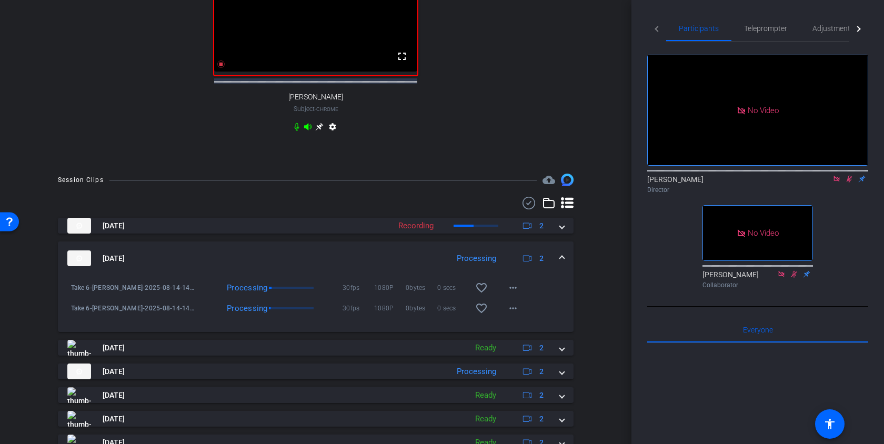
click at [564, 261] on mat-expansion-panel-header "[DATE] Processing 2" at bounding box center [315, 258] width 515 height 34
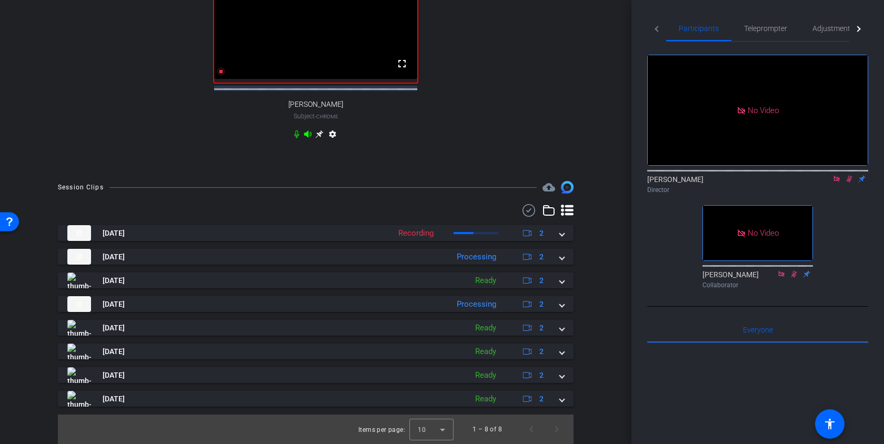
click at [596, 236] on div "Session Clips cloud_upload [DATE] Recording 2 Take 7-[PERSON_NAME]-2025-08-14-1…" at bounding box center [315, 312] width 579 height 263
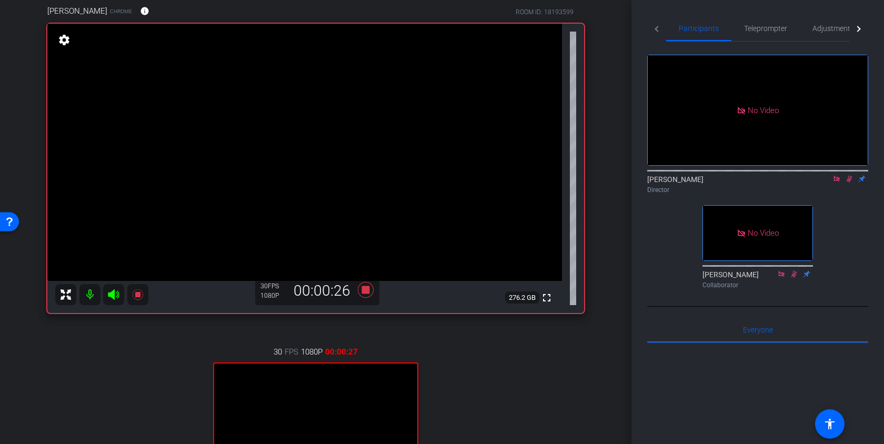
scroll to position [84, 0]
click at [366, 293] on icon at bounding box center [366, 291] width 16 height 16
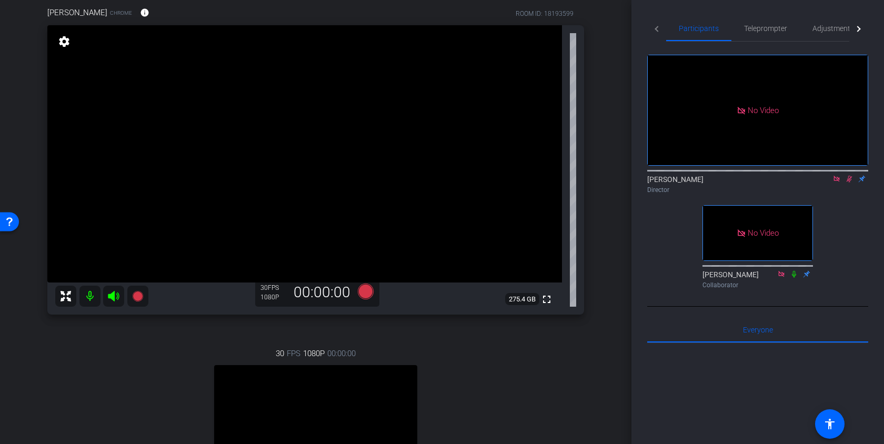
click at [851, 175] on icon at bounding box center [849, 178] width 8 height 7
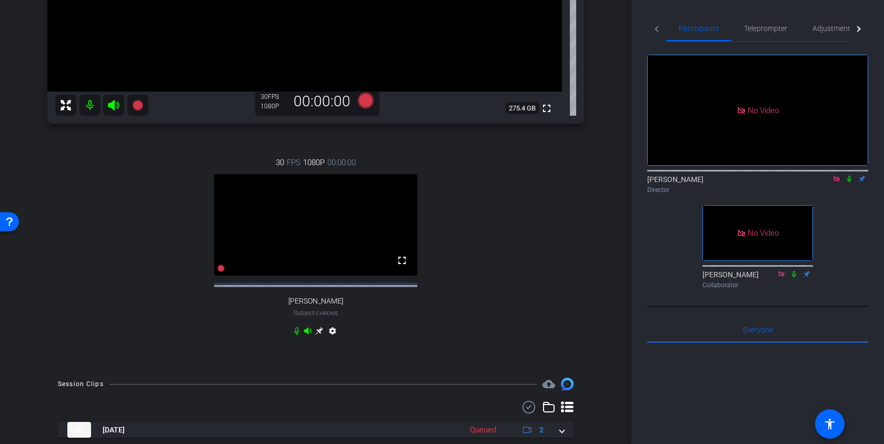
scroll to position [422, 0]
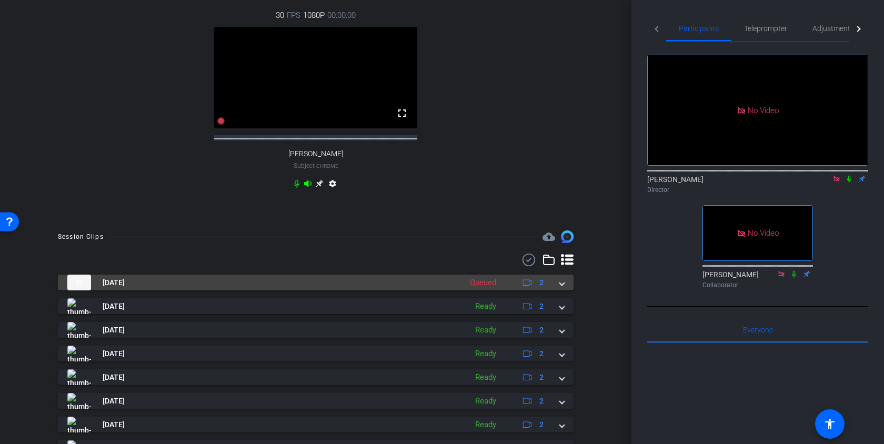
click at [564, 290] on mat-expansion-panel-header "[DATE] Queued 2" at bounding box center [315, 283] width 515 height 16
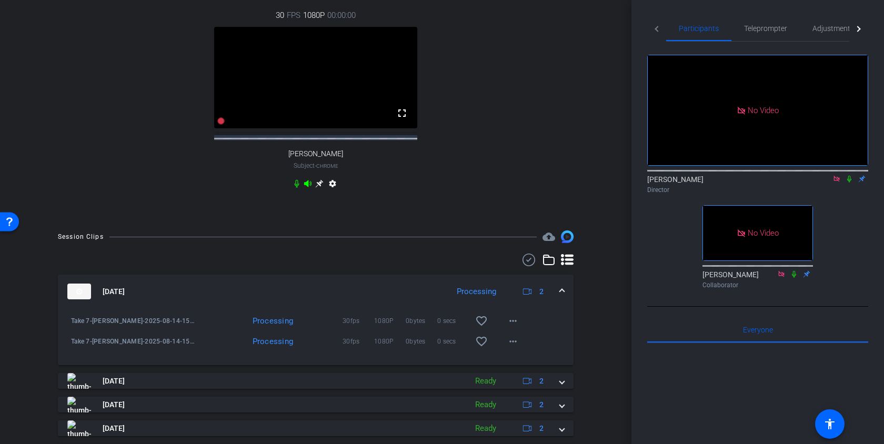
click at [562, 297] on span at bounding box center [562, 291] width 4 height 11
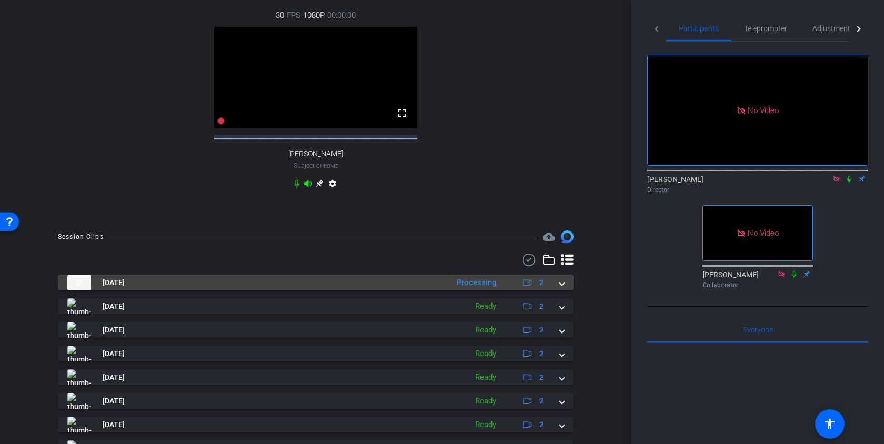
click at [563, 288] on span at bounding box center [562, 282] width 4 height 11
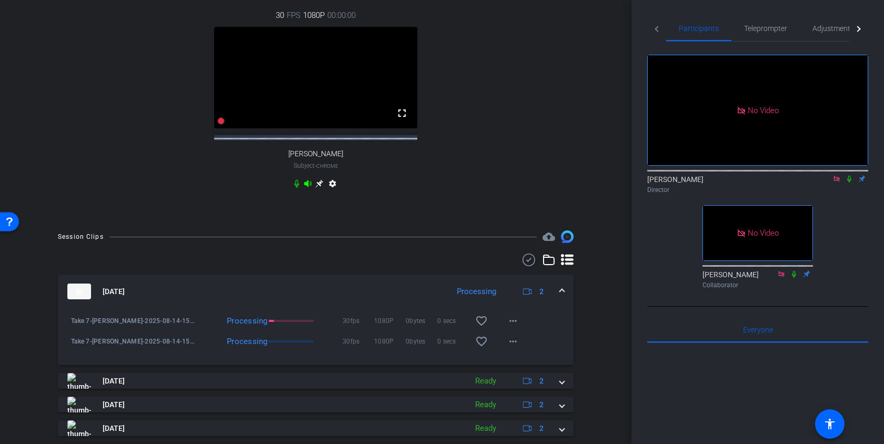
click at [563, 297] on span at bounding box center [562, 291] width 4 height 11
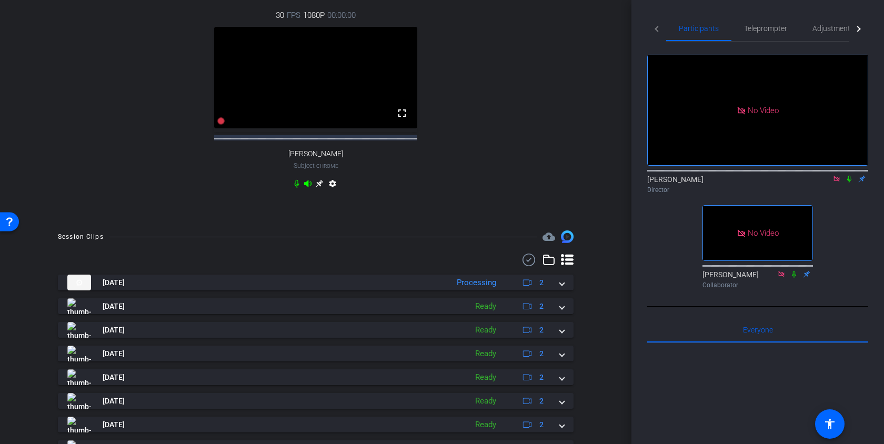
scroll to position [250, 0]
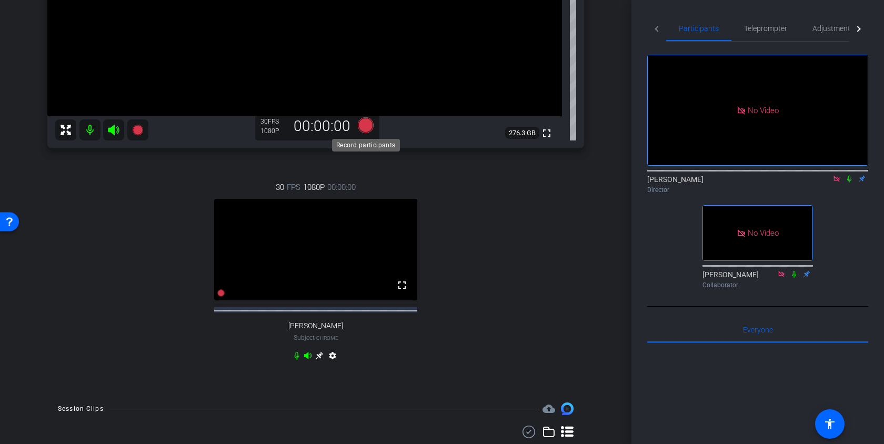
click at [366, 128] on icon at bounding box center [366, 125] width 16 height 16
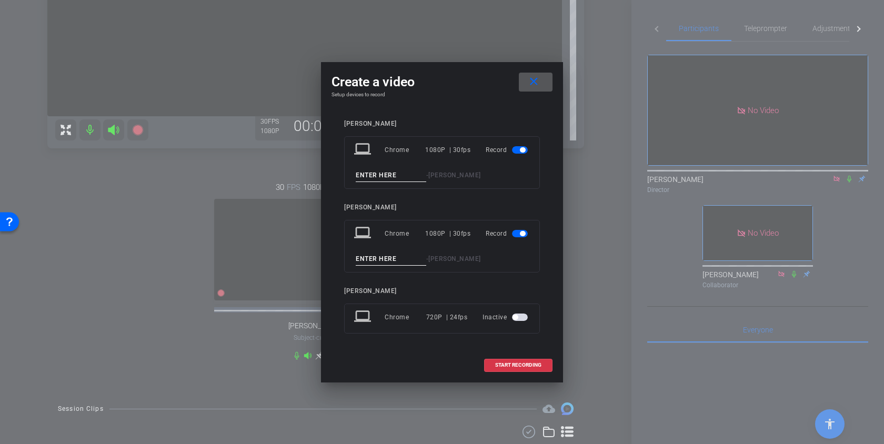
click at [370, 177] on input at bounding box center [391, 175] width 70 height 13
type input "Take 8"
click at [367, 257] on input at bounding box center [391, 258] width 70 height 13
type input "Take 8"
click at [498, 368] on span "START RECORDING" at bounding box center [518, 364] width 46 height 5
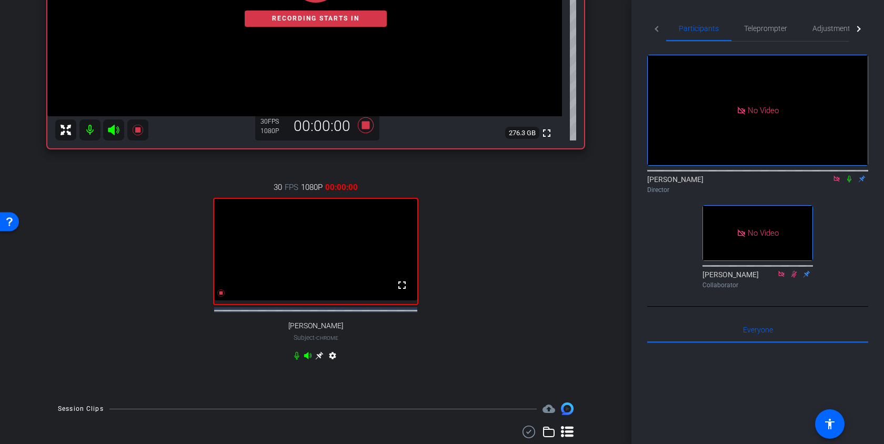
click at [849, 175] on icon at bounding box center [849, 178] width 8 height 7
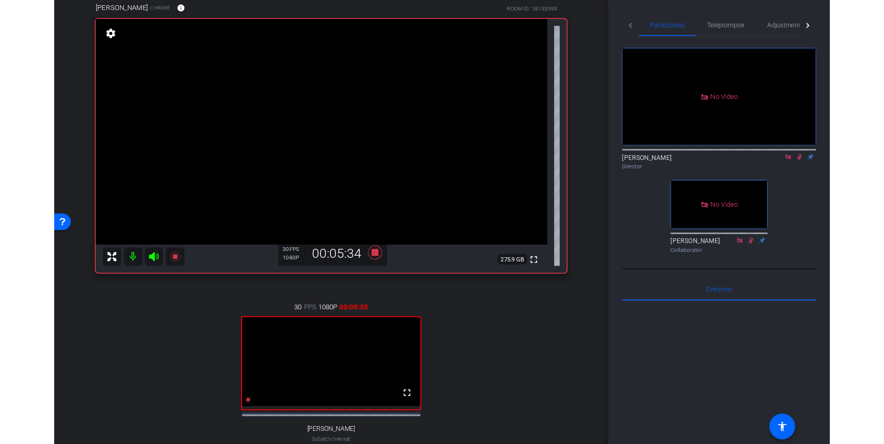
scroll to position [86, 0]
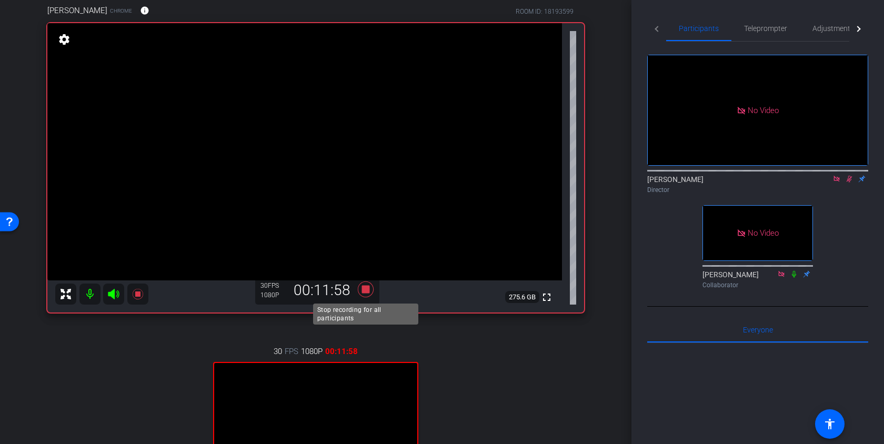
click at [368, 294] on icon at bounding box center [365, 289] width 25 height 19
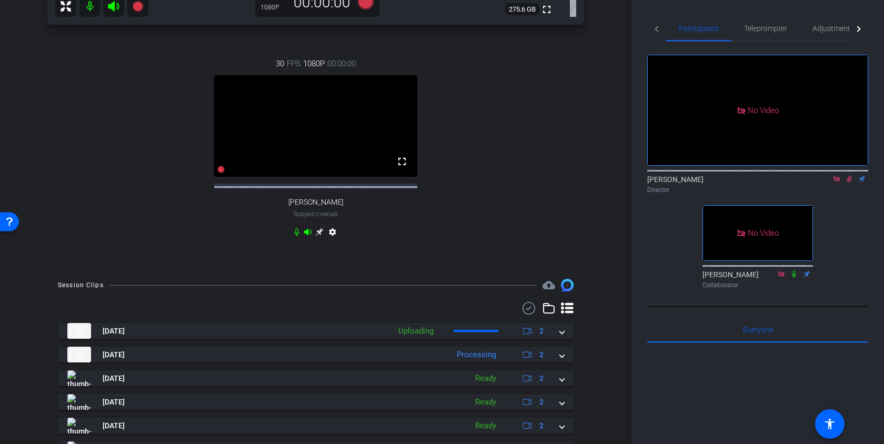
scroll to position [387, 0]
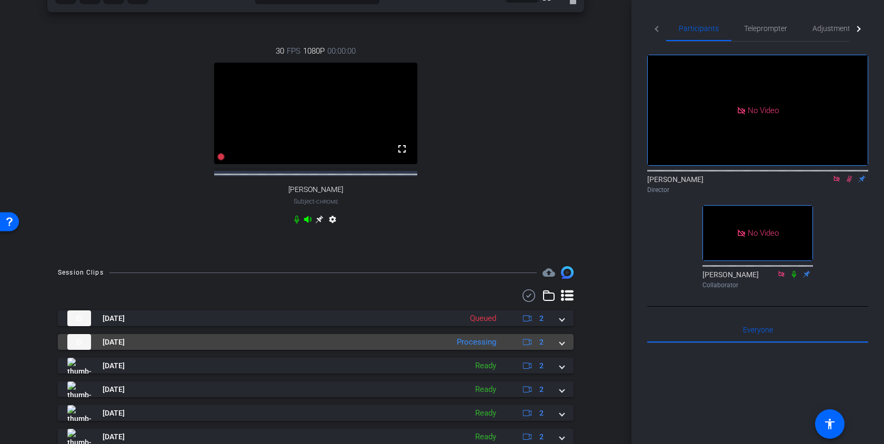
click at [563, 348] on span at bounding box center [562, 342] width 4 height 11
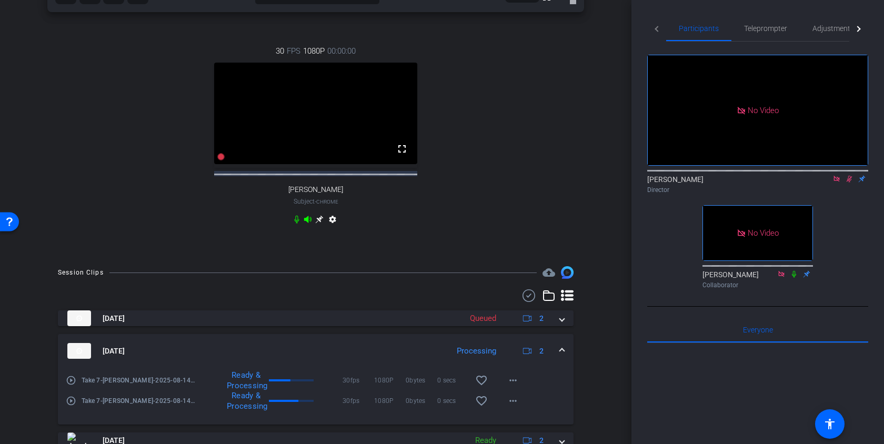
click at [562, 353] on mat-expansion-panel-header "[DATE] Processing 2" at bounding box center [315, 351] width 515 height 34
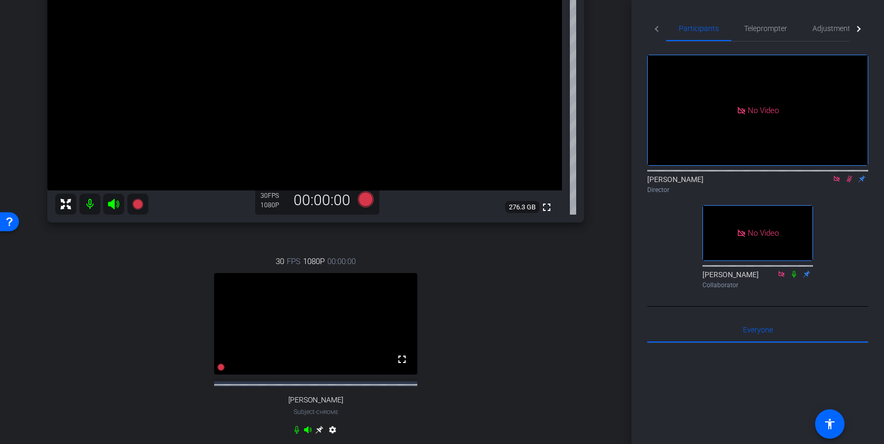
scroll to position [363, 0]
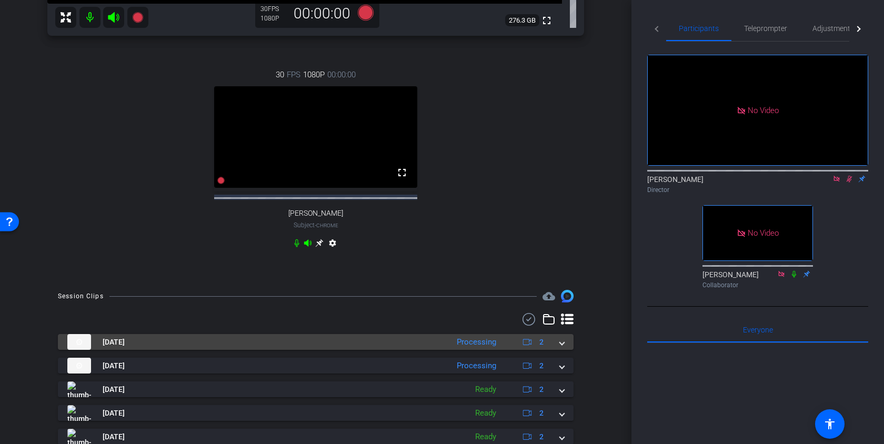
click at [565, 350] on mat-expansion-panel-header "[DATE] Processing 2" at bounding box center [315, 342] width 515 height 16
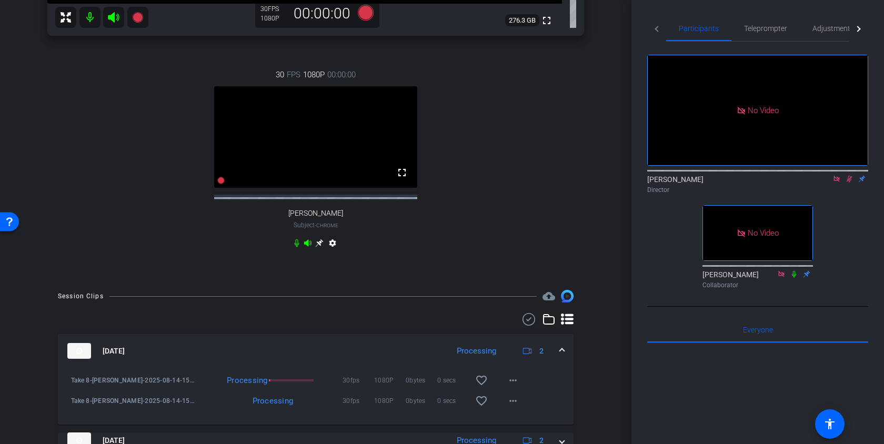
click at [565, 354] on mat-expansion-panel-header "[DATE] Processing 2" at bounding box center [315, 351] width 515 height 34
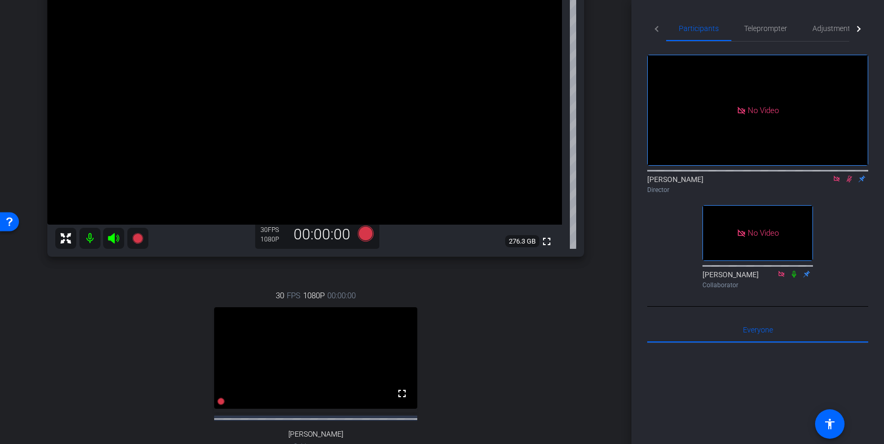
scroll to position [141, 0]
click at [849, 176] on icon at bounding box center [849, 179] width 6 height 7
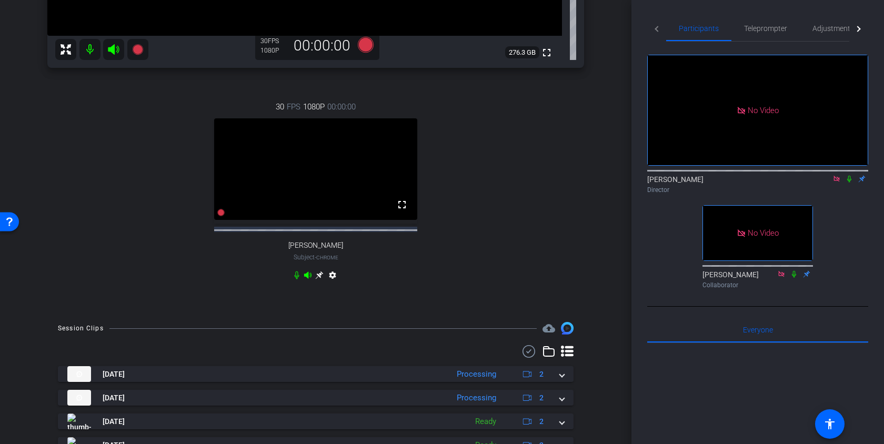
scroll to position [435, 0]
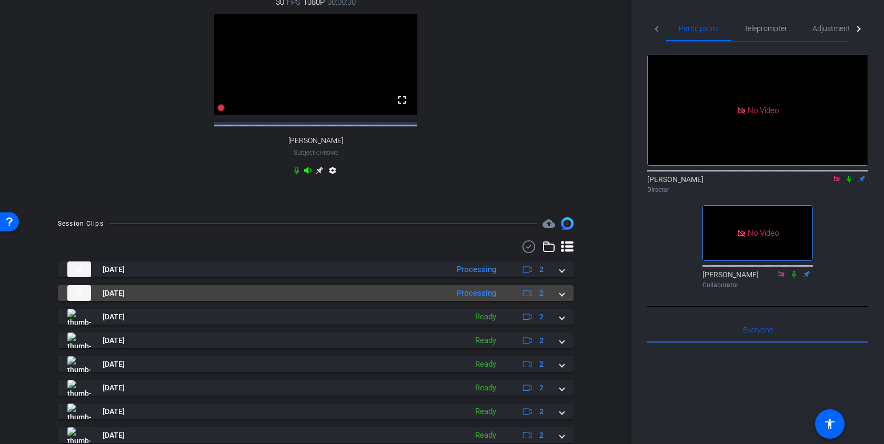
click at [560, 299] on span at bounding box center [562, 293] width 4 height 11
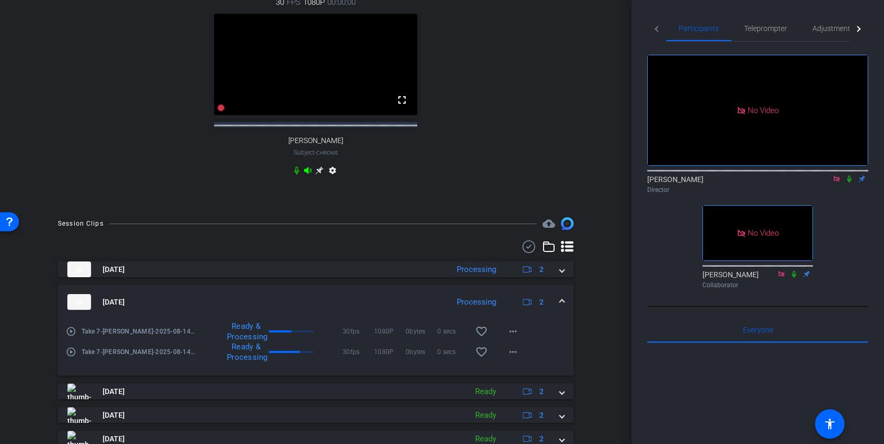
click at [560, 307] on span at bounding box center [562, 302] width 4 height 11
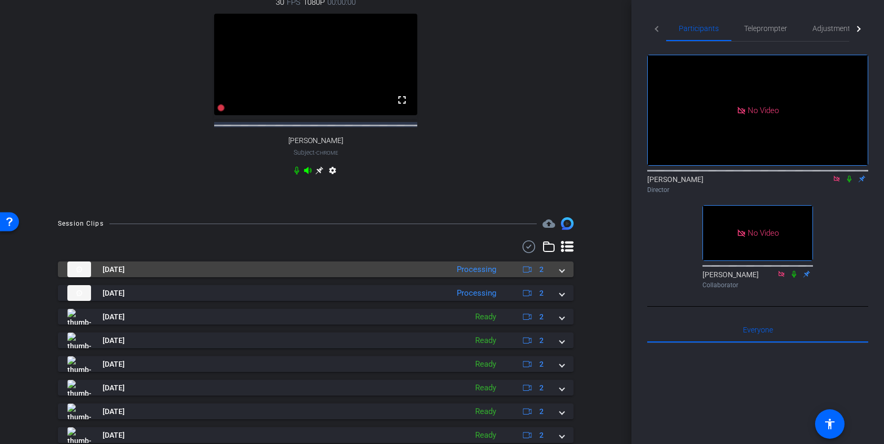
click at [564, 277] on mat-expansion-panel-header "[DATE] Processing 2" at bounding box center [315, 269] width 515 height 16
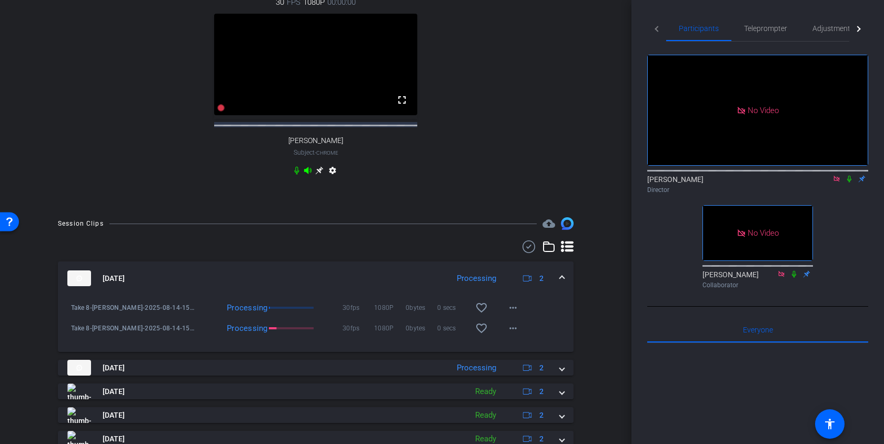
click at [564, 284] on mat-expansion-panel-header "[DATE] Processing 2" at bounding box center [315, 278] width 515 height 34
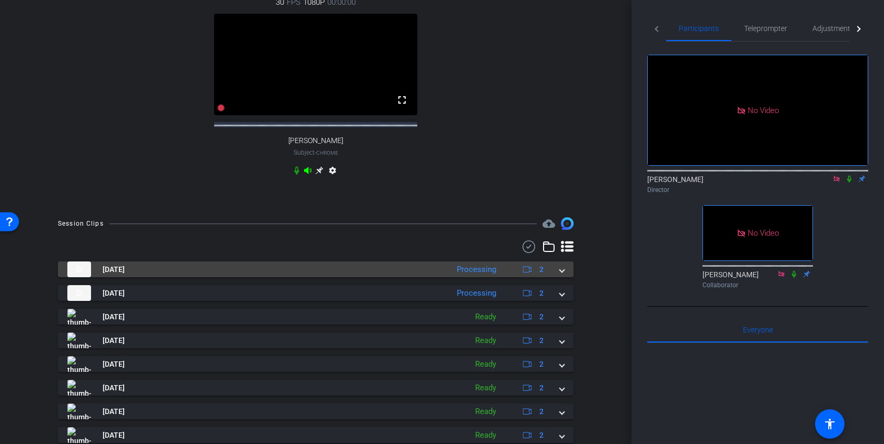
click at [564, 277] on mat-expansion-panel-header "[DATE] Processing 2" at bounding box center [315, 269] width 515 height 16
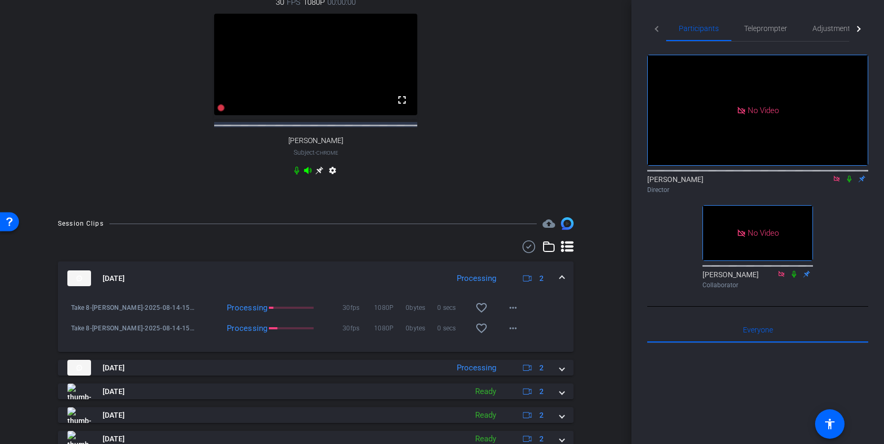
click at [563, 284] on span at bounding box center [562, 278] width 4 height 11
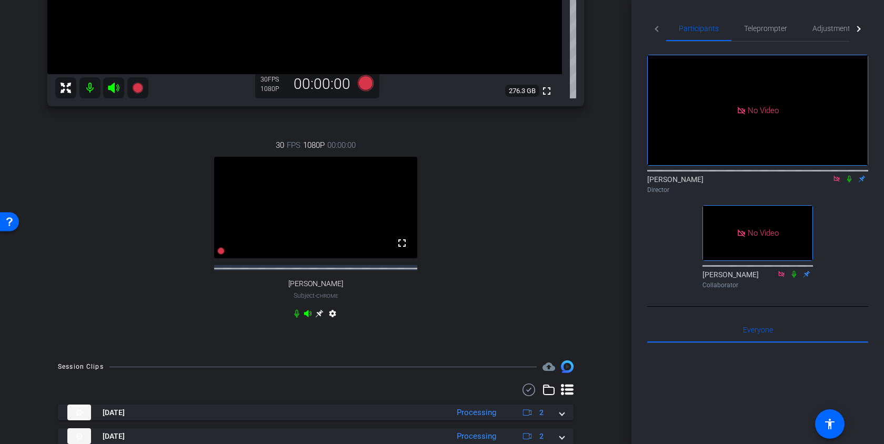
scroll to position [283, 0]
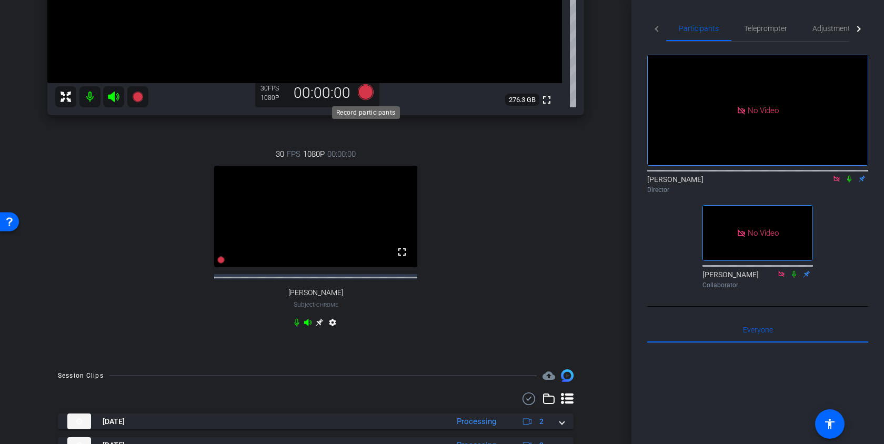
click at [370, 99] on icon at bounding box center [366, 92] width 16 height 16
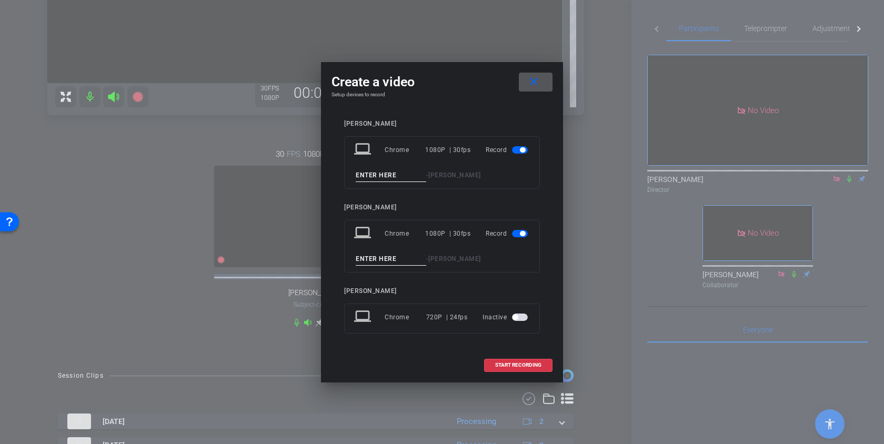
click at [388, 179] on input at bounding box center [391, 175] width 70 height 13
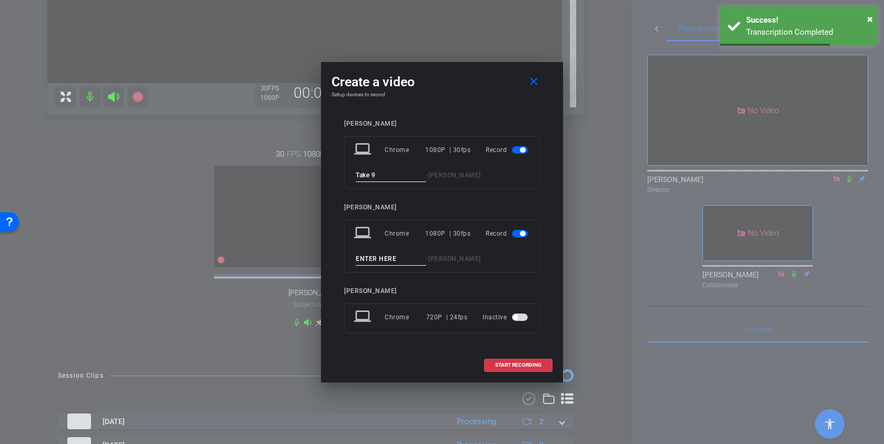
type input "Take 9"
click at [366, 256] on input at bounding box center [391, 258] width 70 height 13
type input "Take 9"
click at [514, 363] on span "START RECORDING" at bounding box center [518, 364] width 46 height 5
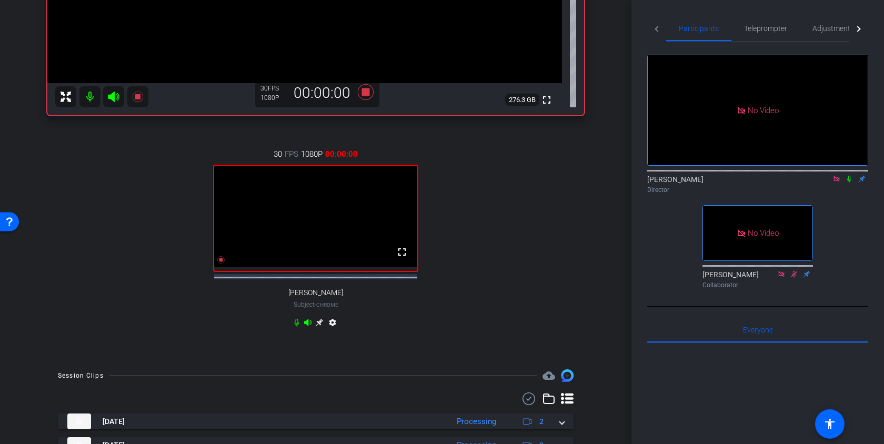
click at [850, 175] on icon at bounding box center [849, 178] width 8 height 7
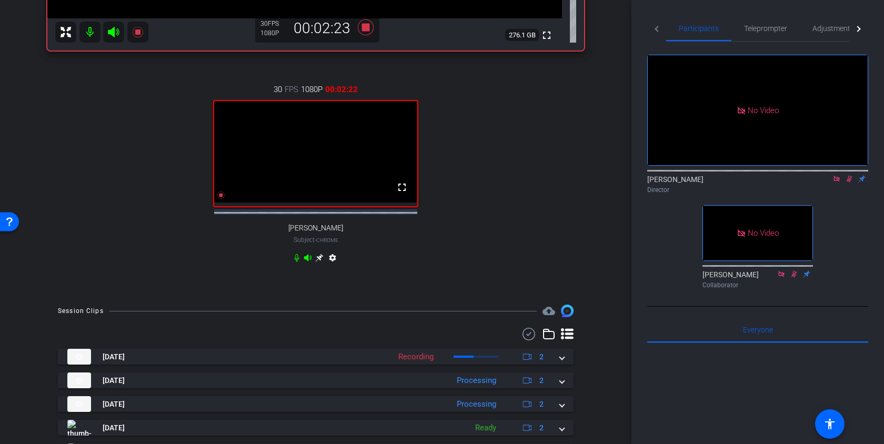
scroll to position [460, 0]
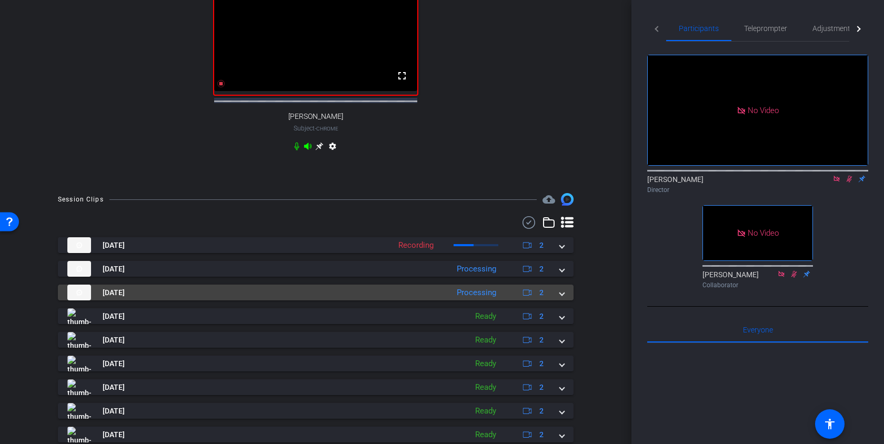
click at [567, 299] on mat-expansion-panel-header "[DATE] Processing 2" at bounding box center [315, 293] width 515 height 16
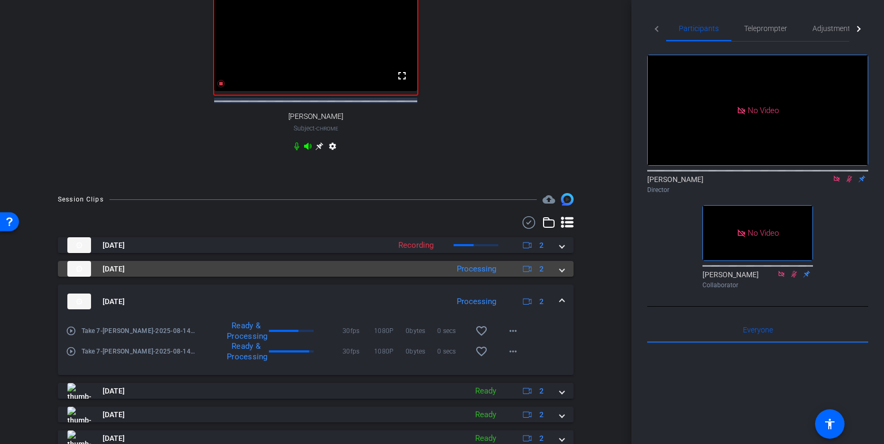
click at [563, 277] on mat-expansion-panel-header "[DATE] Processing 2" at bounding box center [315, 269] width 515 height 16
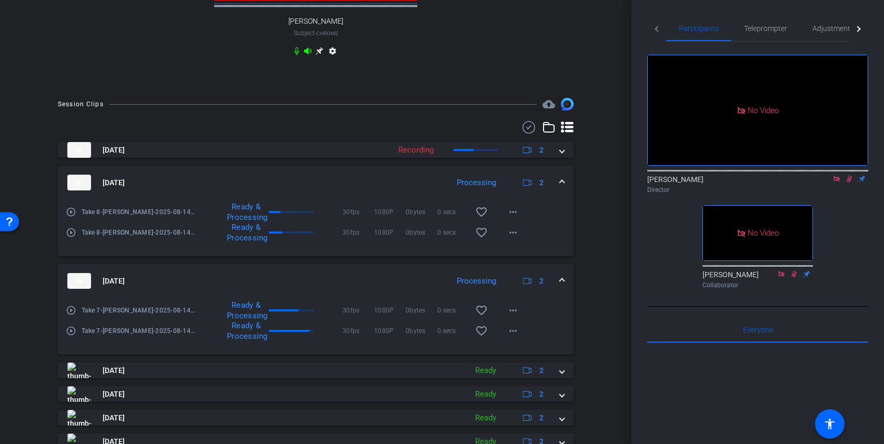
scroll to position [562, 0]
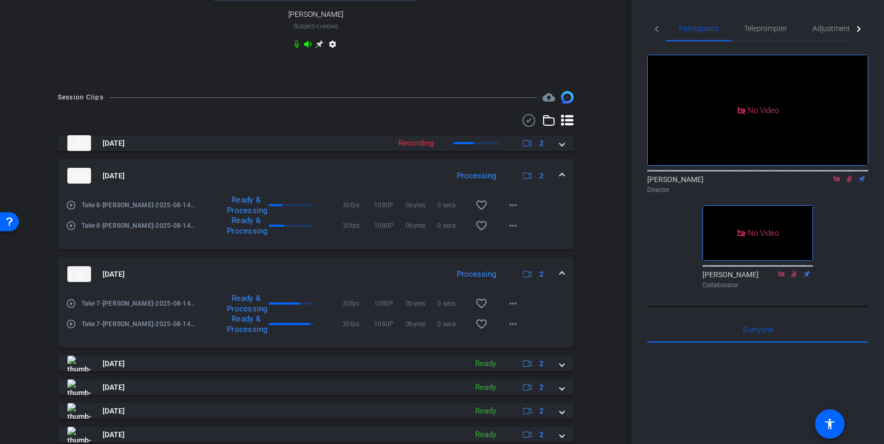
click at [557, 276] on div "[DATE] Processing 2" at bounding box center [313, 274] width 492 height 16
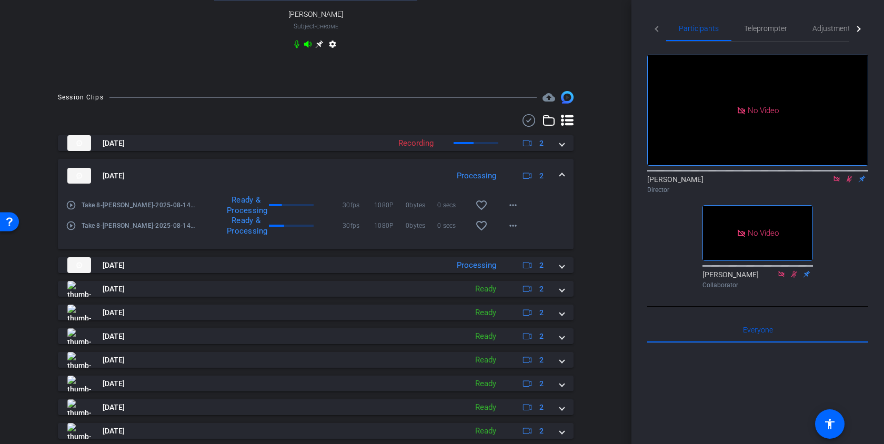
click at [563, 181] on span at bounding box center [562, 175] width 4 height 11
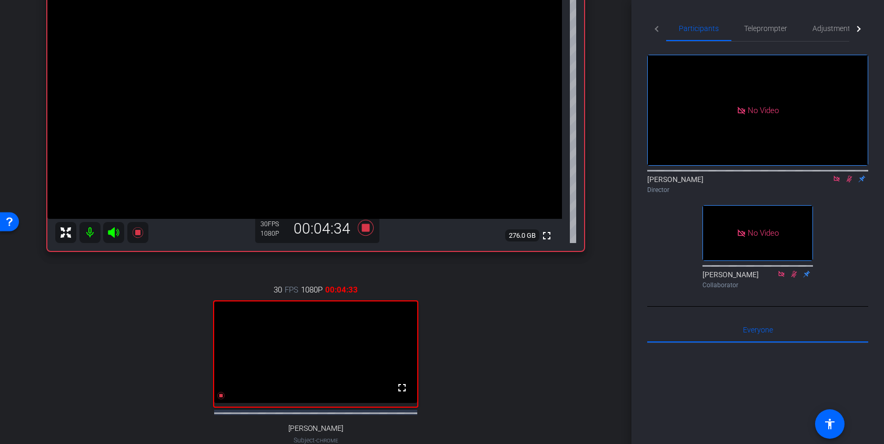
scroll to position [147, 0]
click at [362, 230] on icon at bounding box center [366, 228] width 16 height 16
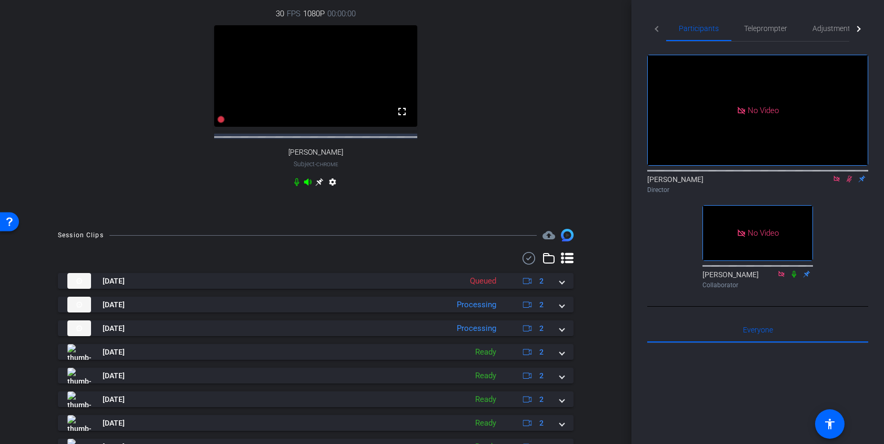
scroll to position [424, 0]
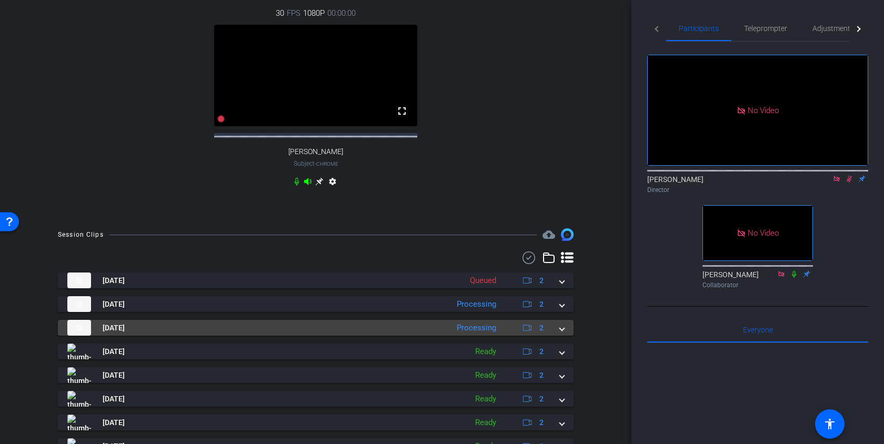
click at [563, 333] on span at bounding box center [562, 327] width 4 height 11
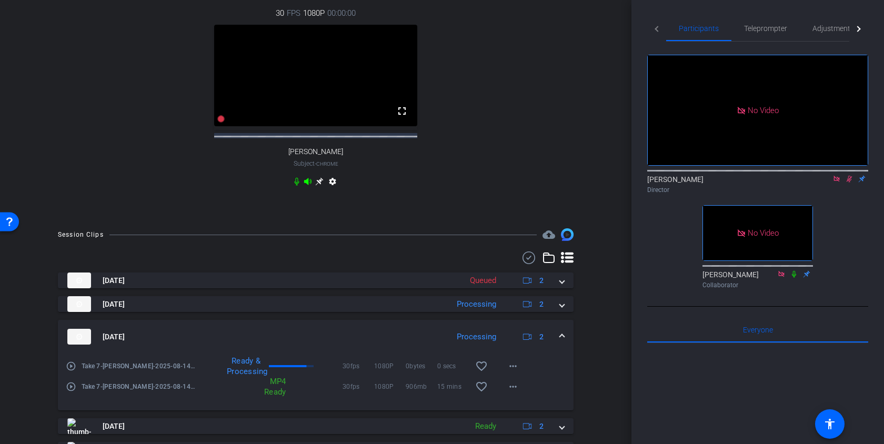
click at [562, 339] on mat-expansion-panel-header "[DATE] Processing 2" at bounding box center [315, 337] width 515 height 34
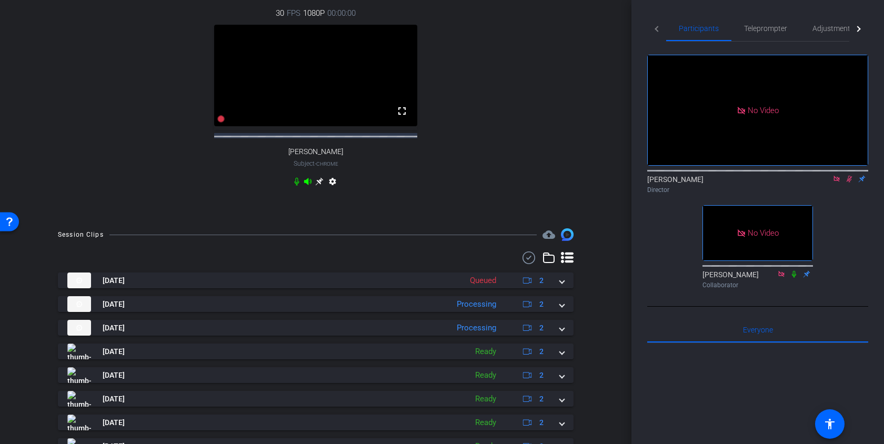
click at [845, 175] on icon at bounding box center [849, 178] width 8 height 7
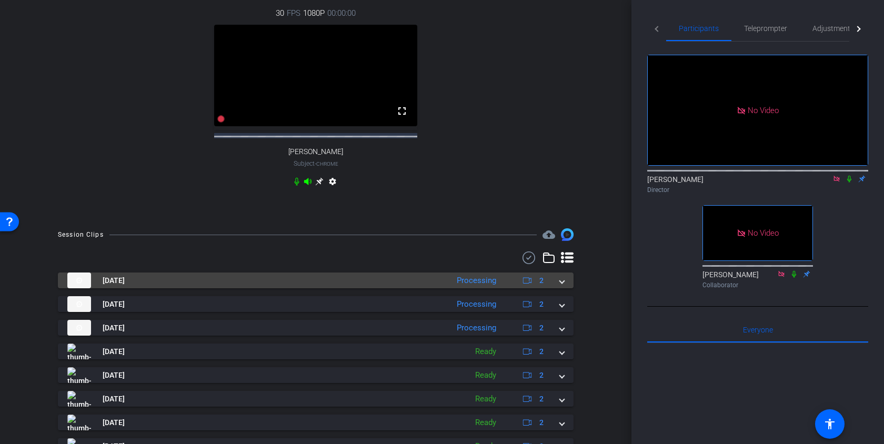
click at [562, 286] on span at bounding box center [562, 280] width 4 height 11
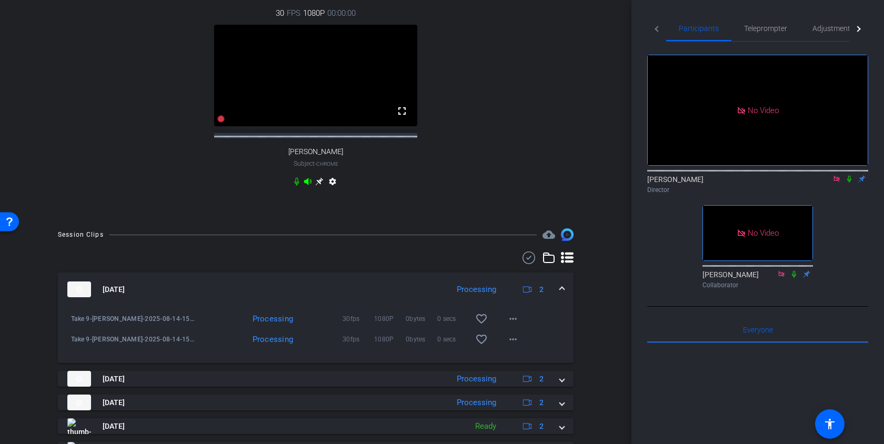
click at [562, 290] on mat-expansion-panel-header "[DATE] Processing 2" at bounding box center [315, 289] width 515 height 34
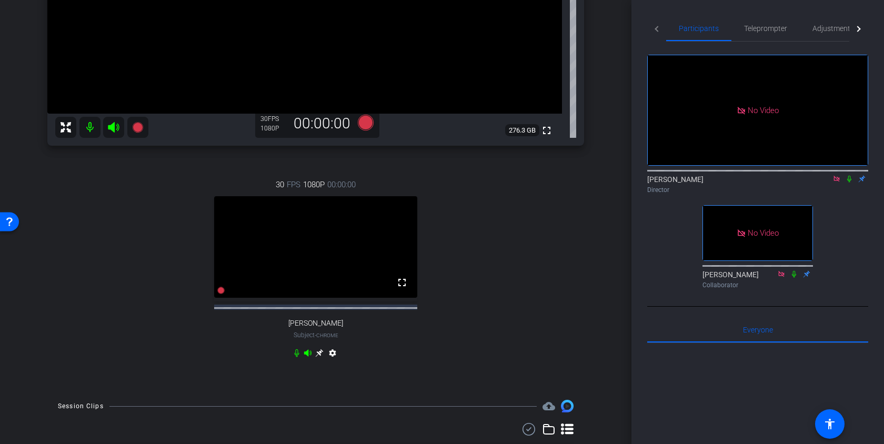
scroll to position [251, 0]
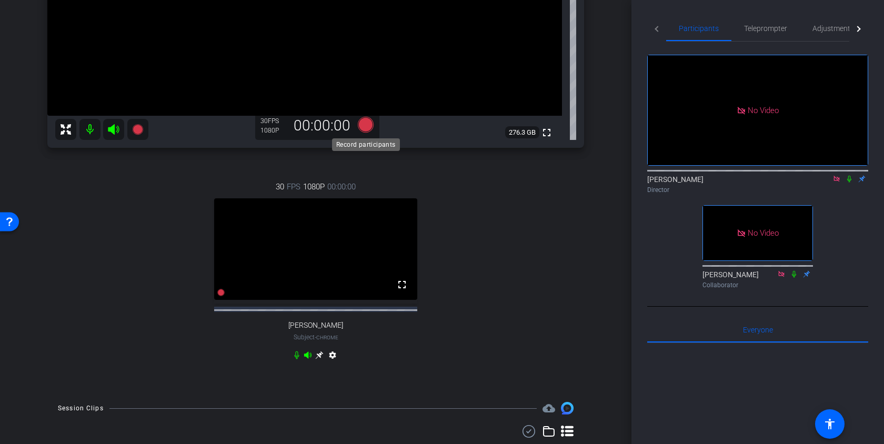
click at [366, 127] on icon at bounding box center [366, 125] width 16 height 16
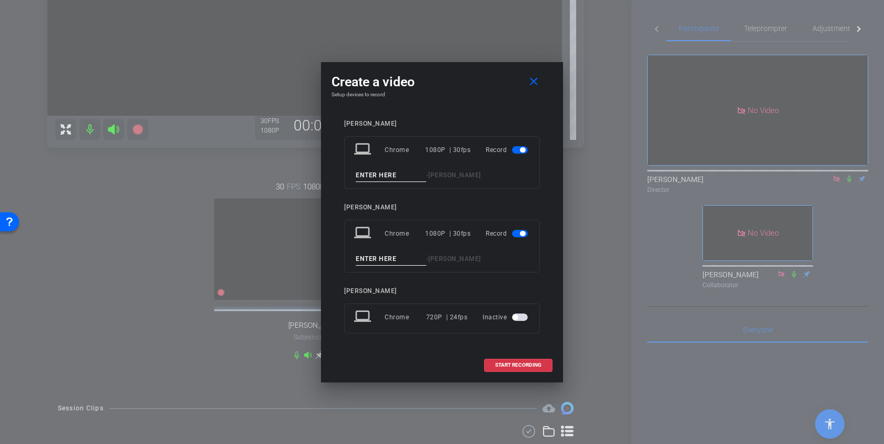
click at [370, 172] on input at bounding box center [391, 175] width 70 height 13
type input "Take 10"
click at [368, 257] on input at bounding box center [391, 258] width 70 height 13
type input "Take 10"
click at [510, 363] on span "START RECORDING" at bounding box center [518, 364] width 46 height 5
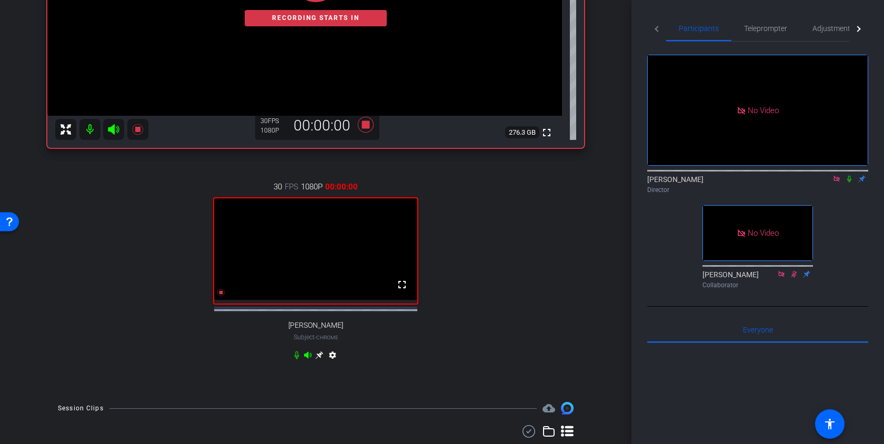
click at [850, 175] on icon at bounding box center [849, 178] width 8 height 7
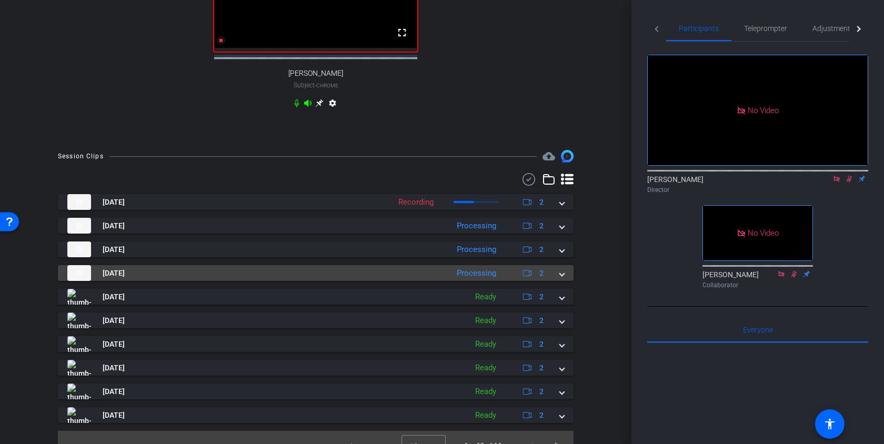
click at [561, 279] on span at bounding box center [562, 273] width 4 height 11
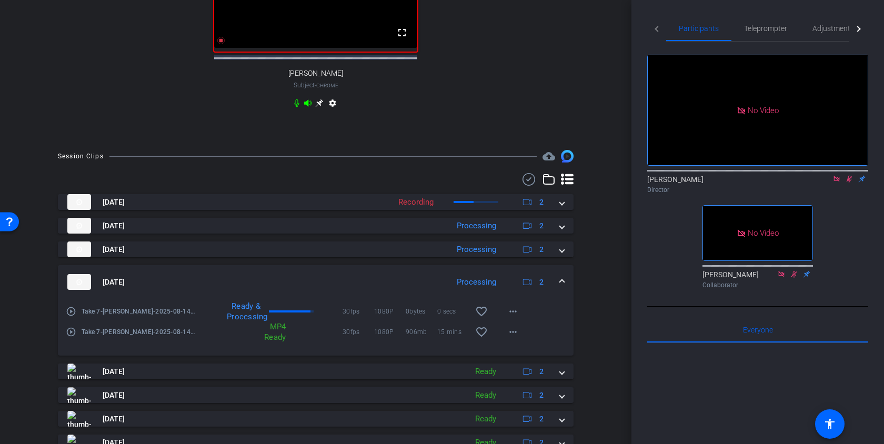
click at [561, 284] on span at bounding box center [562, 282] width 4 height 11
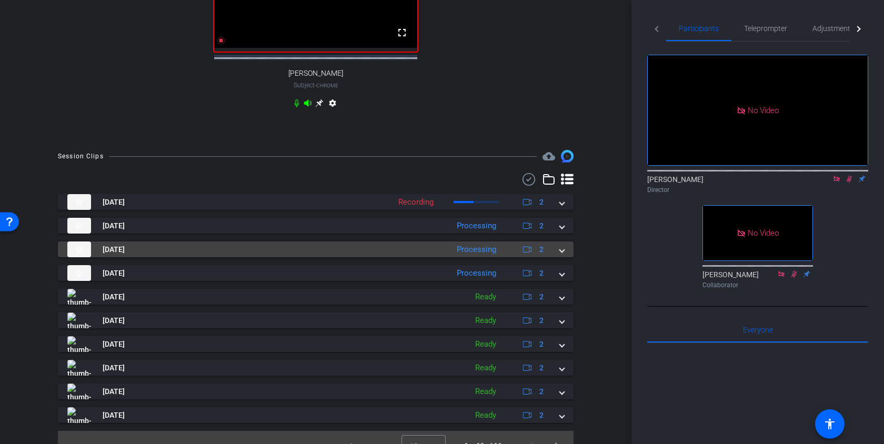
click at [561, 255] on span at bounding box center [562, 249] width 4 height 11
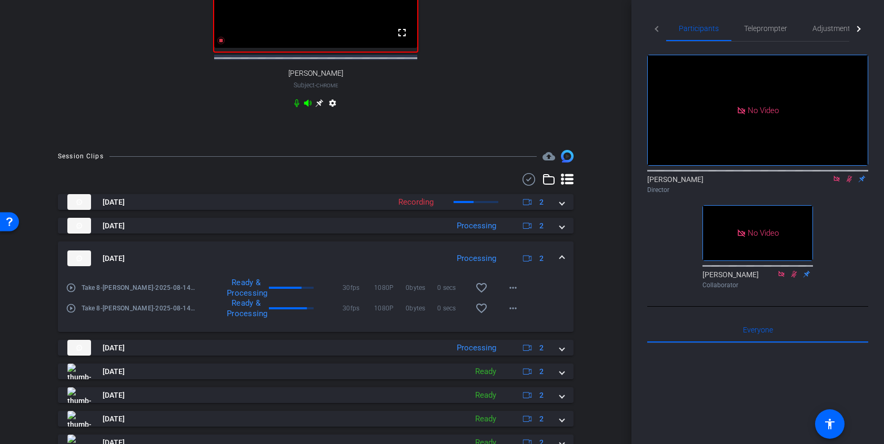
click at [561, 261] on span at bounding box center [562, 258] width 4 height 11
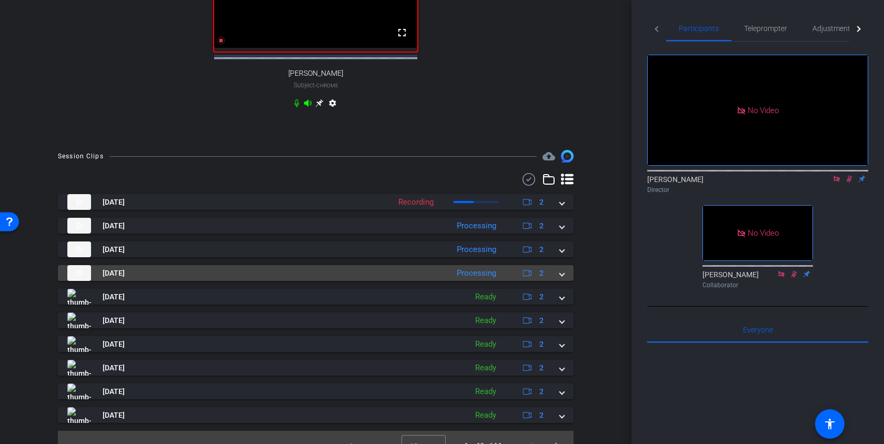
click at [567, 281] on mat-expansion-panel-header "[DATE] Processing 2" at bounding box center [315, 273] width 515 height 16
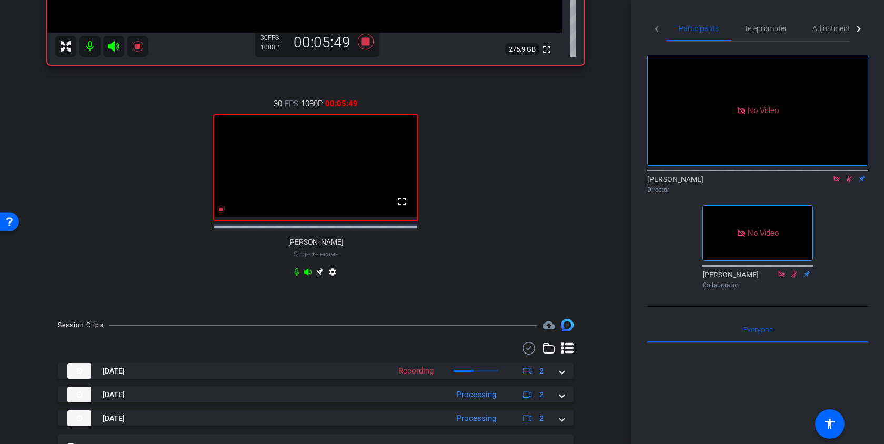
scroll to position [437, 0]
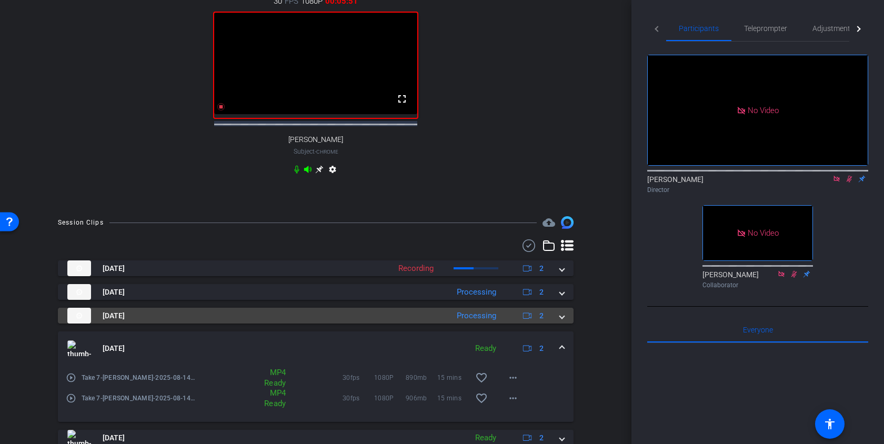
click at [560, 321] on span at bounding box center [562, 315] width 4 height 11
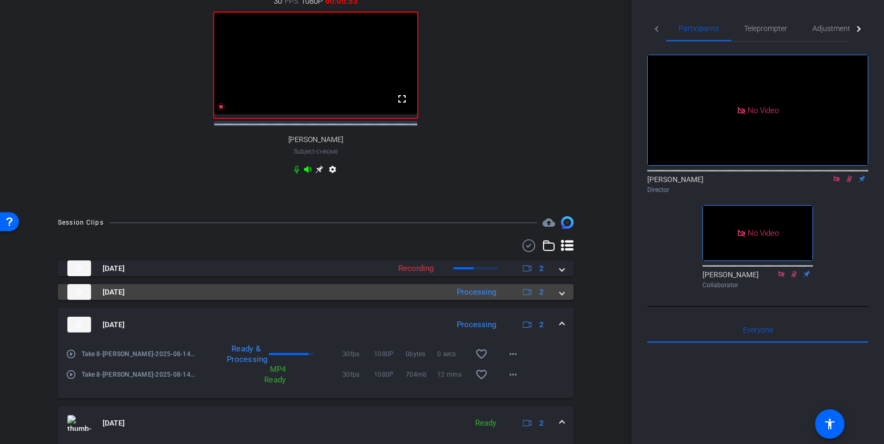
click at [565, 300] on mat-expansion-panel-header "[DATE] Processing 2" at bounding box center [315, 292] width 515 height 16
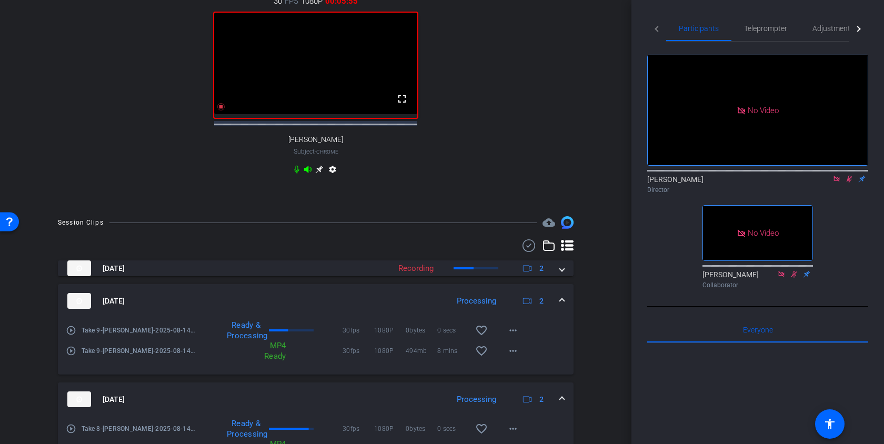
click at [565, 302] on mat-expansion-panel-header "[DATE] Processing 2" at bounding box center [315, 301] width 515 height 34
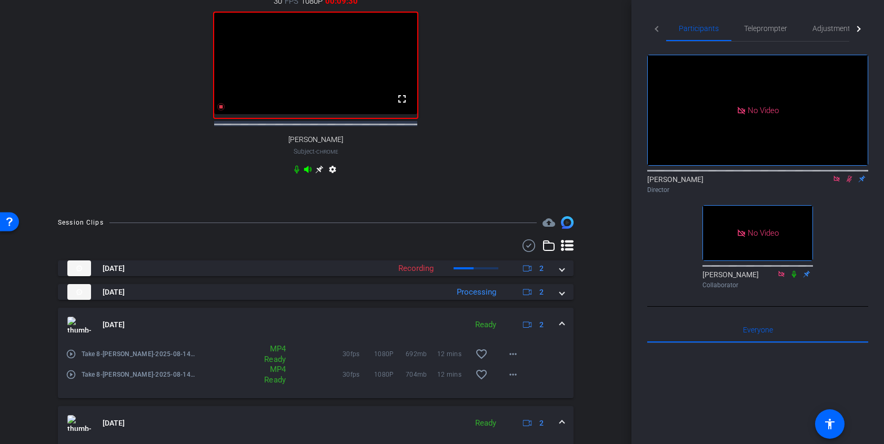
scroll to position [278, 0]
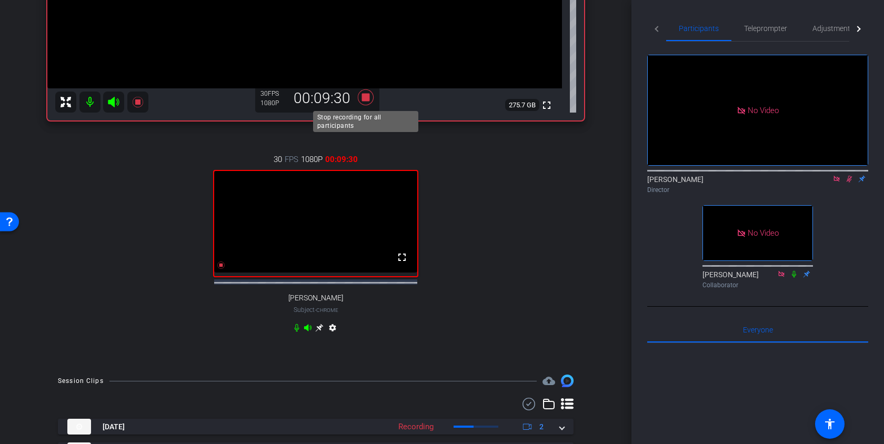
click at [366, 99] on icon at bounding box center [366, 97] width 16 height 16
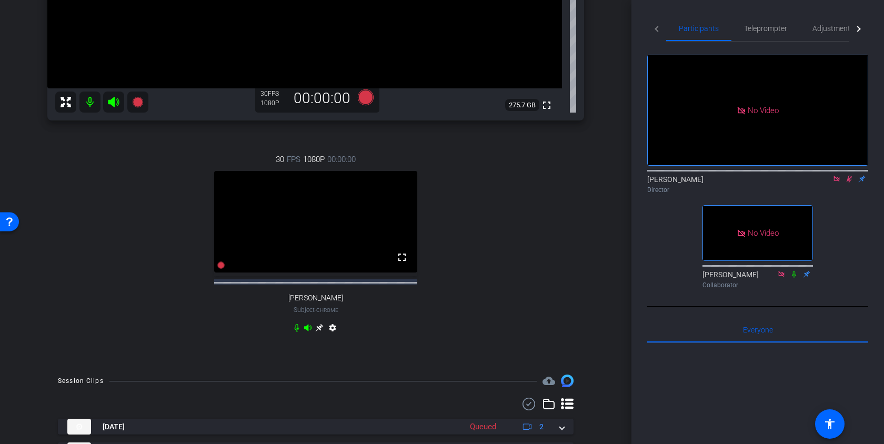
scroll to position [500, 0]
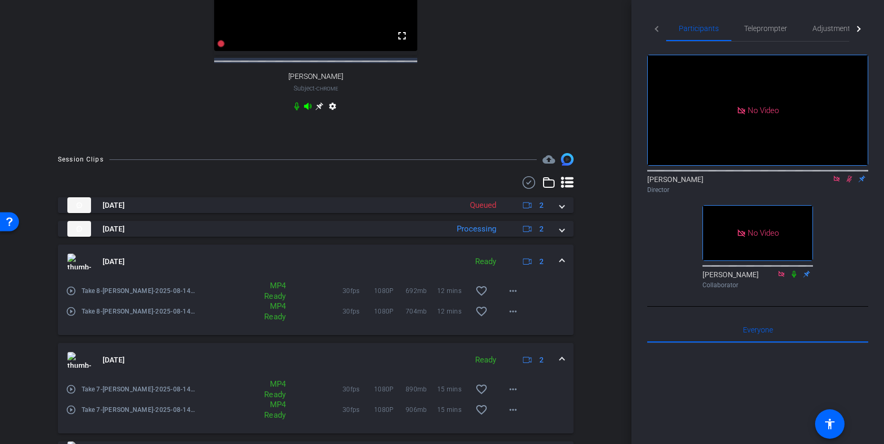
click at [560, 267] on span at bounding box center [562, 261] width 4 height 11
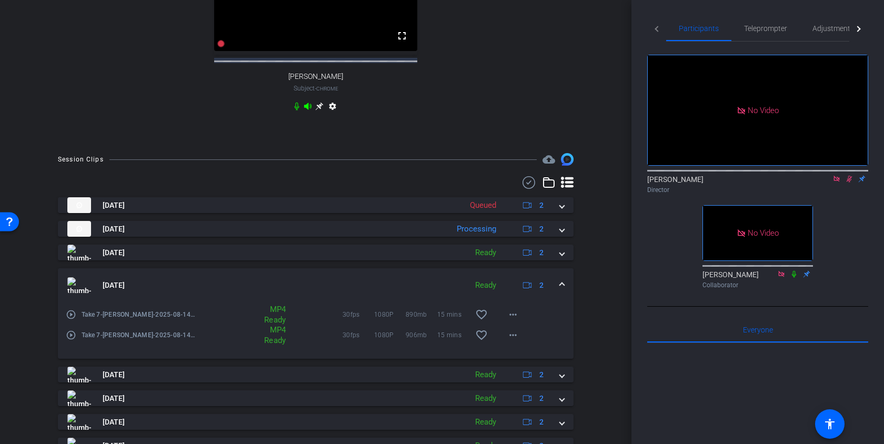
click at [563, 291] on span at bounding box center [562, 285] width 4 height 11
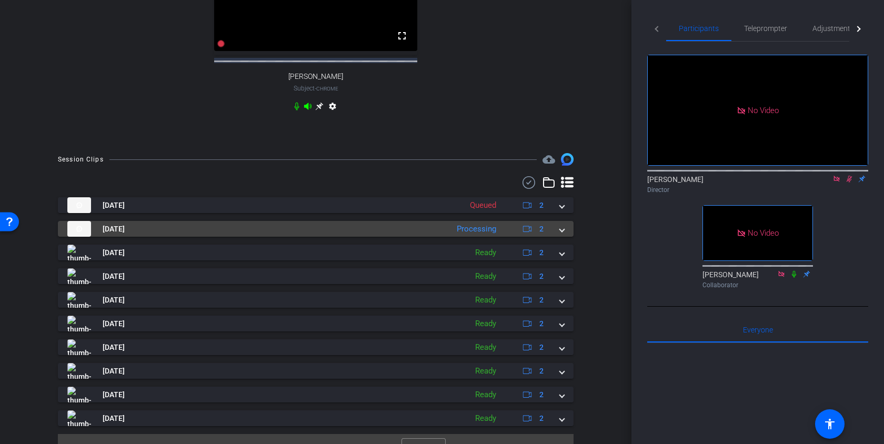
click at [562, 235] on span at bounding box center [562, 229] width 4 height 11
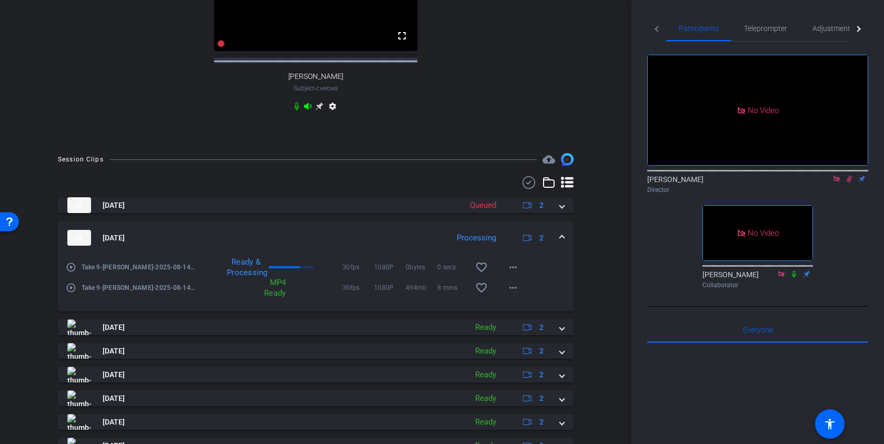
click at [562, 240] on mat-expansion-panel-header "[DATE] Processing 2" at bounding box center [315, 238] width 515 height 34
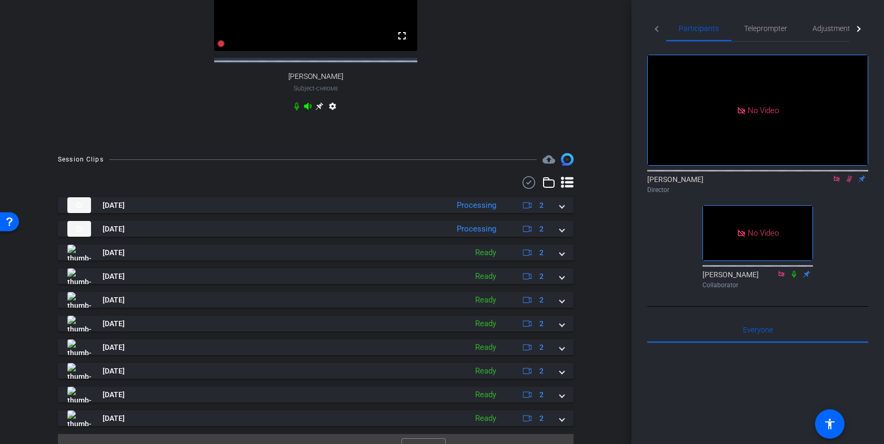
click at [848, 176] on icon at bounding box center [849, 179] width 6 height 7
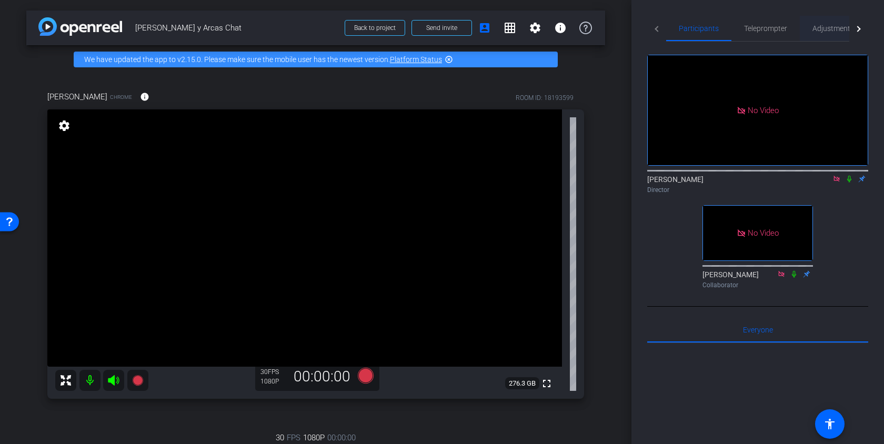
click at [826, 30] on span "Adjustments" at bounding box center [833, 28] width 42 height 7
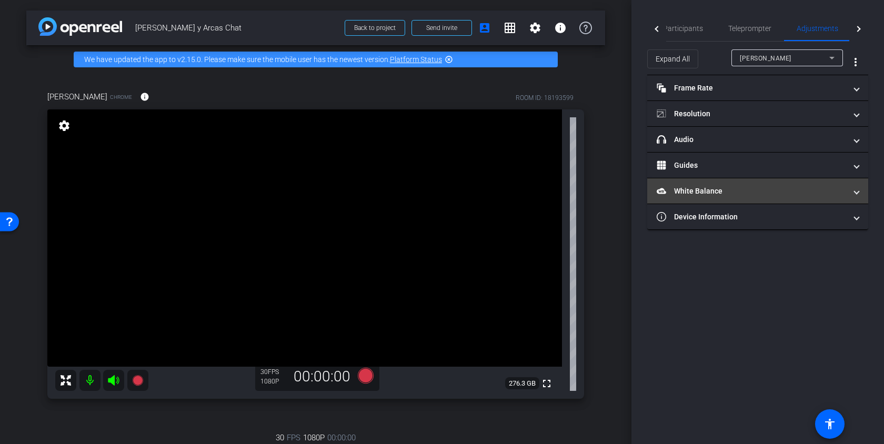
click at [719, 199] on mat-expansion-panel-header "White Balance White Balance" at bounding box center [757, 190] width 221 height 25
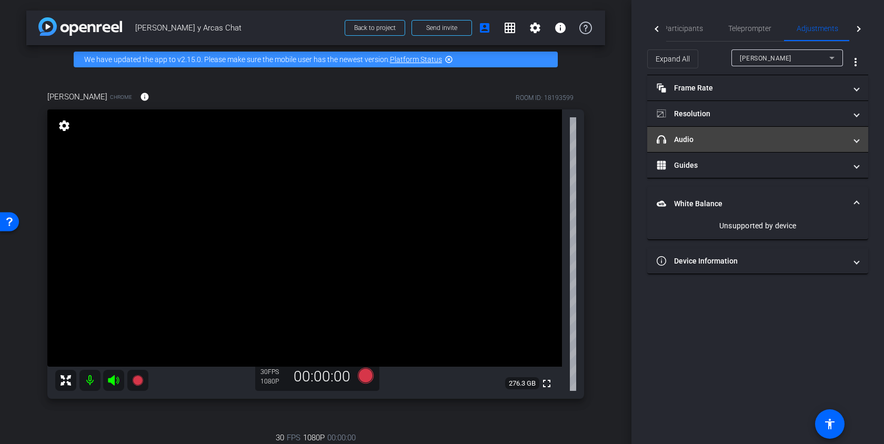
click at [713, 145] on mat-panel-title "headphone icon Audio" at bounding box center [750, 139] width 189 height 11
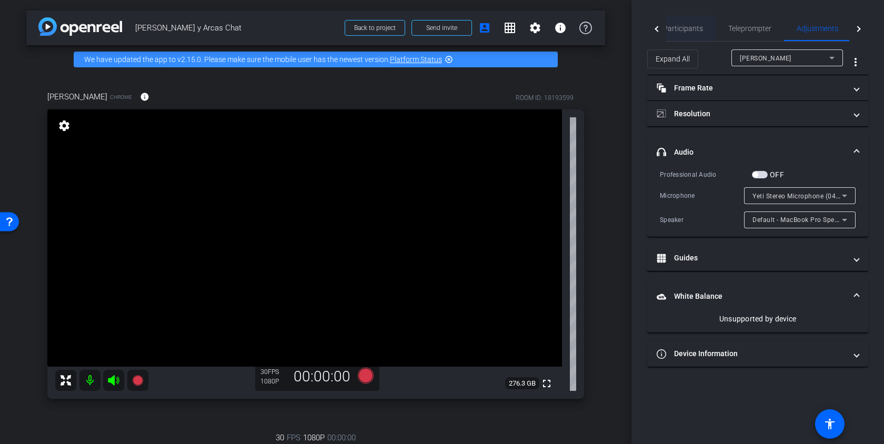
click at [701, 20] on span "Participants" at bounding box center [683, 28] width 40 height 25
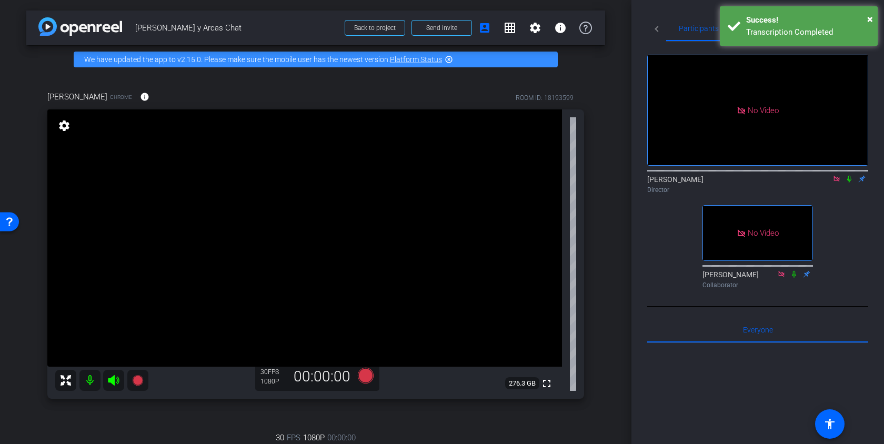
click at [824, 34] on div "Transcription Completed" at bounding box center [808, 32] width 124 height 12
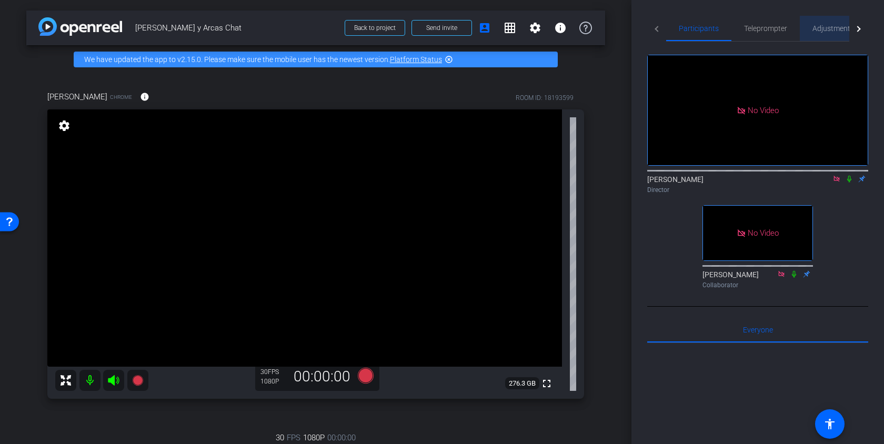
click at [842, 30] on span "Adjustments" at bounding box center [833, 28] width 42 height 7
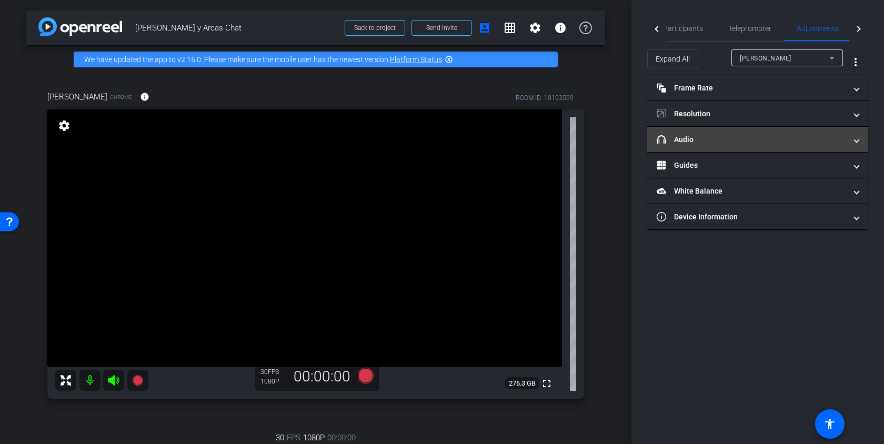
click at [735, 131] on mat-expansion-panel-header "headphone icon Audio" at bounding box center [757, 139] width 221 height 25
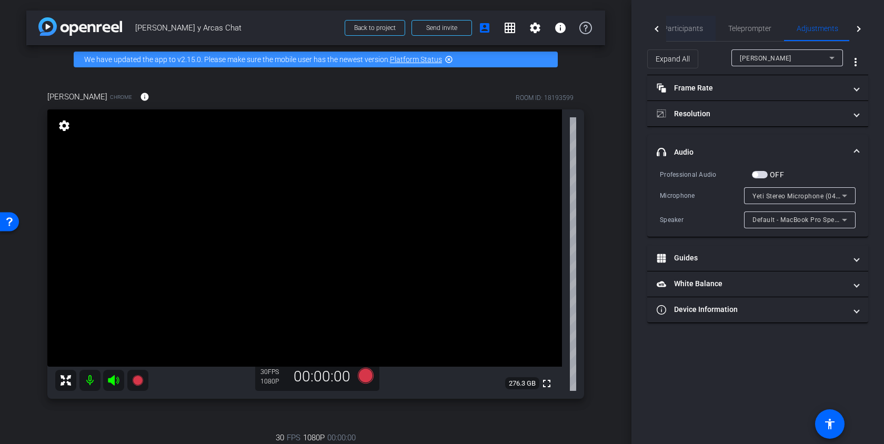
click at [691, 31] on span "Participants" at bounding box center [683, 28] width 40 height 7
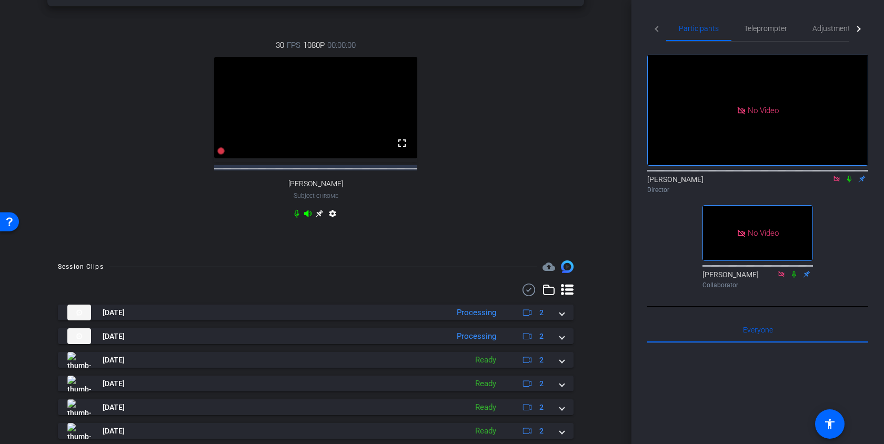
scroll to position [497, 0]
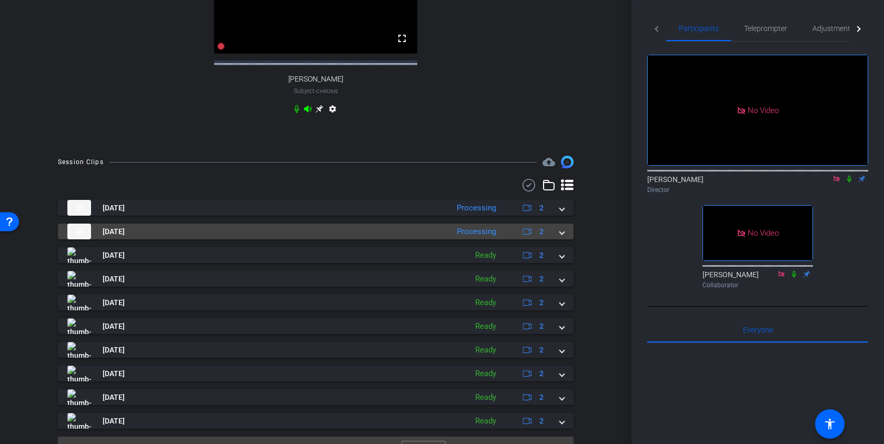
click at [563, 237] on span at bounding box center [562, 231] width 4 height 11
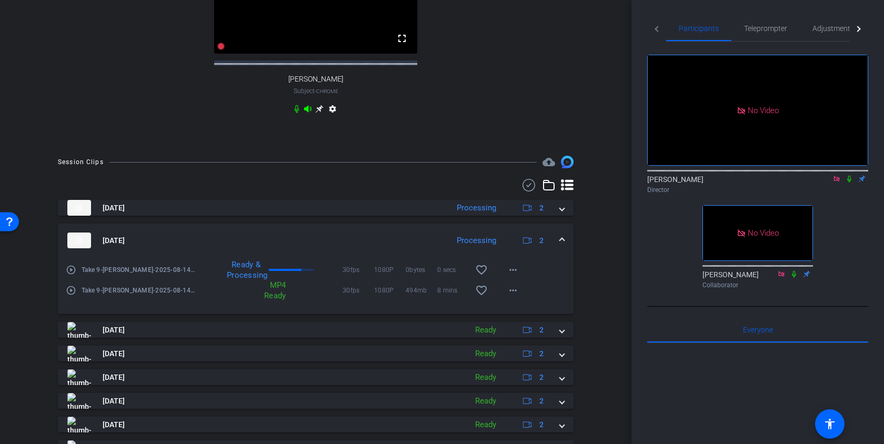
click at [563, 237] on mat-expansion-panel-header "[DATE] Processing 2" at bounding box center [315, 241] width 515 height 34
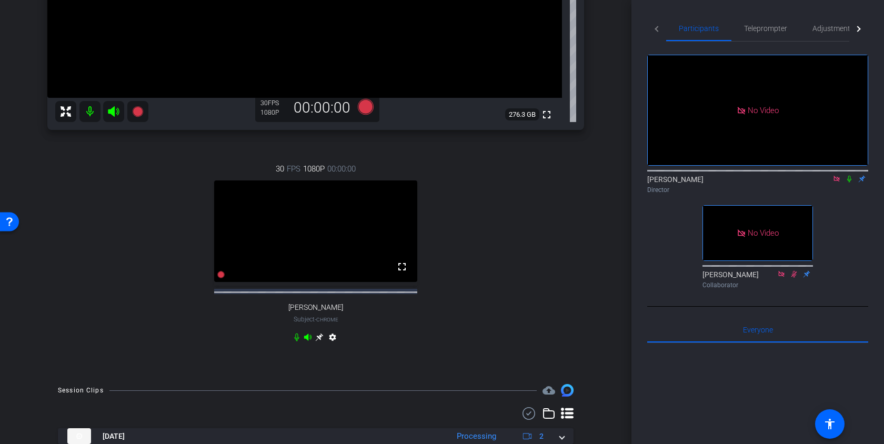
scroll to position [408, 0]
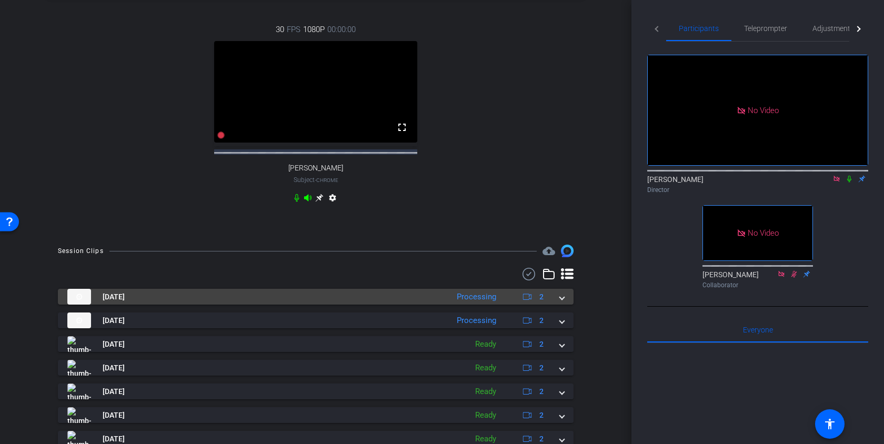
click at [563, 302] on span at bounding box center [562, 296] width 4 height 11
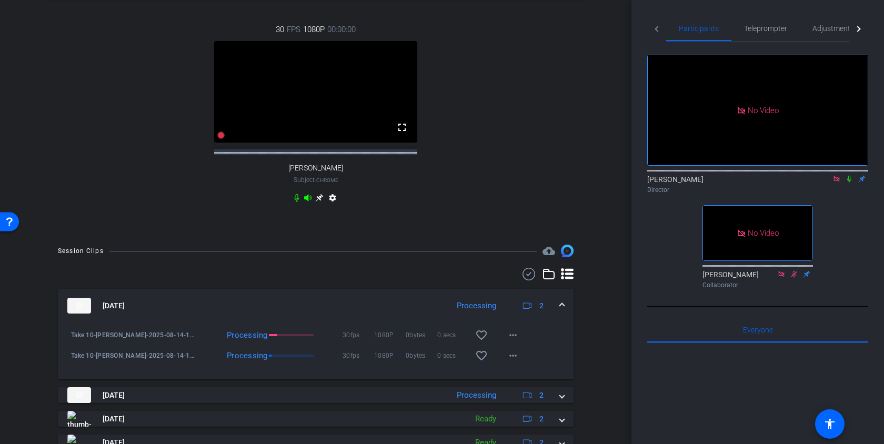
click at [563, 308] on mat-expansion-panel-header "[DATE] Processing 2" at bounding box center [315, 306] width 515 height 34
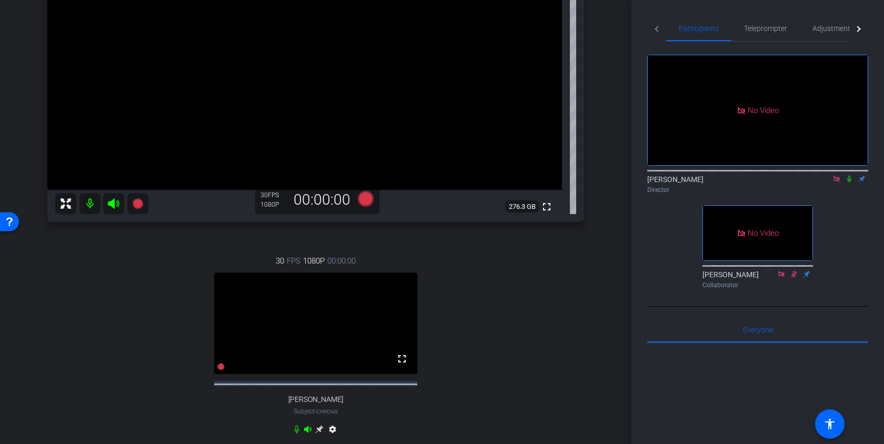
scroll to position [94, 0]
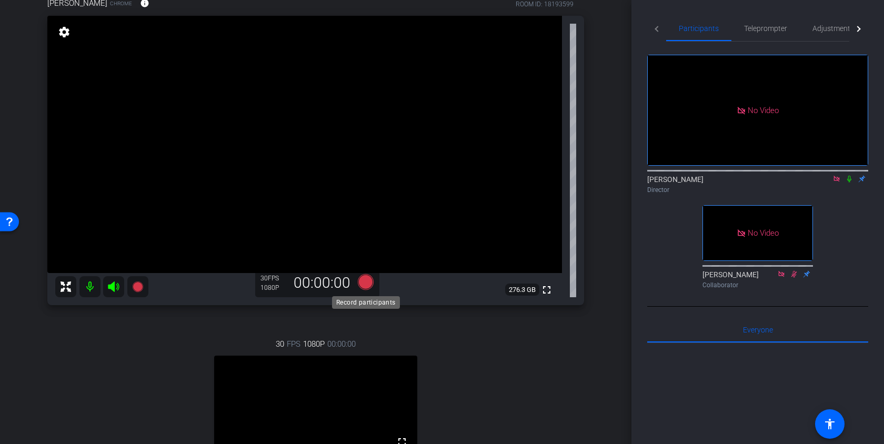
click at [369, 281] on icon at bounding box center [366, 282] width 16 height 16
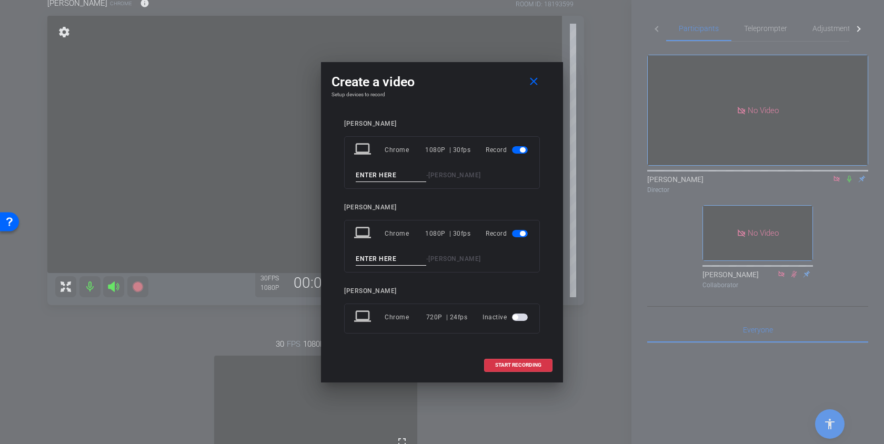
click at [399, 176] on input at bounding box center [391, 175] width 70 height 13
type input "Take 11"
click at [367, 256] on input at bounding box center [391, 258] width 70 height 13
type input "Take 11"
click at [536, 364] on span "START RECORDING" at bounding box center [518, 364] width 46 height 5
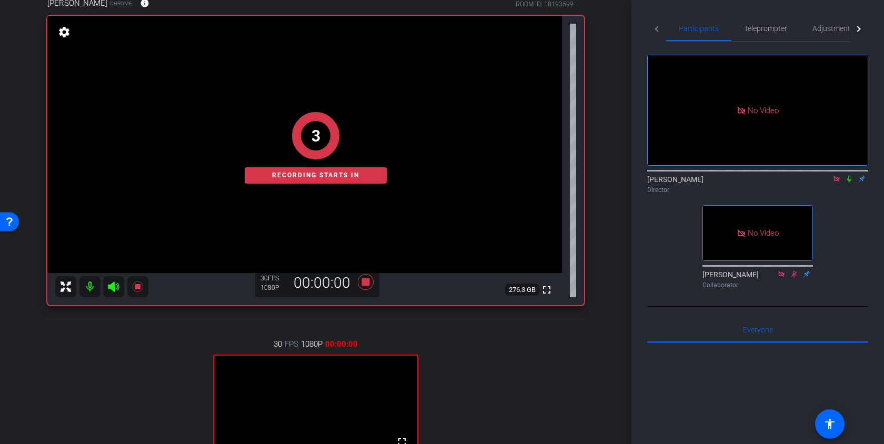
click at [851, 175] on icon at bounding box center [849, 178] width 8 height 7
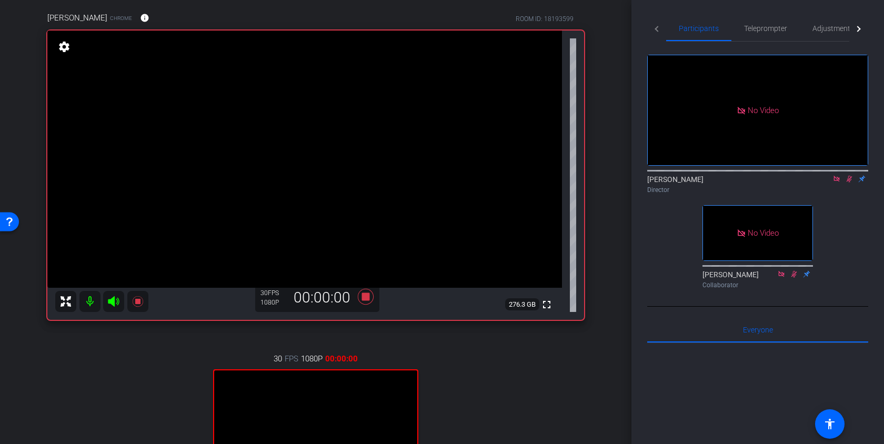
scroll to position [0, 0]
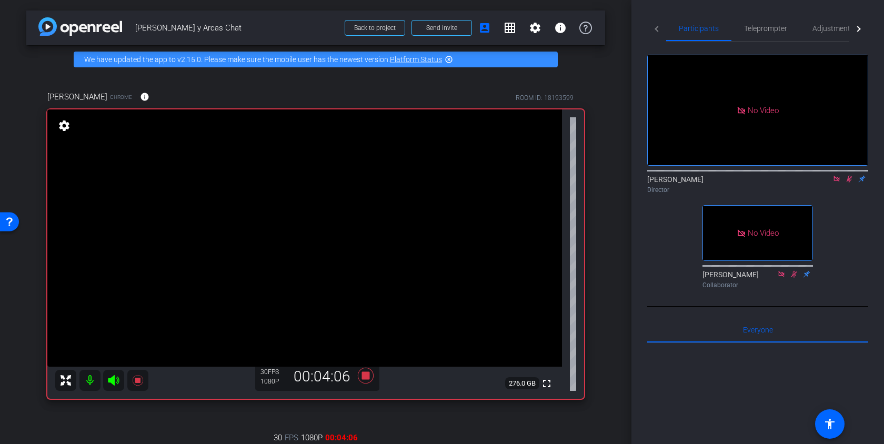
click at [596, 227] on div "[PERSON_NAME] Chrome info ROOM ID: 18193599 fullscreen settings 276.0 GB 30 FPS…" at bounding box center [315, 358] width 579 height 569
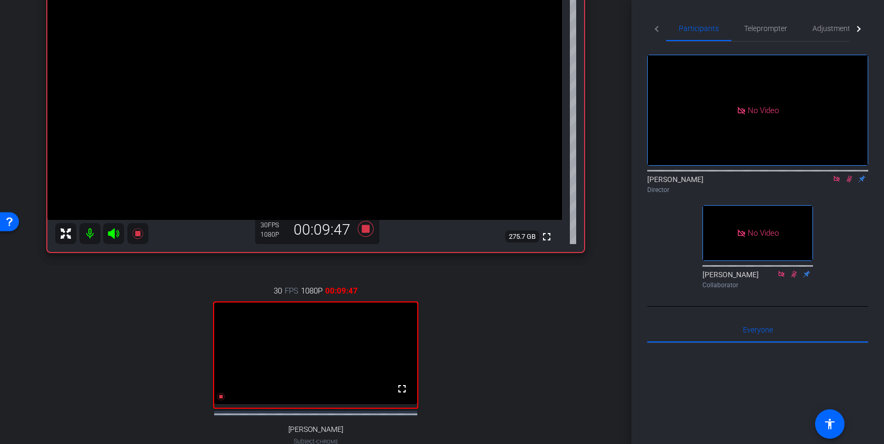
scroll to position [147, 0]
click at [606, 267] on div "arrow_back [PERSON_NAME] y Arcas Chat Back to project Send invite account_box g…" at bounding box center [315, 75] width 631 height 444
click at [370, 229] on icon at bounding box center [365, 228] width 25 height 19
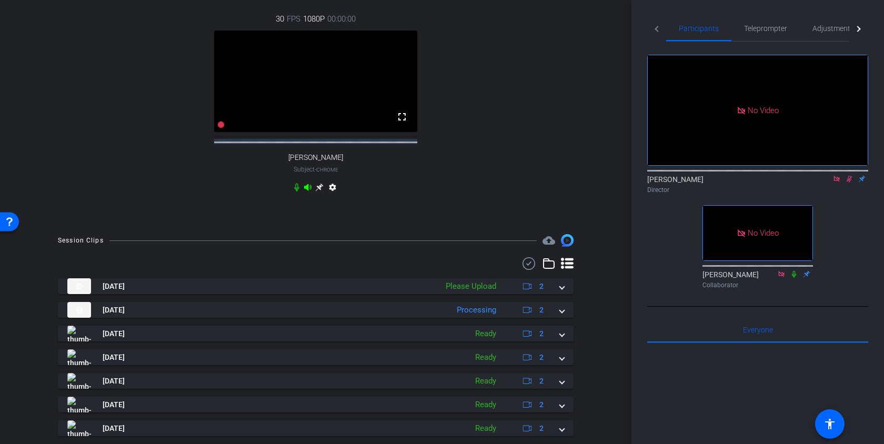
scroll to position [452, 0]
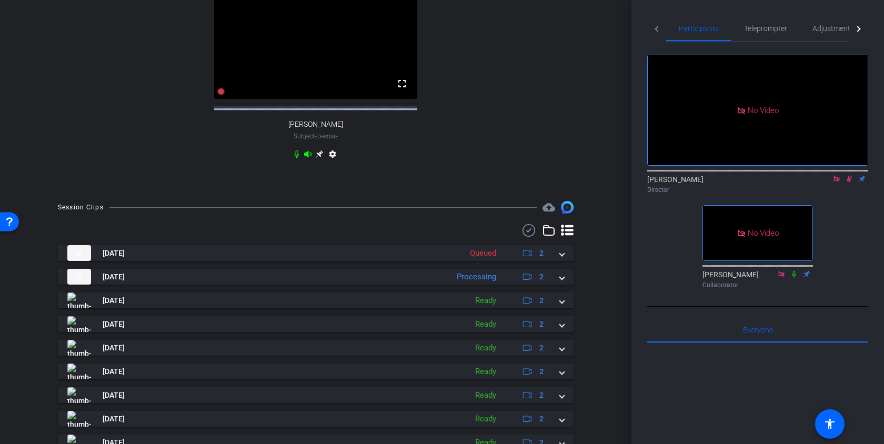
click at [851, 175] on icon at bounding box center [849, 178] width 8 height 7
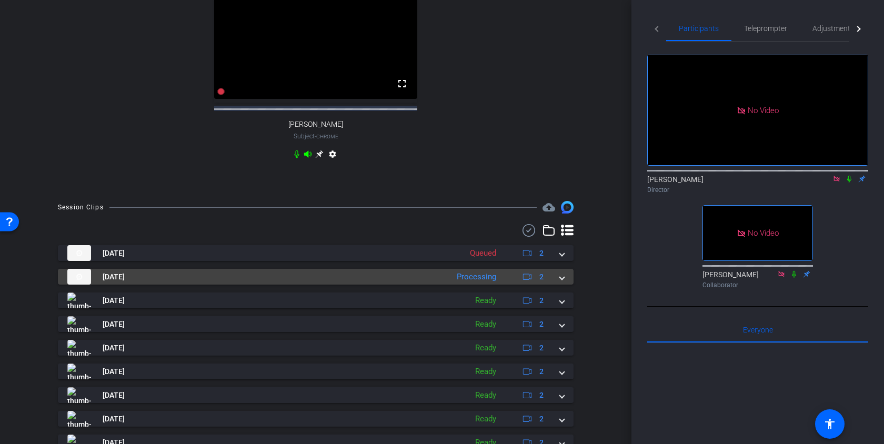
click at [563, 282] on span at bounding box center [562, 276] width 4 height 11
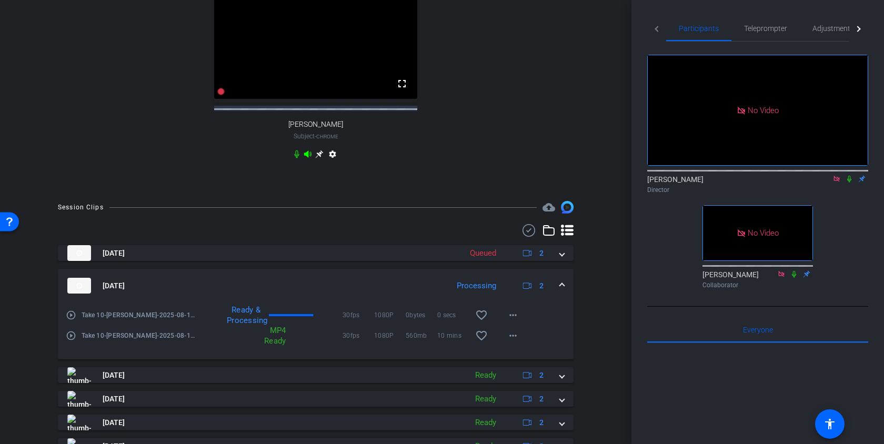
click at [562, 289] on mat-expansion-panel-header "[DATE] Processing 2" at bounding box center [315, 286] width 515 height 34
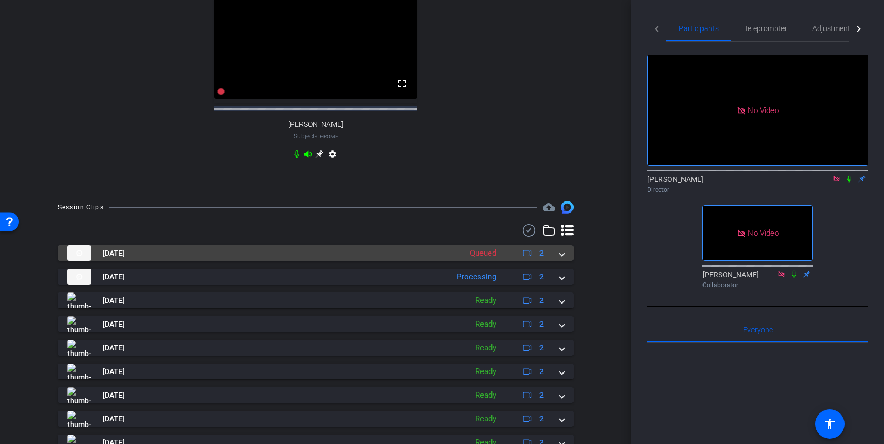
click at [563, 259] on span at bounding box center [562, 253] width 4 height 11
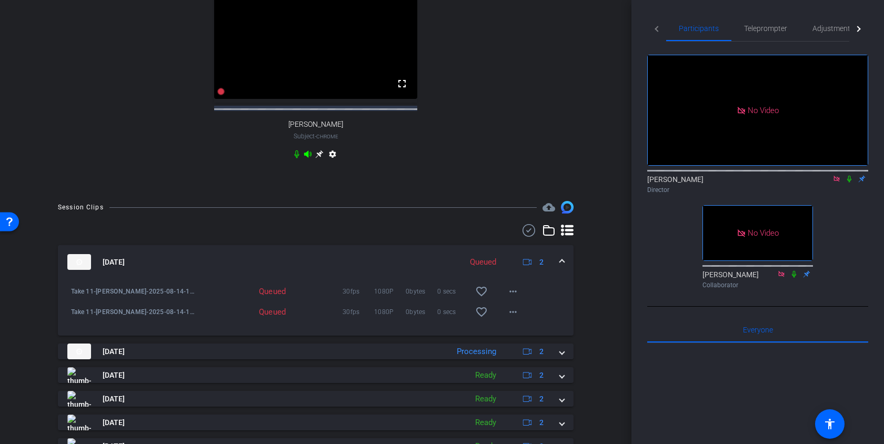
click at [563, 260] on mat-expansion-panel-header "[DATE] Queued 2" at bounding box center [315, 262] width 515 height 34
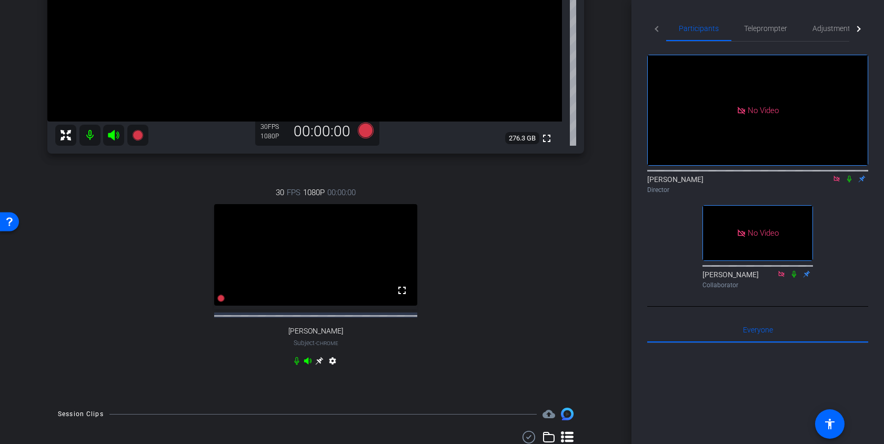
scroll to position [210, 0]
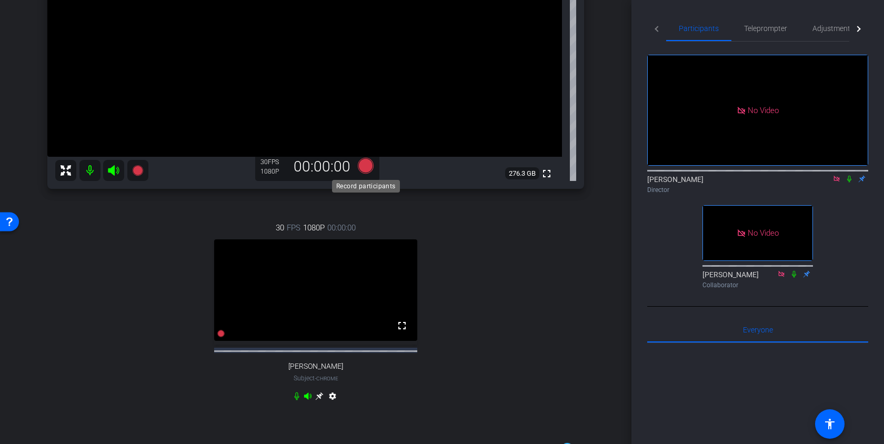
click at [361, 167] on icon at bounding box center [366, 166] width 16 height 16
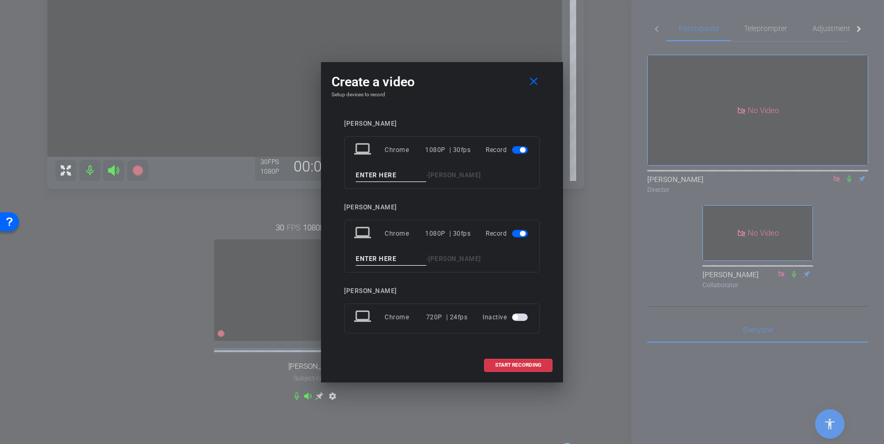
click at [370, 173] on input at bounding box center [391, 175] width 70 height 13
type input "Take 12"
click at [361, 255] on input at bounding box center [391, 258] width 70 height 13
type input "Take 12"
click at [545, 367] on span at bounding box center [517, 364] width 67 height 25
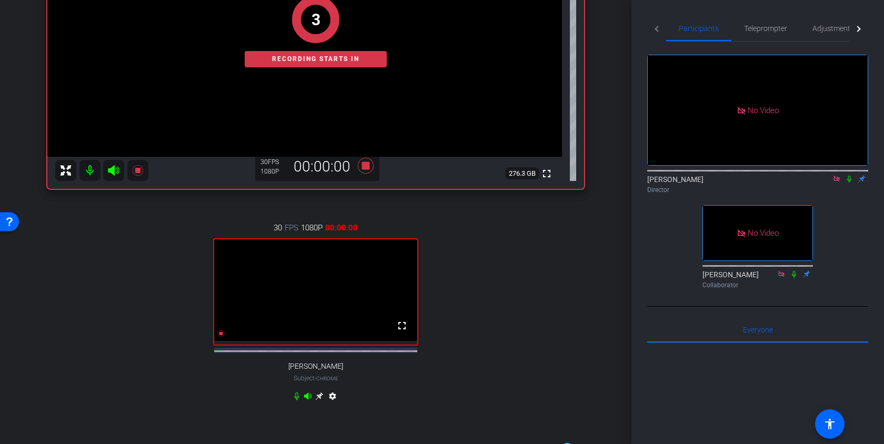
click at [848, 174] on mat-icon at bounding box center [849, 178] width 13 height 9
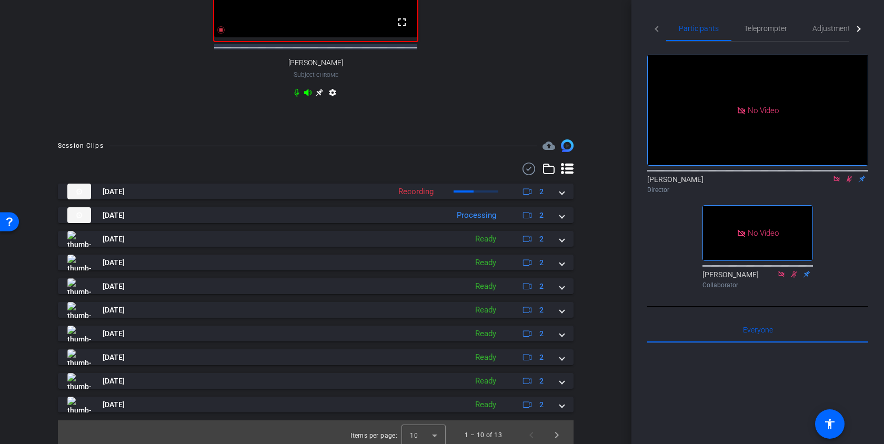
scroll to position [515, 0]
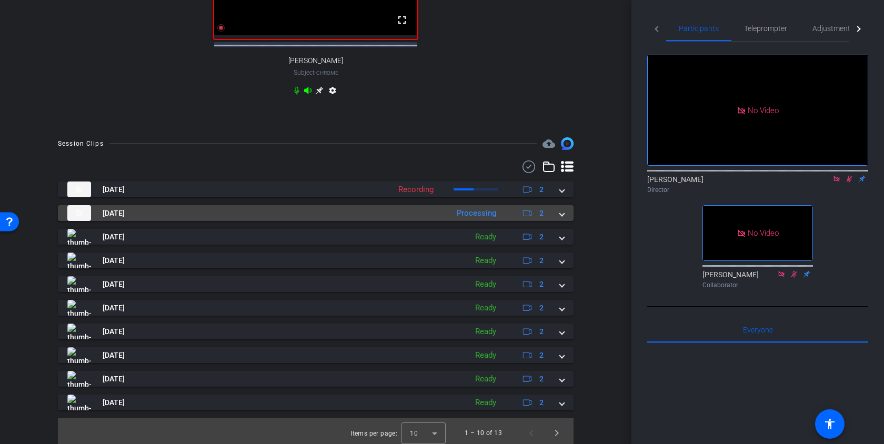
click at [565, 216] on mat-expansion-panel-header "[DATE] Processing 2" at bounding box center [315, 213] width 515 height 16
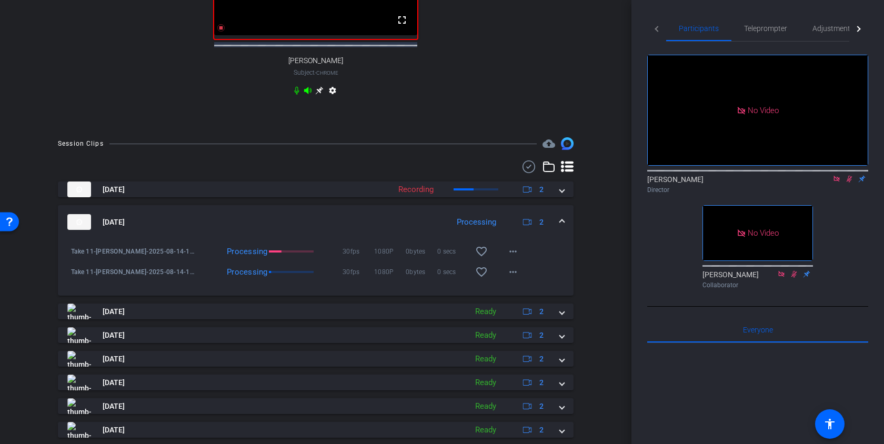
click at [563, 221] on mat-expansion-panel-header "[DATE] Processing 2" at bounding box center [315, 222] width 515 height 34
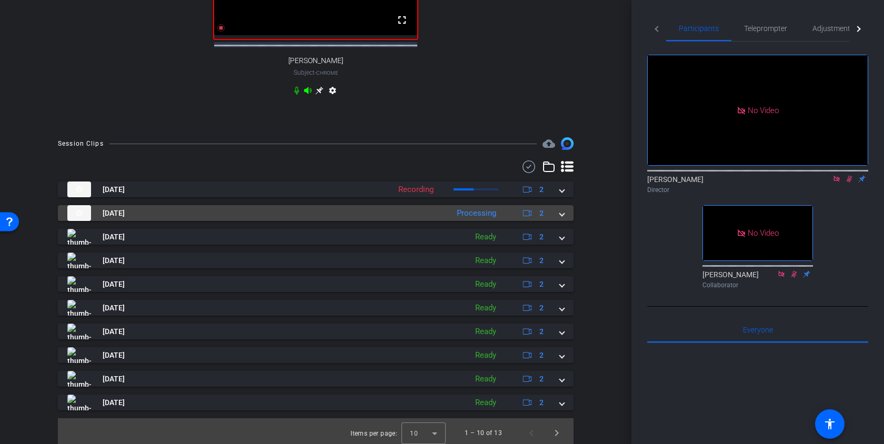
click at [562, 219] on span at bounding box center [562, 213] width 4 height 11
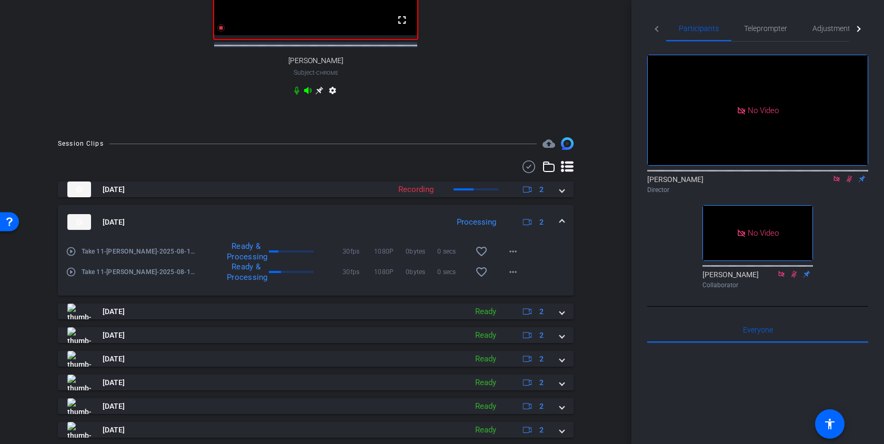
click at [562, 220] on mat-expansion-panel-header "[DATE] Processing 2" at bounding box center [315, 222] width 515 height 34
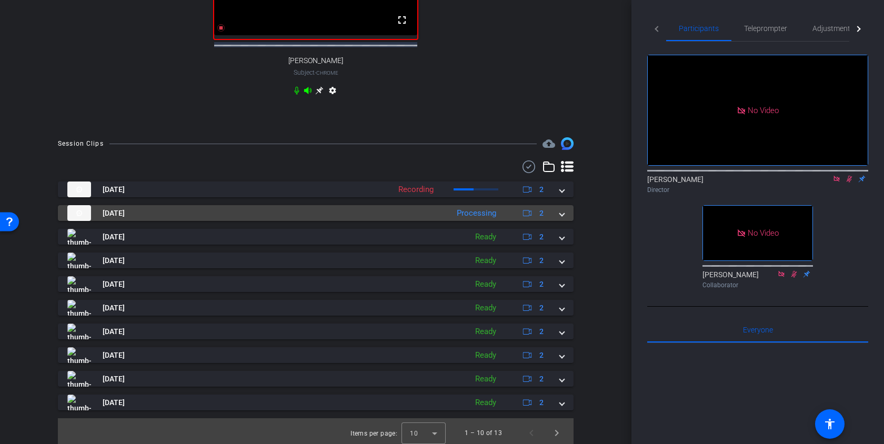
click at [567, 217] on mat-expansion-panel-header "[DATE] Processing 2" at bounding box center [315, 213] width 515 height 16
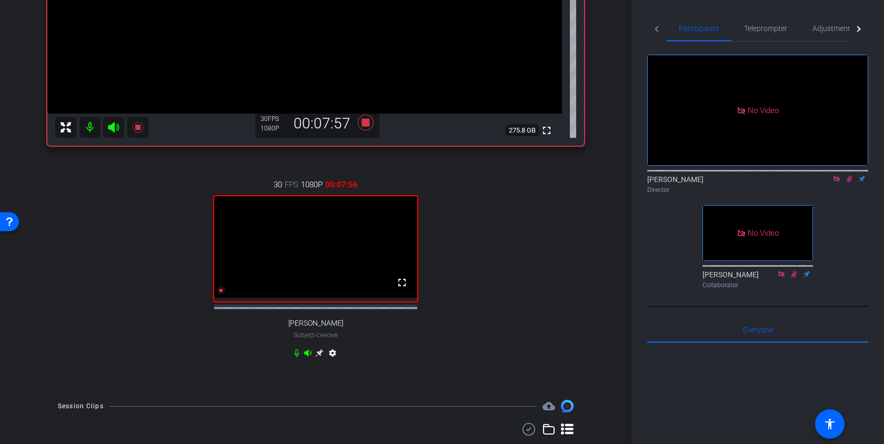
scroll to position [424, 0]
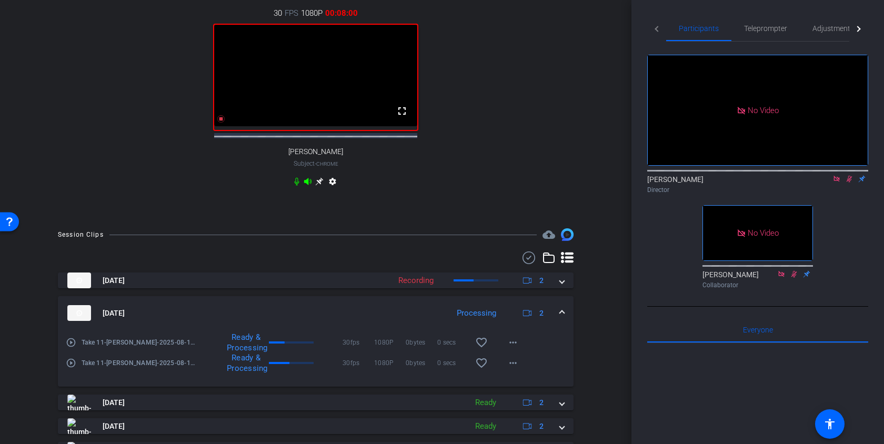
click at [562, 318] on span at bounding box center [562, 313] width 4 height 11
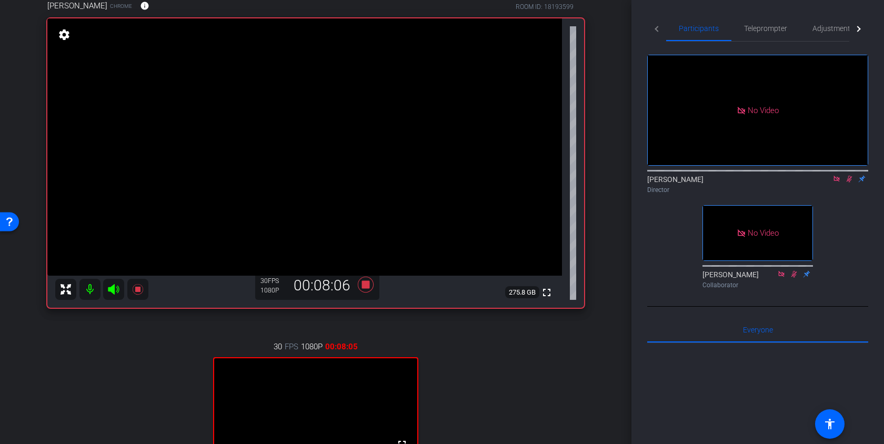
scroll to position [90, 0]
click at [364, 283] on icon at bounding box center [366, 286] width 16 height 16
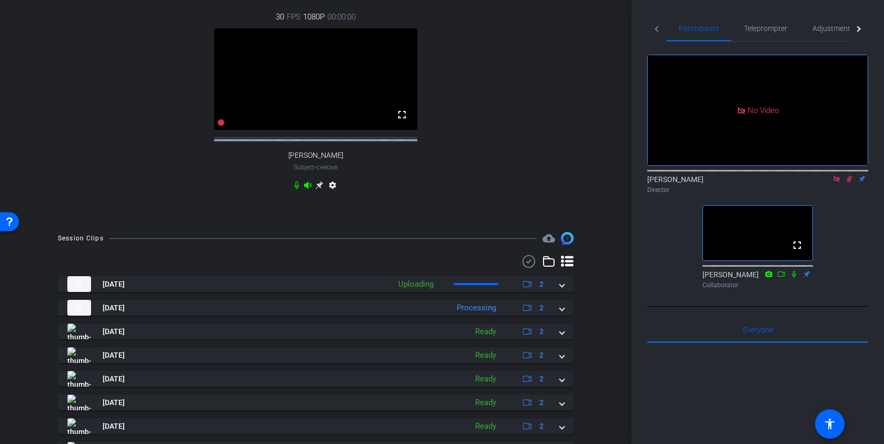
scroll to position [462, 0]
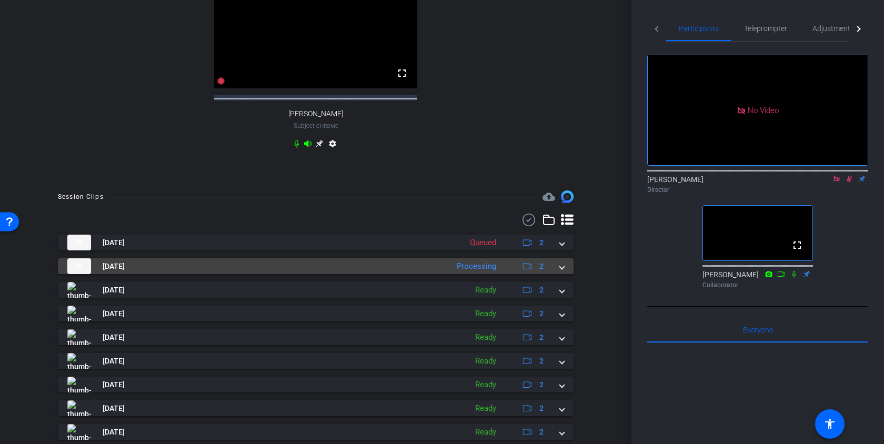
click at [561, 272] on span at bounding box center [562, 266] width 4 height 11
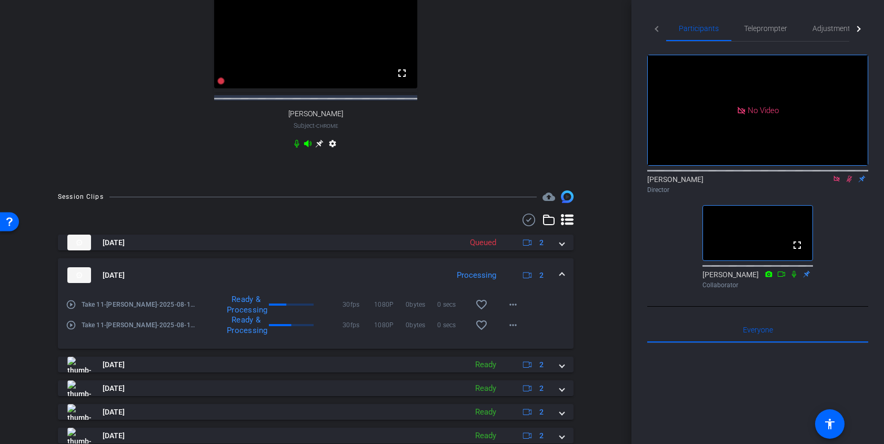
click at [836, 174] on mat-icon at bounding box center [836, 178] width 13 height 9
click at [561, 281] on span at bounding box center [562, 275] width 4 height 11
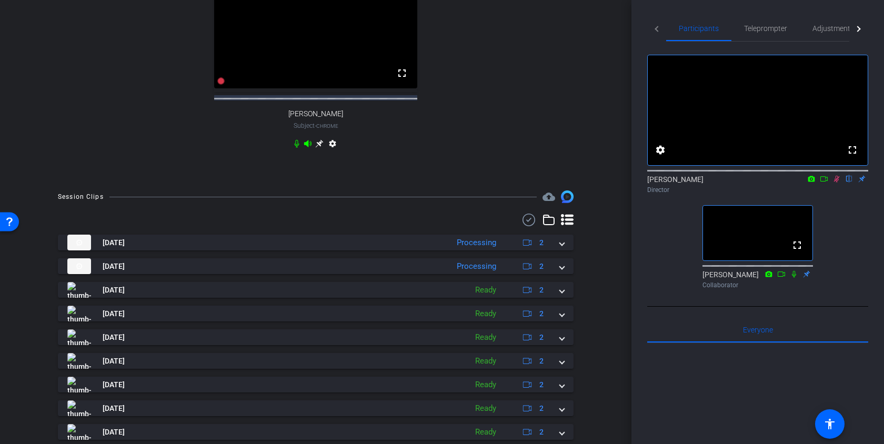
click at [563, 261] on div "[DATE] Processing 2 Take 12-[PERSON_NAME]-2025-08-14-16-04-33-303-0 Processing …" at bounding box center [315, 349] width 515 height 229
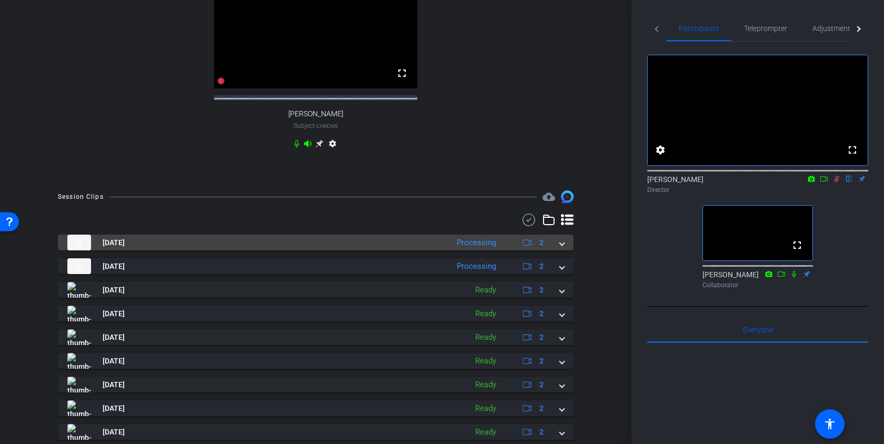
click at [564, 250] on mat-expansion-panel-header "[DATE] Processing 2" at bounding box center [315, 243] width 515 height 16
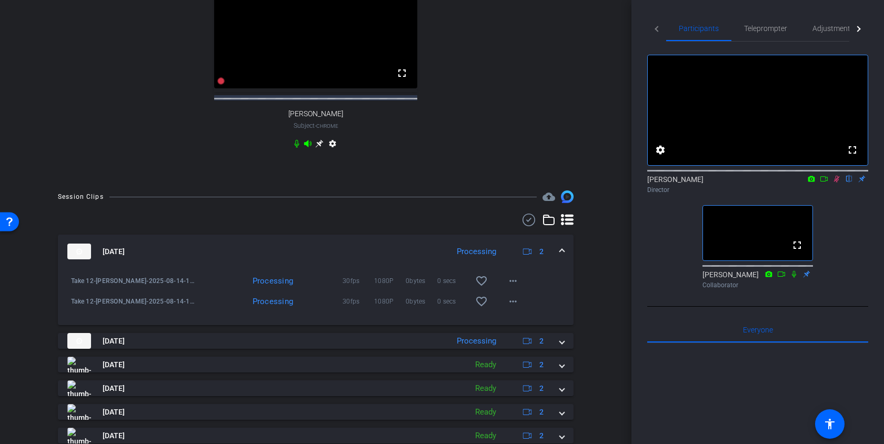
click at [564, 255] on mat-expansion-panel-header "[DATE] Processing 2" at bounding box center [315, 252] width 515 height 34
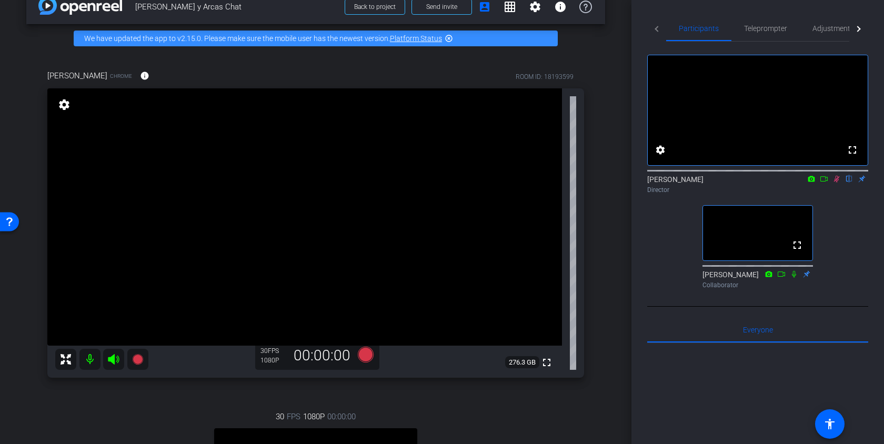
scroll to position [0, 0]
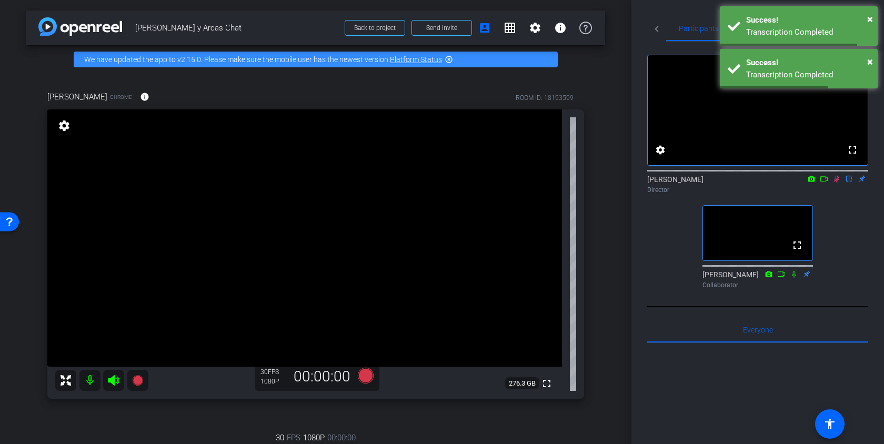
click at [836, 182] on icon at bounding box center [837, 179] width 6 height 7
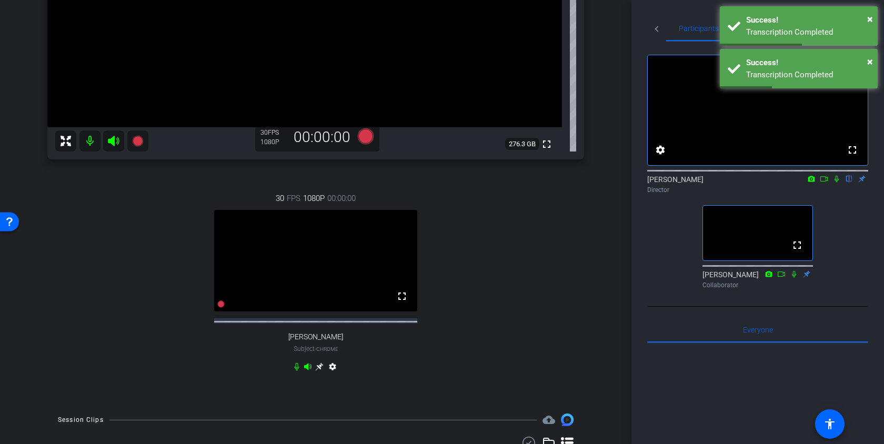
scroll to position [465, 0]
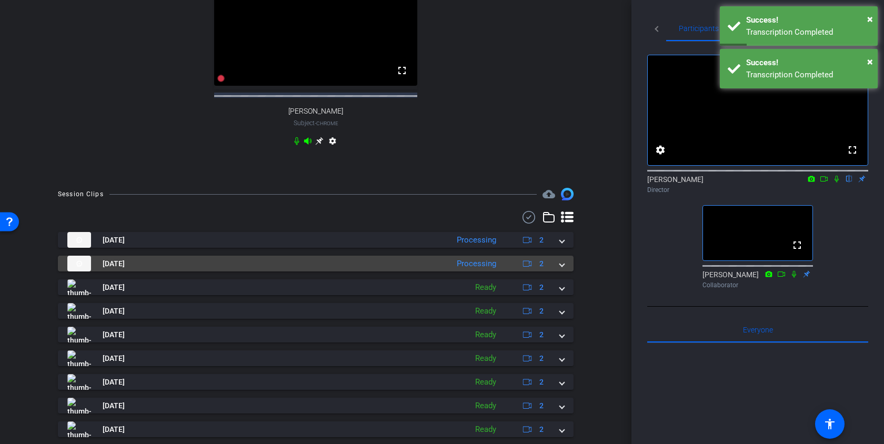
click at [560, 269] on span at bounding box center [562, 263] width 4 height 11
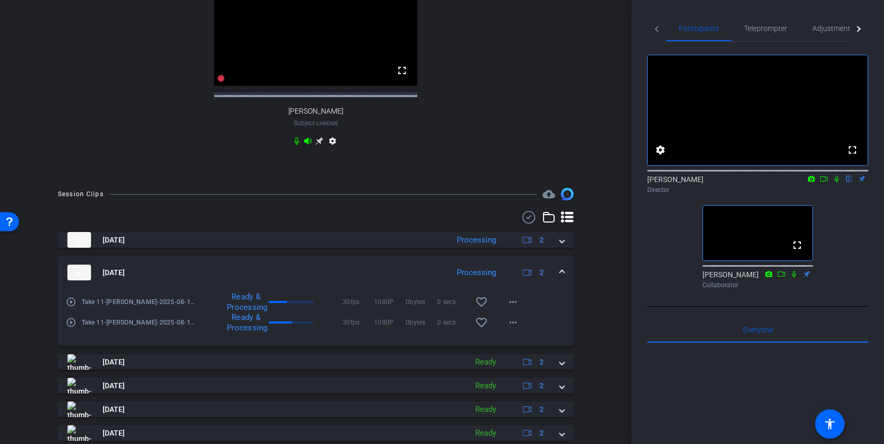
click at [560, 277] on span at bounding box center [562, 272] width 4 height 11
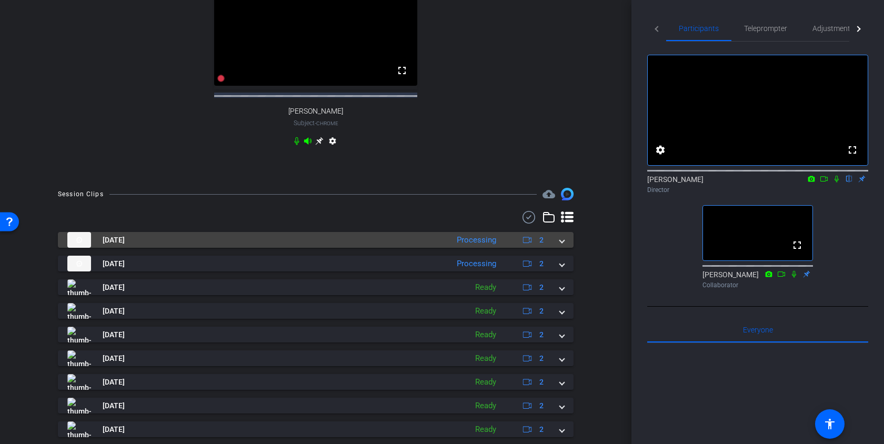
click at [562, 246] on span at bounding box center [562, 240] width 4 height 11
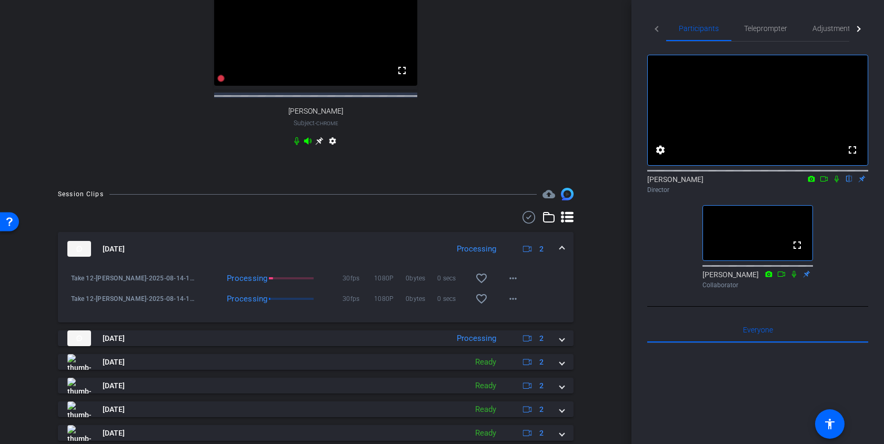
click at [562, 255] on span at bounding box center [562, 248] width 4 height 11
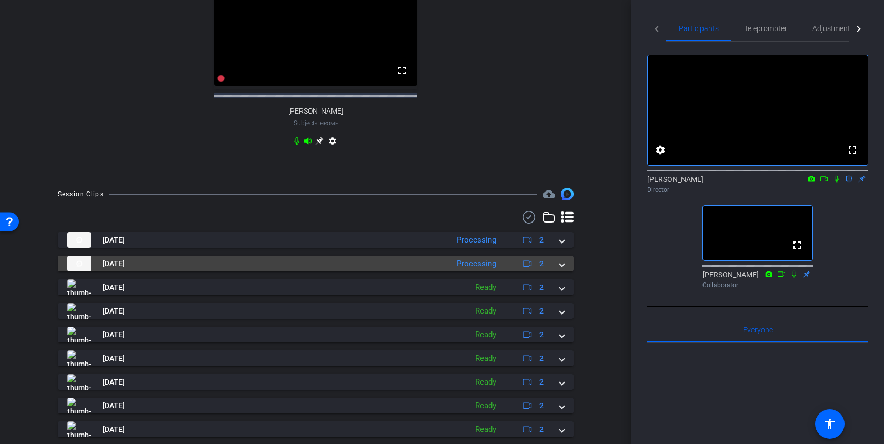
click at [569, 271] on mat-expansion-panel-header "[DATE] Processing 2" at bounding box center [315, 264] width 515 height 16
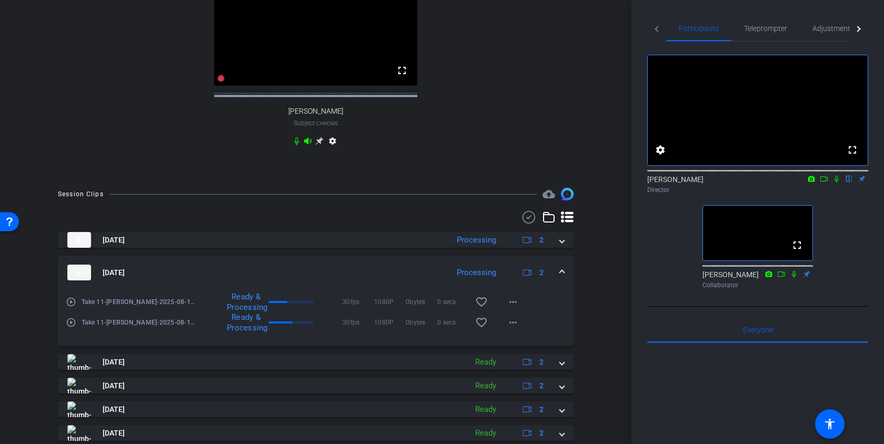
click at [565, 278] on mat-expansion-panel-header "[DATE] Processing 2" at bounding box center [315, 273] width 515 height 34
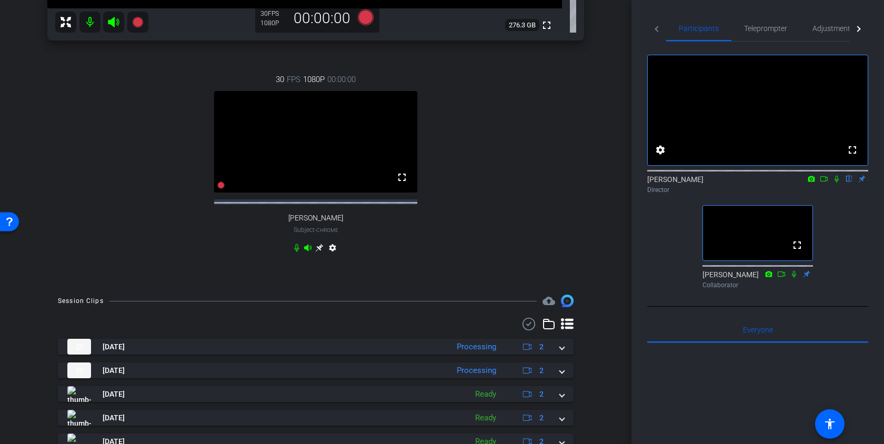
scroll to position [391, 0]
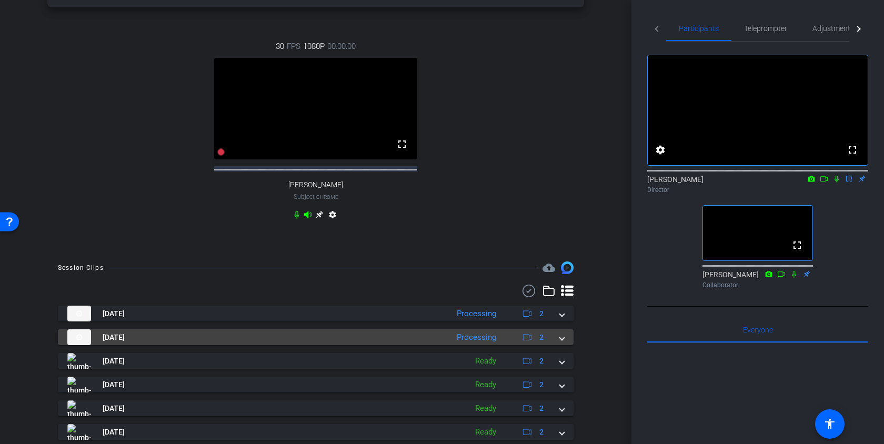
click at [568, 344] on mat-expansion-panel-header "[DATE] Processing 2" at bounding box center [315, 337] width 515 height 16
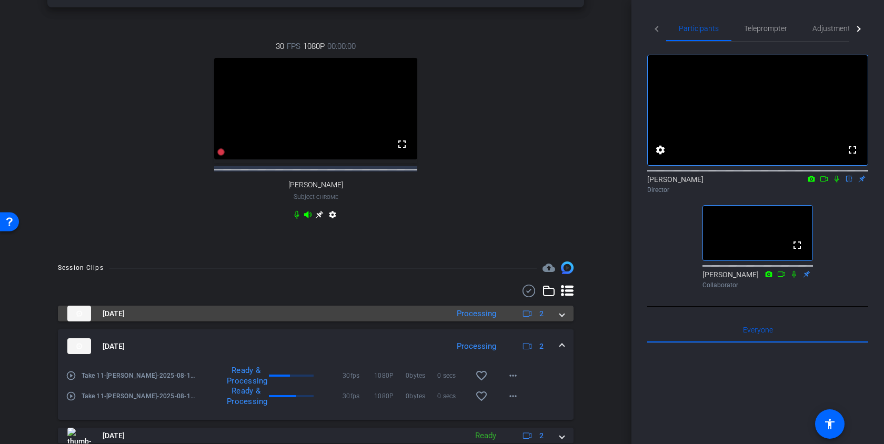
click at [566, 321] on mat-expansion-panel-header "[DATE] Processing 2" at bounding box center [315, 314] width 515 height 16
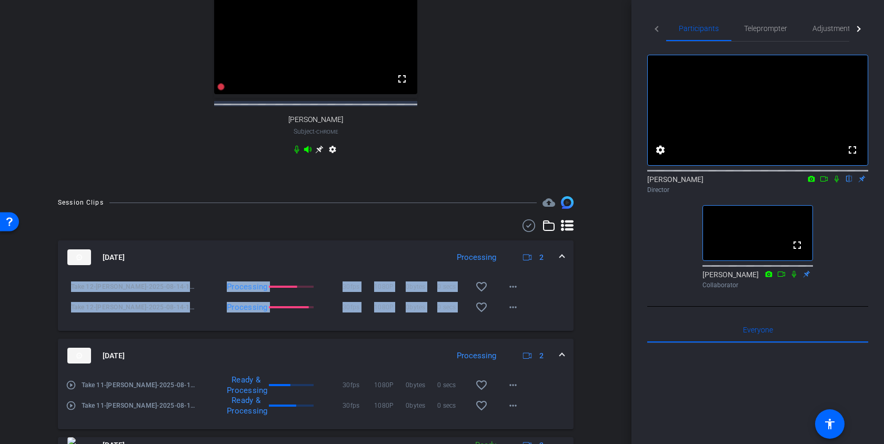
scroll to position [479, 0]
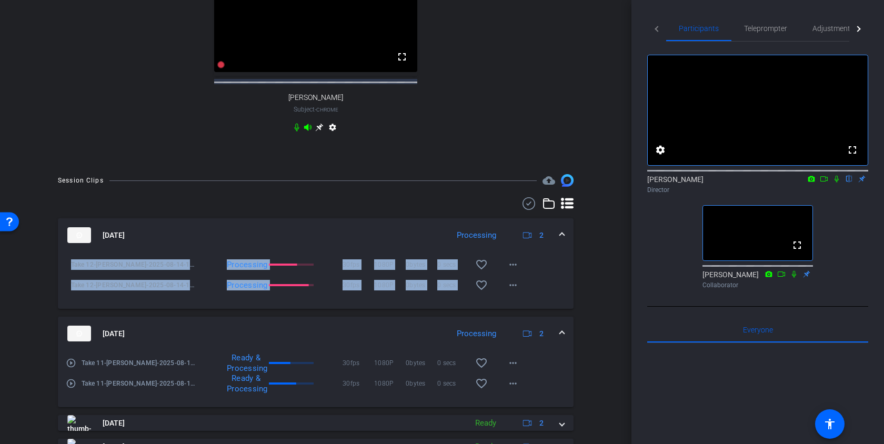
click at [564, 246] on mat-expansion-panel-header "[DATE] Processing 2" at bounding box center [315, 235] width 515 height 34
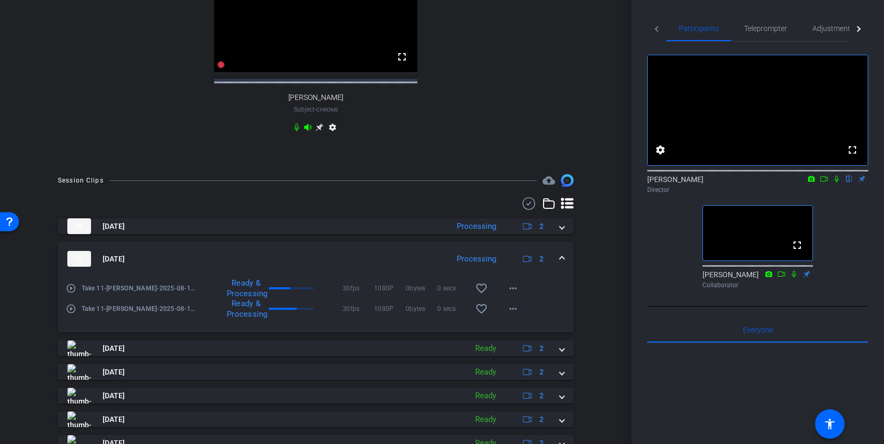
click at [563, 265] on span at bounding box center [562, 258] width 4 height 11
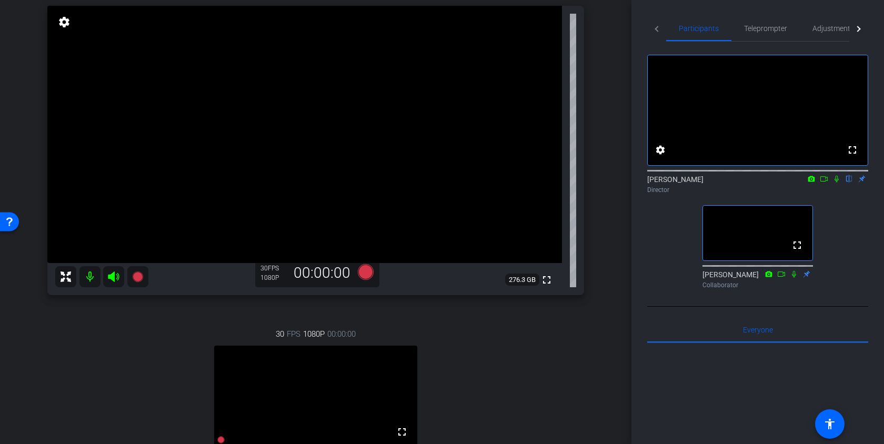
scroll to position [106, 0]
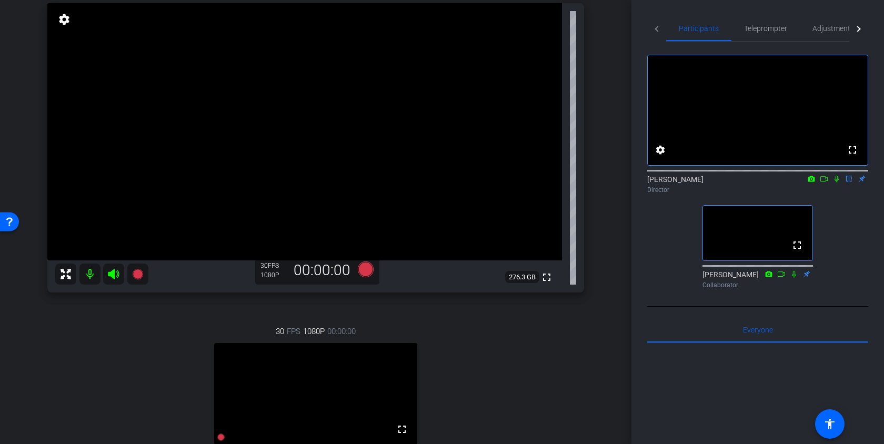
click at [837, 182] on icon at bounding box center [836, 178] width 8 height 7
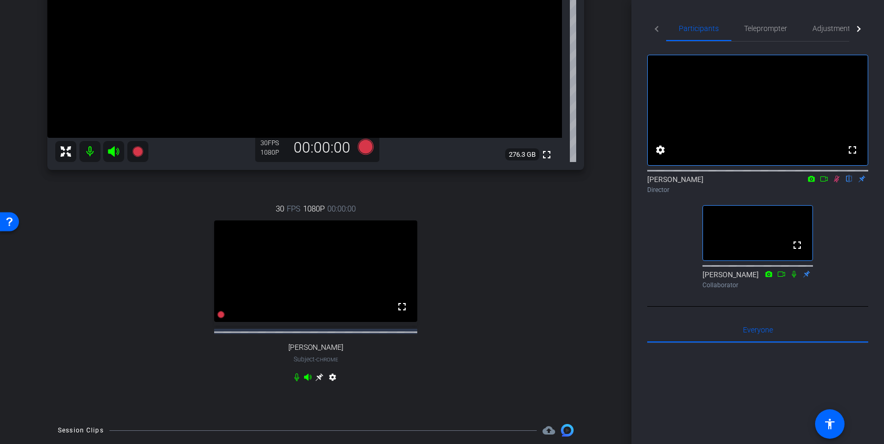
scroll to position [363, 0]
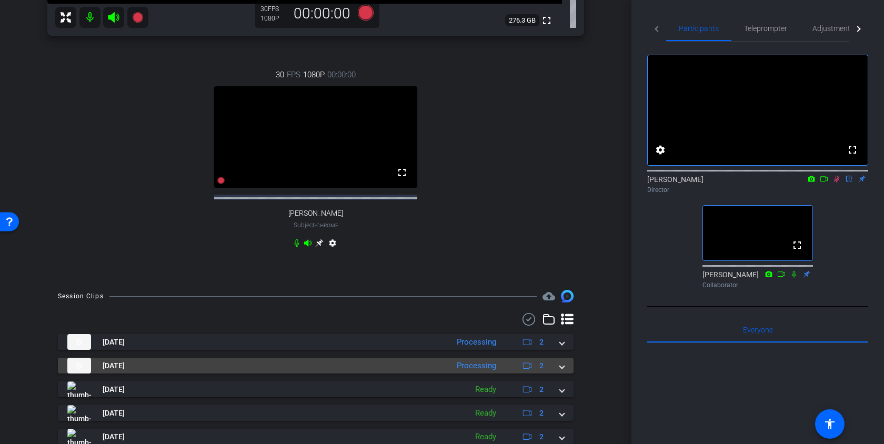
click at [564, 373] on mat-expansion-panel-header "[DATE] Processing 2" at bounding box center [315, 366] width 515 height 16
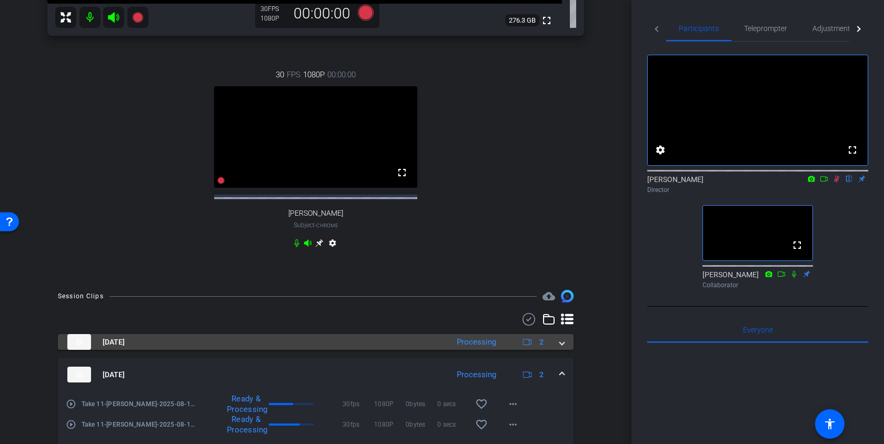
click at [564, 350] on mat-expansion-panel-header "[DATE] Processing 2" at bounding box center [315, 342] width 515 height 16
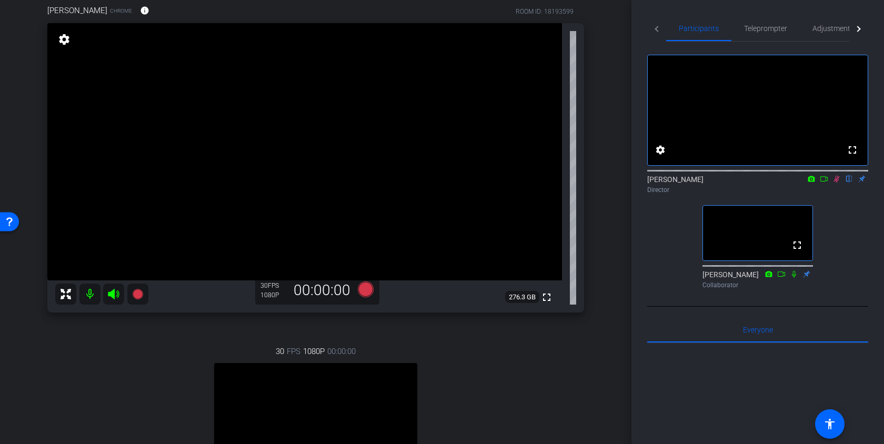
scroll to position [87, 0]
click at [834, 182] on icon at bounding box center [837, 179] width 6 height 7
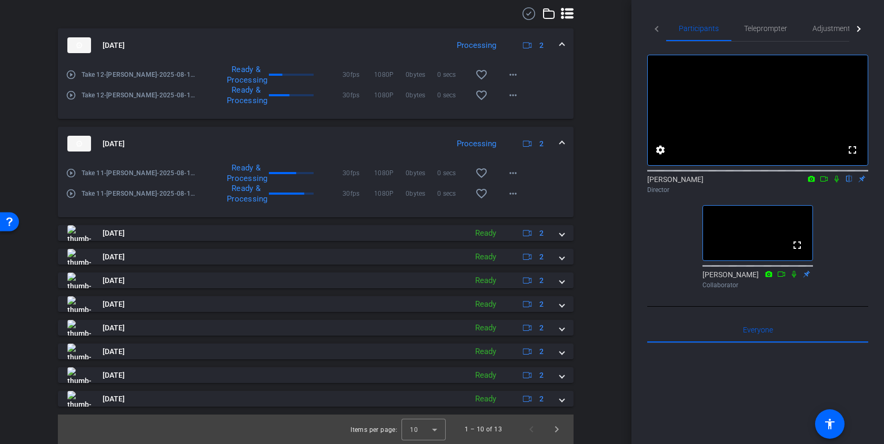
scroll to position [678, 0]
click at [837, 182] on icon at bounding box center [836, 179] width 4 height 7
click at [827, 182] on icon at bounding box center [823, 178] width 8 height 7
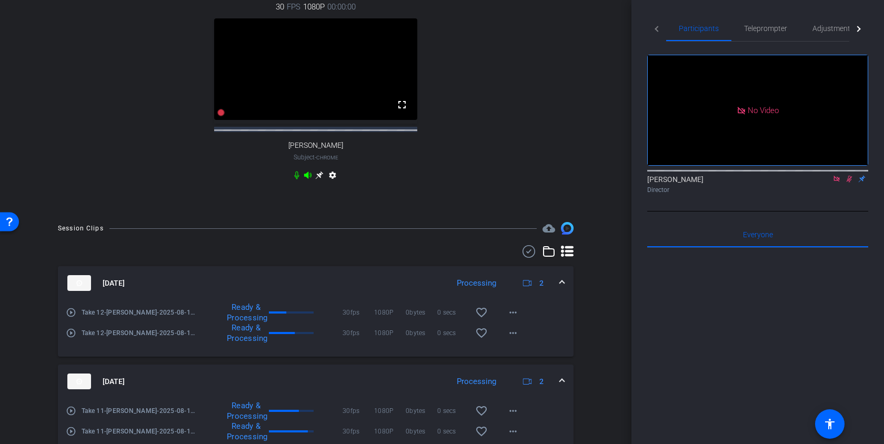
scroll to position [218, 0]
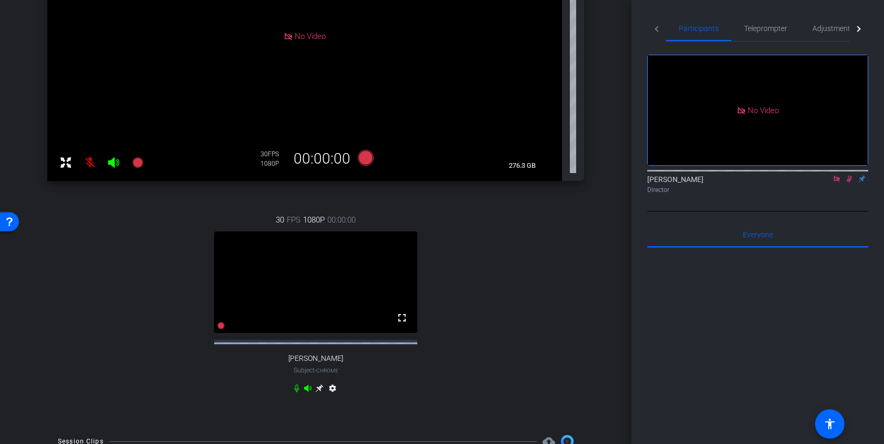
click at [297, 392] on icon at bounding box center [296, 388] width 8 height 8
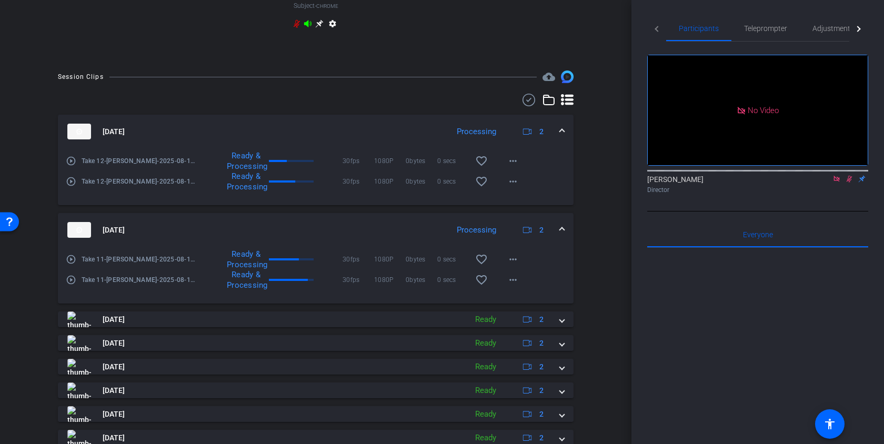
scroll to position [588, 0]
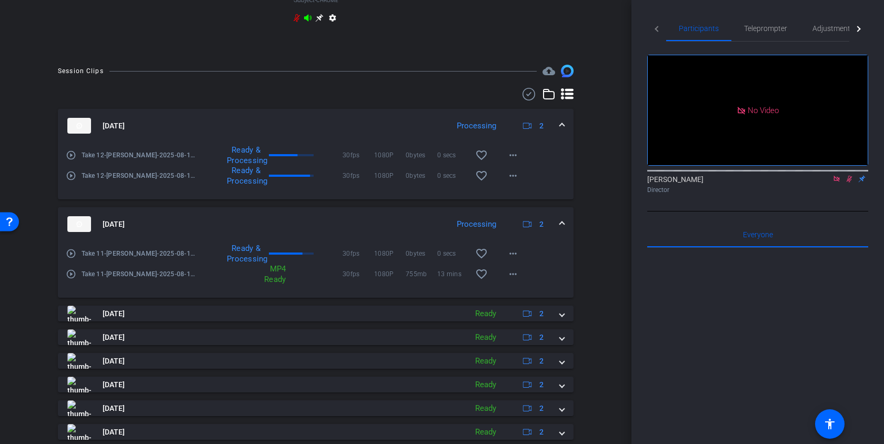
click at [562, 229] on span at bounding box center [562, 224] width 4 height 11
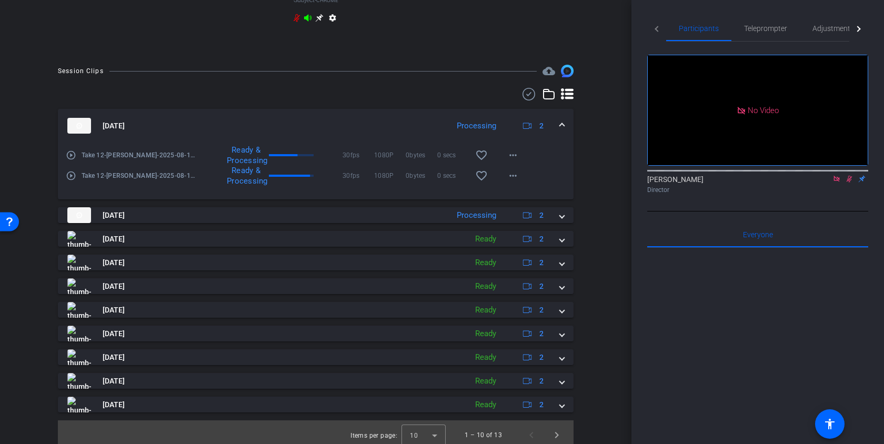
click at [565, 131] on mat-expansion-panel-header "[DATE] Processing 2" at bounding box center [315, 126] width 515 height 34
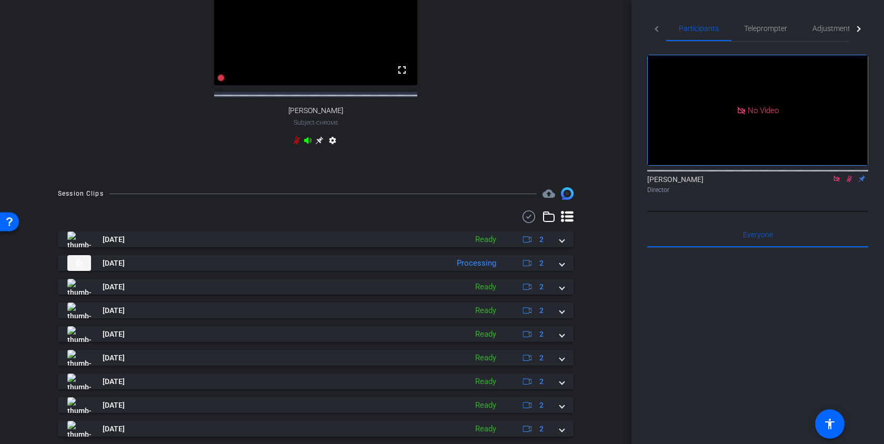
scroll to position [481, 0]
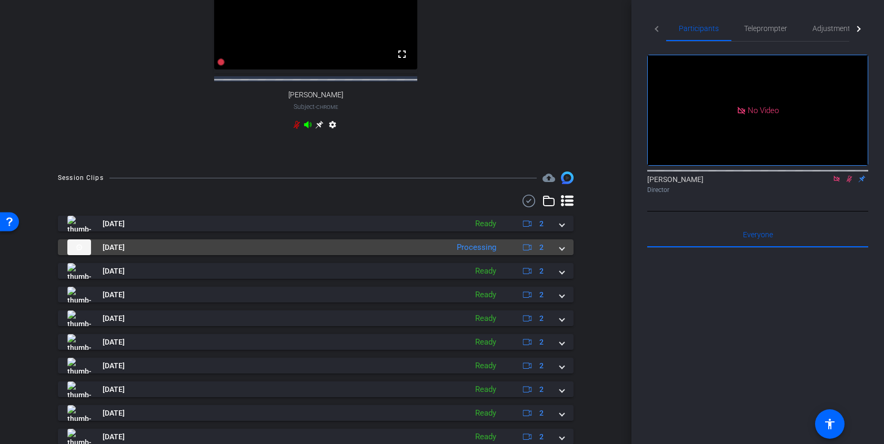
click at [559, 255] on div "[DATE] Processing 2" at bounding box center [313, 247] width 492 height 16
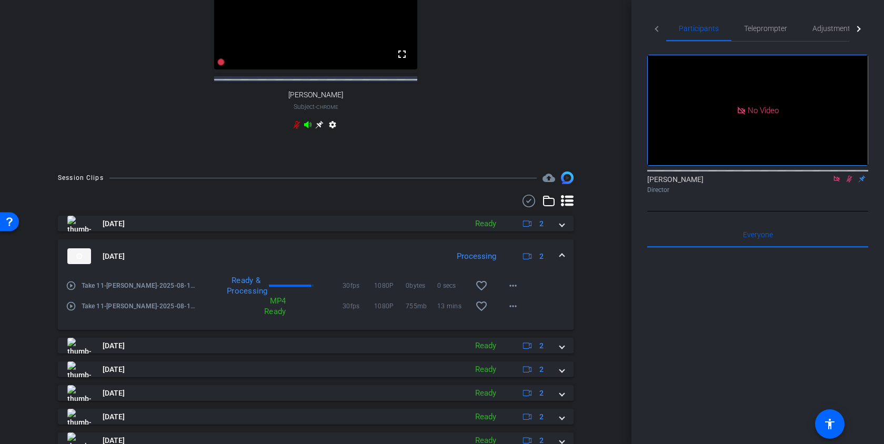
click at [564, 261] on mat-expansion-panel-header "[DATE] Processing 2" at bounding box center [315, 256] width 515 height 34
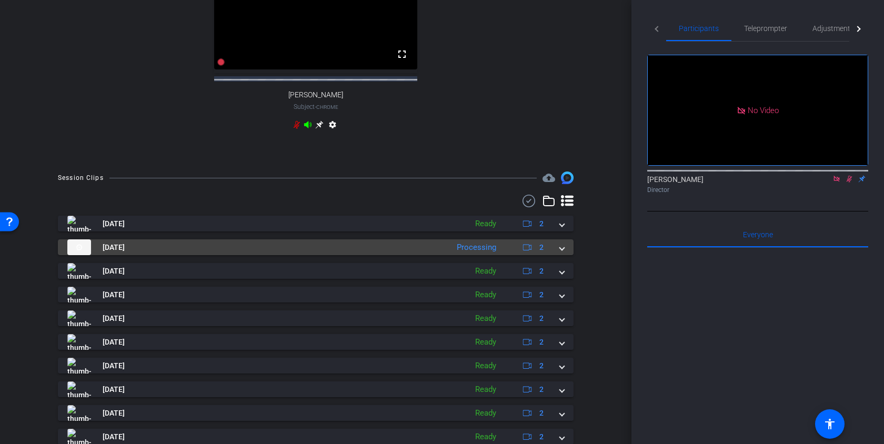
click at [564, 255] on mat-expansion-panel-header "[DATE] Processing 2" at bounding box center [315, 247] width 515 height 16
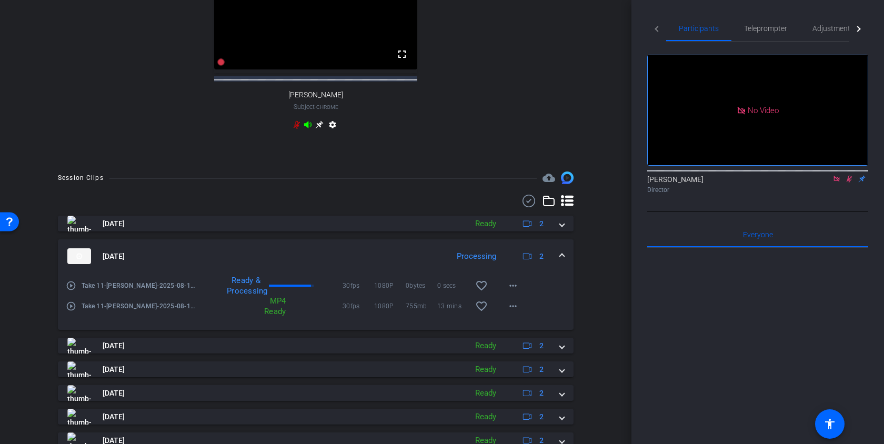
click at [564, 262] on mat-expansion-panel-header "[DATE] Processing 2" at bounding box center [315, 256] width 515 height 34
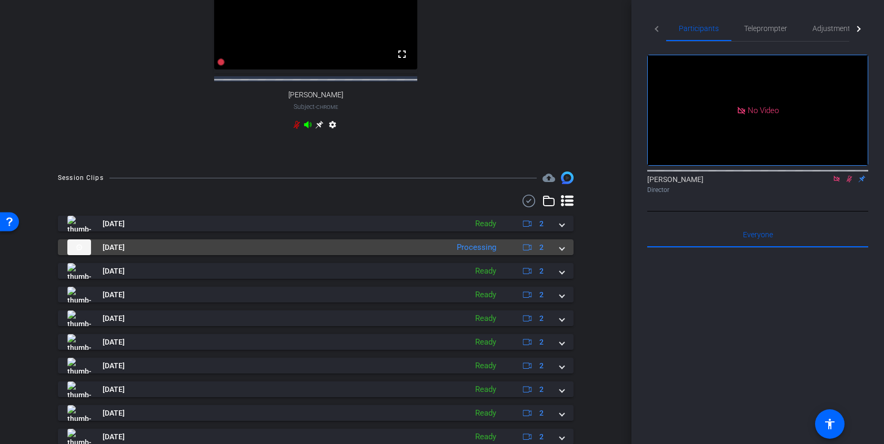
click at [560, 253] on span at bounding box center [562, 247] width 4 height 11
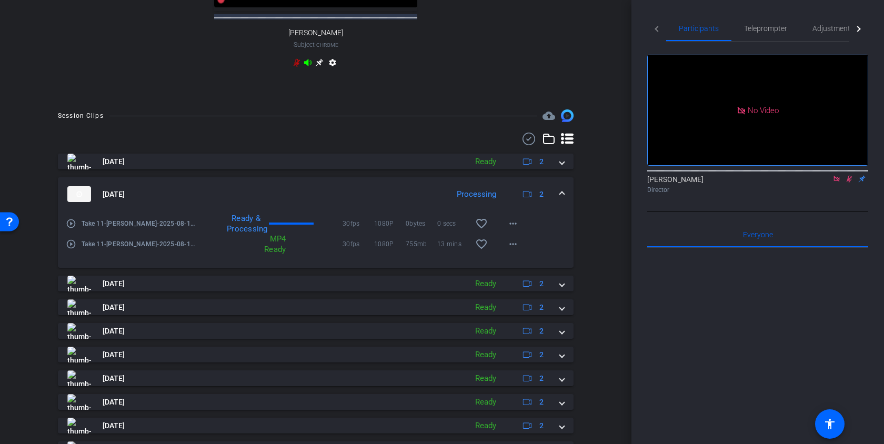
scroll to position [603, 0]
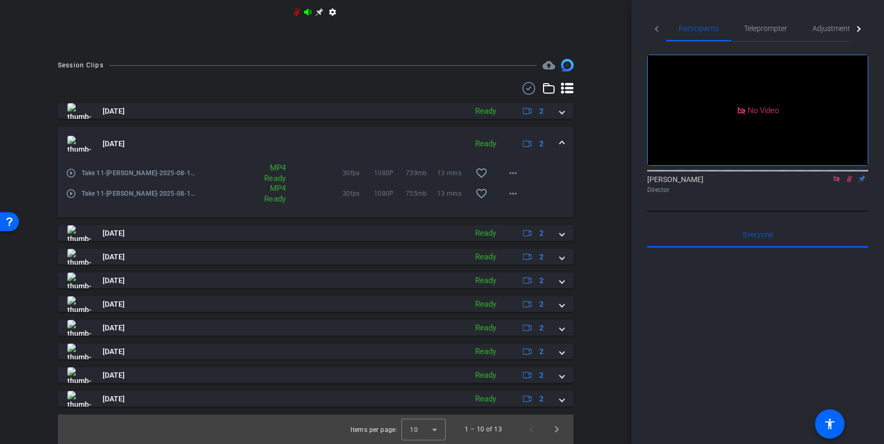
click at [562, 142] on span at bounding box center [562, 143] width 4 height 11
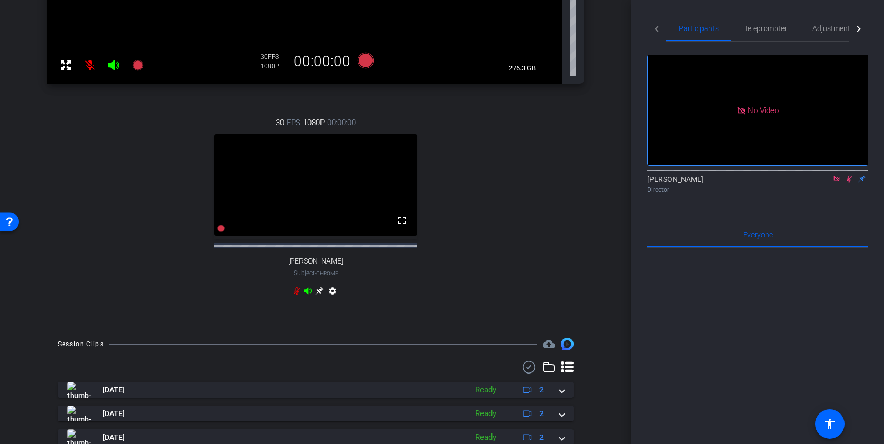
scroll to position [529, 0]
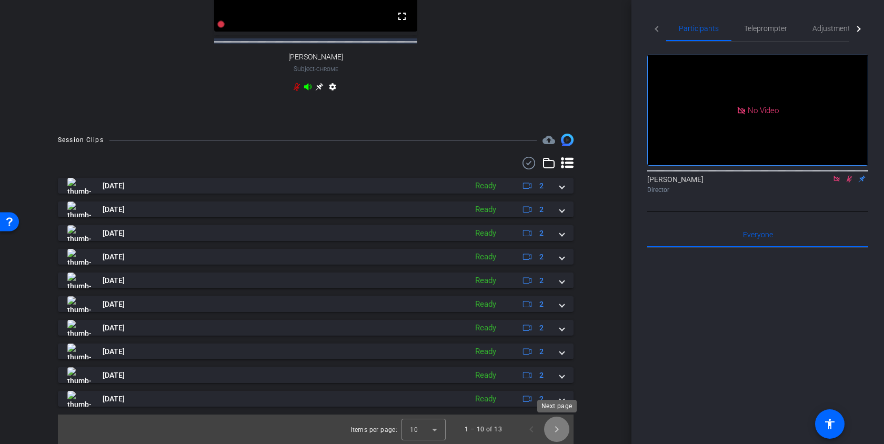
click at [554, 424] on span "Next page" at bounding box center [556, 429] width 25 height 25
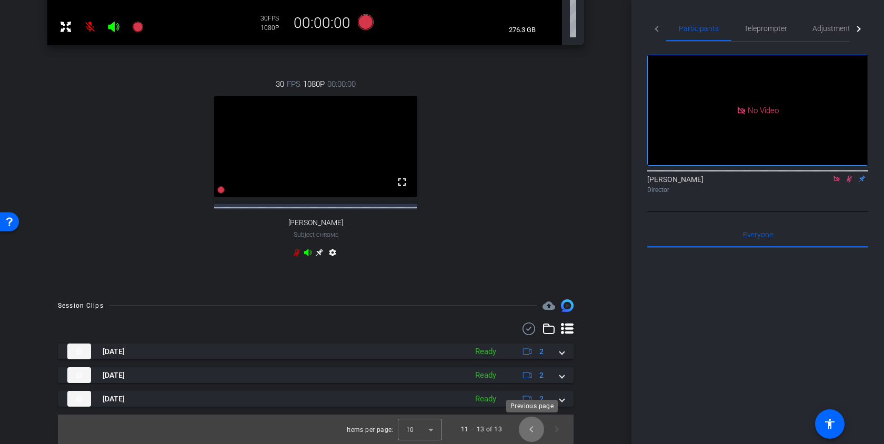
click at [531, 424] on span "Previous page" at bounding box center [531, 429] width 25 height 25
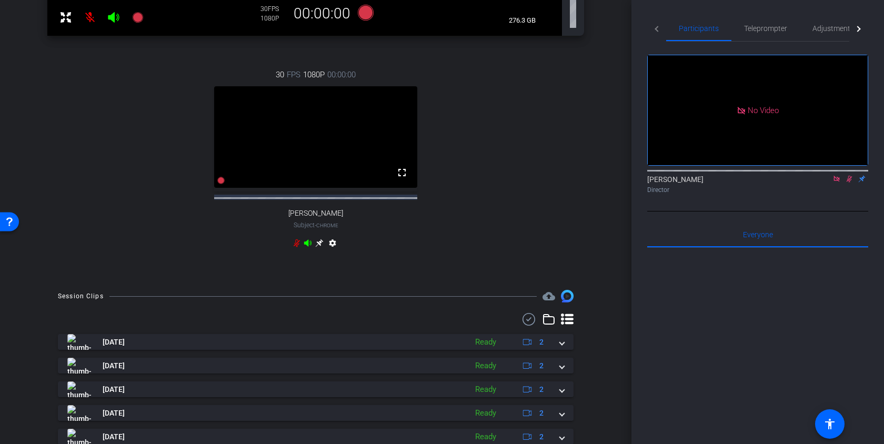
scroll to position [0, 0]
